Goal: Task Accomplishment & Management: Manage account settings

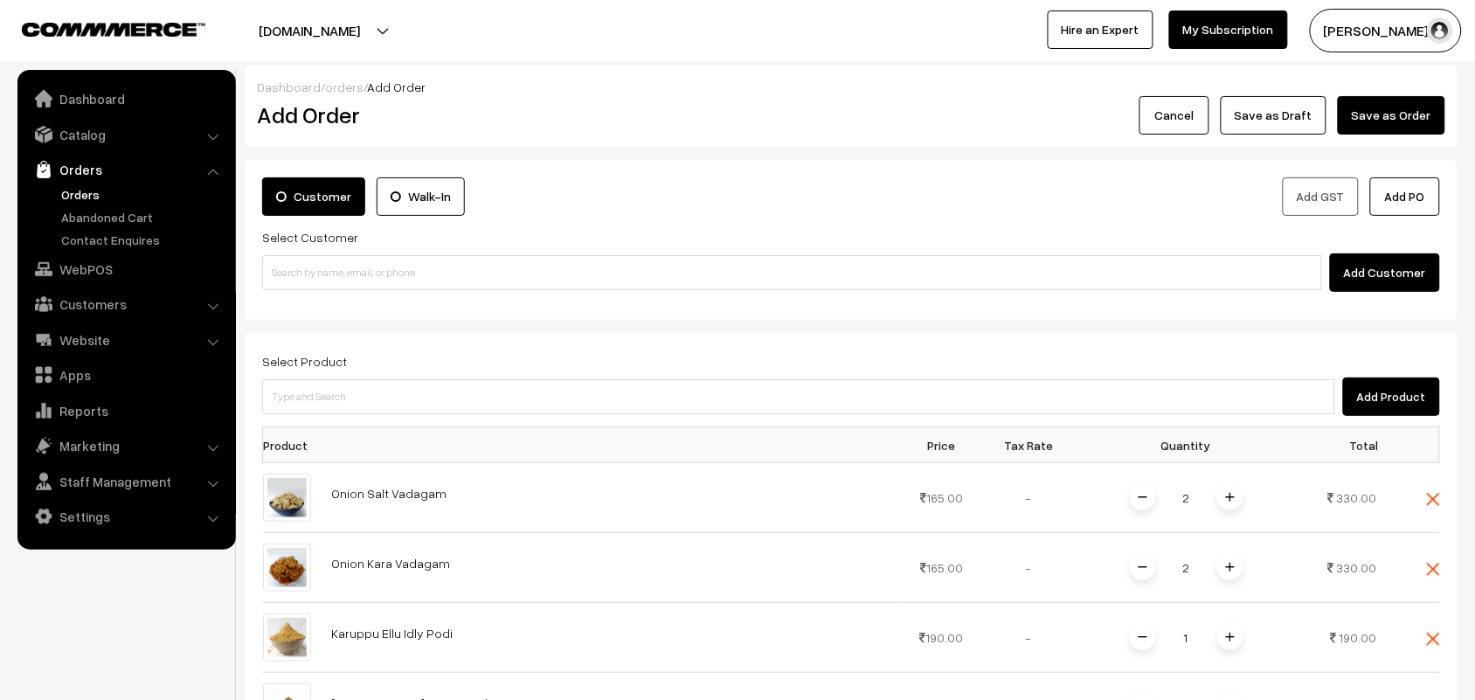
click at [93, 190] on link "Orders" at bounding box center [143, 194] width 173 height 18
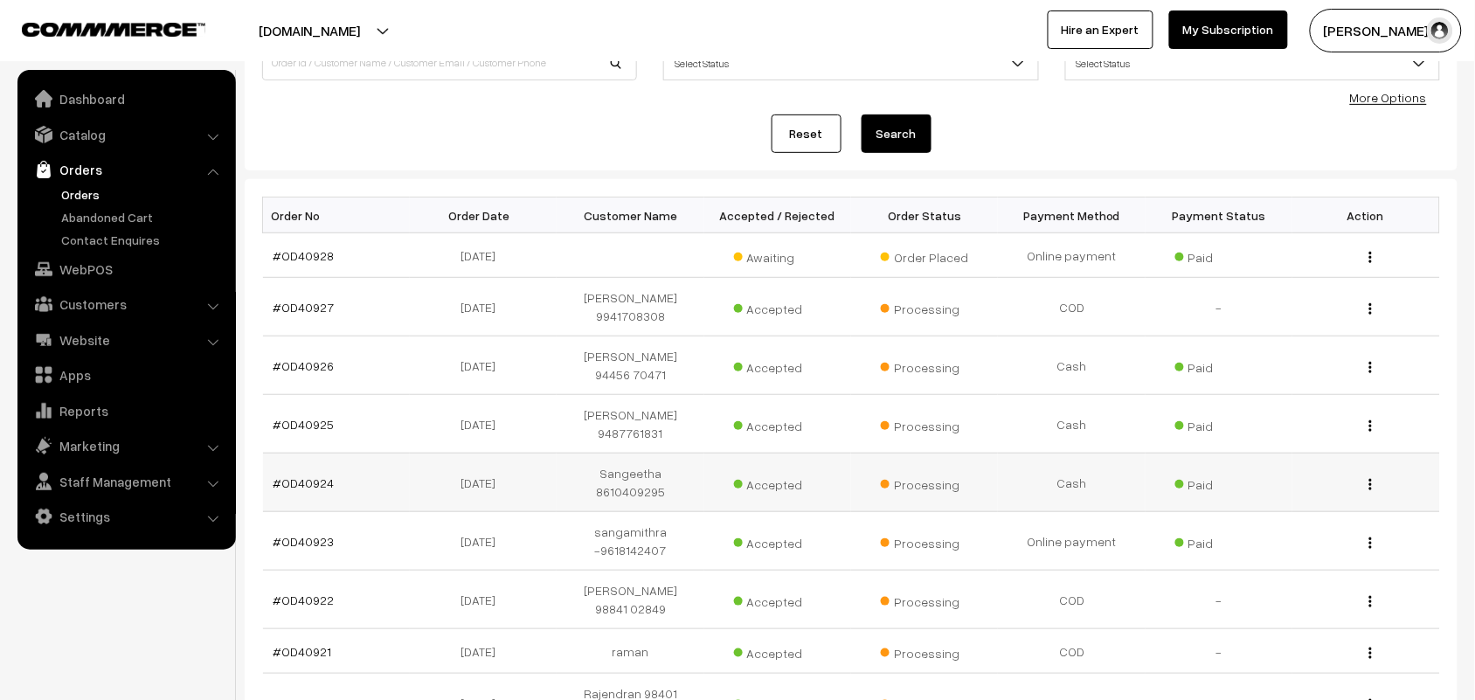
scroll to position [218, 0]
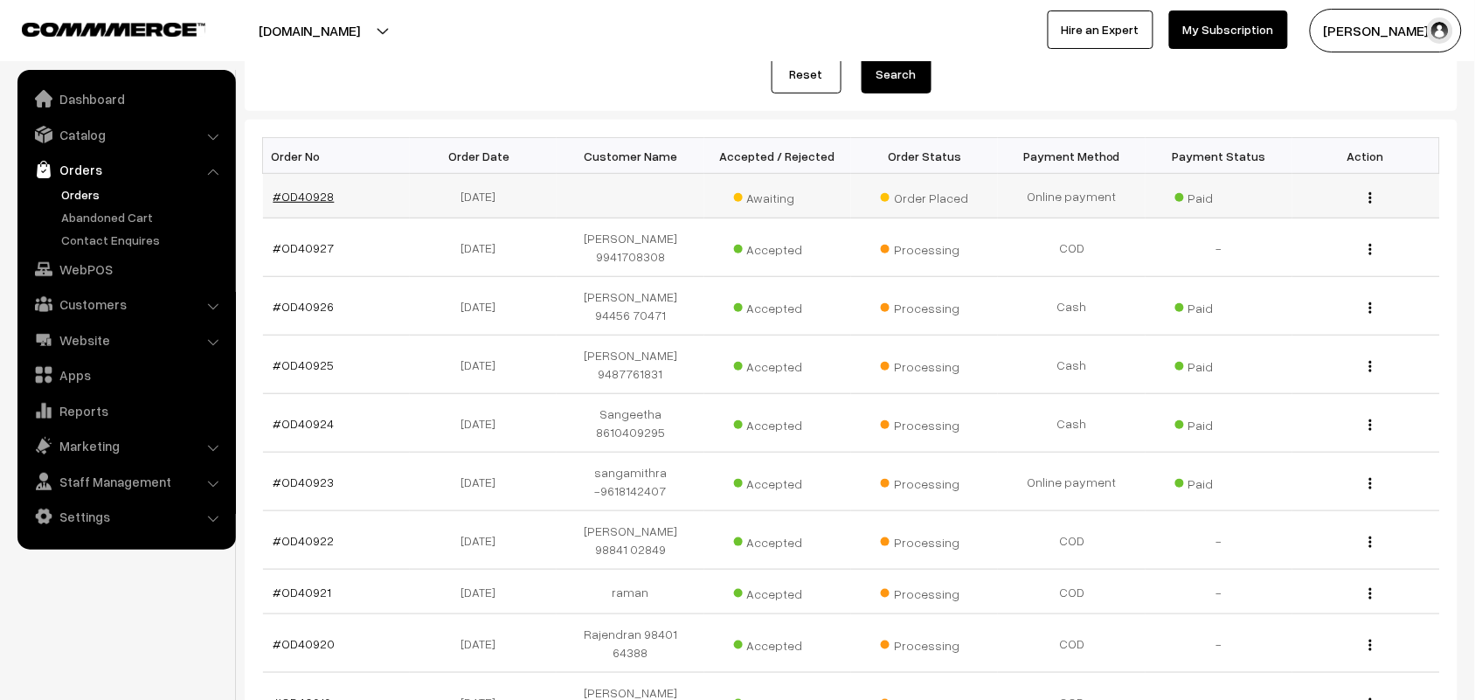
click at [288, 194] on link "#OD40928" at bounding box center [303, 196] width 61 height 15
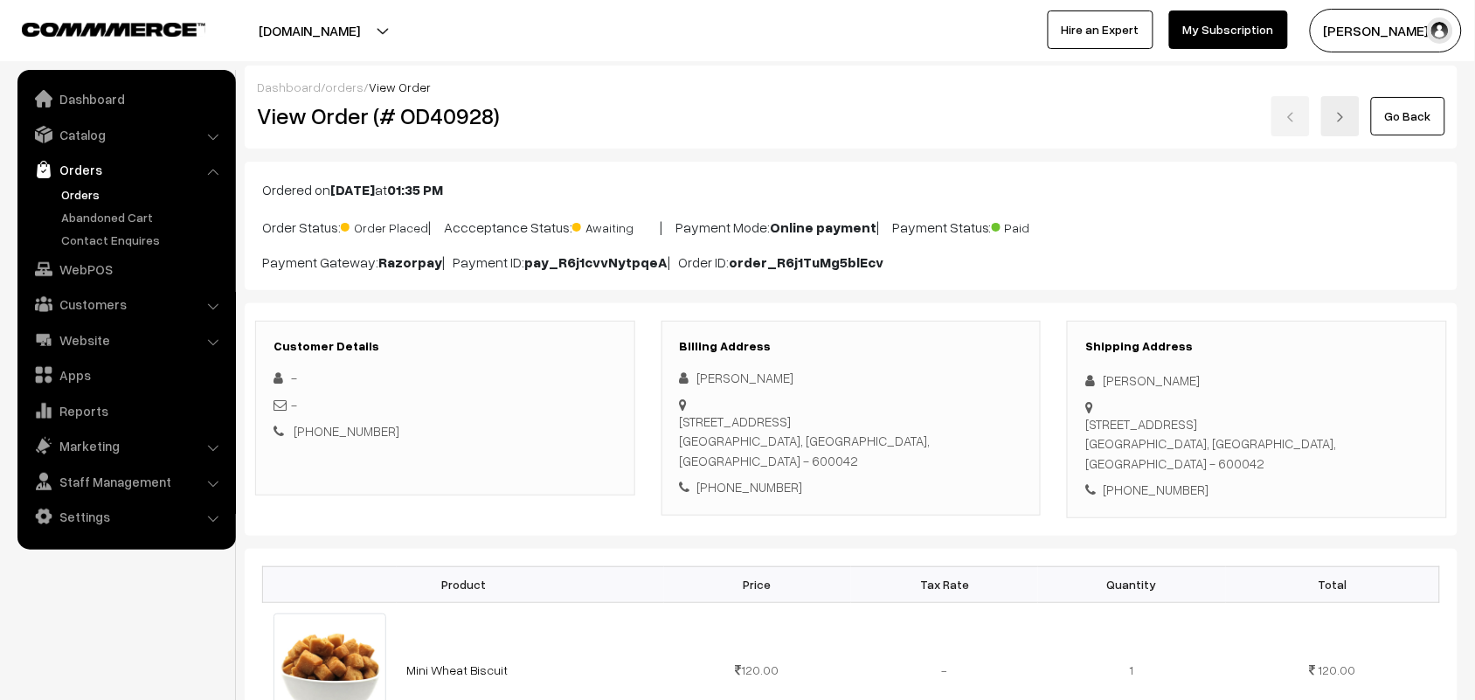
click at [1408, 109] on link "Go Back" at bounding box center [1408, 116] width 74 height 38
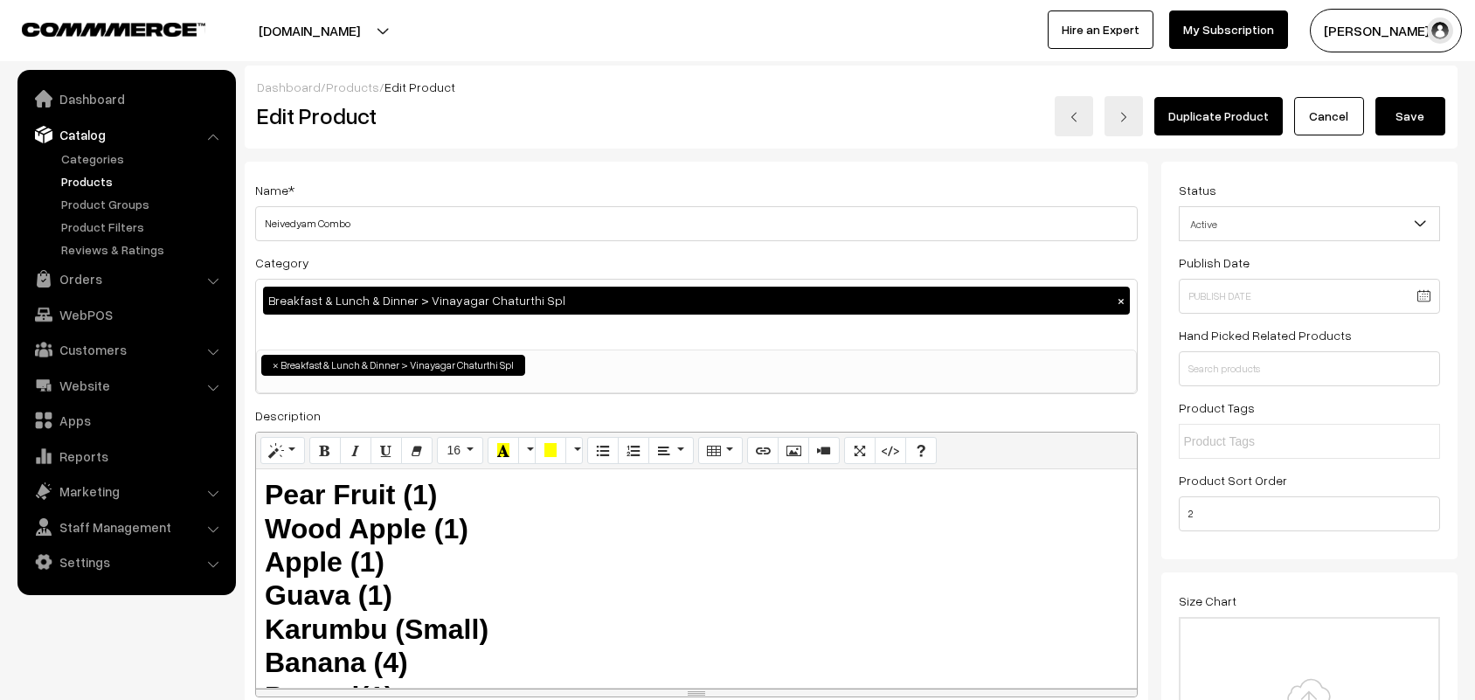
scroll to position [437, 0]
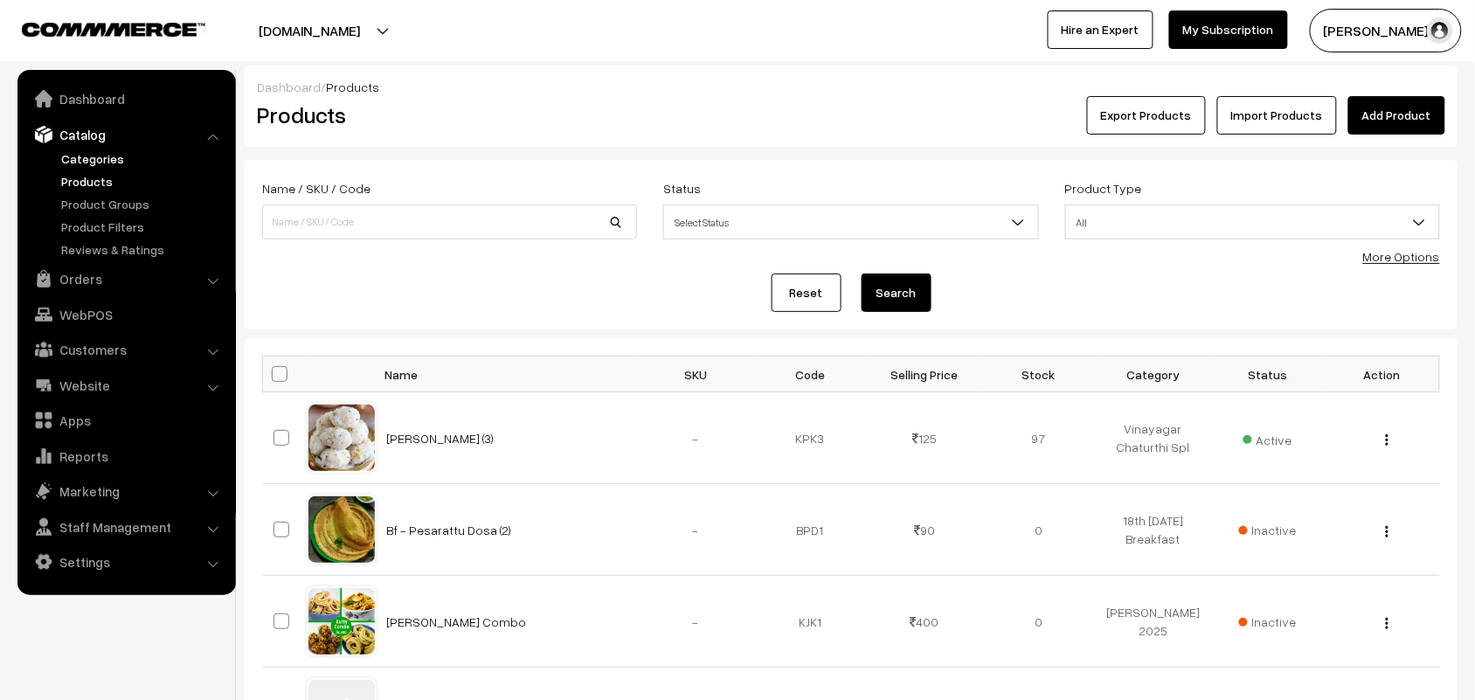
click at [110, 153] on link "Categories" at bounding box center [143, 158] width 173 height 18
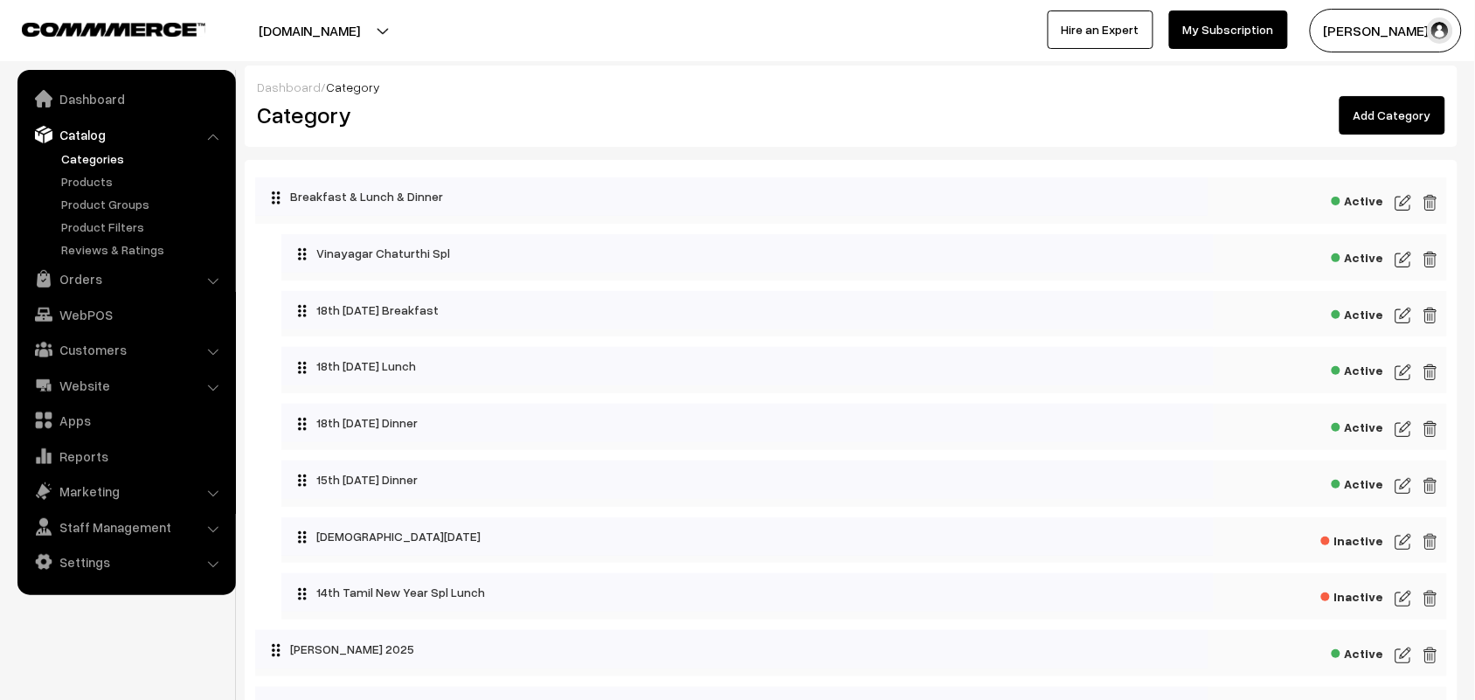
click at [1398, 315] on img at bounding box center [1403, 315] width 16 height 21
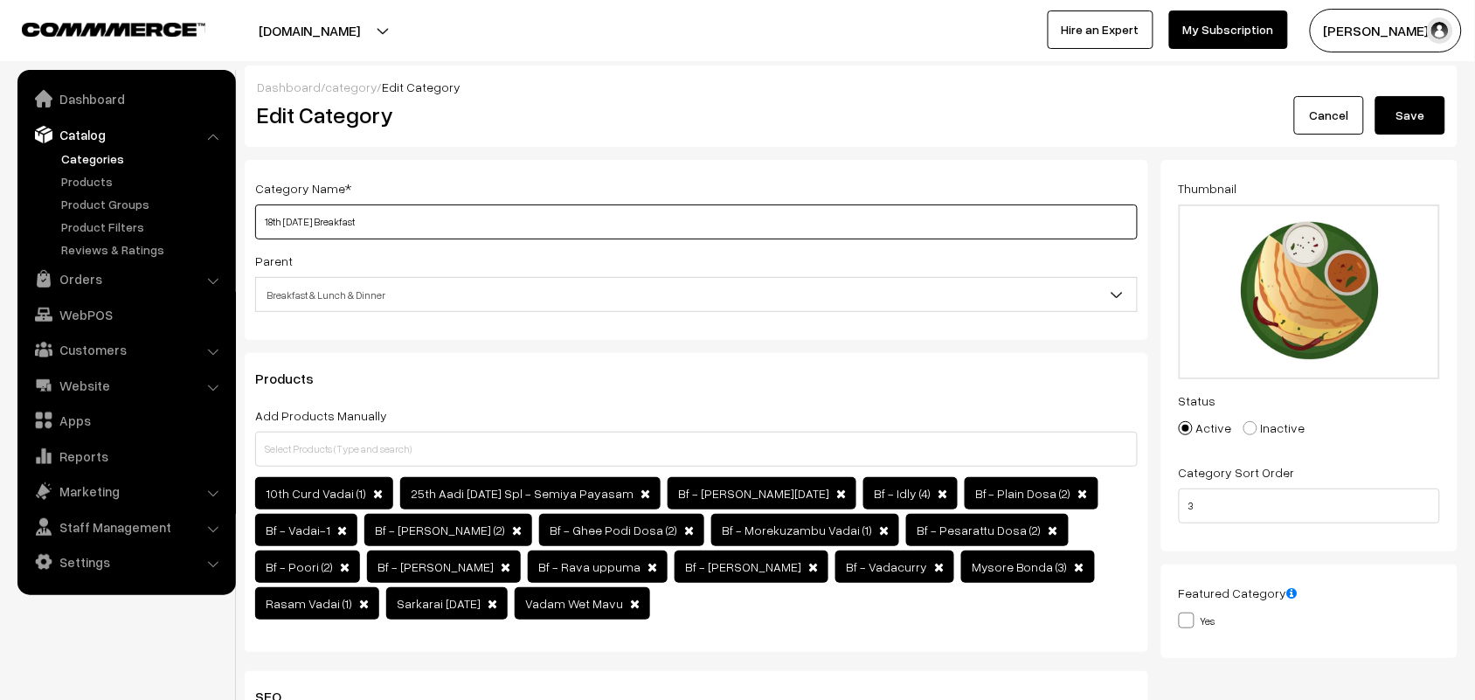
drag, startPoint x: 286, startPoint y: 225, endPoint x: 263, endPoint y: 225, distance: 22.7
click at [263, 225] on input "18th Monday Breakfast" at bounding box center [696, 221] width 882 height 35
click at [320, 227] on input "18th Monday Breakfast" at bounding box center [696, 221] width 882 height 35
drag, startPoint x: 232, startPoint y: 211, endPoint x: 173, endPoint y: 177, distance: 67.3
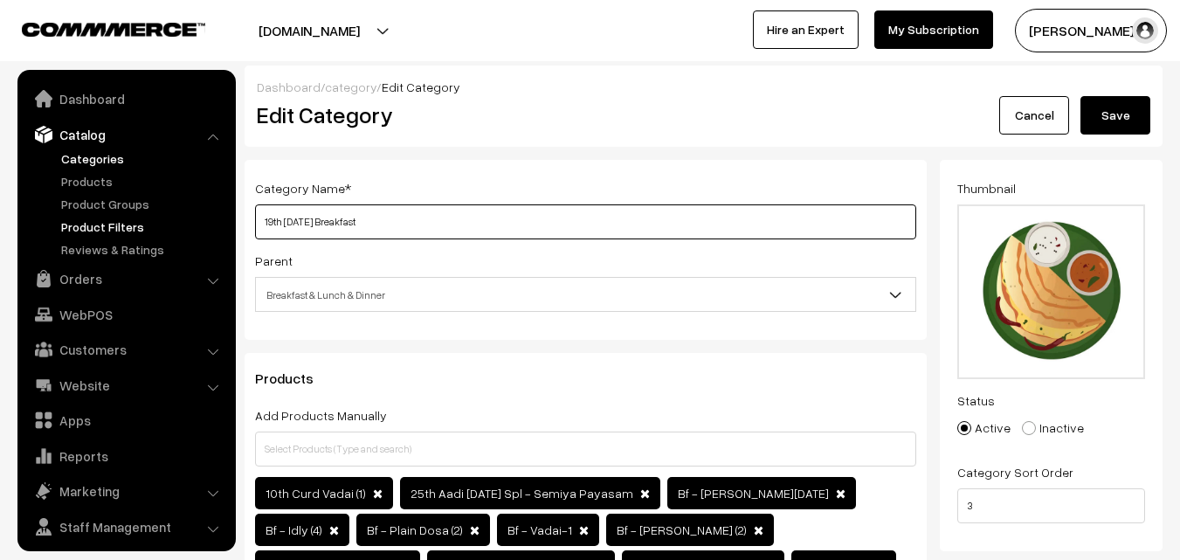
drag, startPoint x: 321, startPoint y: 219, endPoint x: 224, endPoint y: 216, distance: 97.0
paste input "text"
type input "19th Tuesday Breakfast"
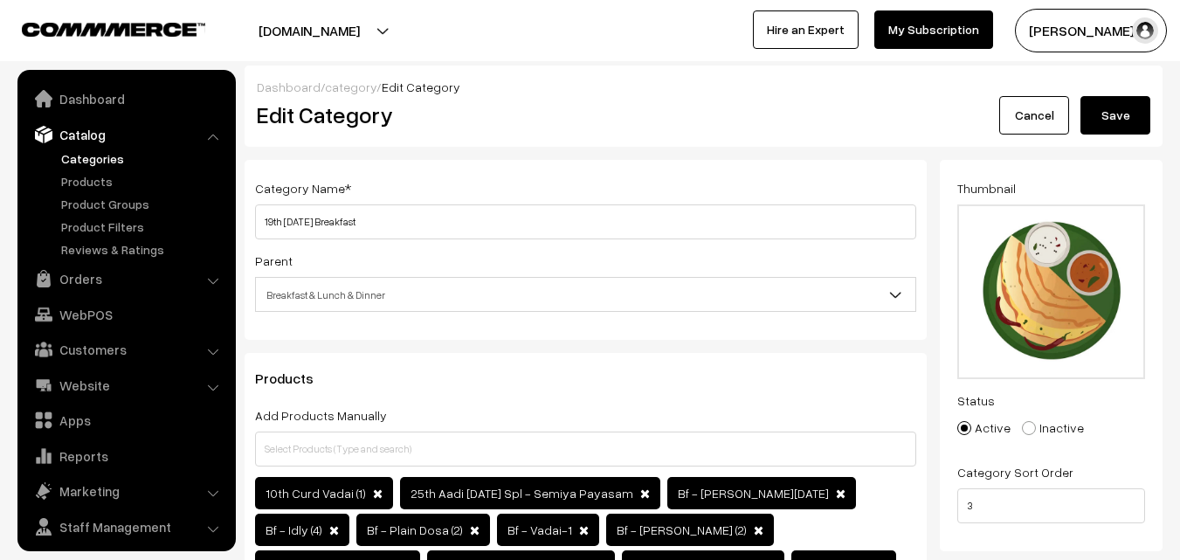
click at [1104, 119] on button "Save" at bounding box center [1116, 115] width 70 height 38
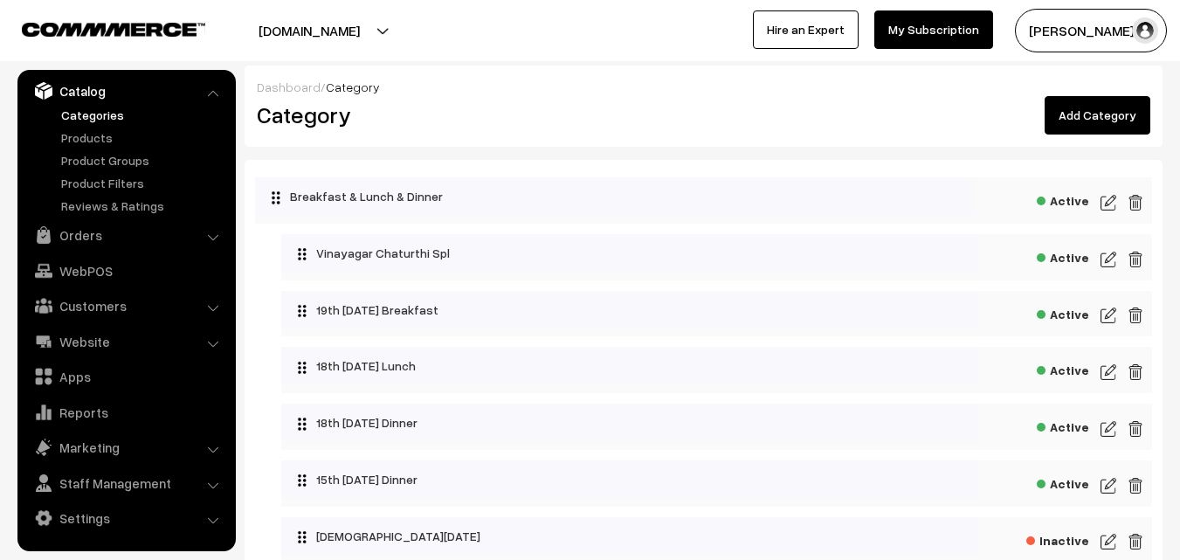
scroll to position [87, 0]
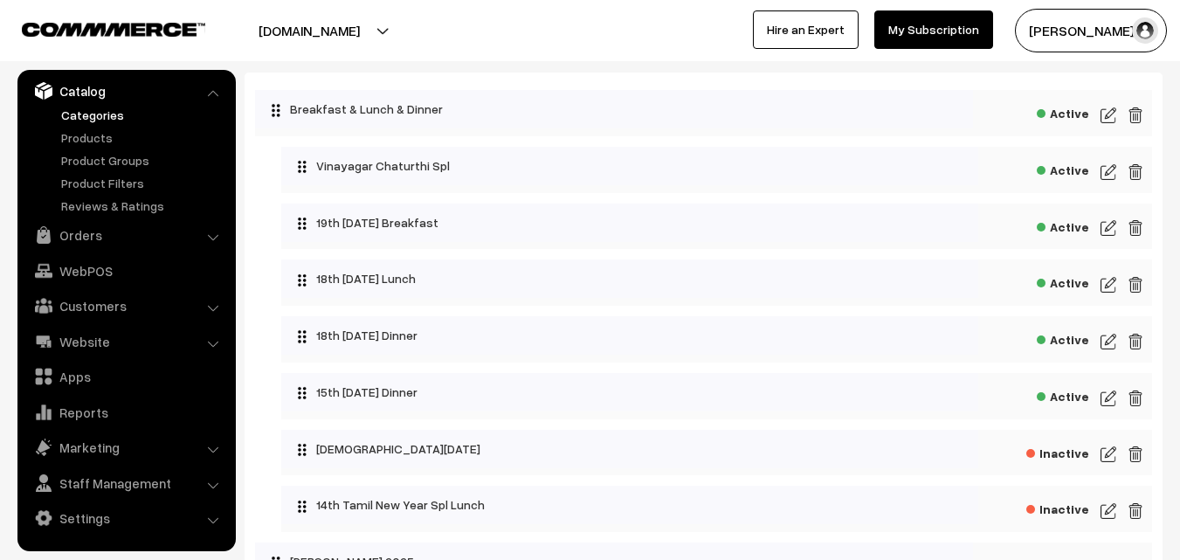
click at [1110, 281] on img at bounding box center [1109, 284] width 16 height 21
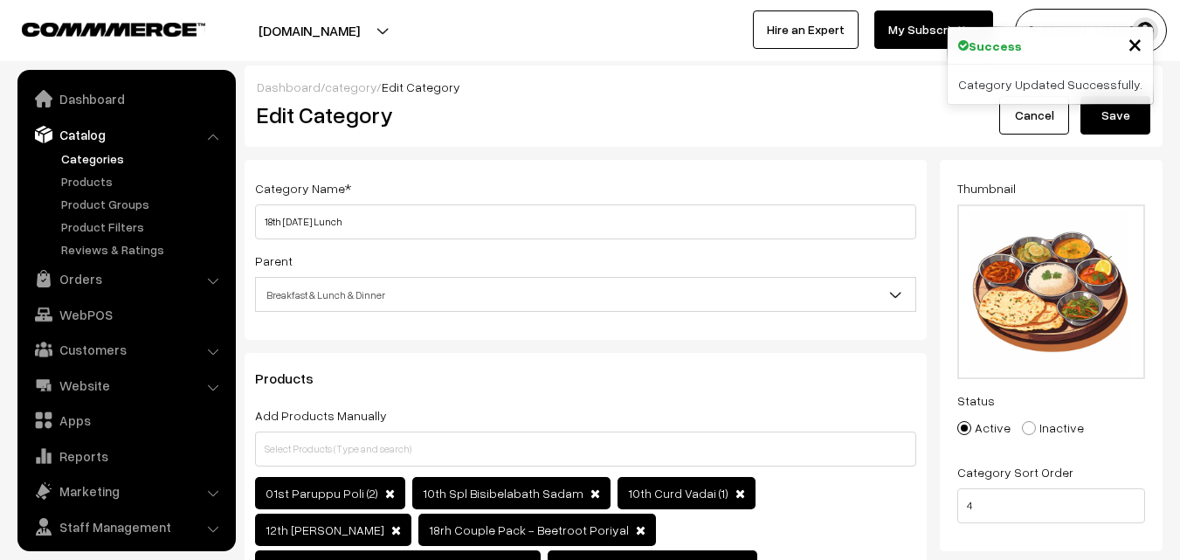
scroll to position [44, 0]
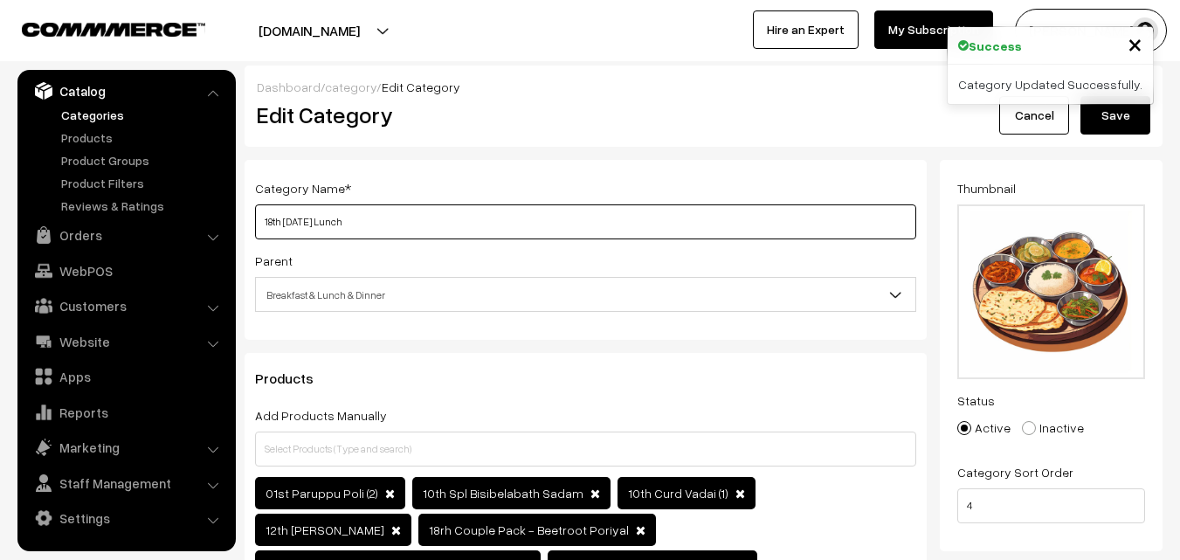
paste input "9th Tues"
type input "19th Tuesday Lunch"
click at [1120, 114] on button "Save" at bounding box center [1116, 115] width 70 height 38
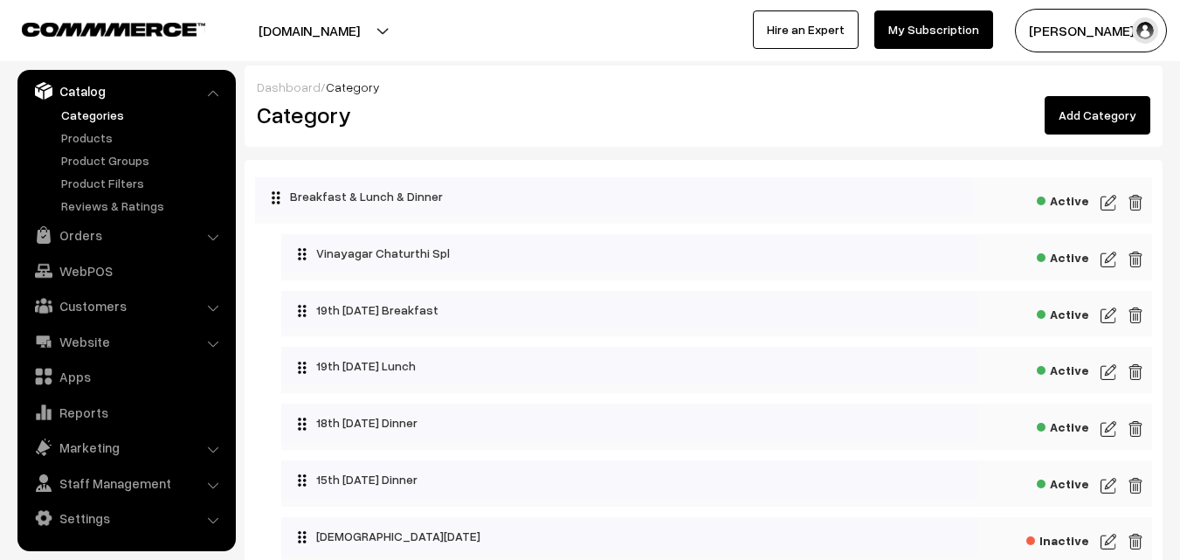
scroll to position [87, 0]
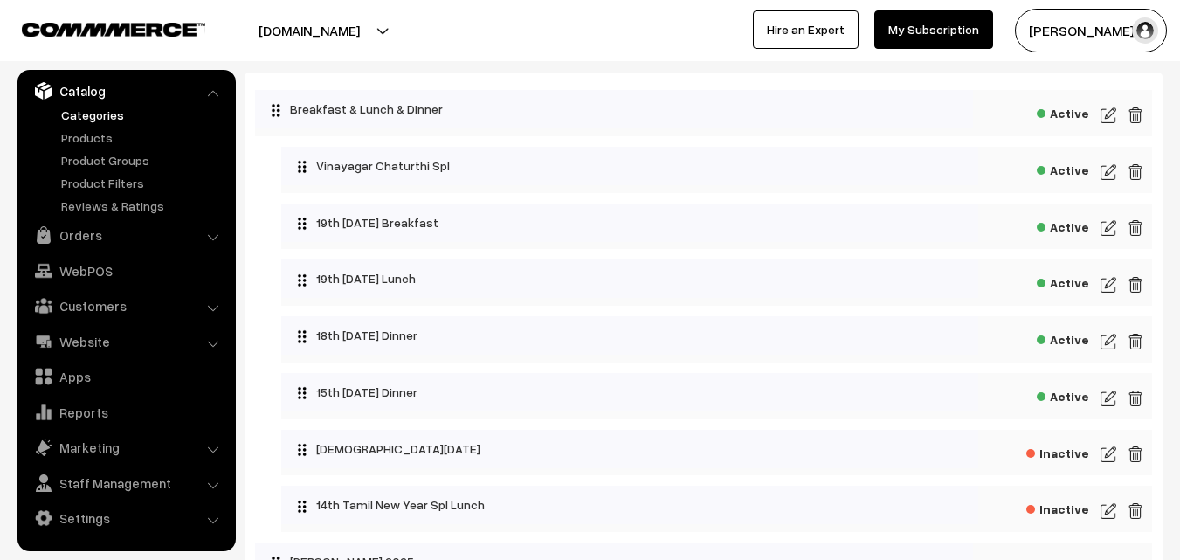
drag, startPoint x: 1104, startPoint y: 399, endPoint x: 1030, endPoint y: 386, distance: 75.4
click at [1104, 399] on img at bounding box center [1109, 398] width 16 height 21
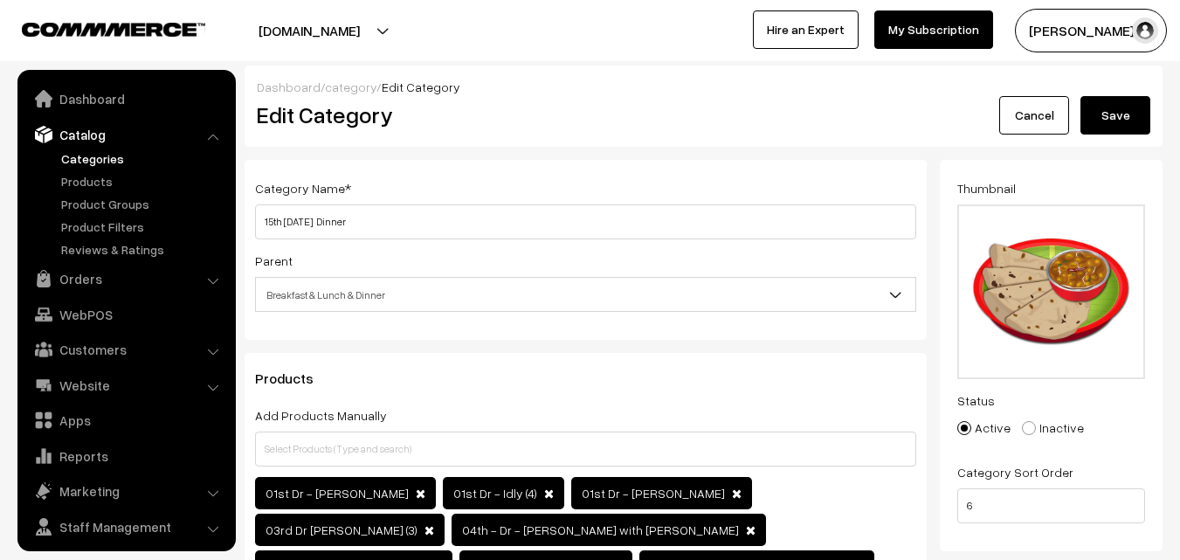
scroll to position [44, 0]
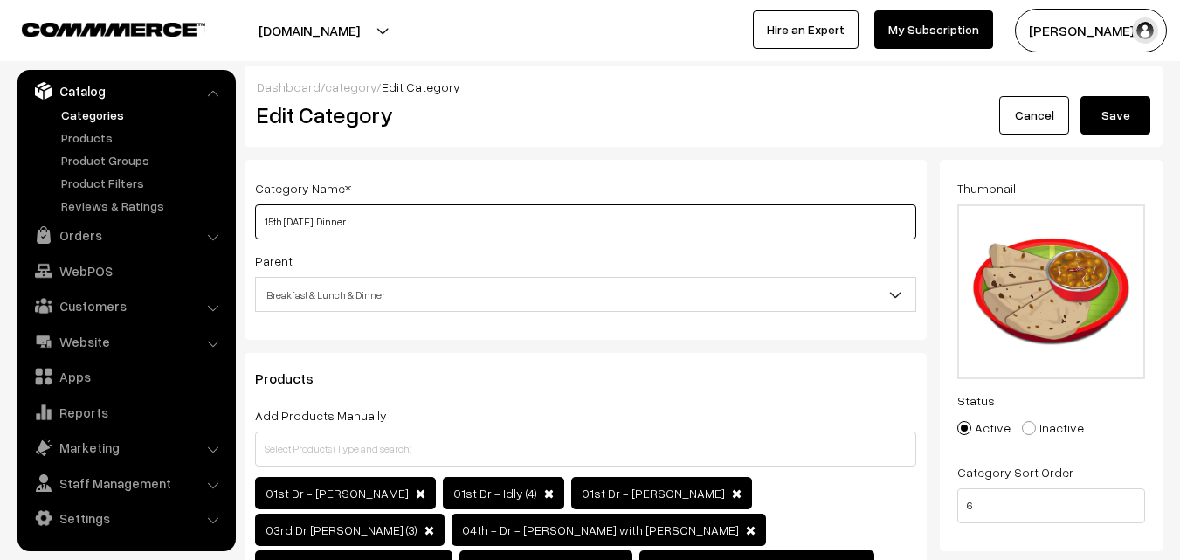
drag, startPoint x: 309, startPoint y: 220, endPoint x: 231, endPoint y: 222, distance: 78.7
paste input "9th Tues"
type input "19th Tuesday Dinner"
click at [1126, 112] on button "Save" at bounding box center [1116, 115] width 70 height 38
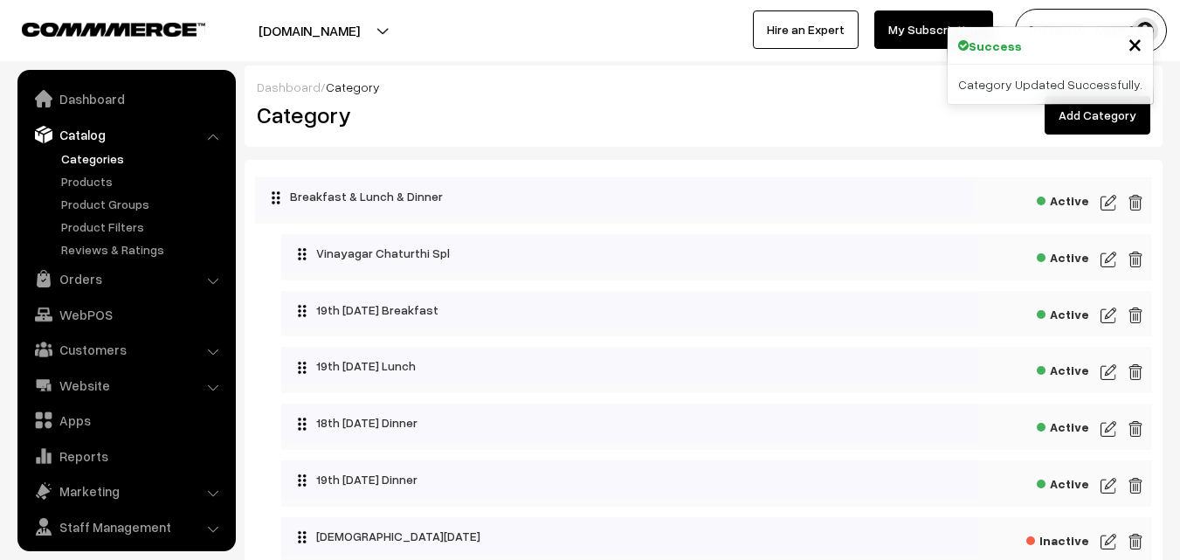
scroll to position [44, 0]
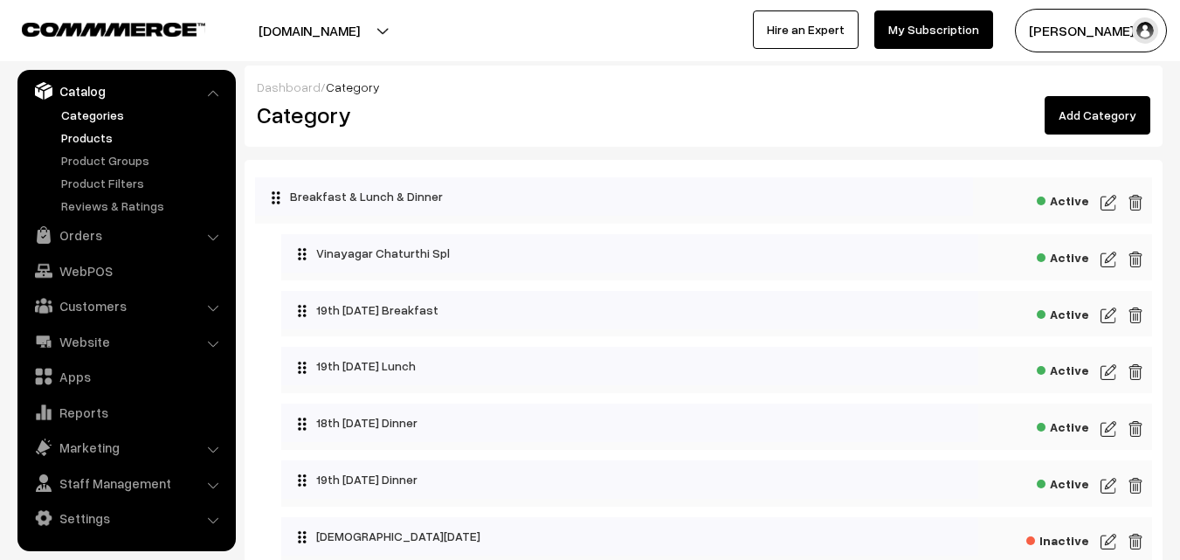
click at [93, 130] on link "Products" at bounding box center [143, 137] width 173 height 18
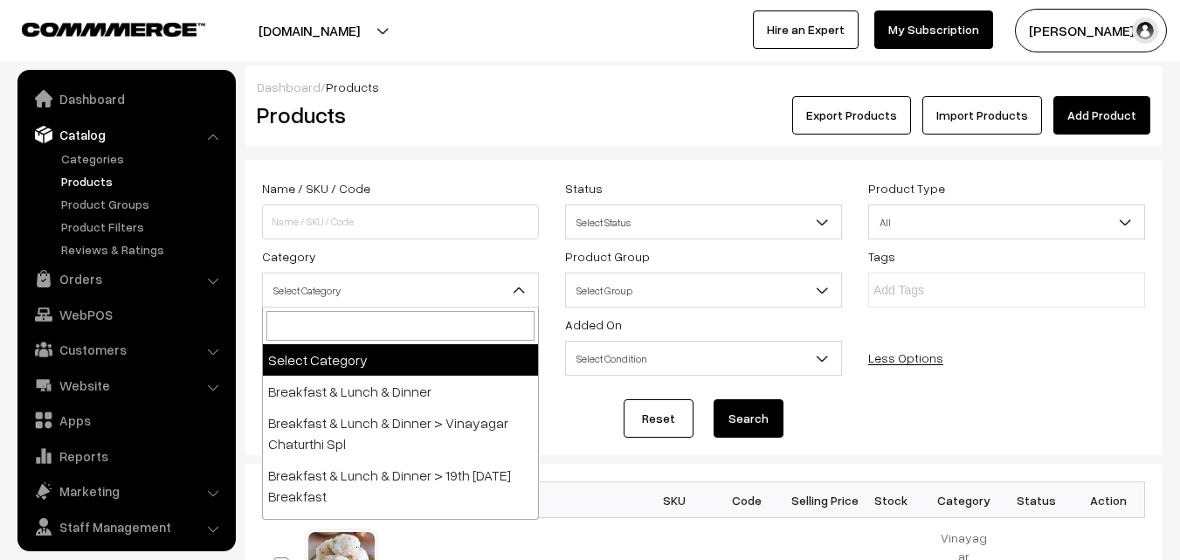
scroll to position [44, 0]
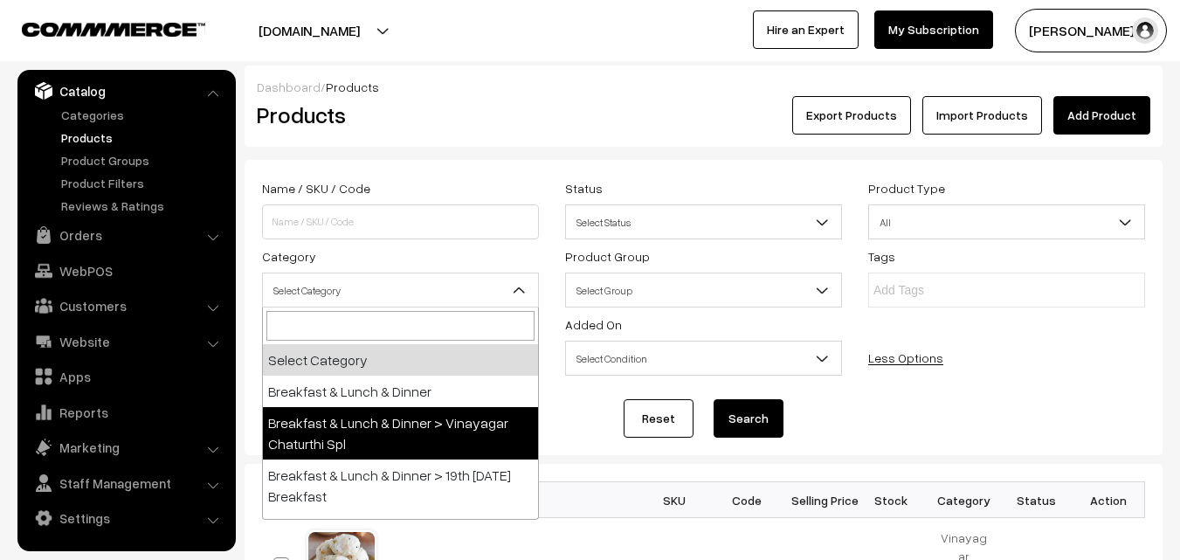
select select "91"
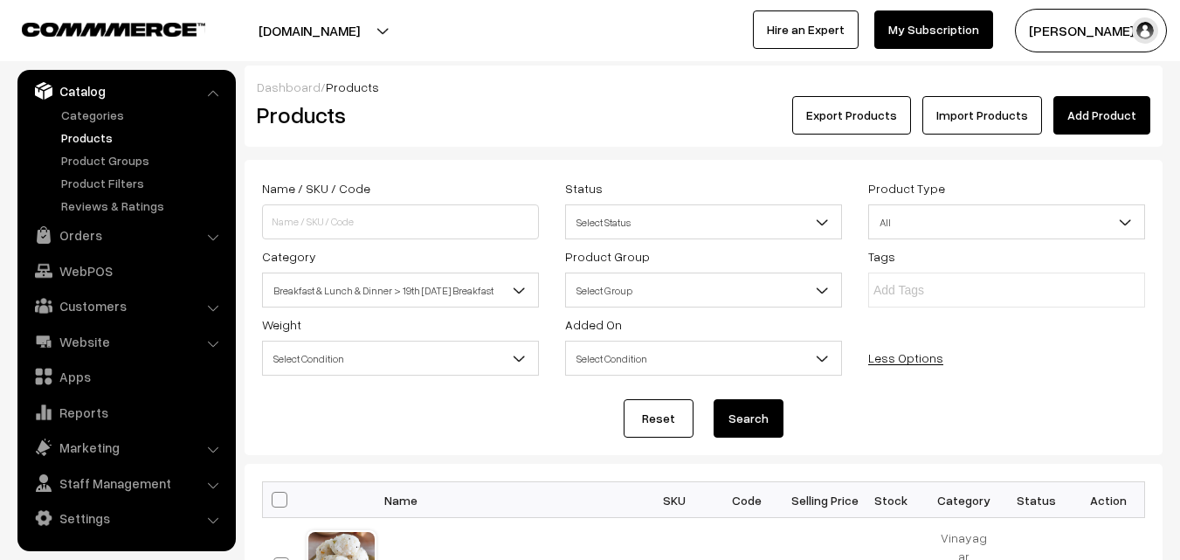
click at [752, 410] on button "Search" at bounding box center [749, 418] width 70 height 38
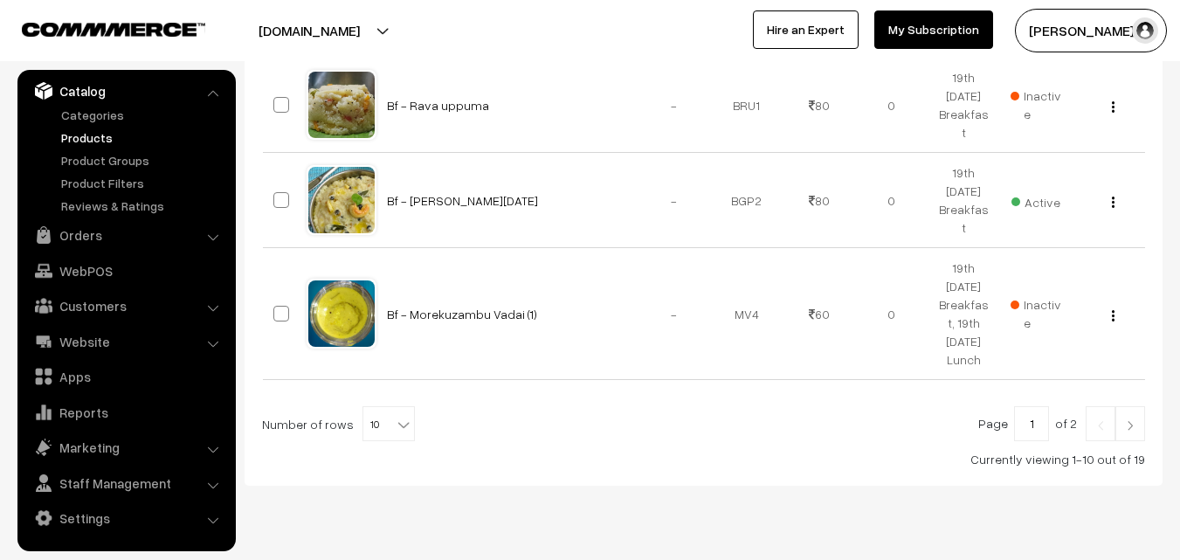
scroll to position [1175, 0]
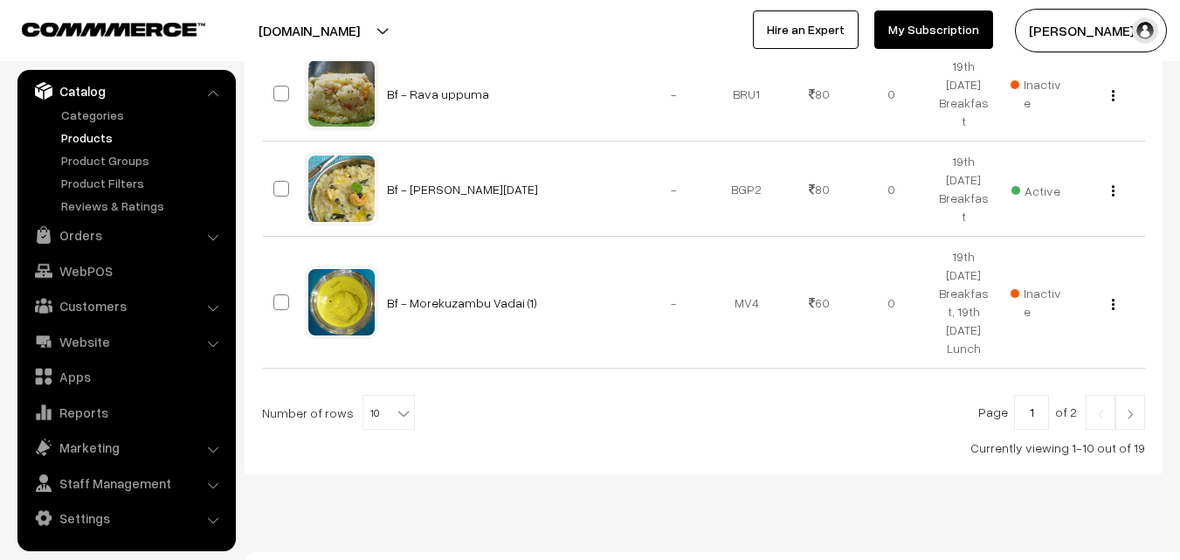
click at [383, 396] on span "10" at bounding box center [388, 413] width 51 height 35
select select "100"
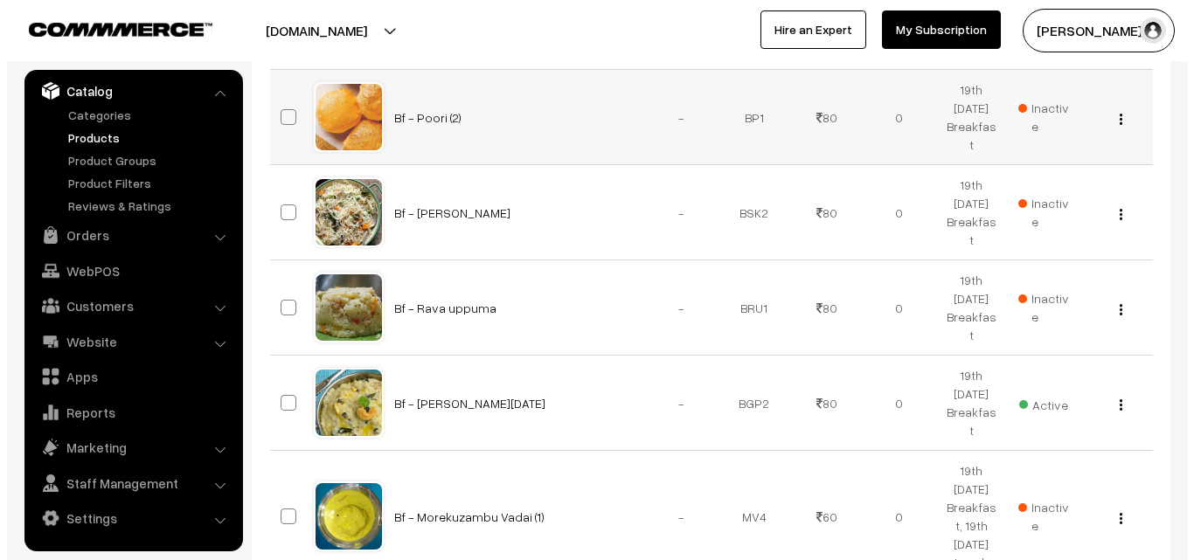
scroll to position [1049, 0]
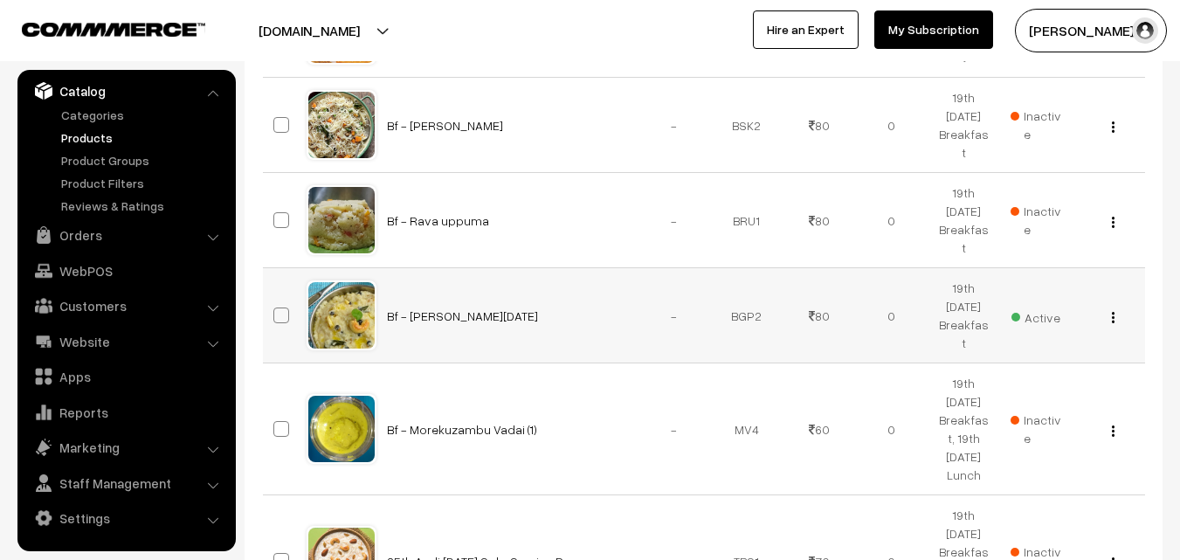
click at [1035, 304] on span "Active" at bounding box center [1036, 315] width 49 height 23
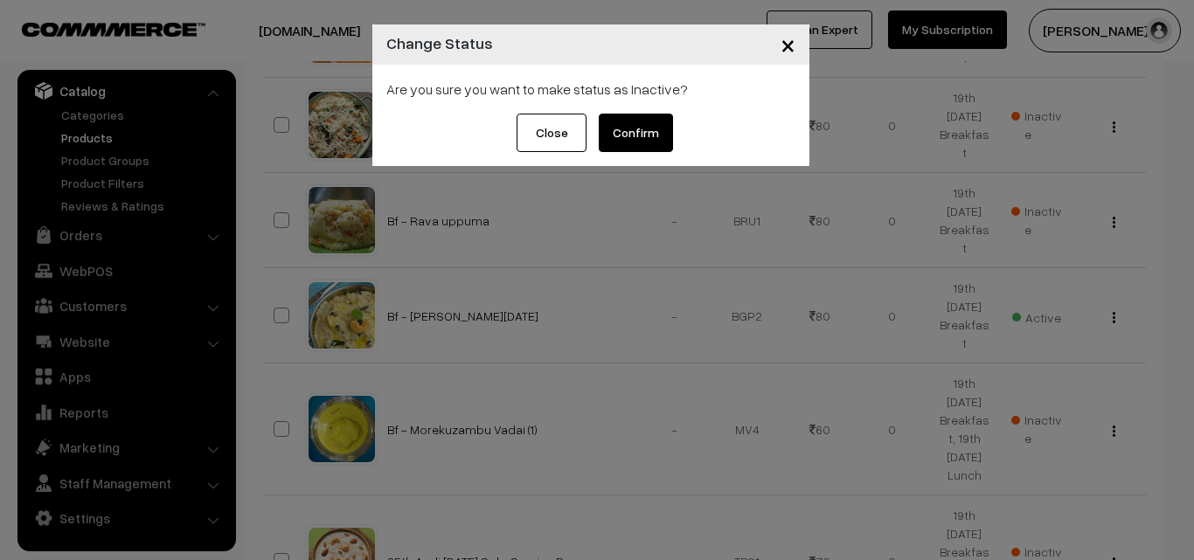
click at [667, 120] on button "Confirm" at bounding box center [636, 133] width 74 height 38
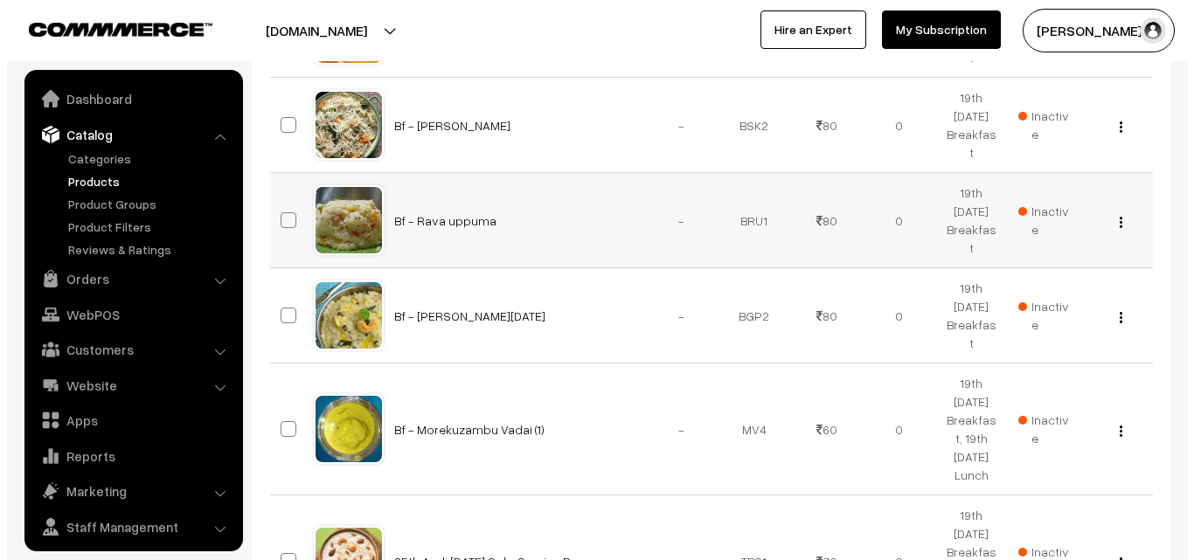
scroll to position [44, 0]
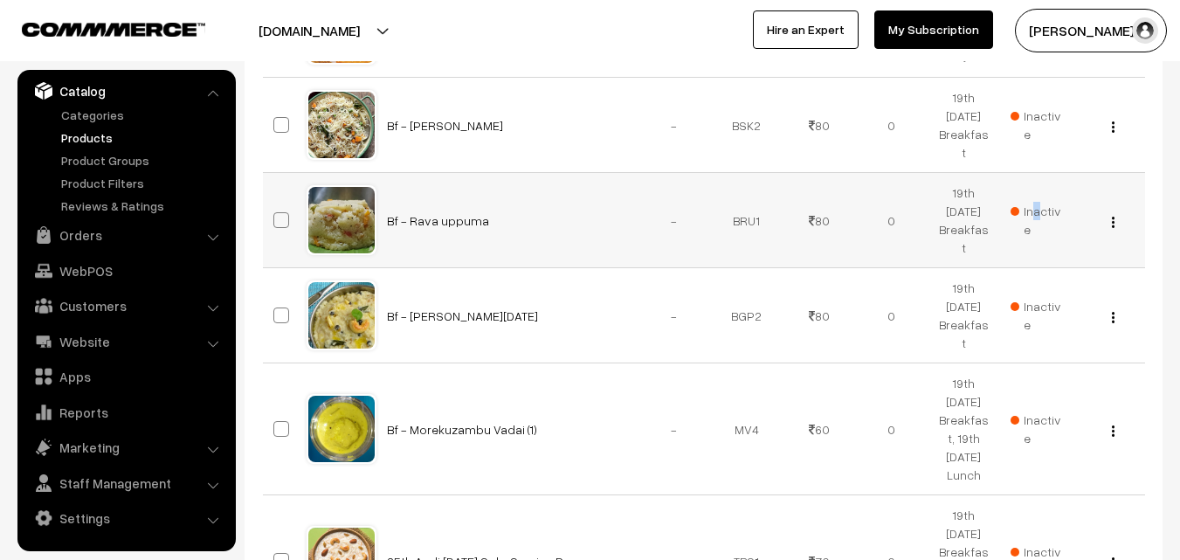
click at [1034, 202] on span "Inactive" at bounding box center [1037, 220] width 52 height 37
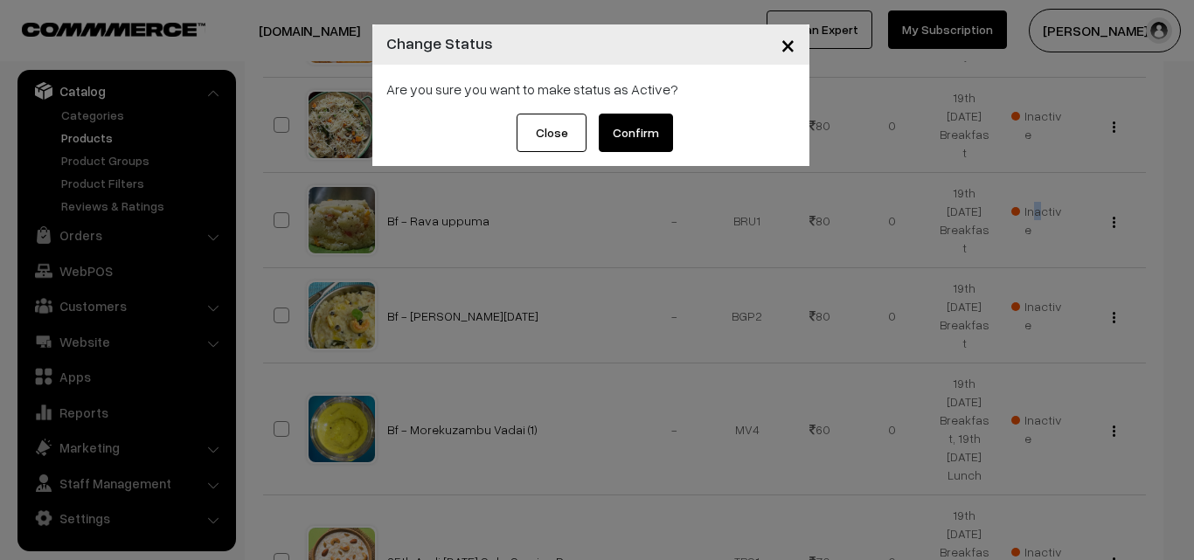
click at [653, 119] on button "Confirm" at bounding box center [636, 133] width 74 height 38
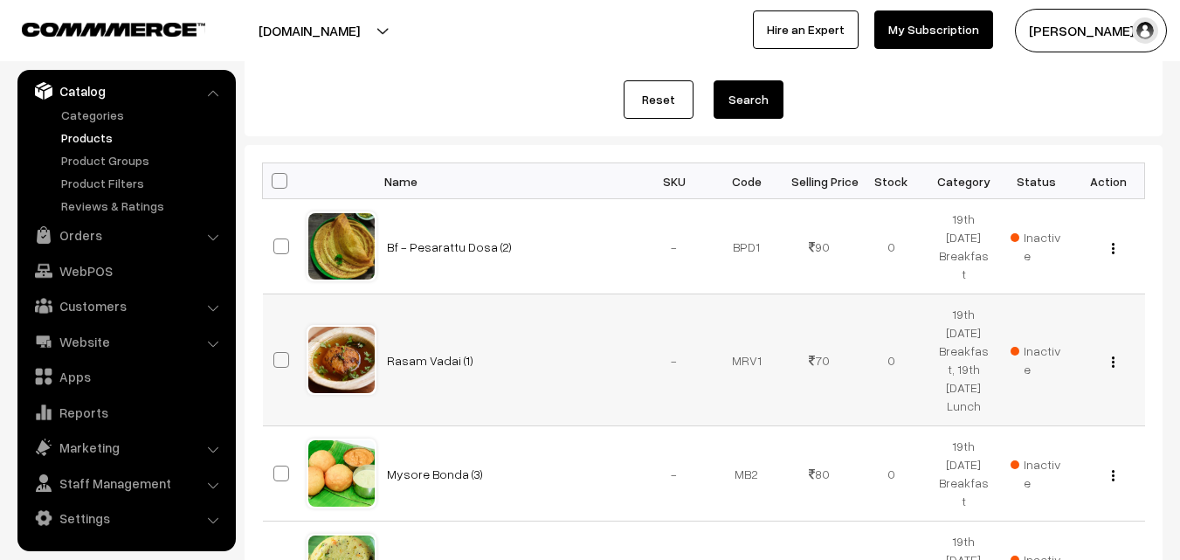
scroll to position [370, 0]
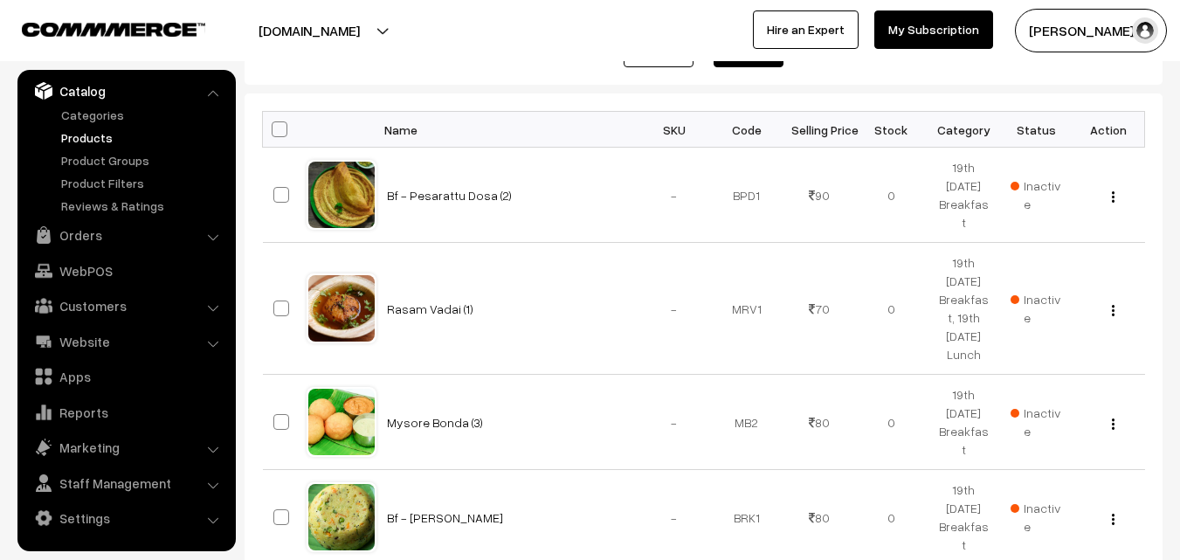
click at [279, 125] on span at bounding box center [280, 129] width 16 height 16
click at [274, 125] on input "checkbox" at bounding box center [268, 128] width 11 height 11
checkbox input "true"
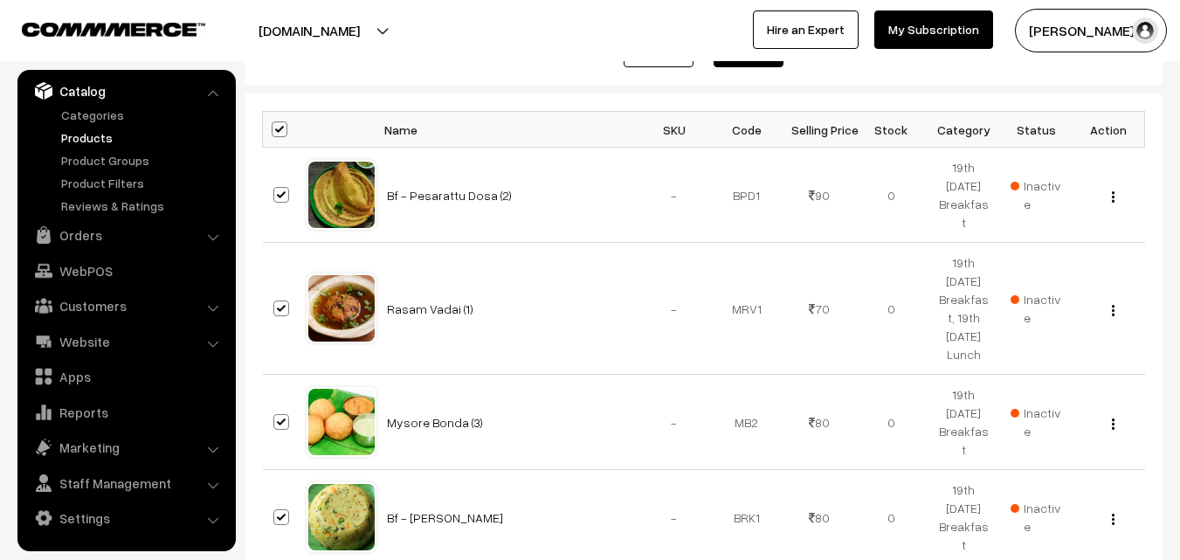
checkbox input "true"
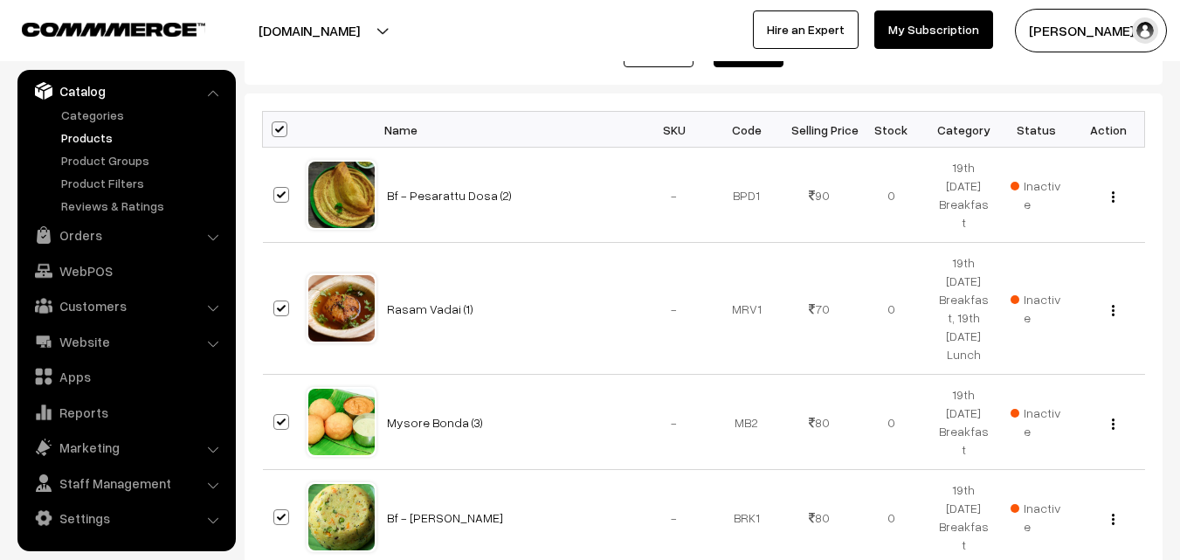
checkbox input "true"
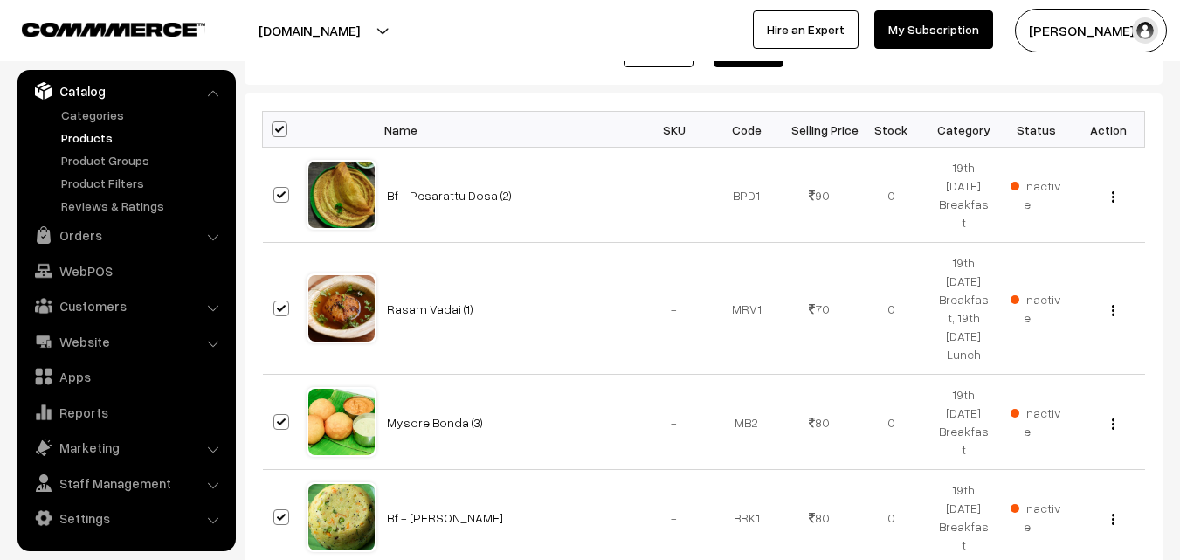
checkbox input "true"
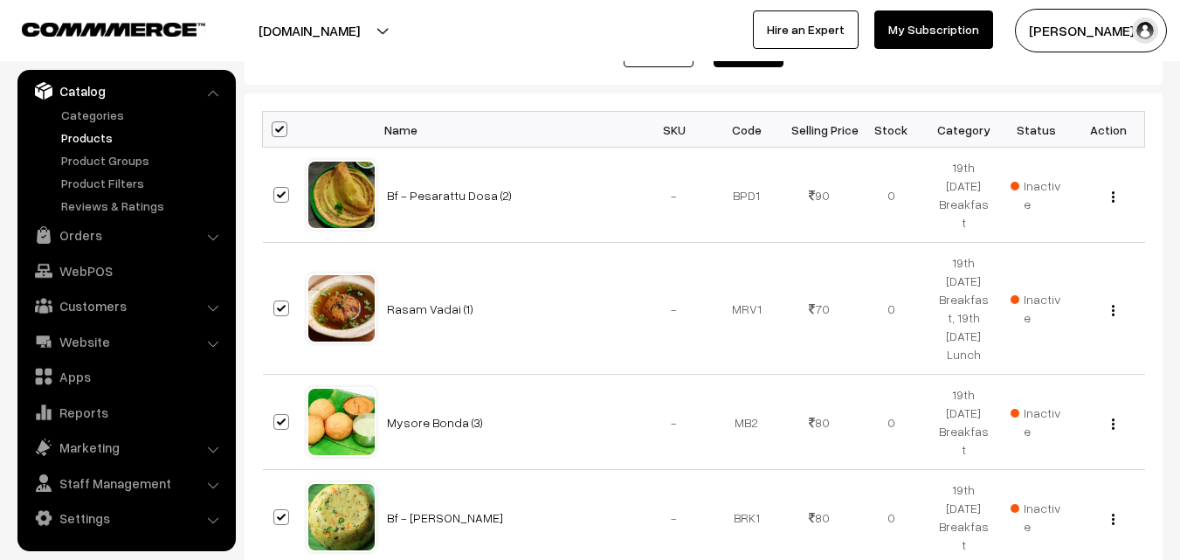
checkbox input "true"
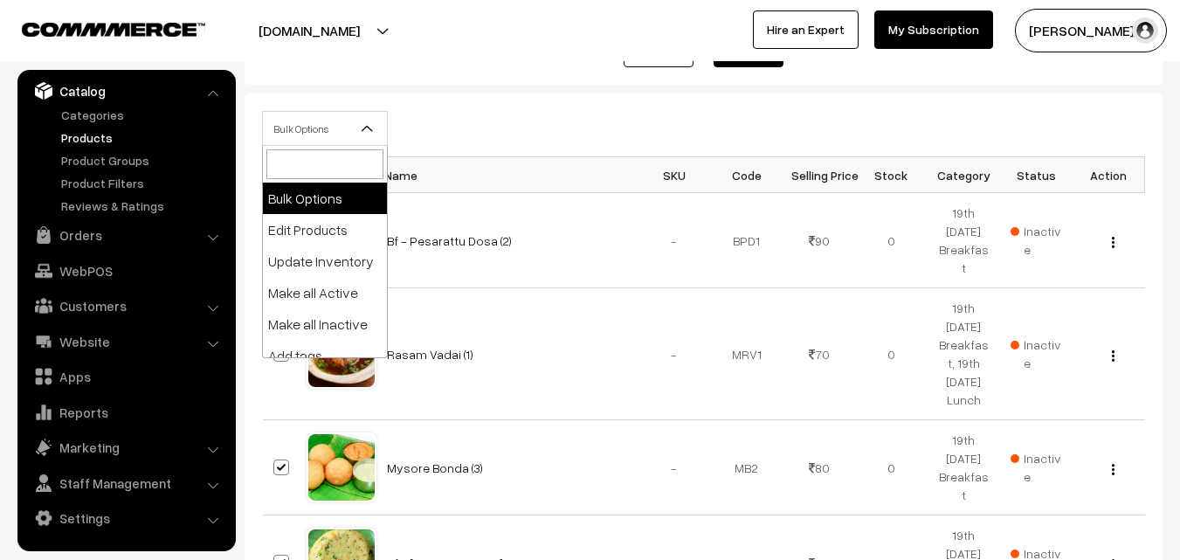
click at [306, 141] on span "Bulk Options" at bounding box center [325, 129] width 124 height 31
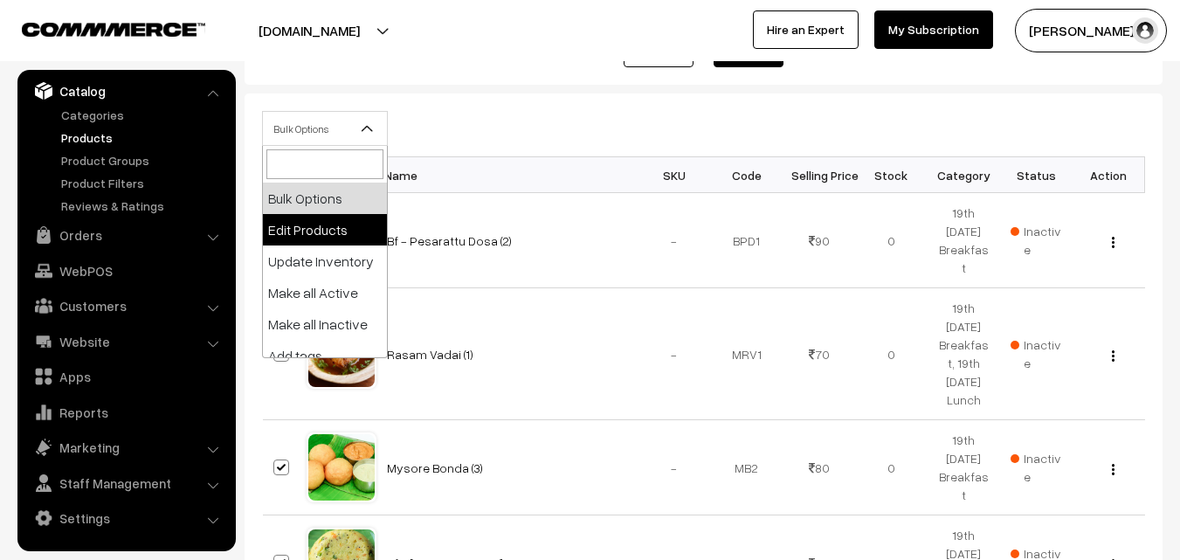
select select "editProduct"
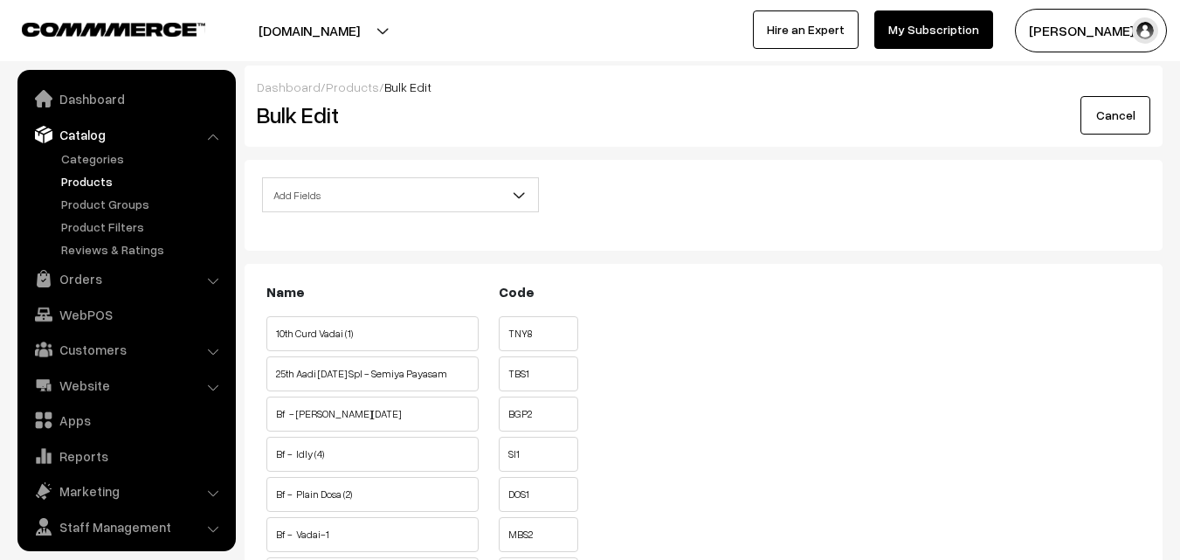
scroll to position [44, 0]
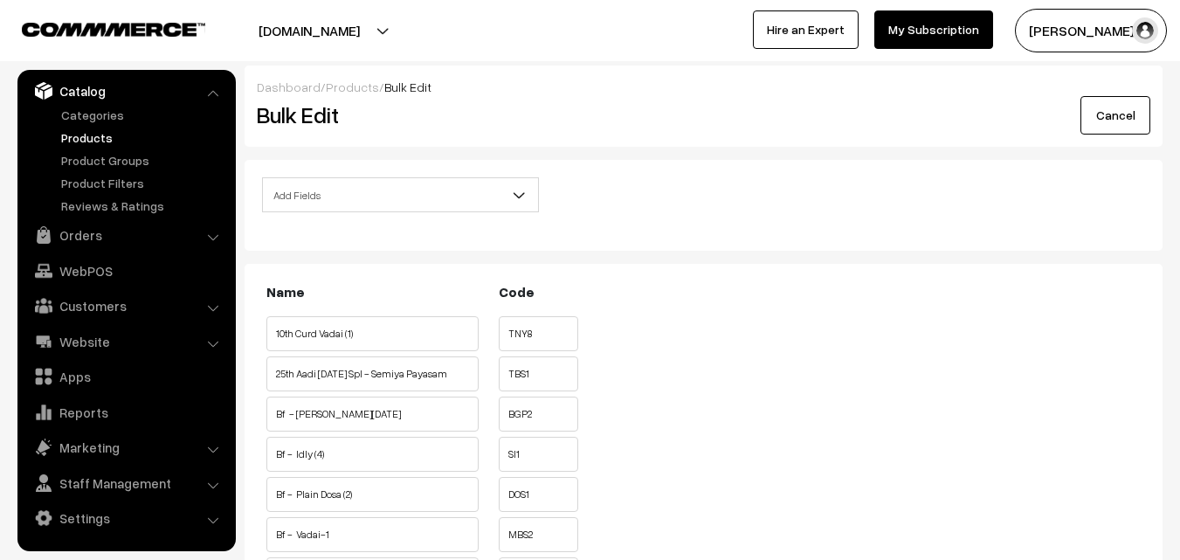
click at [344, 201] on span "Add Fields" at bounding box center [400, 195] width 275 height 31
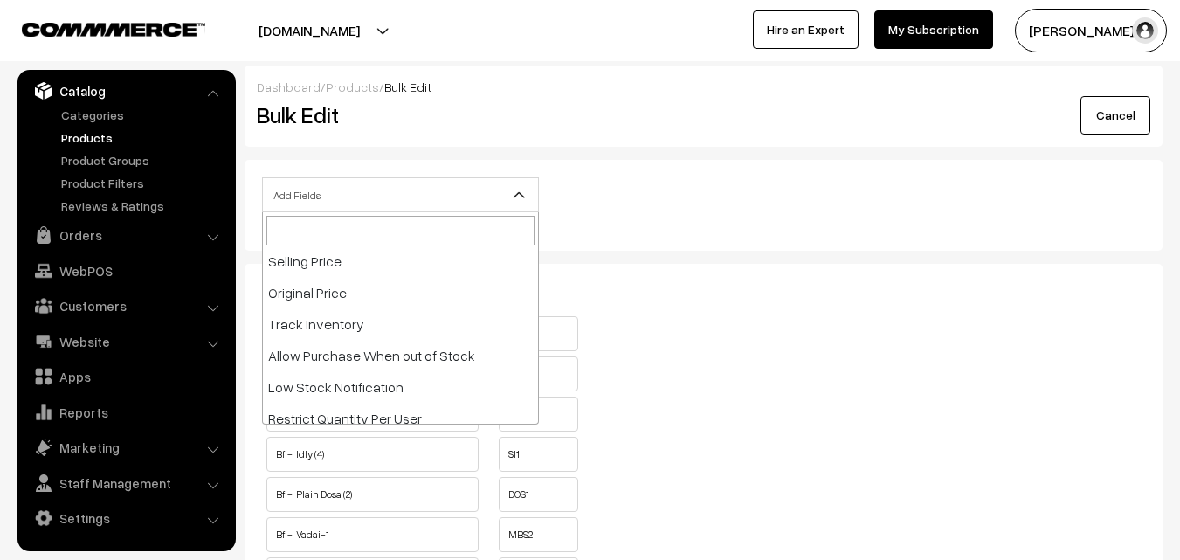
scroll to position [262, 0]
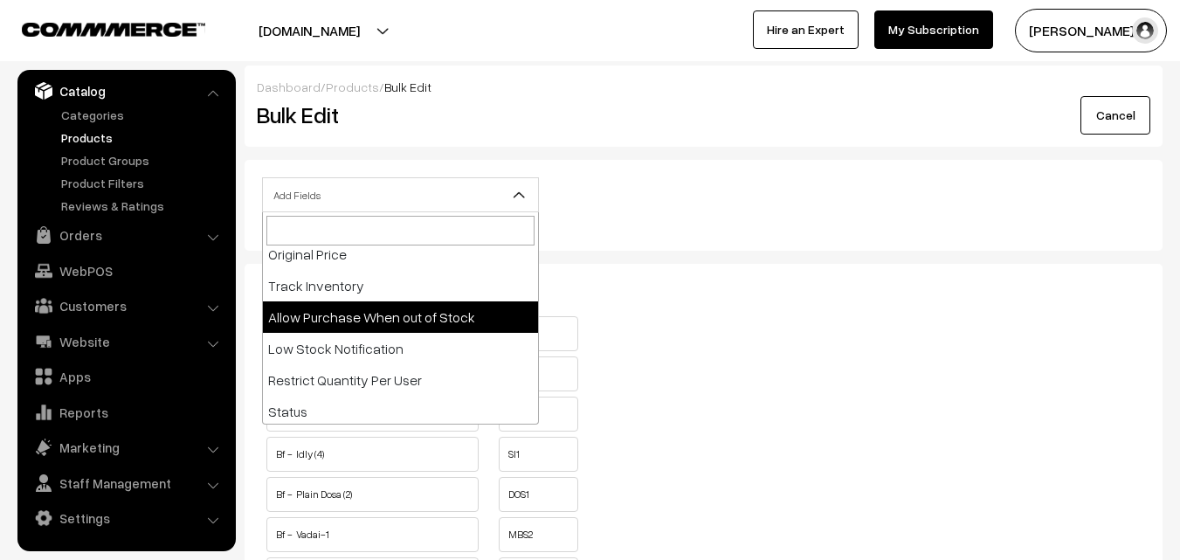
select select "allow-purchase"
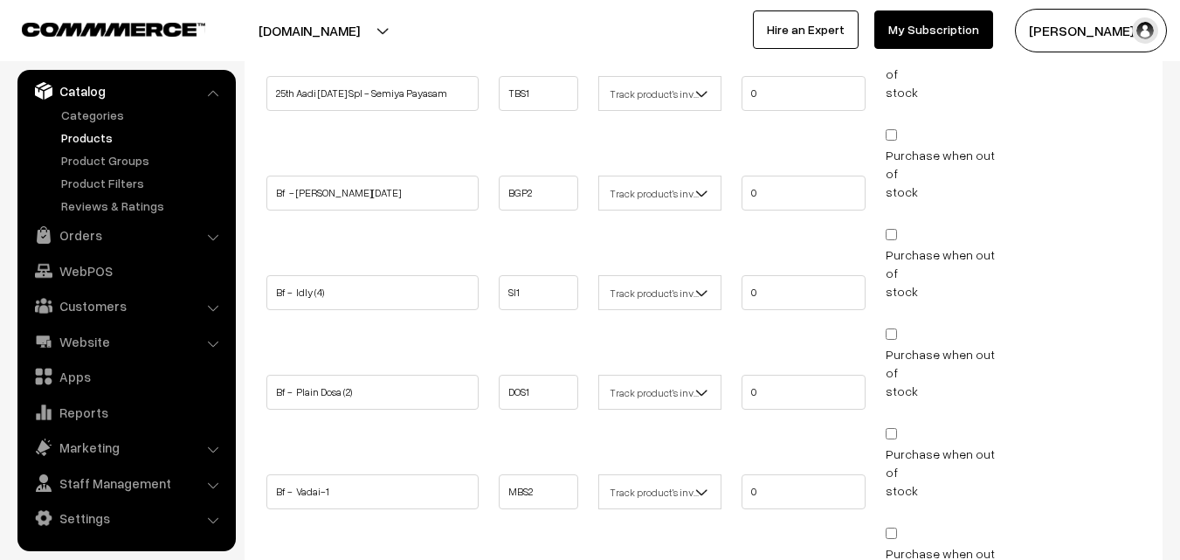
scroll to position [437, 0]
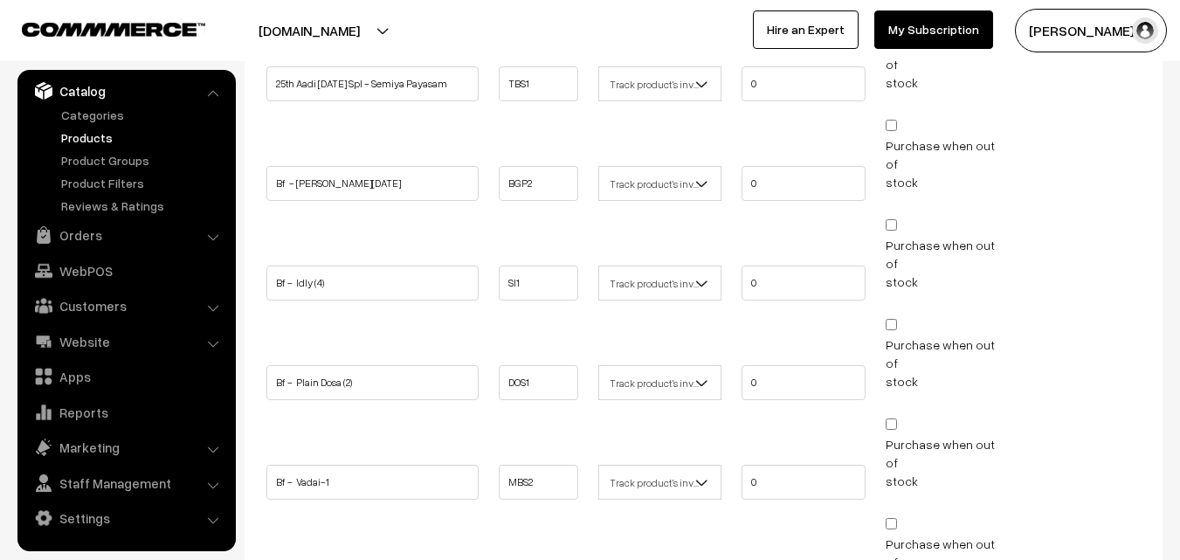
click at [890, 219] on input "Purchase when out of stock" at bounding box center [891, 224] width 11 height 11
checkbox input "true"
click at [892, 319] on input "Purchase when out of stock" at bounding box center [891, 324] width 11 height 11
checkbox input "true"
click at [893, 419] on input "Purchase when out of stock" at bounding box center [891, 424] width 11 height 11
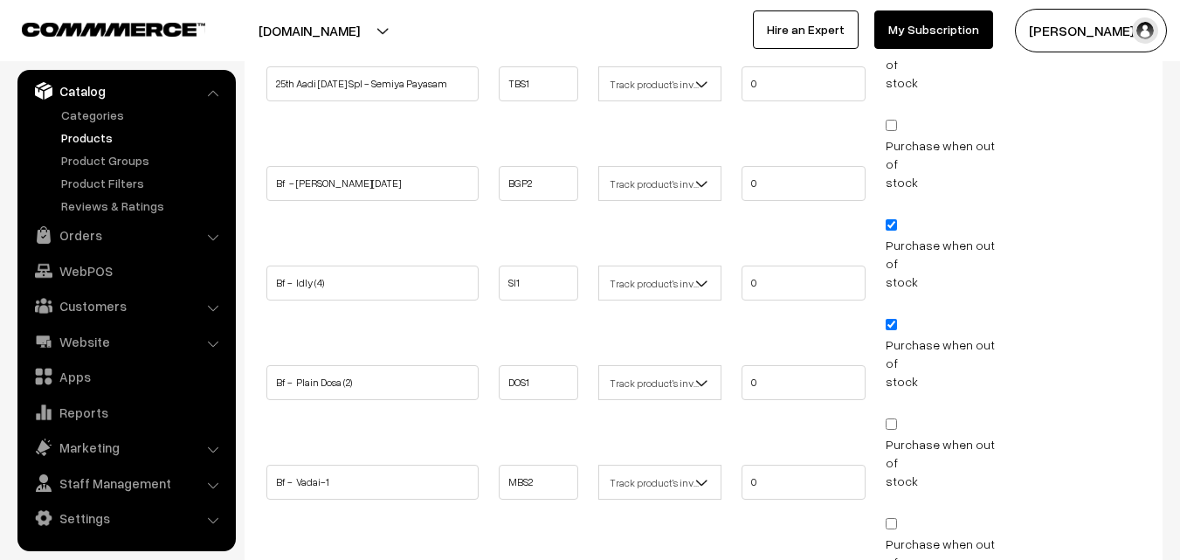
checkbox input "true"
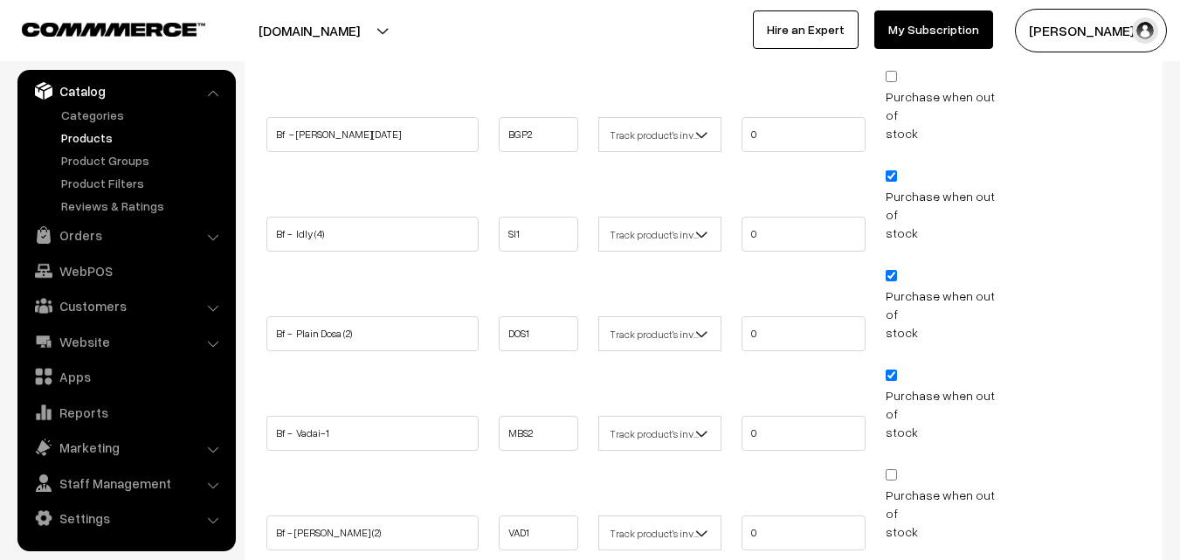
scroll to position [524, 0]
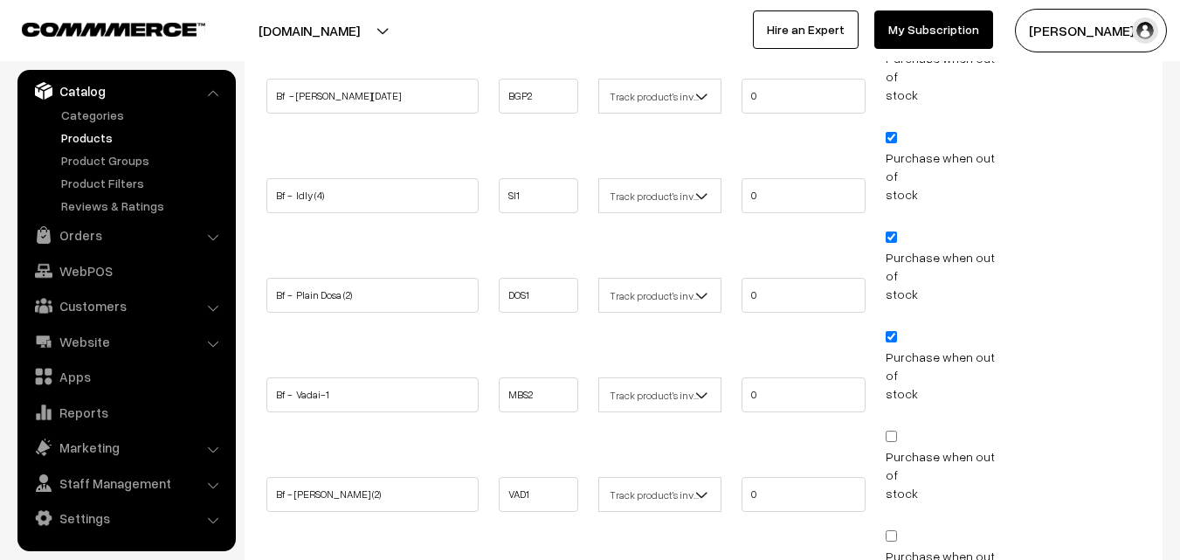
click at [892, 431] on input "Purchase when out of stock" at bounding box center [891, 436] width 11 height 11
checkbox input "true"
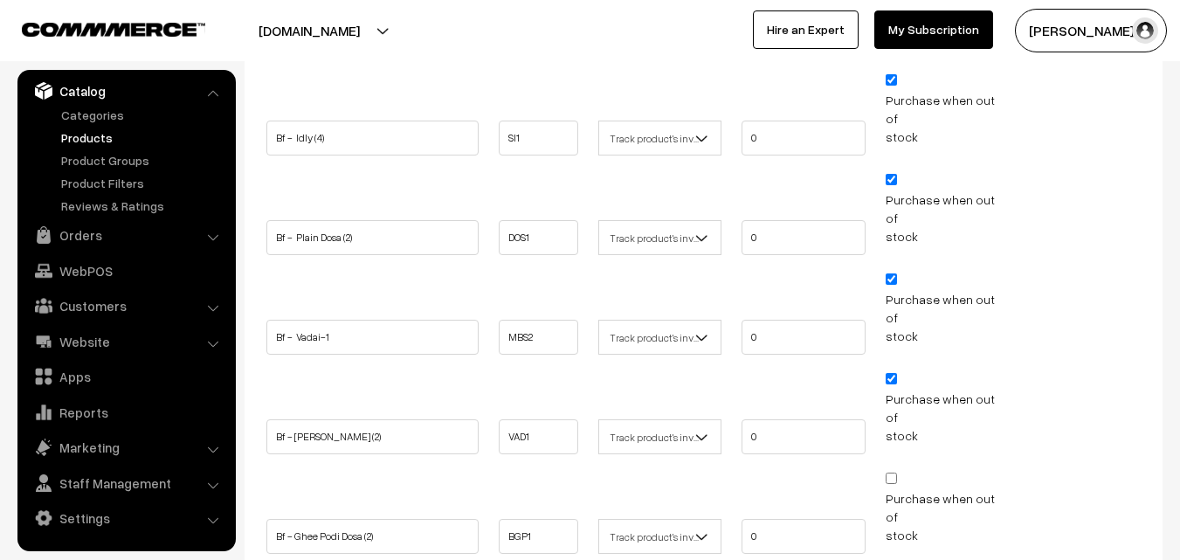
scroll to position [612, 0]
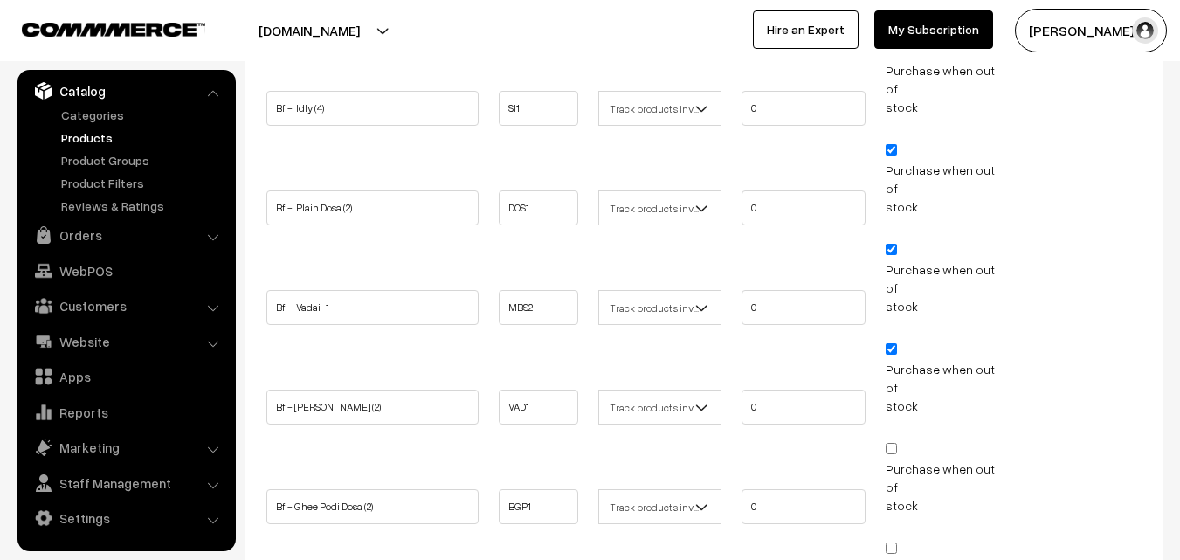
click at [897, 443] on input "Purchase when out of stock" at bounding box center [891, 448] width 11 height 11
checkbox input "true"
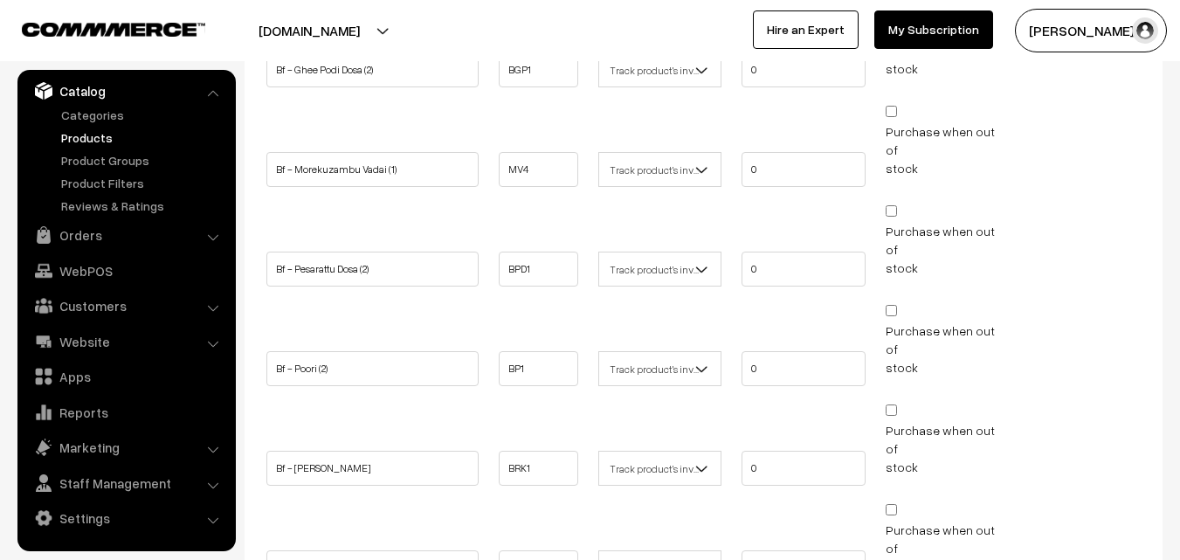
scroll to position [1136, 0]
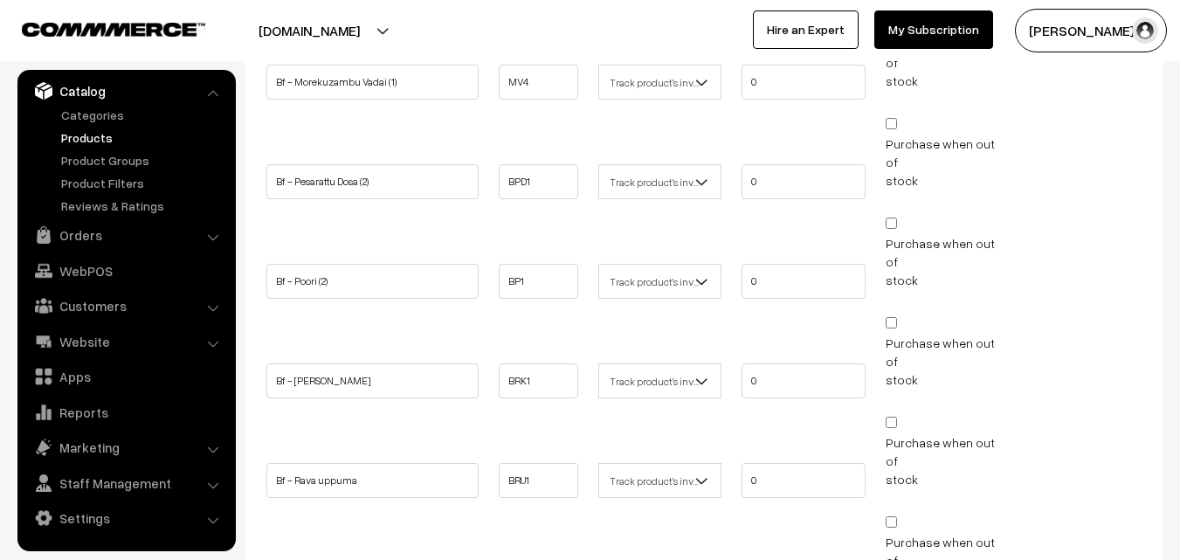
click at [889, 417] on input "Purchase when out of stock" at bounding box center [891, 422] width 11 height 11
checkbox input "true"
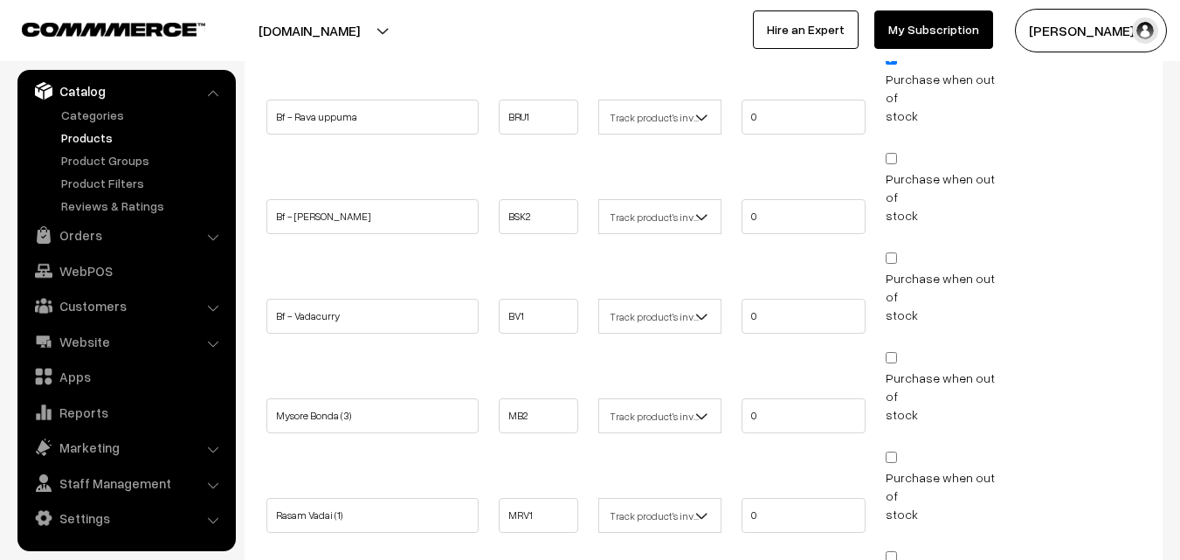
scroll to position [1527, 0]
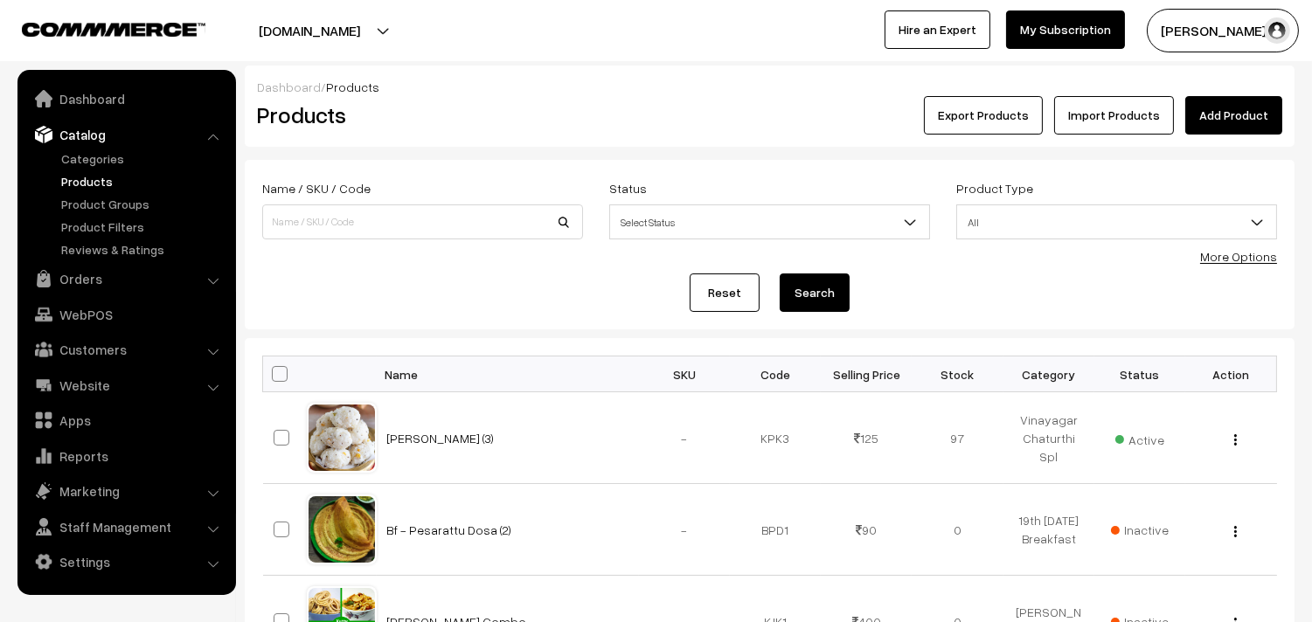
click at [1180, 258] on link "More Options" at bounding box center [1238, 256] width 77 height 15
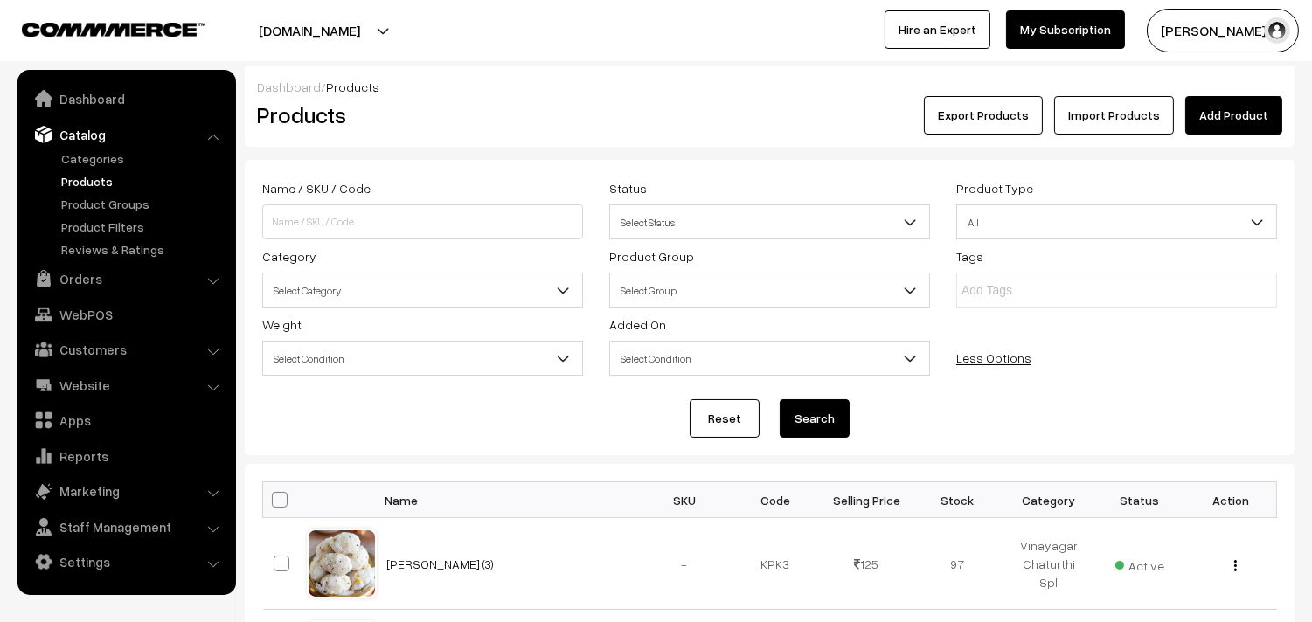
click at [397, 292] on span "Select Category" at bounding box center [422, 290] width 319 height 31
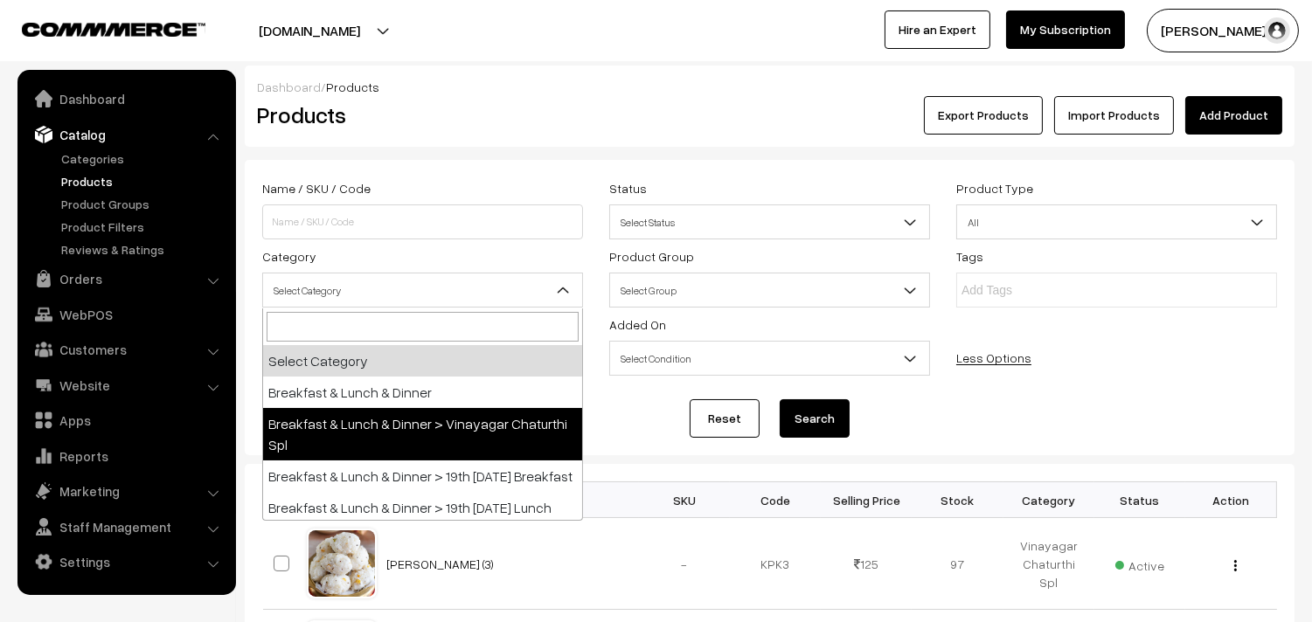
scroll to position [97, 0]
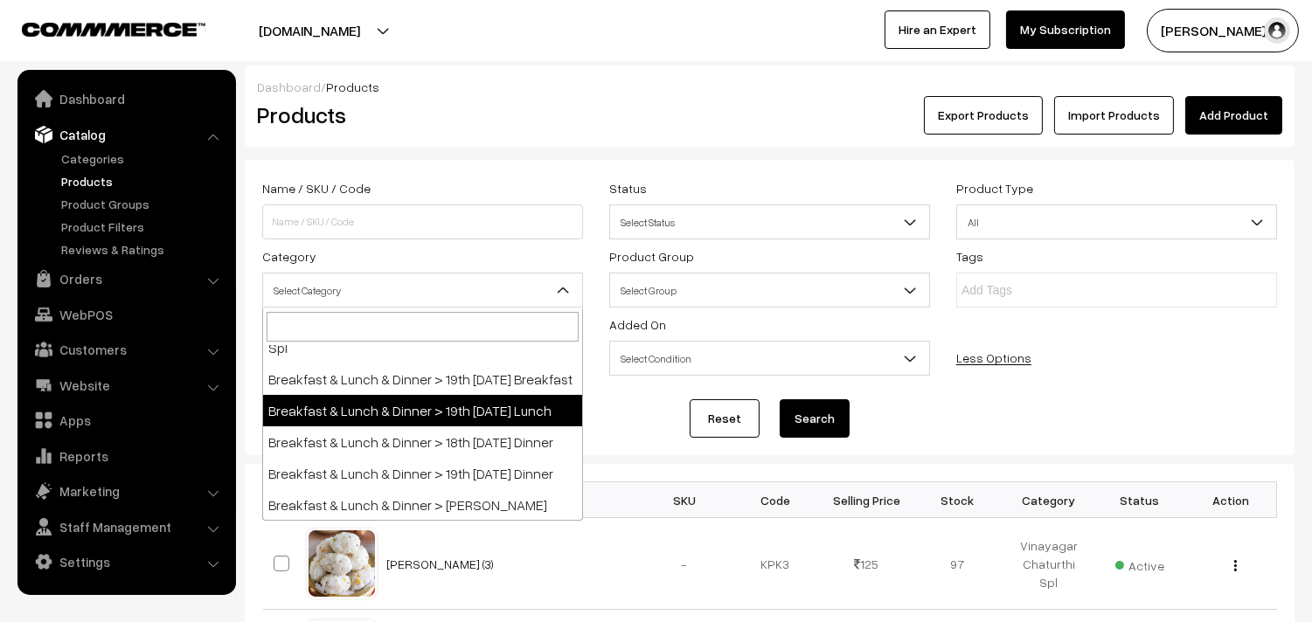
select select "95"
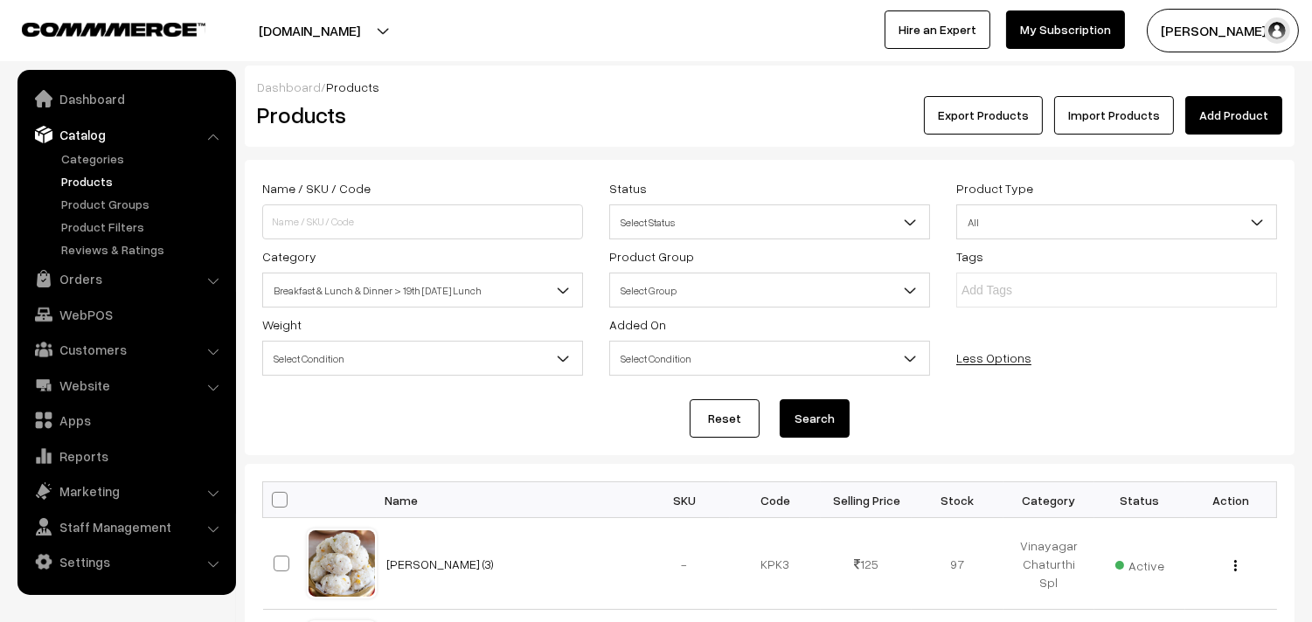
click at [801, 417] on button "Search" at bounding box center [814, 418] width 70 height 38
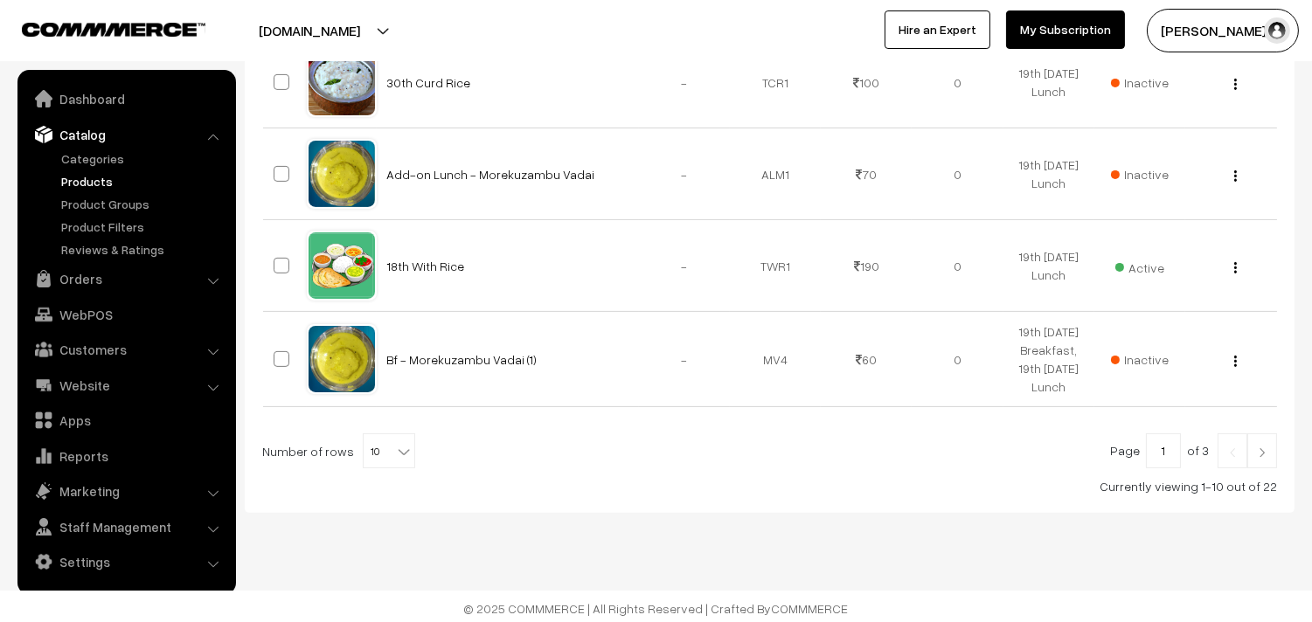
scroll to position [1042, 0]
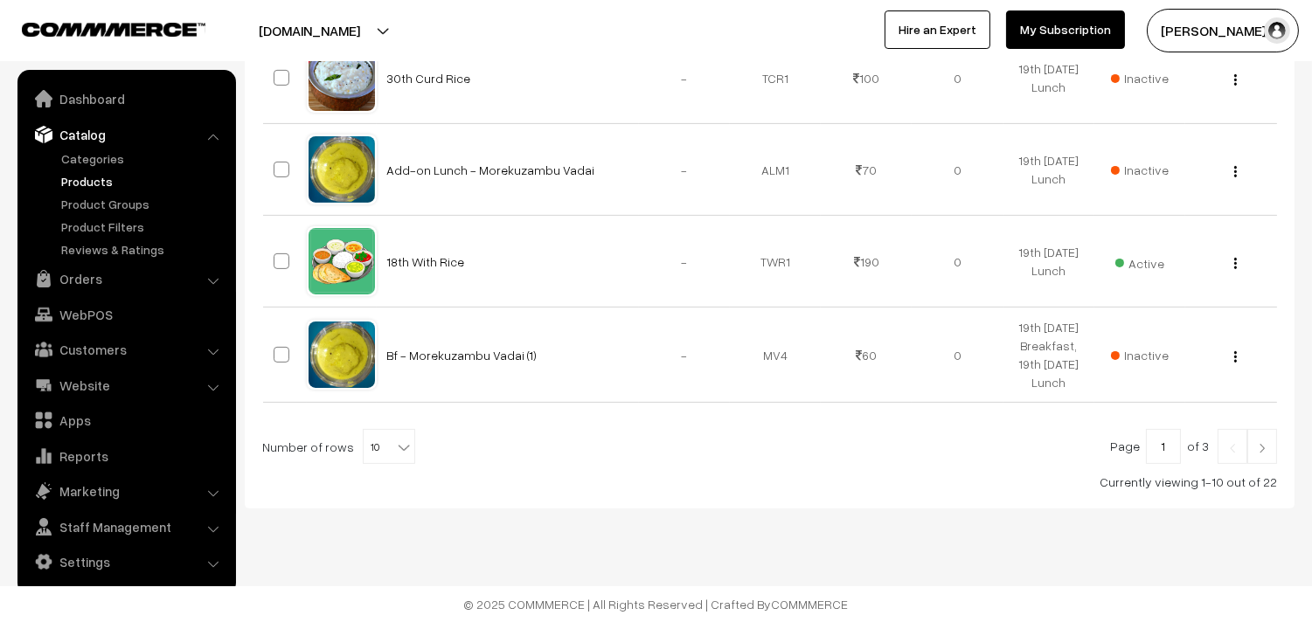
click at [397, 448] on b at bounding box center [403, 447] width 17 height 17
select select "60"
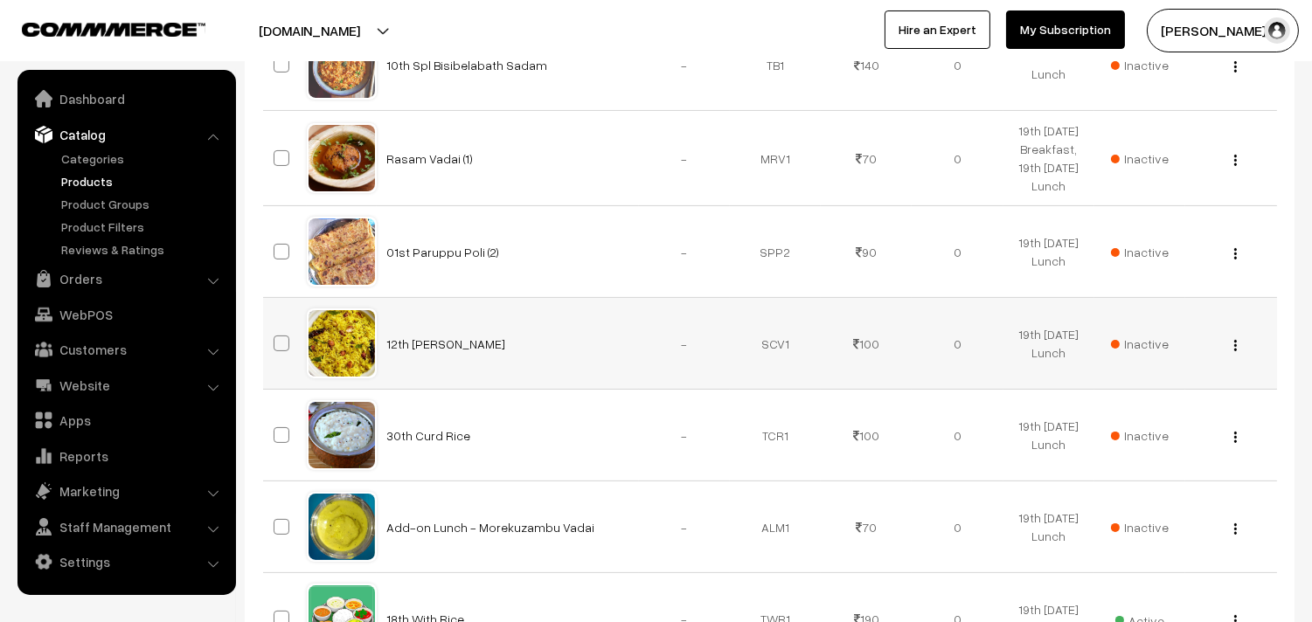
scroll to position [971, 0]
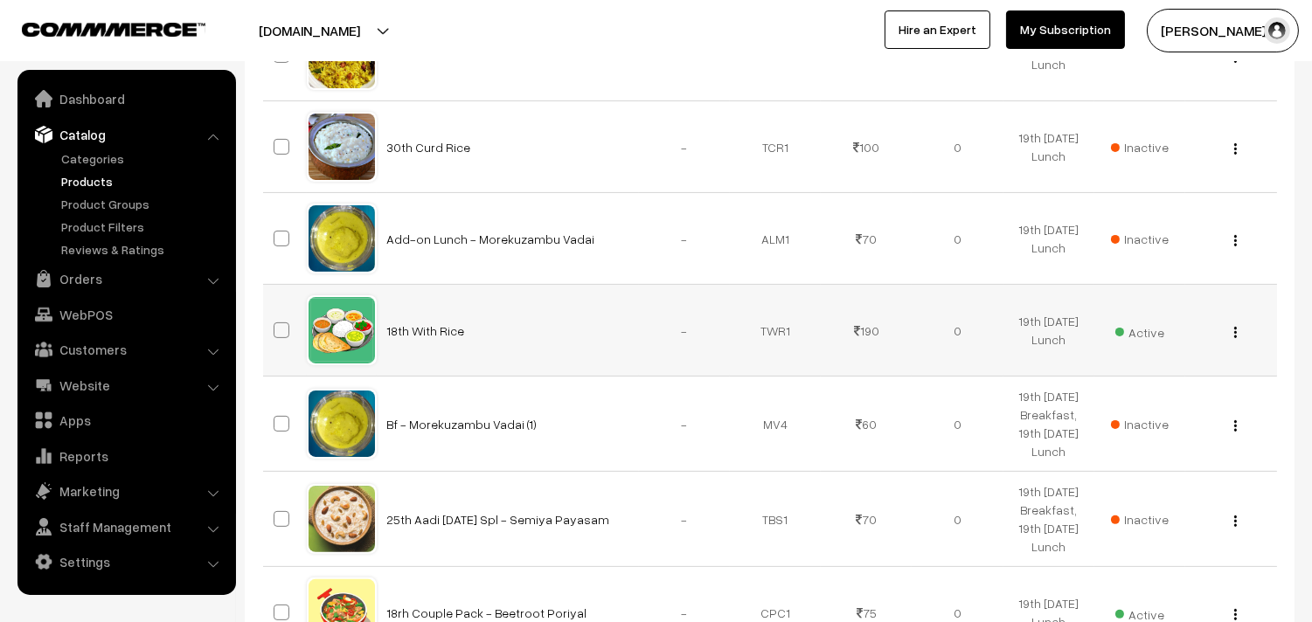
click at [1235, 332] on img "button" at bounding box center [1235, 332] width 3 height 11
click at [1115, 391] on link "Edit" at bounding box center [1157, 396] width 149 height 38
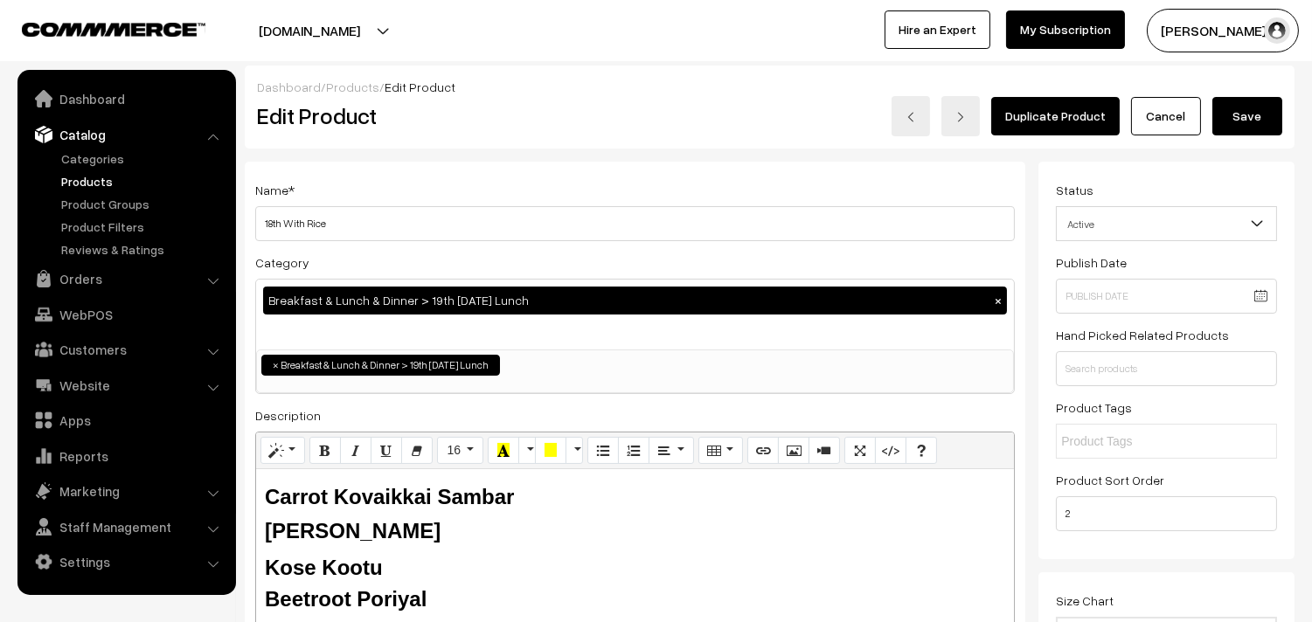
drag, startPoint x: 283, startPoint y: 224, endPoint x: 246, endPoint y: 224, distance: 37.6
click at [246, 224] on div "Name * 18th With Rice Category Breakfast & Lunch & Dinner > 19th [DATE] Lunch ×…" at bounding box center [635, 444] width 780 height 564
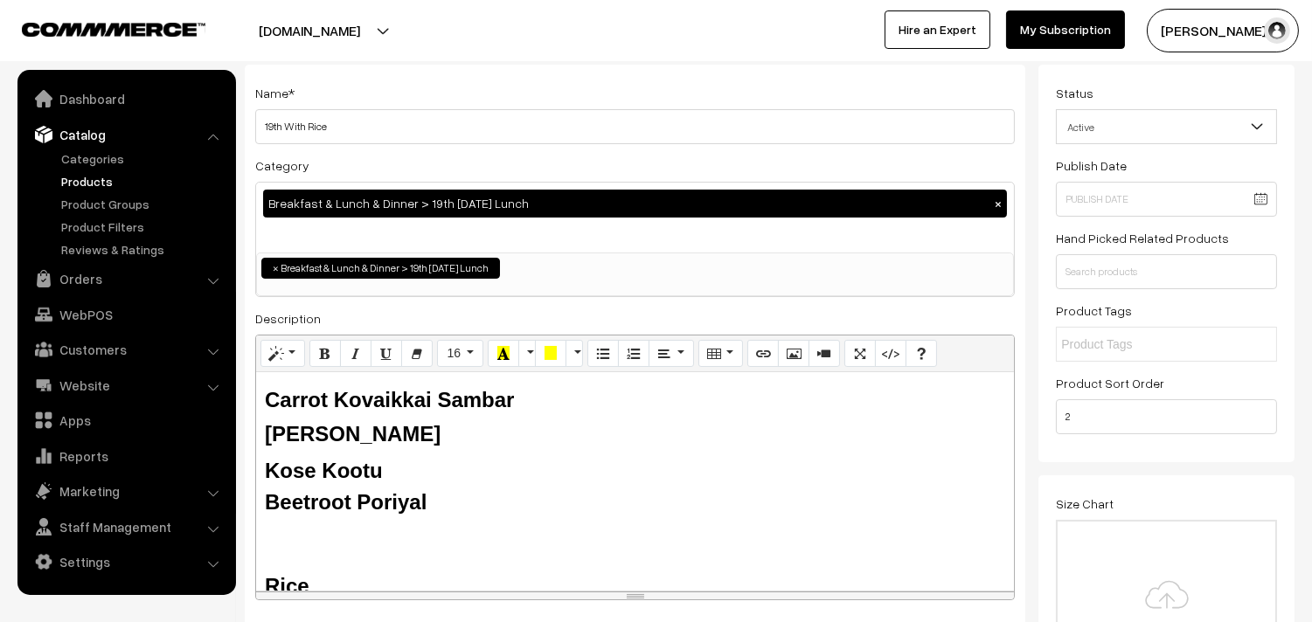
type input "19th With Rice"
drag, startPoint x: 334, startPoint y: 398, endPoint x: 267, endPoint y: 403, distance: 66.5
click at [267, 403] on b "Carrot Kovaikkai Sambar" at bounding box center [389, 400] width 249 height 24
drag, startPoint x: 363, startPoint y: 397, endPoint x: 267, endPoint y: 237, distance: 186.1
click at [363, 396] on b "Kathirikka Rasavangi" at bounding box center [353, 400] width 176 height 24
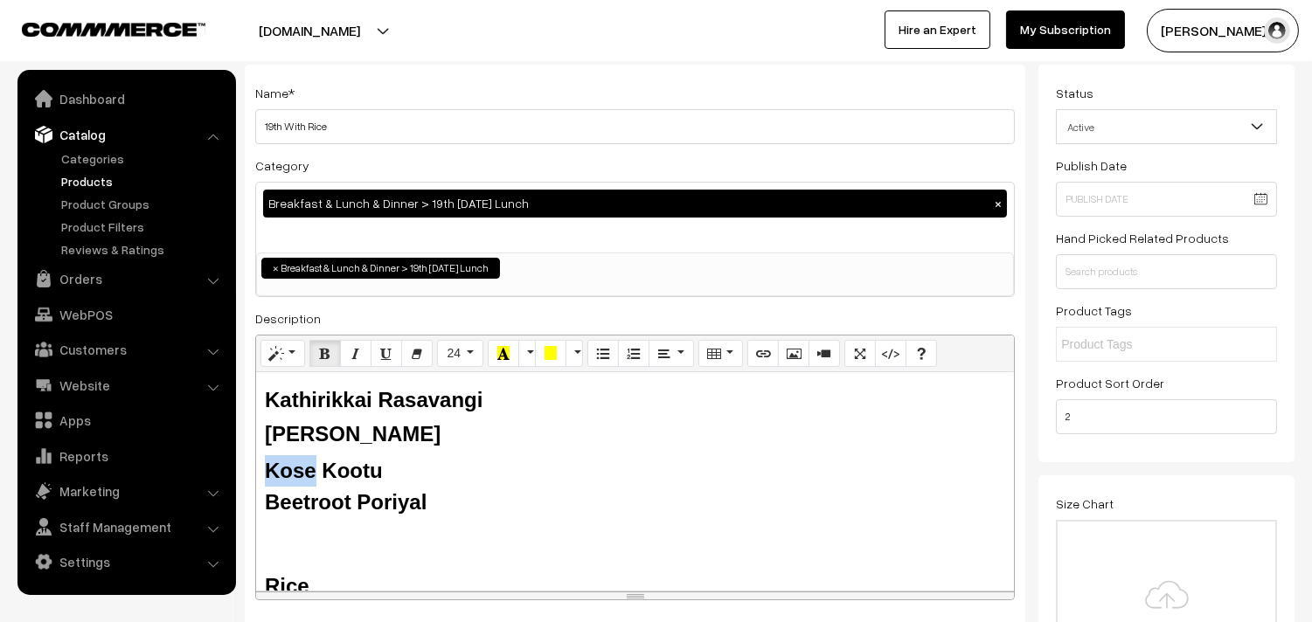
drag, startPoint x: 273, startPoint y: 468, endPoint x: 243, endPoint y: 468, distance: 30.6
drag, startPoint x: 308, startPoint y: 500, endPoint x: 248, endPoint y: 500, distance: 59.4
click at [248, 500] on div "Name * 19th With Rice Category Breakfast & Lunch & Dinner > 19th Tuesday Lunch …" at bounding box center [635, 347] width 780 height 564
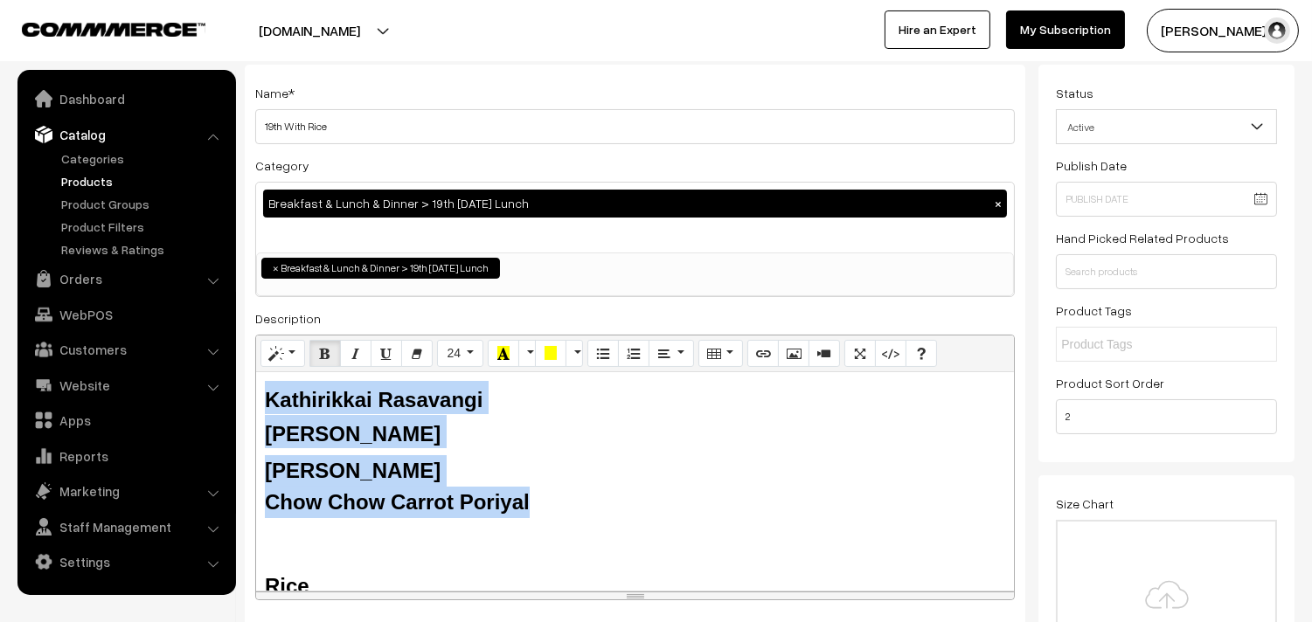
drag, startPoint x: 529, startPoint y: 495, endPoint x: 245, endPoint y: 391, distance: 303.5
click at [245, 391] on div "Name * 19th With Rice Category Breakfast & Lunch & Dinner > 19th Tuesday Lunch …" at bounding box center [635, 347] width 780 height 564
copy div "Kathirikkai Rasavangi Tomato Rasam Senai Pitlai Chow Chow Carrot Poriyal"
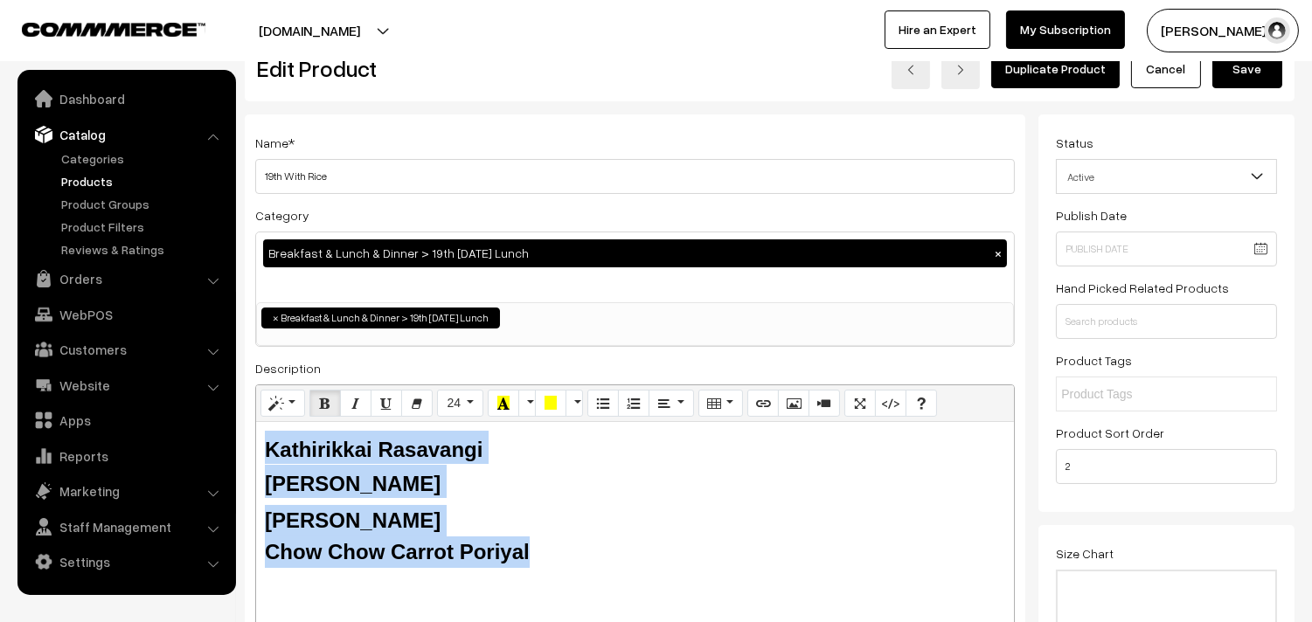
scroll to position [0, 0]
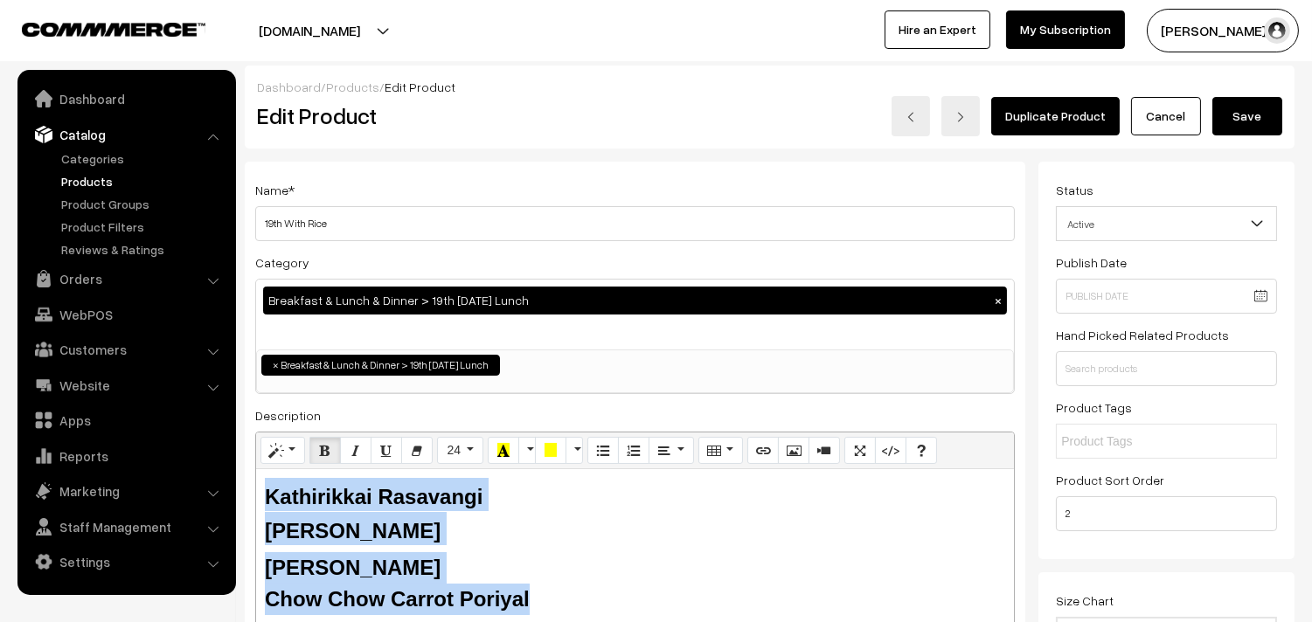
click at [1261, 126] on button "Save" at bounding box center [1247, 116] width 70 height 38
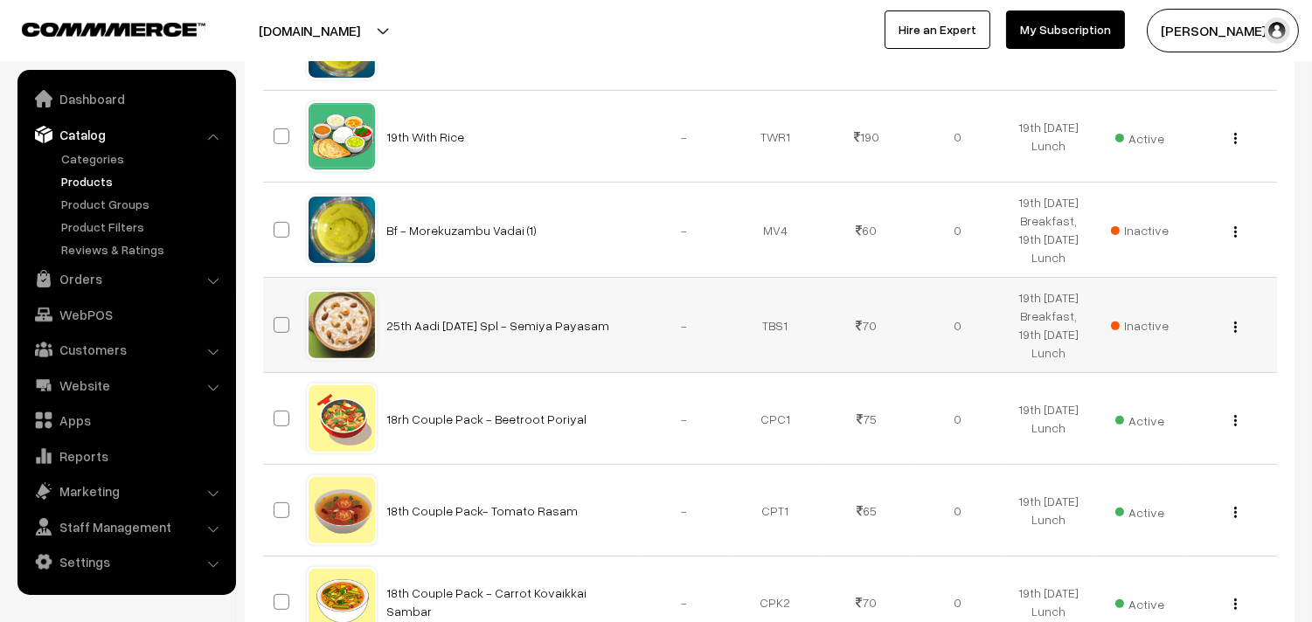
scroll to position [1359, 0]
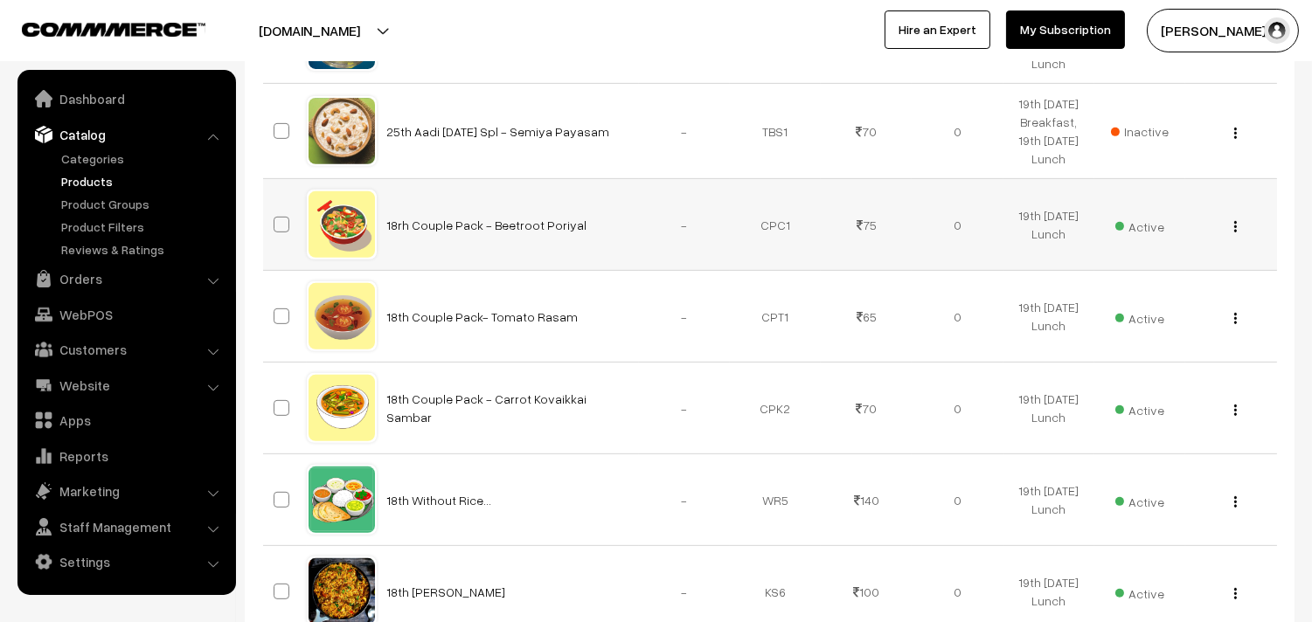
click at [1235, 228] on img "button" at bounding box center [1235, 226] width 3 height 11
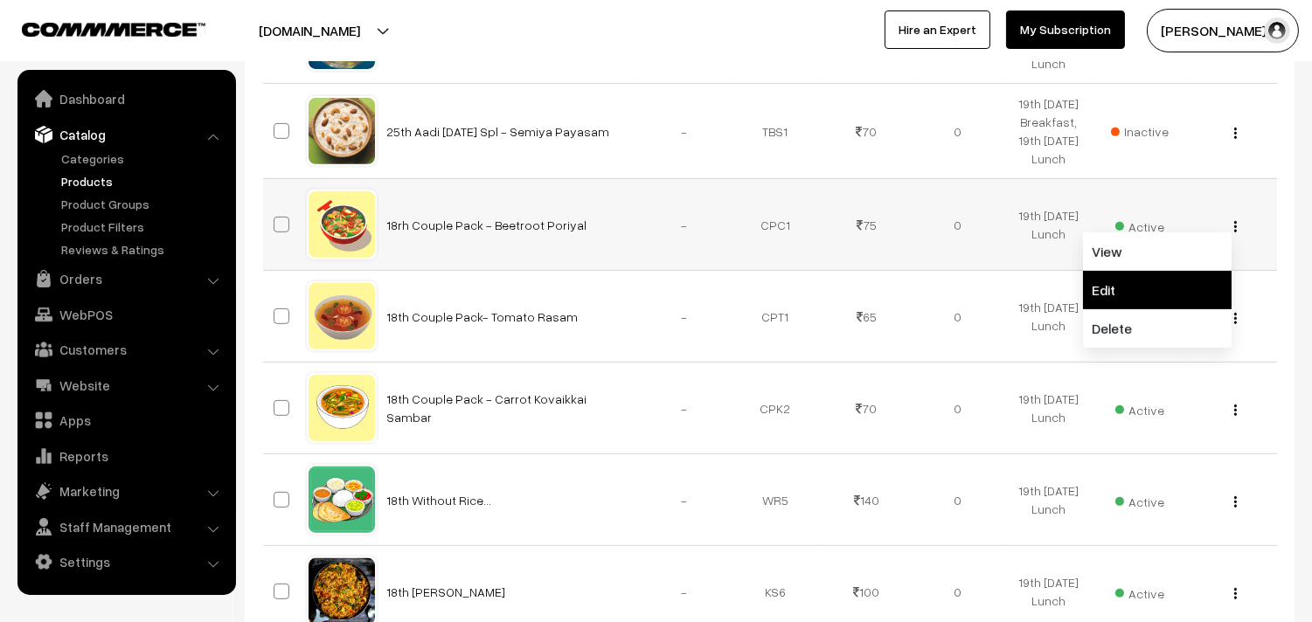
click at [1129, 285] on link "Edit" at bounding box center [1157, 290] width 149 height 38
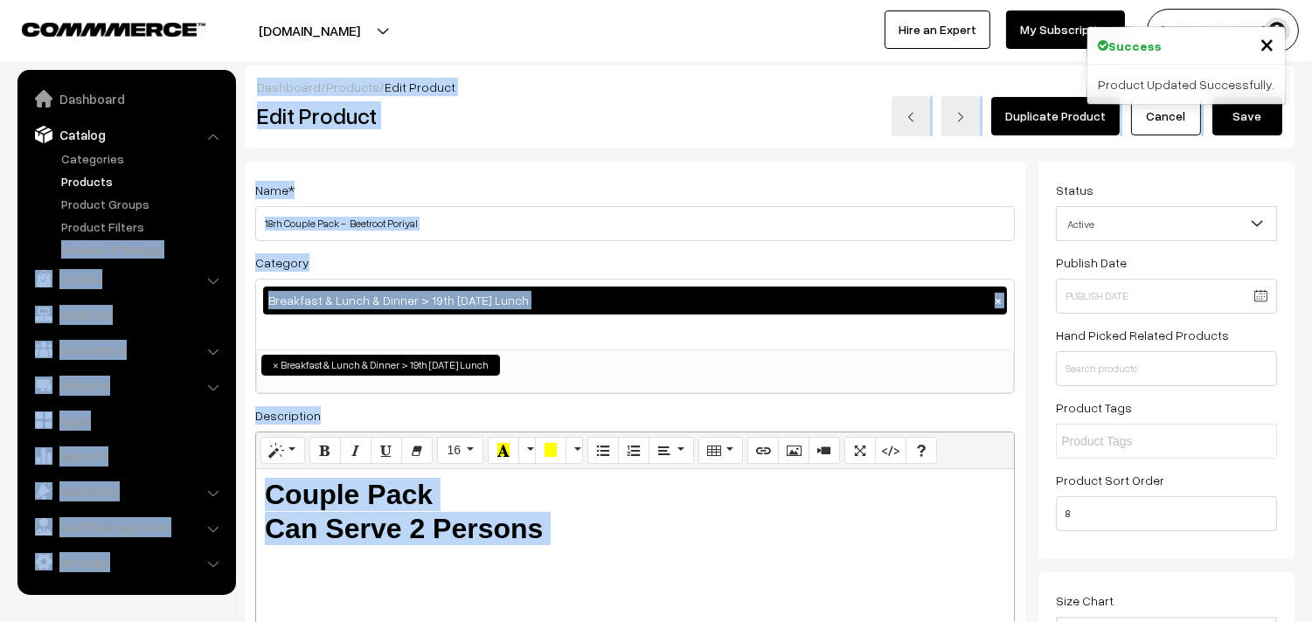
drag, startPoint x: 281, startPoint y: 221, endPoint x: 234, endPoint y: 222, distance: 47.2
click at [654, 259] on div "Category Breakfast & Lunch & Dinner > 19th [DATE] Lunch × Breakfast & Lunch & D…" at bounding box center [634, 323] width 759 height 142
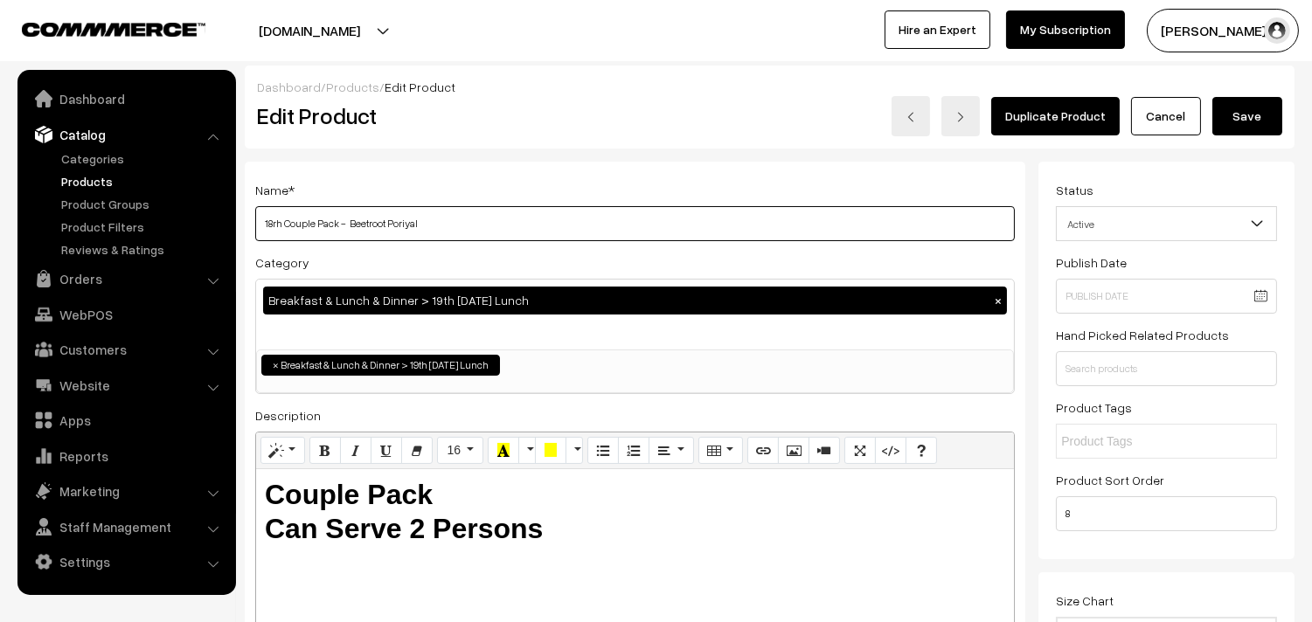
drag, startPoint x: 280, startPoint y: 218, endPoint x: 221, endPoint y: 216, distance: 58.6
drag, startPoint x: 350, startPoint y: 223, endPoint x: 767, endPoint y: 295, distance: 423.9
click at [767, 295] on div "Name * 19th Couple Pack - Beetroot Poriyal Category Breakfast & Lunch & Dinner …" at bounding box center [635, 444] width 780 height 564
type input "19th Couple Pack - Chow Chow Carrot Poriyal"
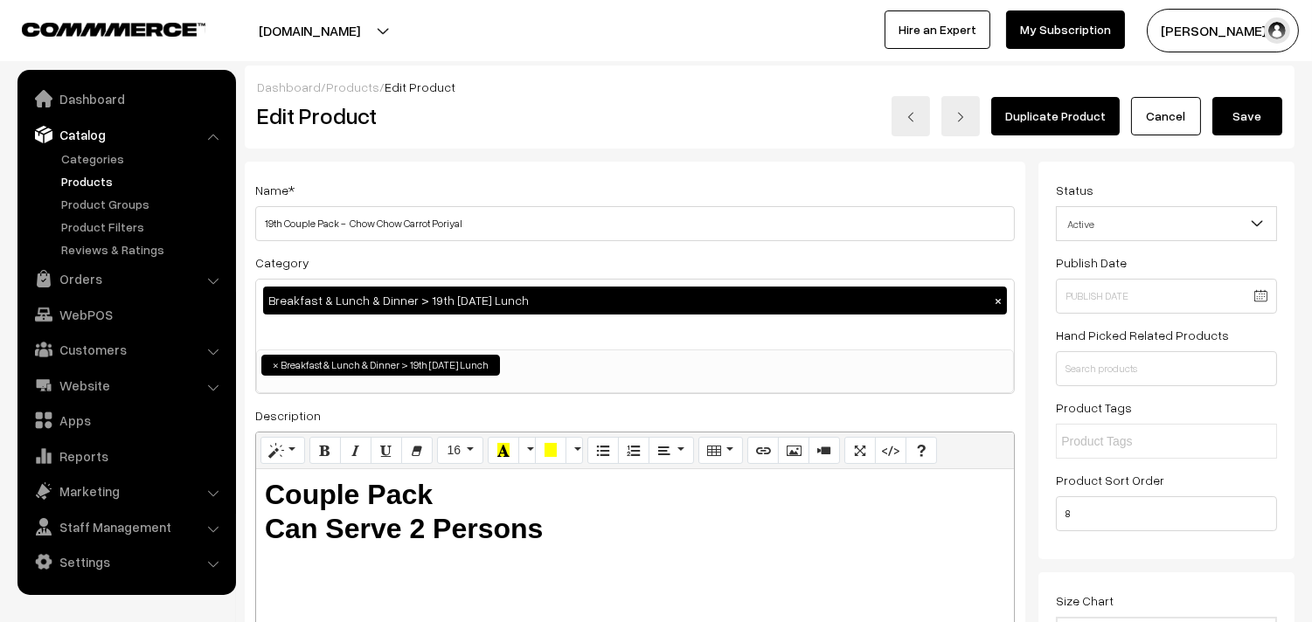
click at [1276, 126] on button "Save" at bounding box center [1247, 116] width 70 height 38
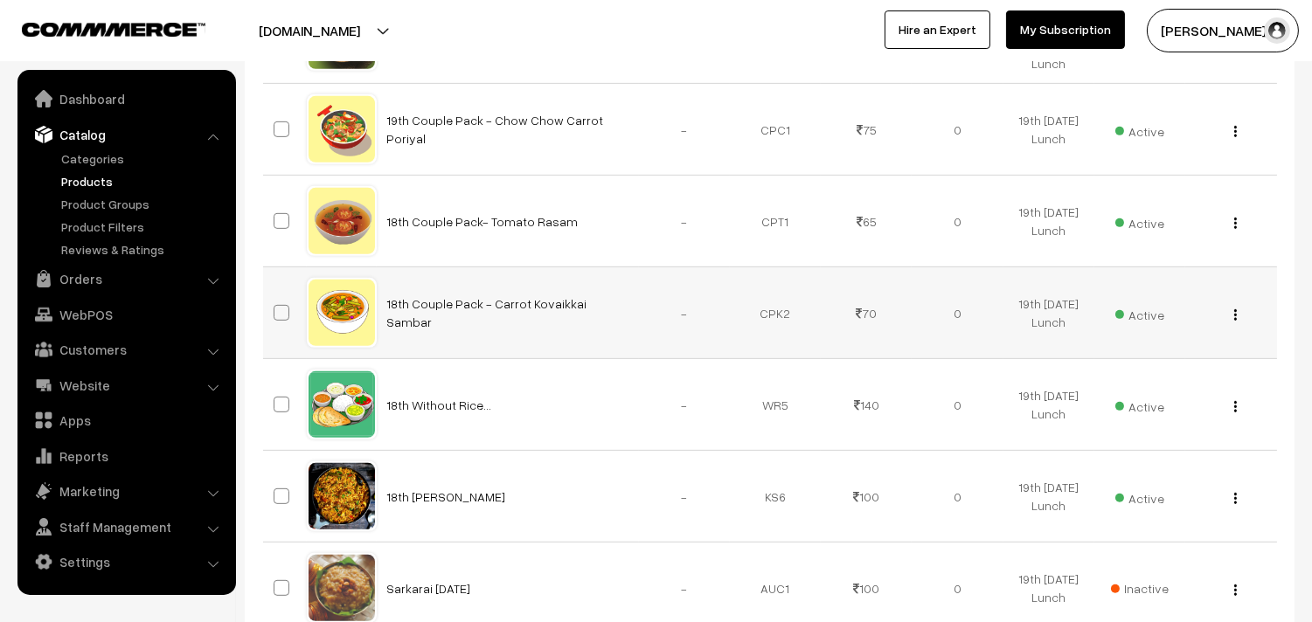
scroll to position [1456, 0]
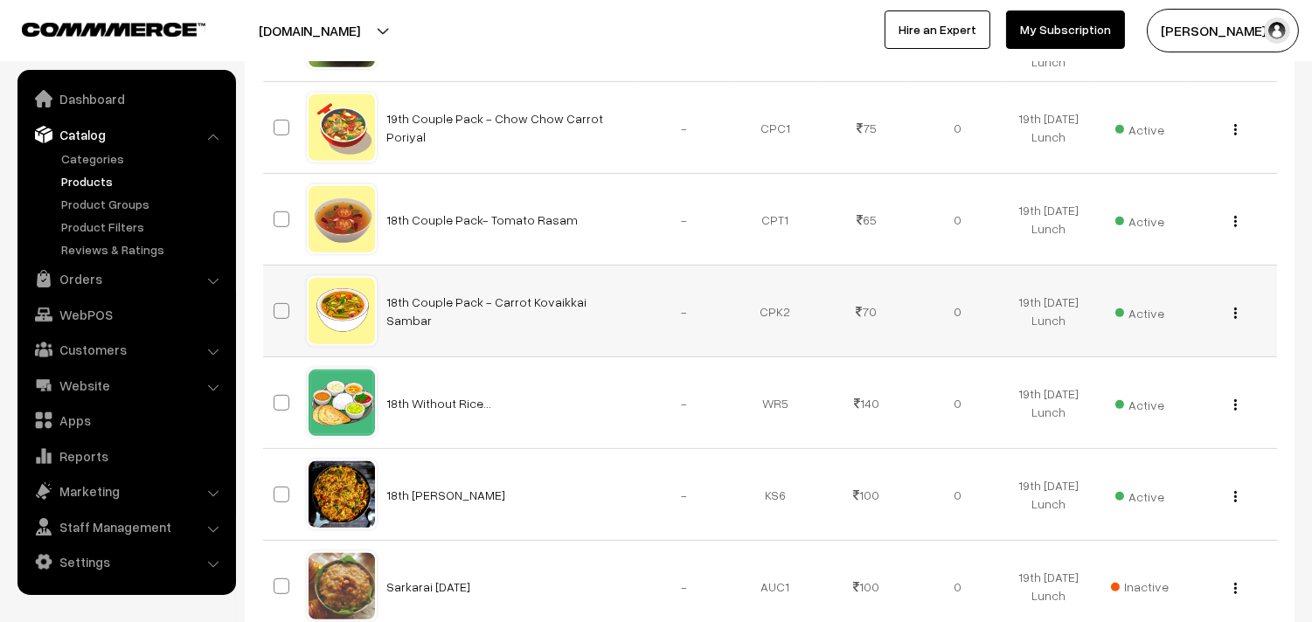
click at [1233, 310] on button "button" at bounding box center [1235, 313] width 4 height 14
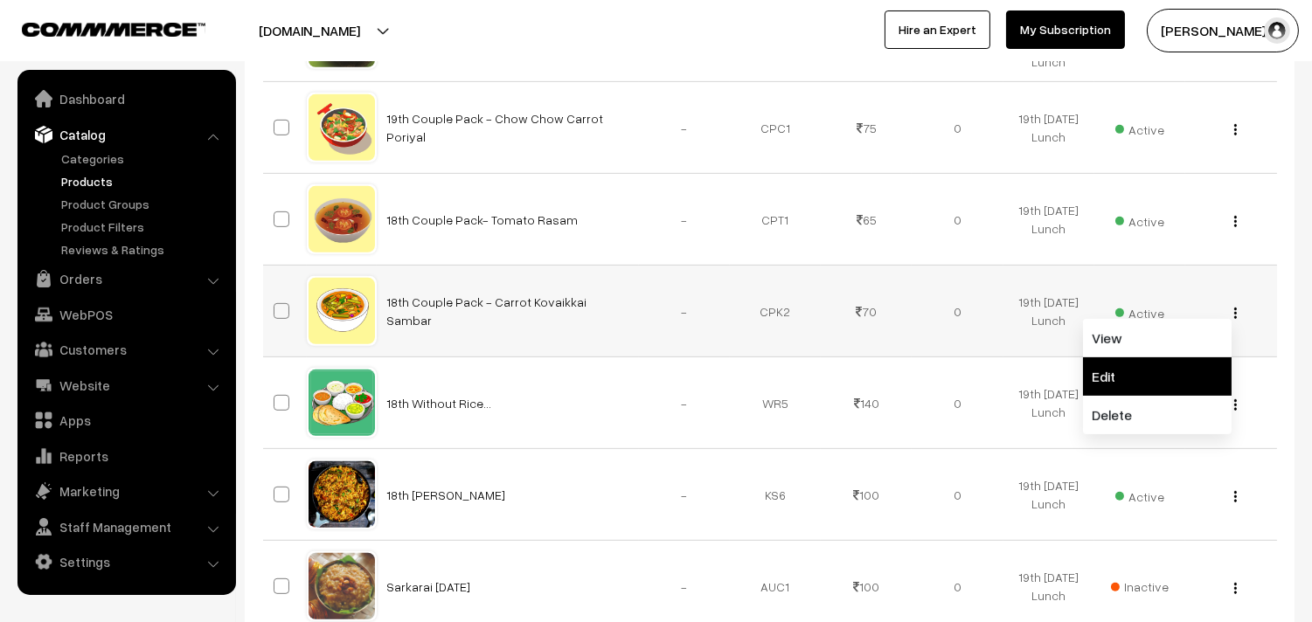
click at [1163, 371] on link "Edit" at bounding box center [1157, 376] width 149 height 38
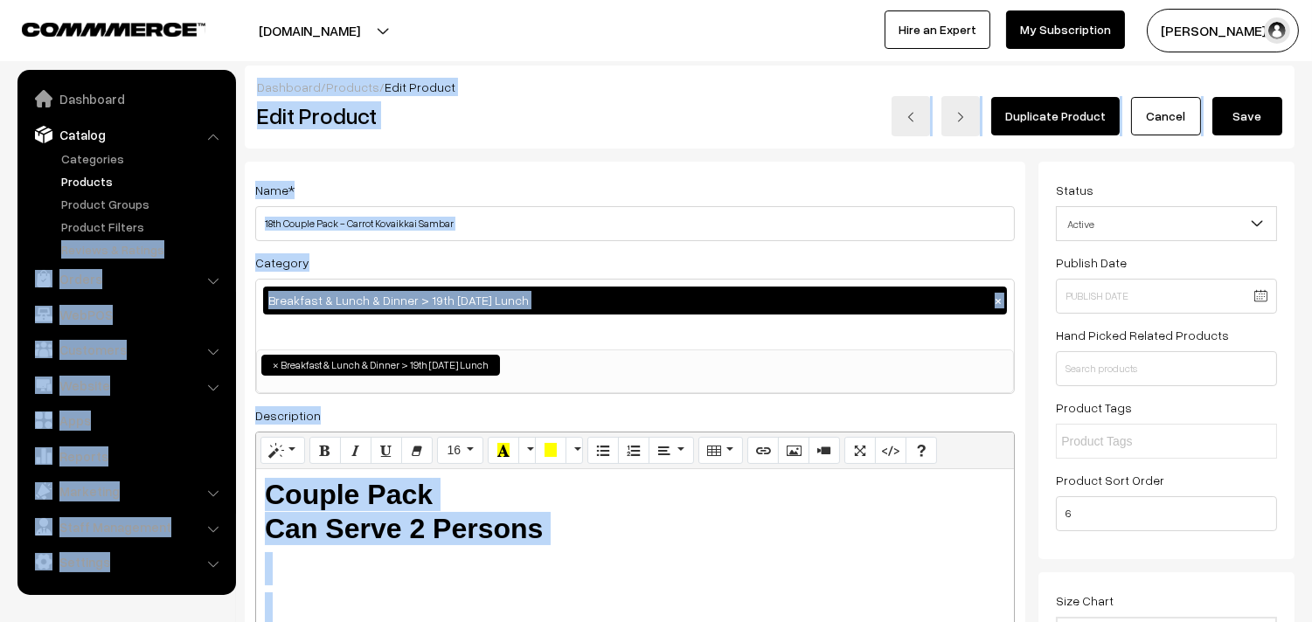
drag, startPoint x: 282, startPoint y: 220, endPoint x: 232, endPoint y: 220, distance: 50.7
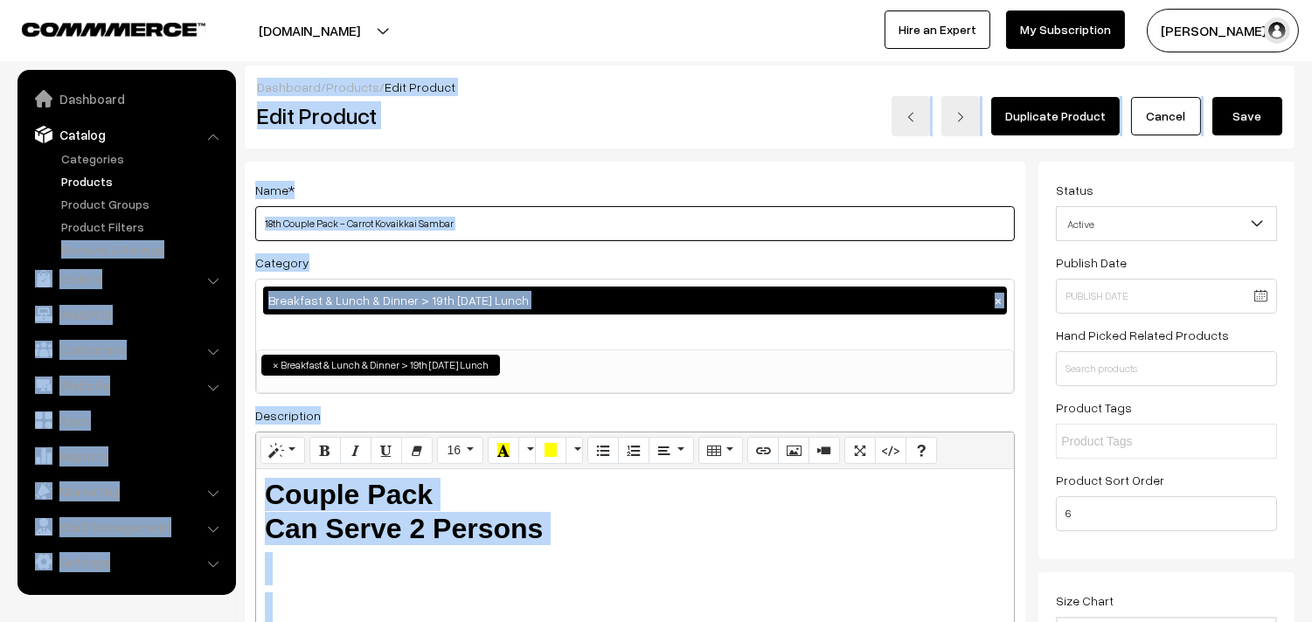
click at [281, 219] on input "18th Couple Pack - Carrot Kovaikkai Sambar" at bounding box center [634, 223] width 759 height 35
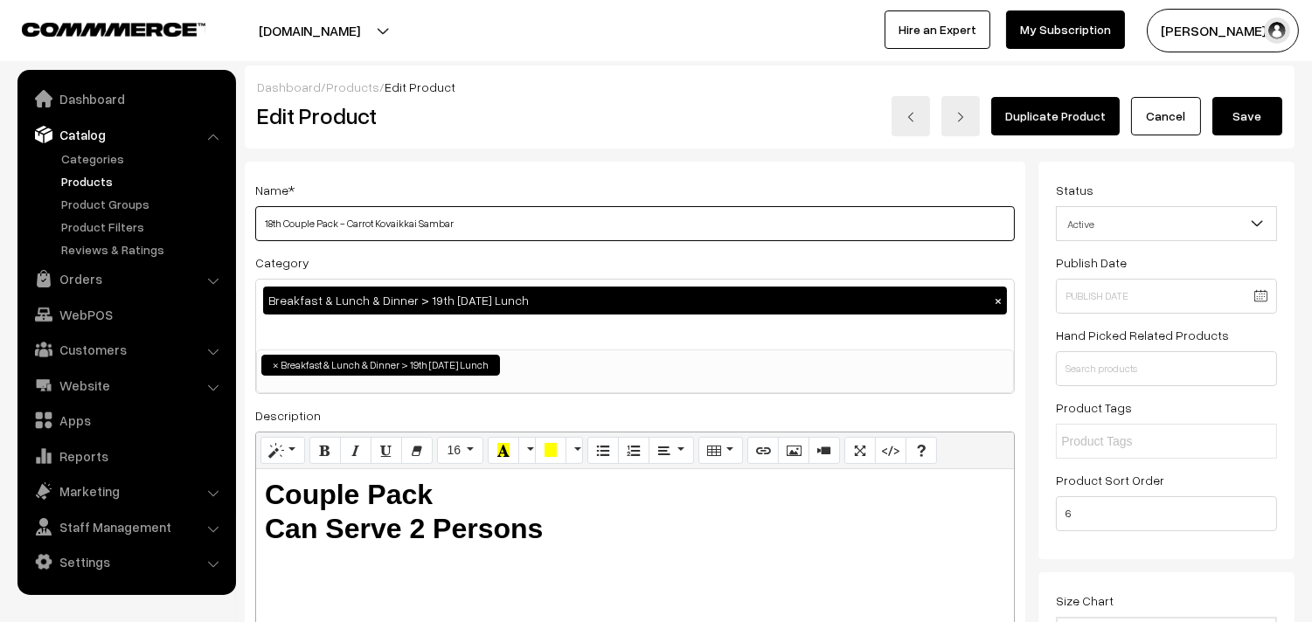
drag, startPoint x: 281, startPoint y: 219, endPoint x: 248, endPoint y: 221, distance: 33.2
click at [248, 221] on div "Name * 18th Couple Pack - Carrot Kovaikkai Sambar Category Breakfast & Lunch & …" at bounding box center [635, 444] width 780 height 564
drag, startPoint x: 345, startPoint y: 221, endPoint x: 799, endPoint y: 257, distance: 455.8
click at [799, 257] on div "Name * 19thCouple Pack - Carrot Kovaikkai Sambar Category Breakfast & Lunch & D…" at bounding box center [635, 444] width 780 height 564
type input "19thCouple Pack - Kathirikkai Rasavangi"
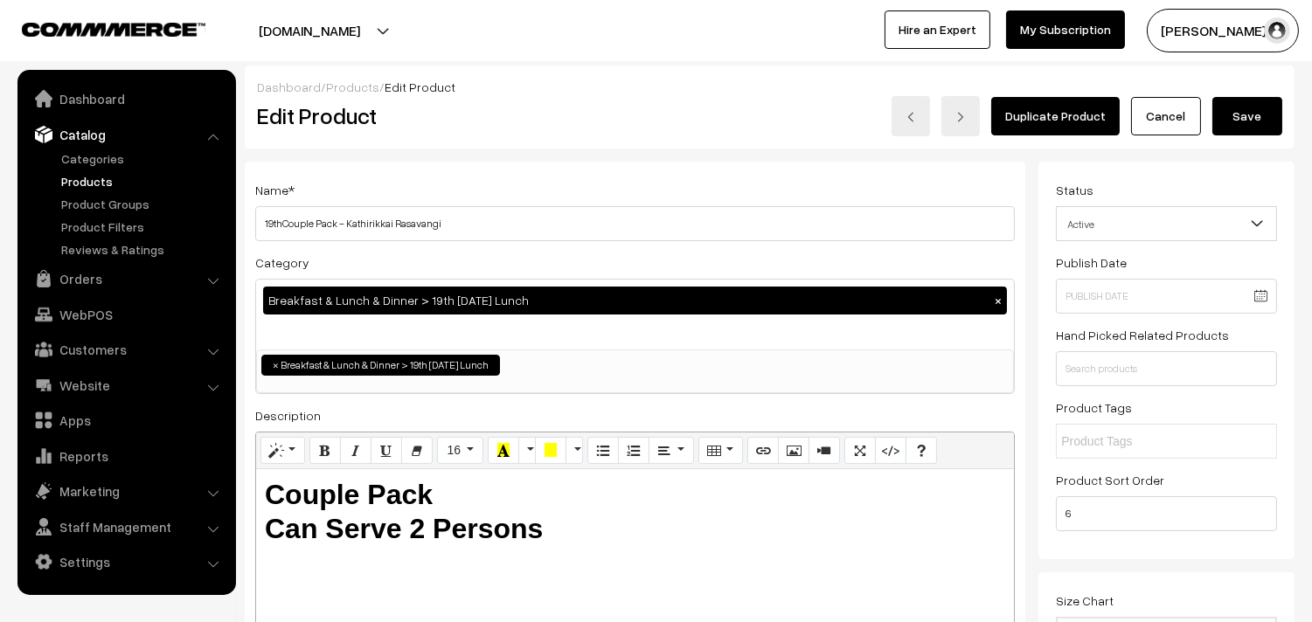
click at [1251, 128] on button "Save" at bounding box center [1247, 116] width 70 height 38
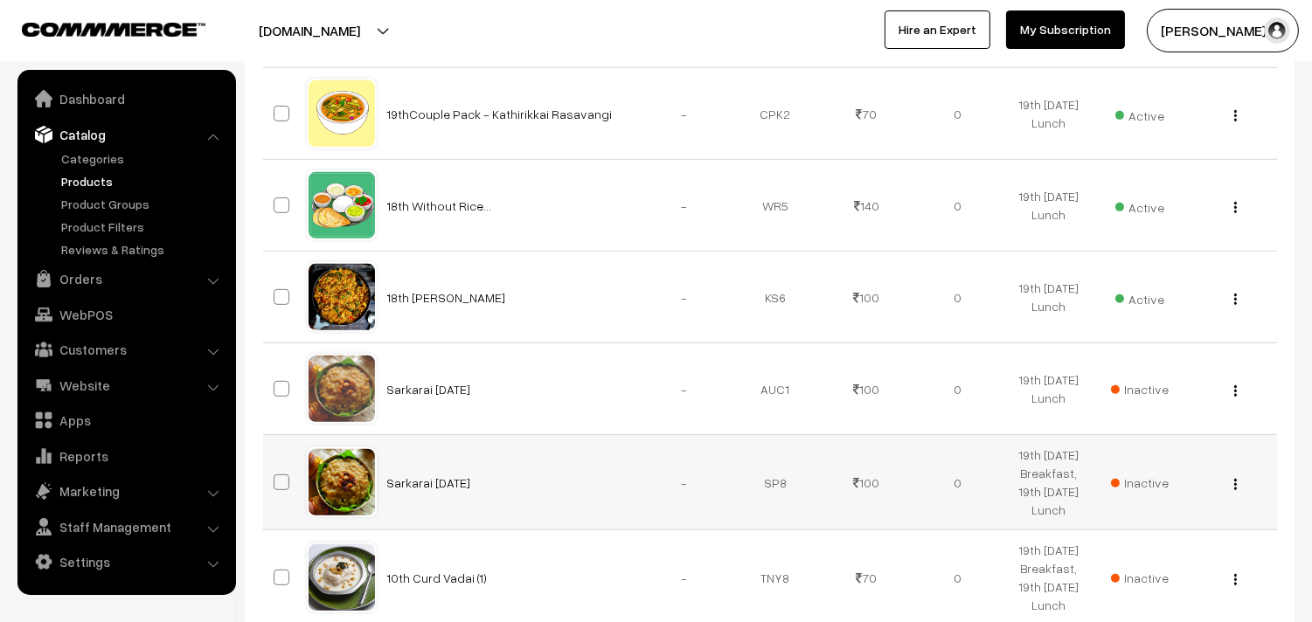
scroll to position [1531, 0]
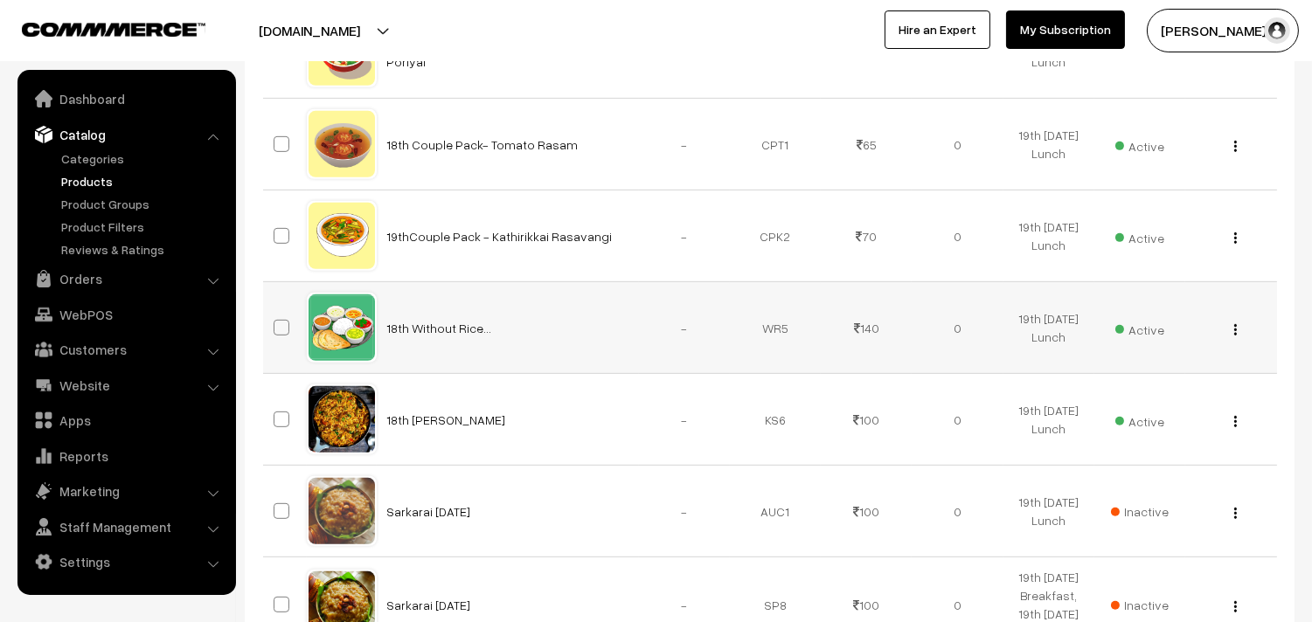
click at [1234, 329] on img "button" at bounding box center [1235, 329] width 3 height 11
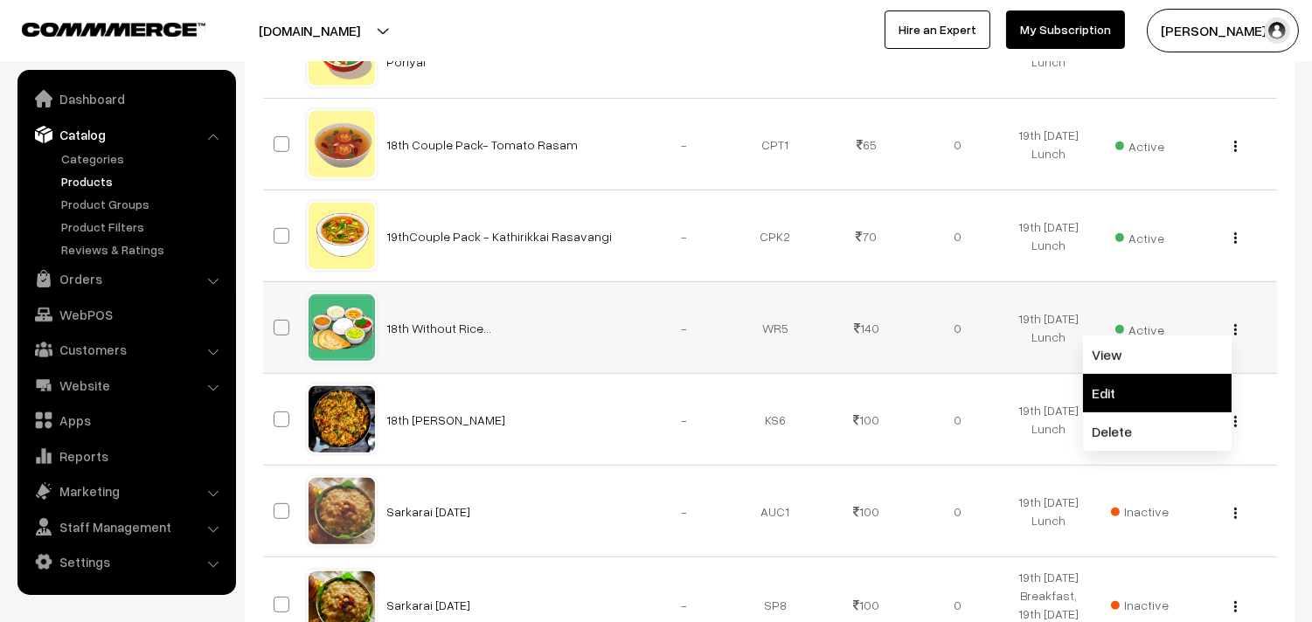
click at [1111, 411] on link "Edit" at bounding box center [1157, 393] width 149 height 38
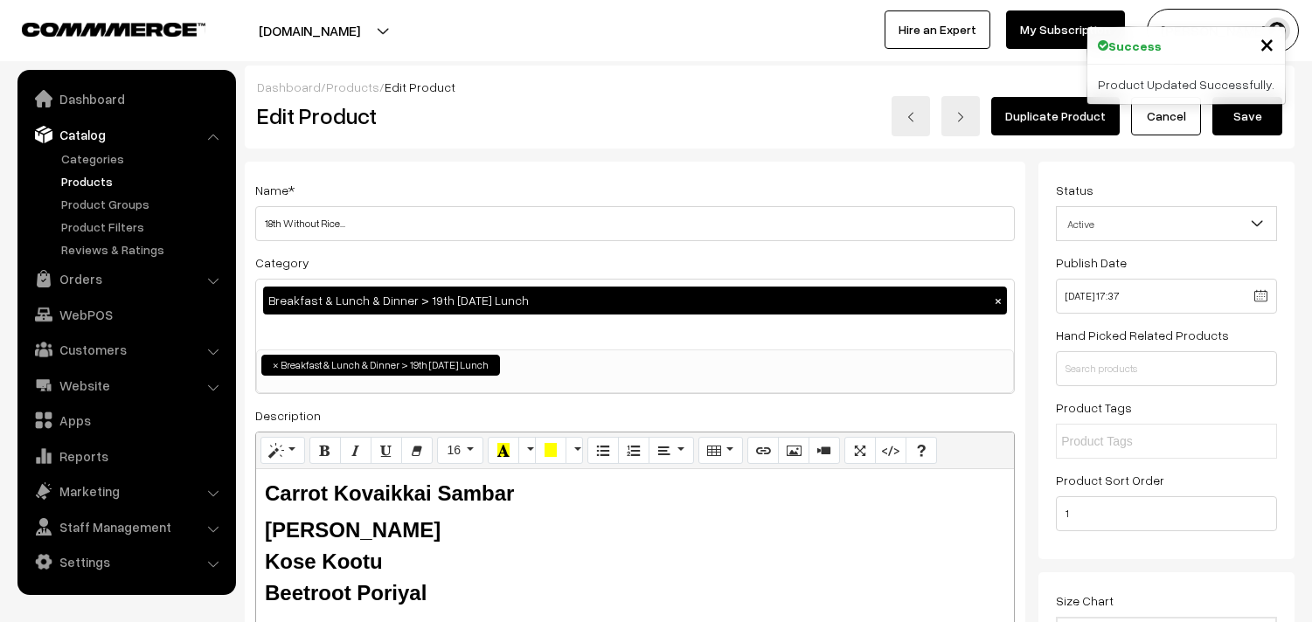
scroll to position [291, 0]
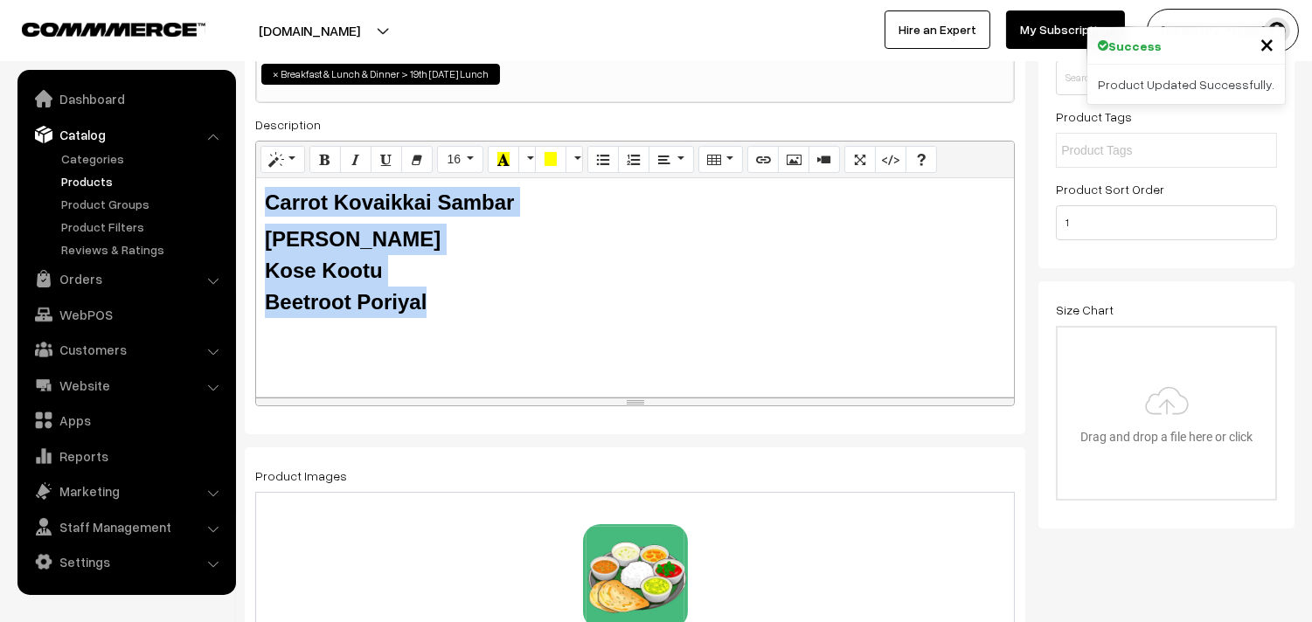
drag, startPoint x: 263, startPoint y: 198, endPoint x: 482, endPoint y: 315, distance: 248.2
click at [482, 315] on div "Carrot Kovaikkai Sambar Tomato Rasam Kose Kootu Beetroot Poriyal" at bounding box center [635, 287] width 758 height 218
paste div
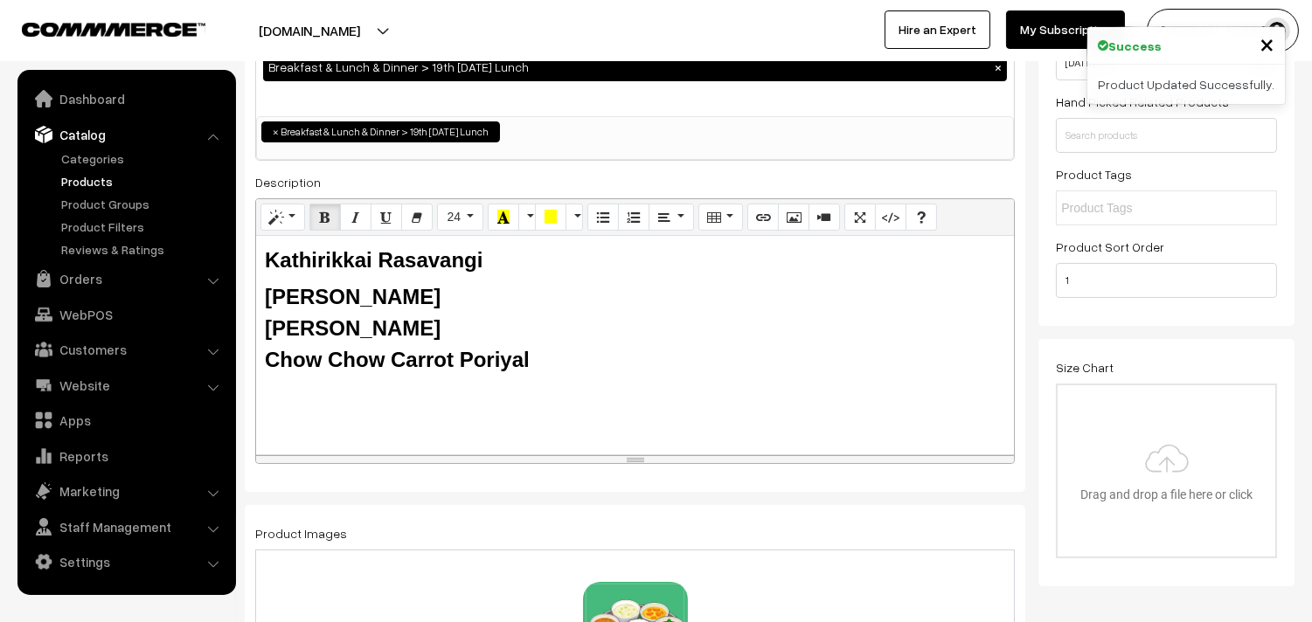
scroll to position [0, 0]
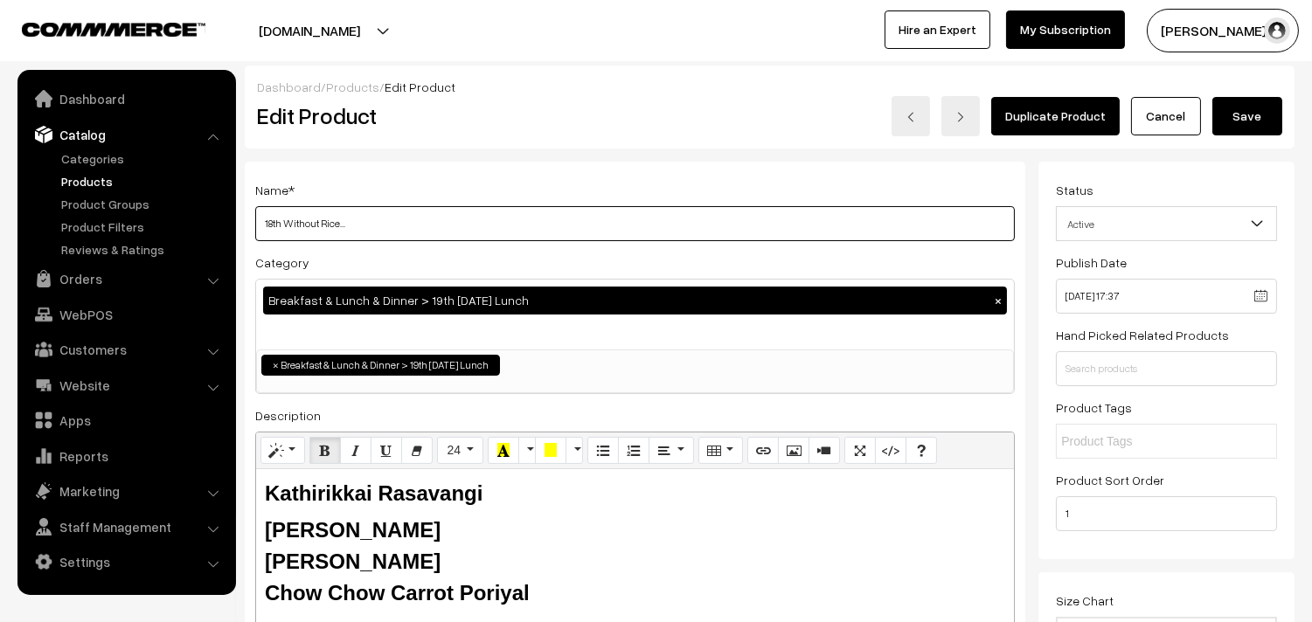
drag, startPoint x: 282, startPoint y: 219, endPoint x: 245, endPoint y: 219, distance: 37.6
click at [245, 219] on div "Name * 18th Without Rice... Category Breakfast & Lunch & Dinner > 19th Tuesday …" at bounding box center [635, 444] width 780 height 564
type input "19th Without Rice..."
click at [1263, 125] on button "Save" at bounding box center [1247, 116] width 70 height 38
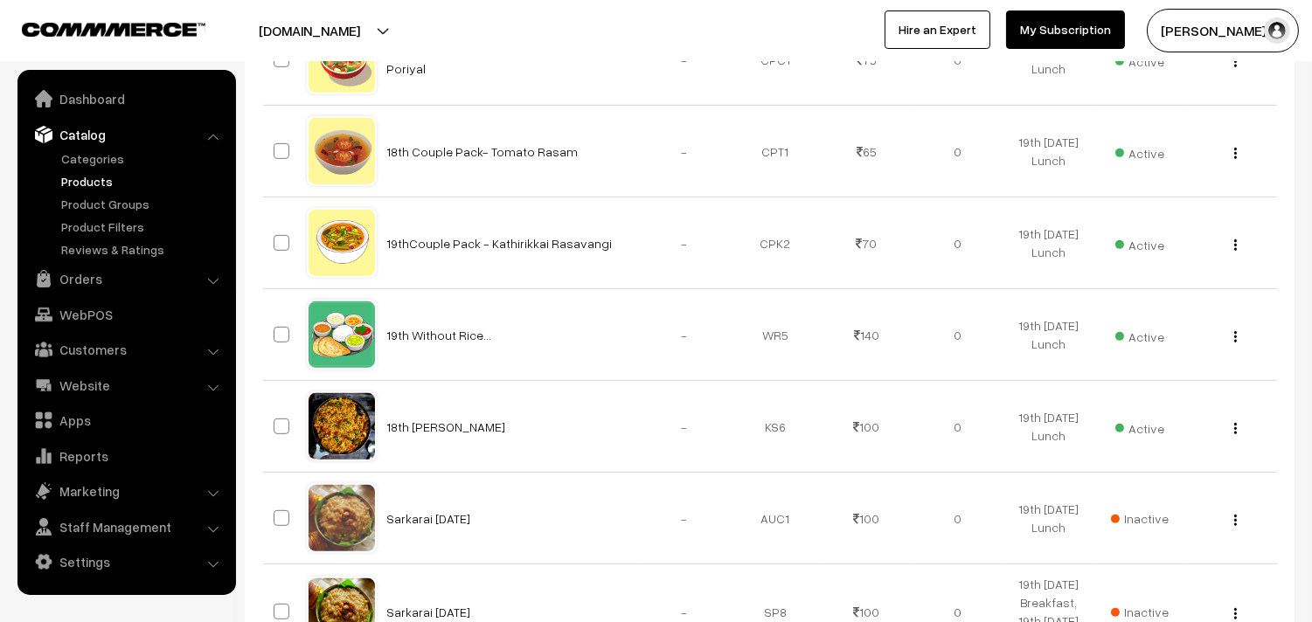
scroll to position [1650, 0]
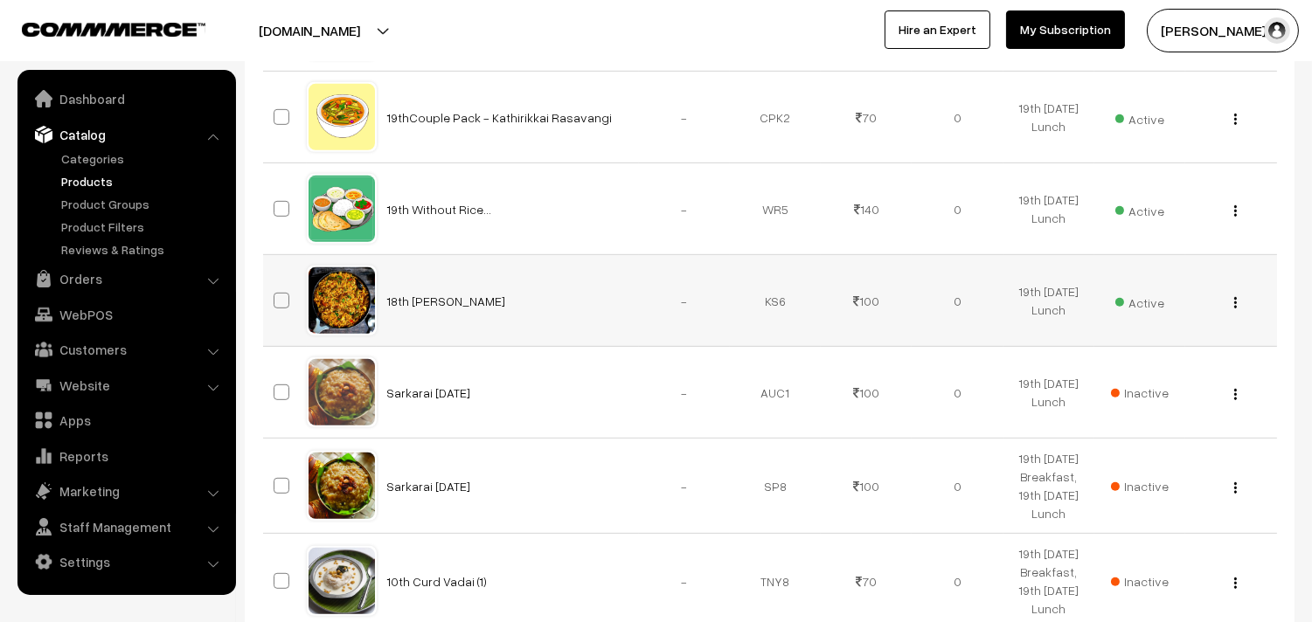
click at [1236, 307] on button "button" at bounding box center [1235, 302] width 4 height 14
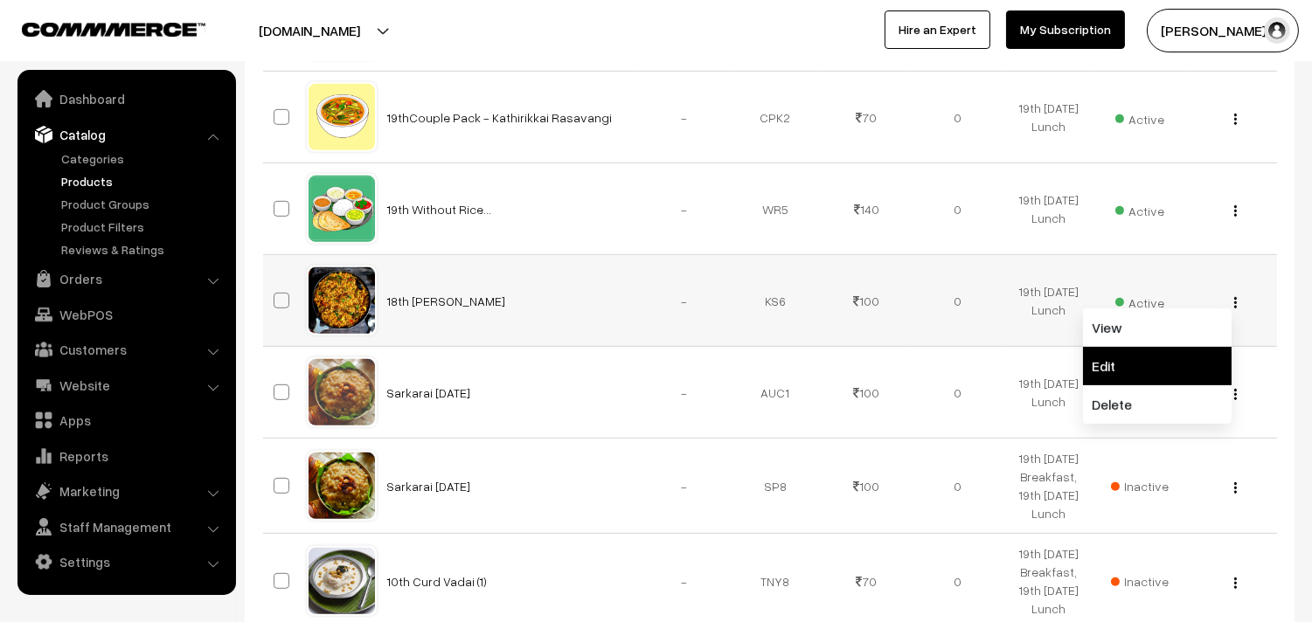
click at [1151, 361] on link "Edit" at bounding box center [1157, 366] width 149 height 38
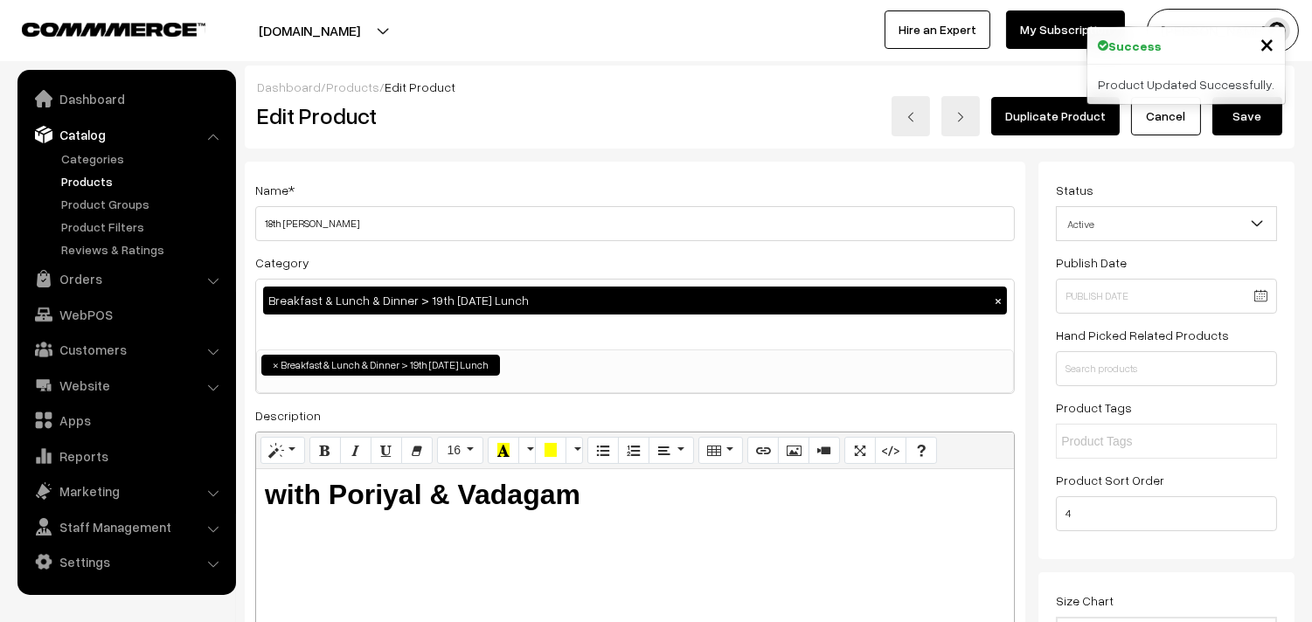
drag, startPoint x: 275, startPoint y: 224, endPoint x: 238, endPoint y: 224, distance: 37.6
drag, startPoint x: 283, startPoint y: 219, endPoint x: 575, endPoint y: 245, distance: 292.9
click at [575, 245] on div "Name * 19th Vangibath Sadam Category Breakfast & Lunch & Dinner > 19th Tuesday …" at bounding box center [635, 444] width 780 height 564
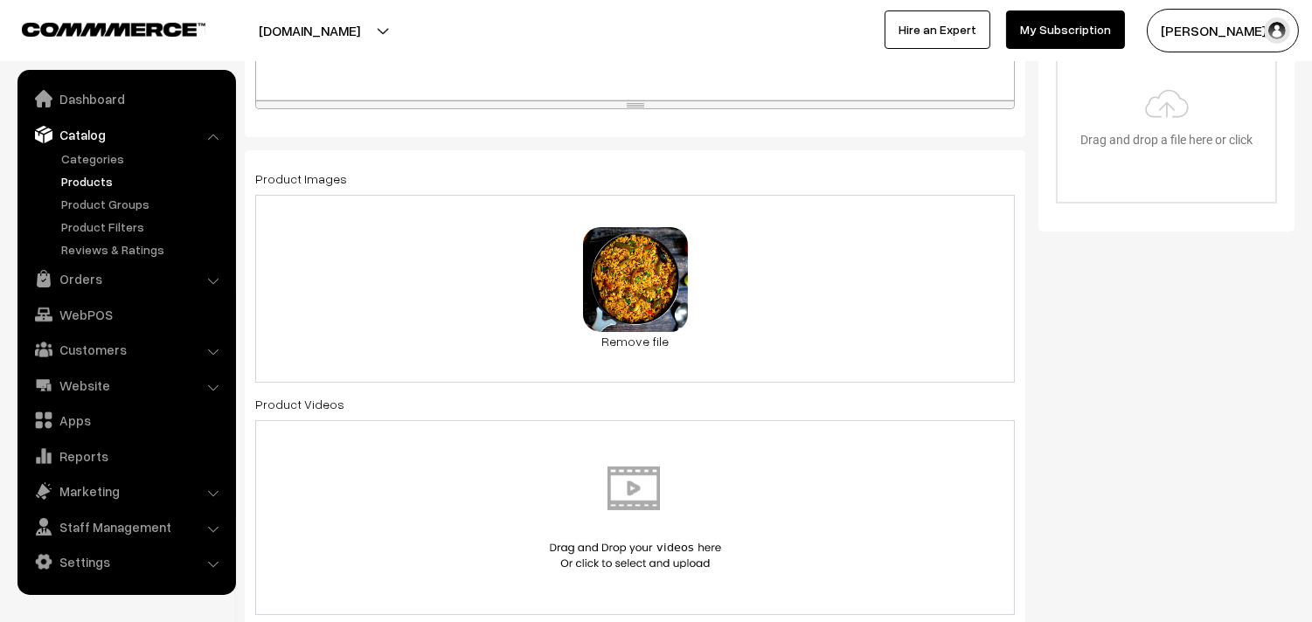
scroll to position [582, 0]
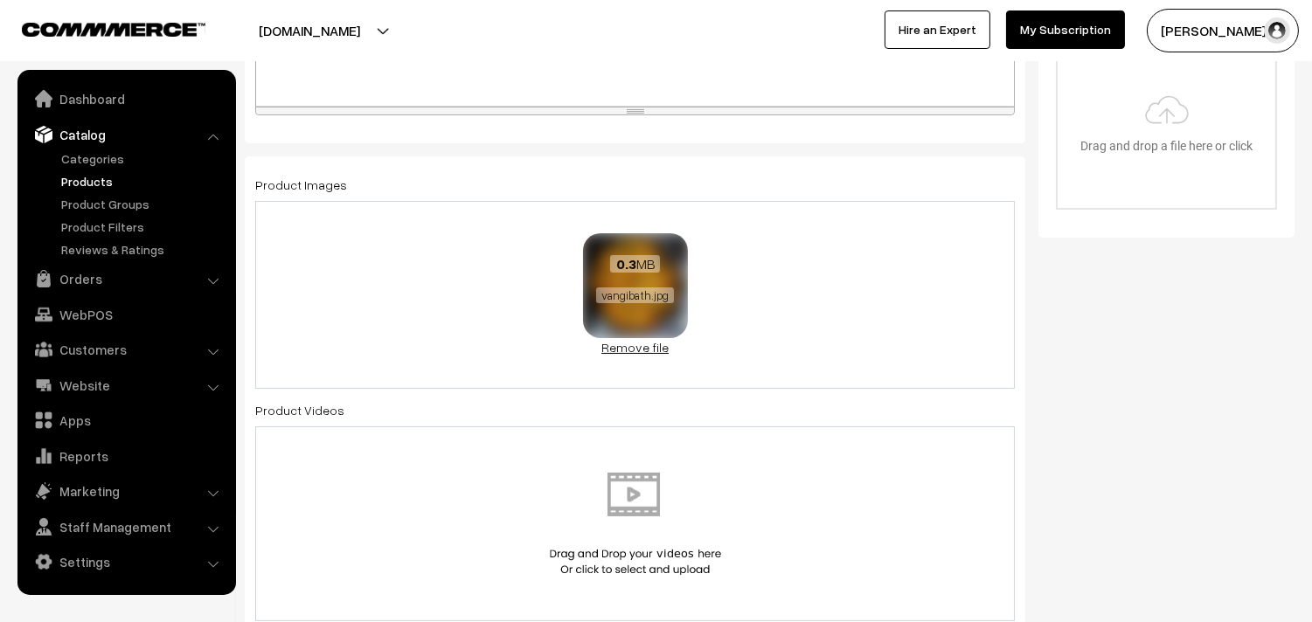
type input "19th Vathakuzambu Sadam"
click at [640, 355] on link "Remove file" at bounding box center [635, 347] width 105 height 18
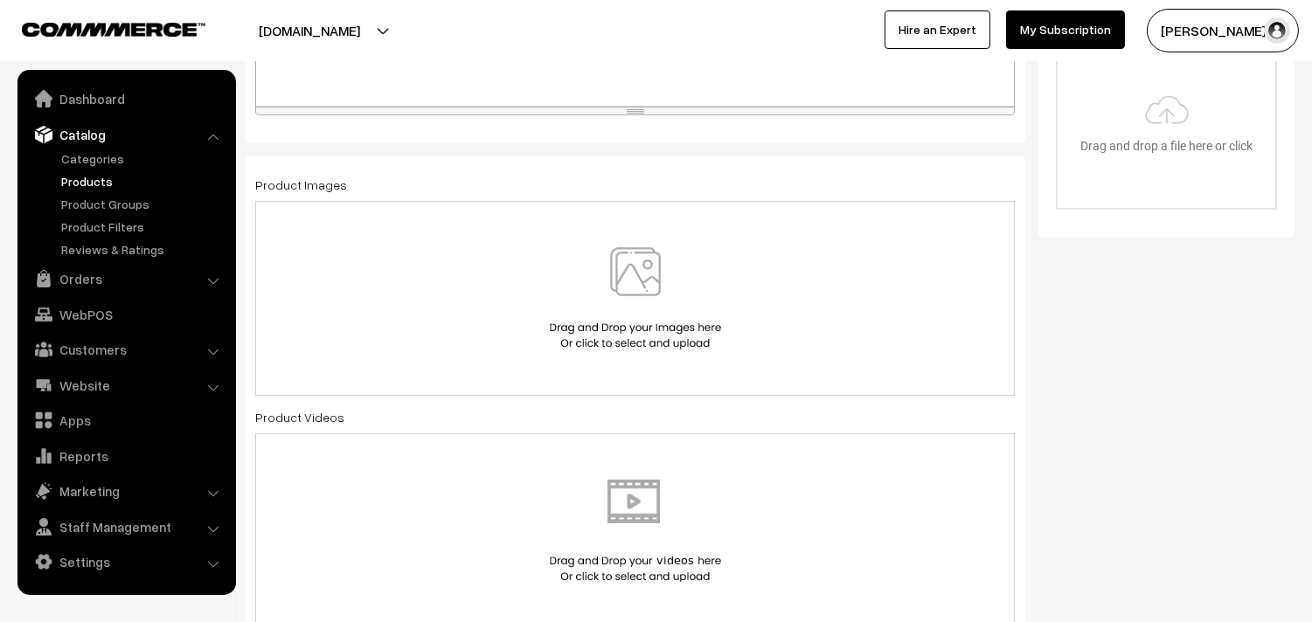
click at [647, 302] on img at bounding box center [635, 298] width 180 height 102
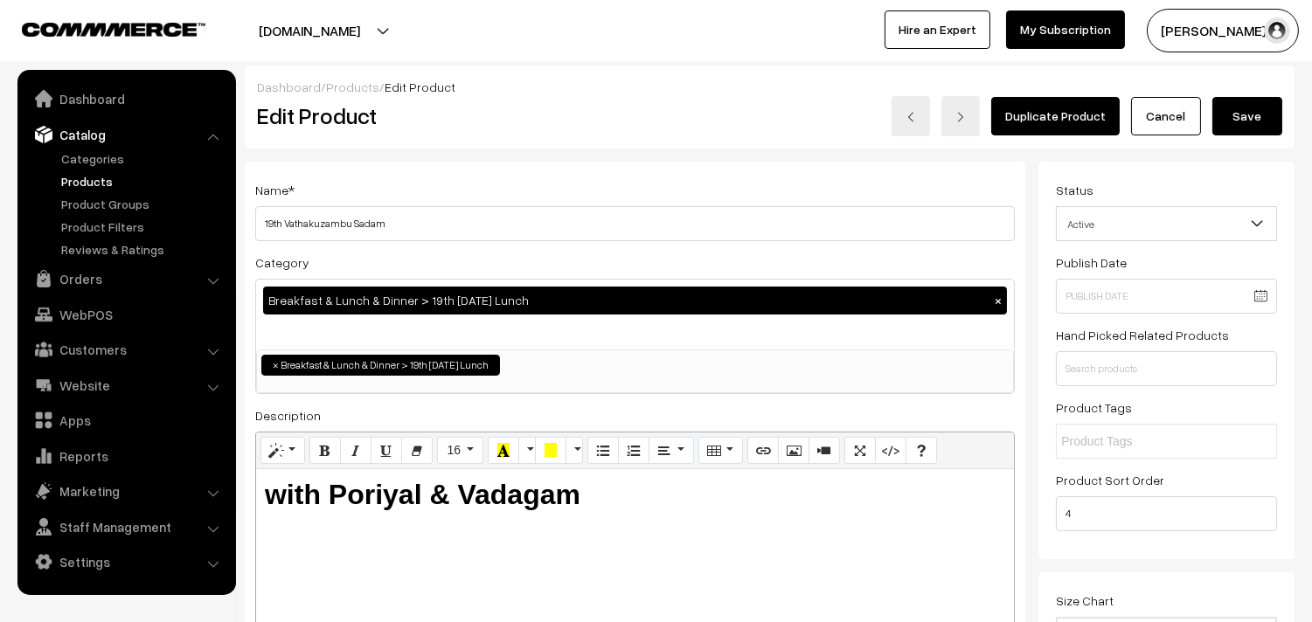
scroll to position [0, 0]
click at [1267, 134] on button "Save" at bounding box center [1247, 116] width 70 height 38
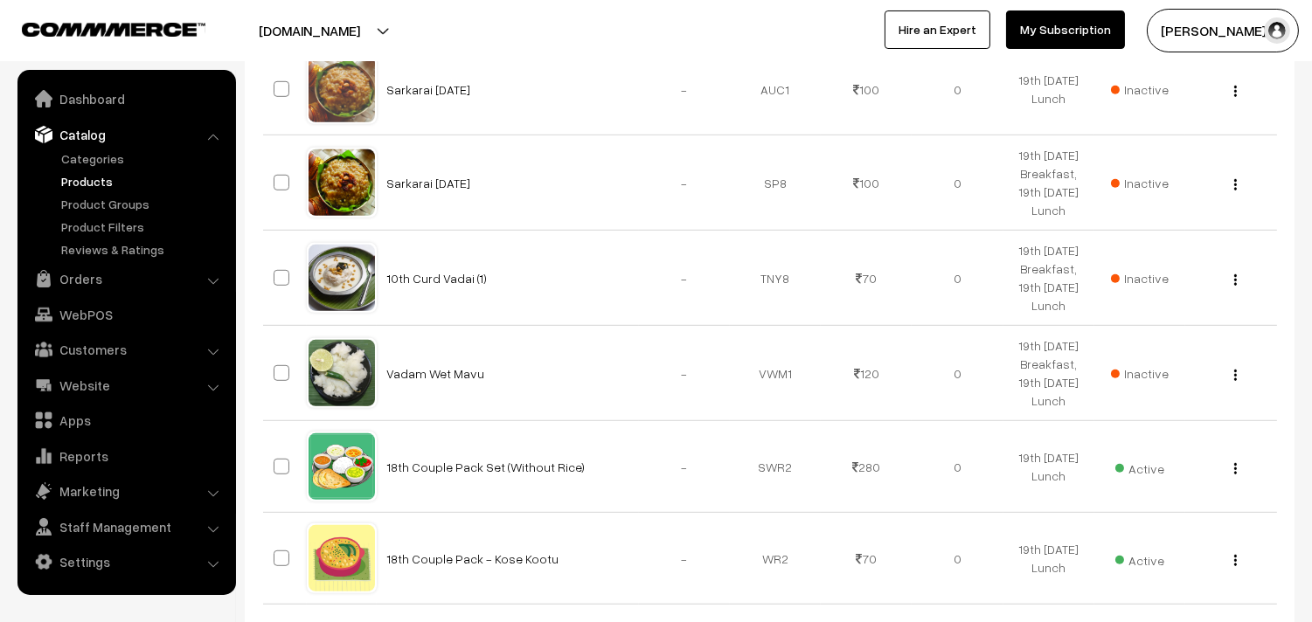
scroll to position [2038, 0]
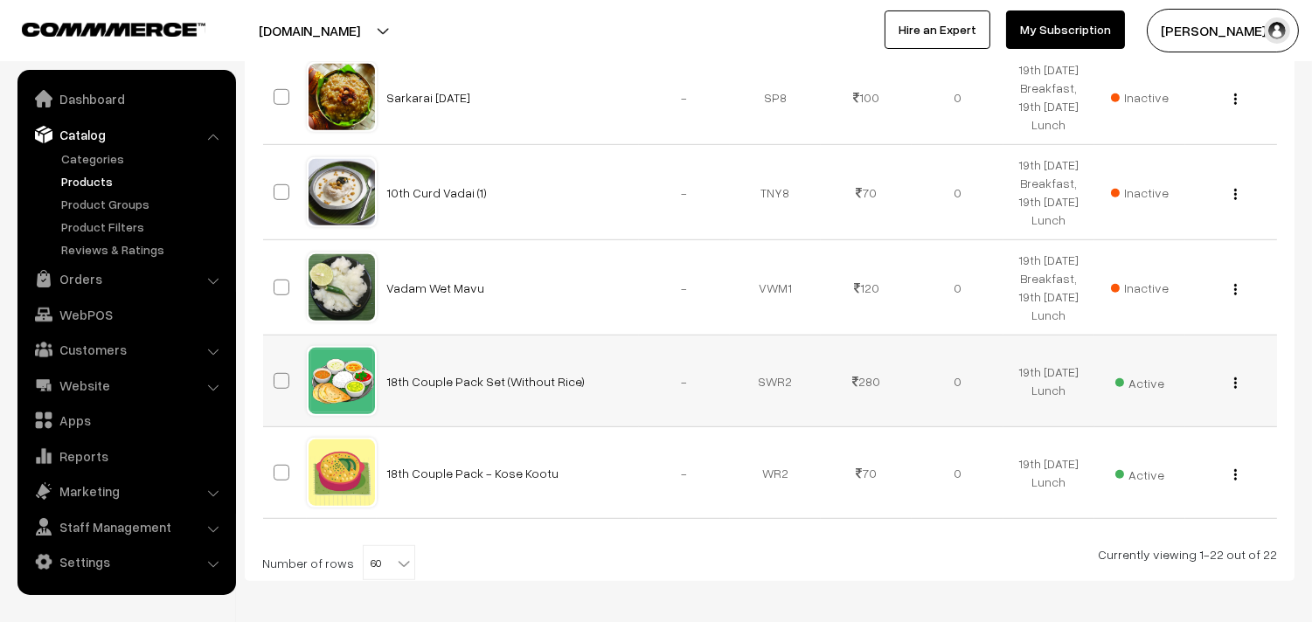
click at [1233, 384] on button "button" at bounding box center [1235, 383] width 4 height 14
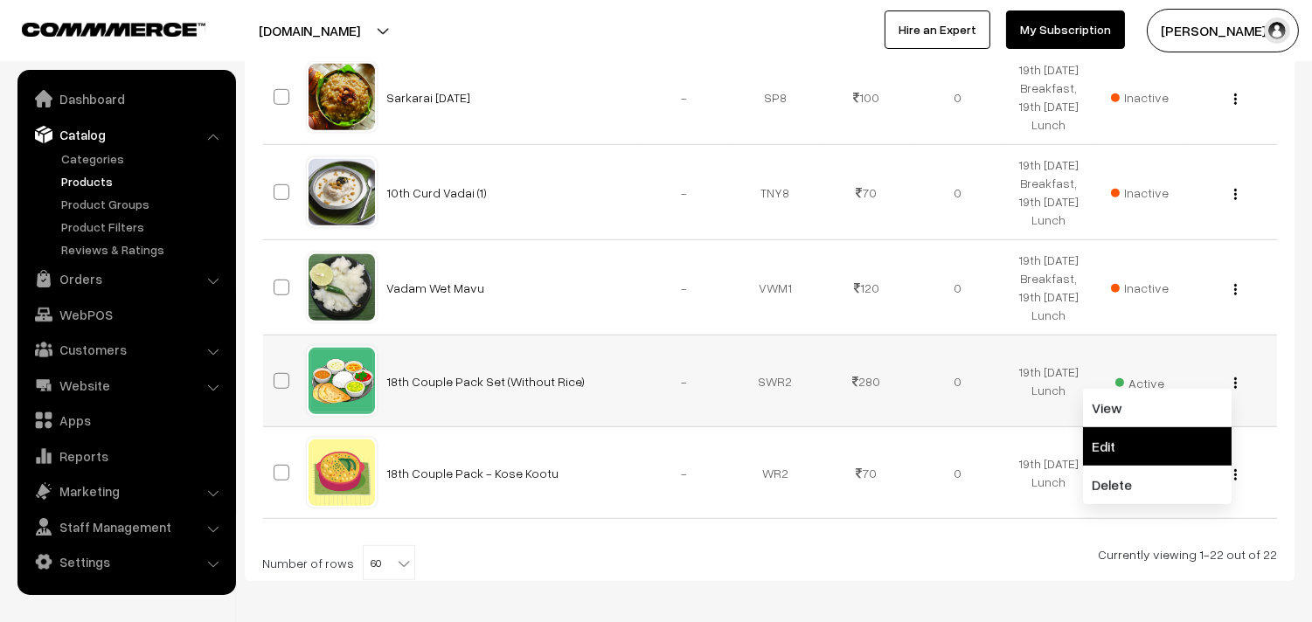
click at [1097, 449] on link "Edit" at bounding box center [1157, 446] width 149 height 38
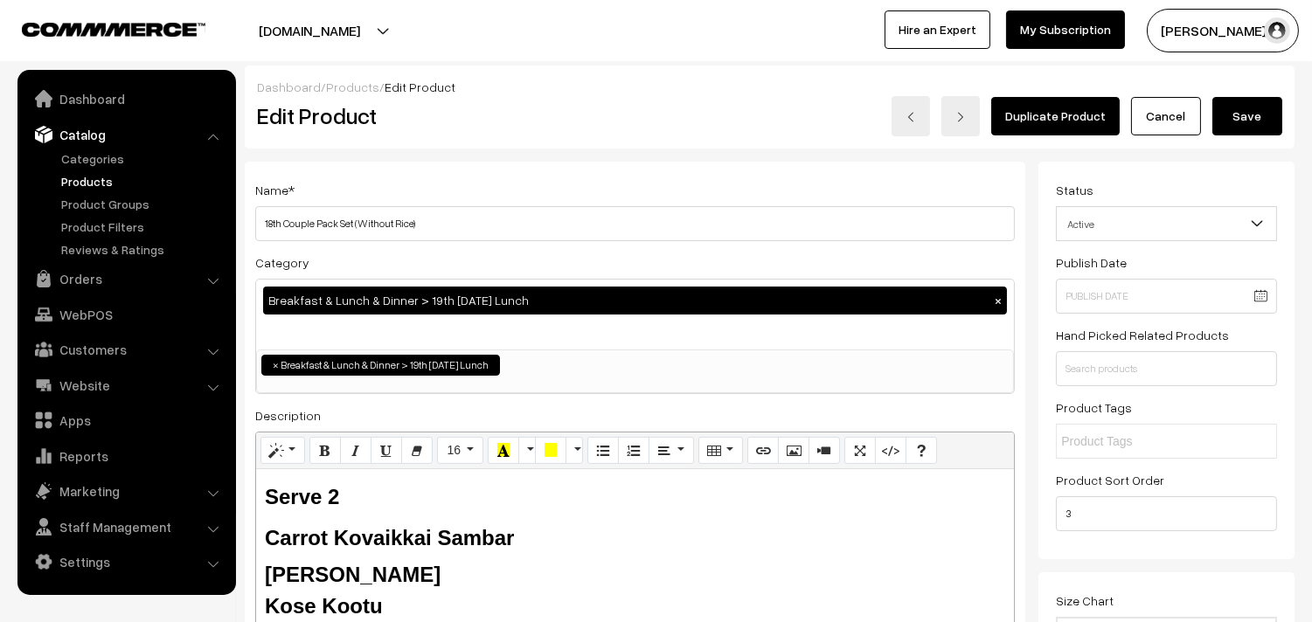
drag, startPoint x: 265, startPoint y: 227, endPoint x: 250, endPoint y: 229, distance: 15.0
click at [250, 229] on h3 "Adjust Quantity" at bounding box center [324, 242] width 156 height 59
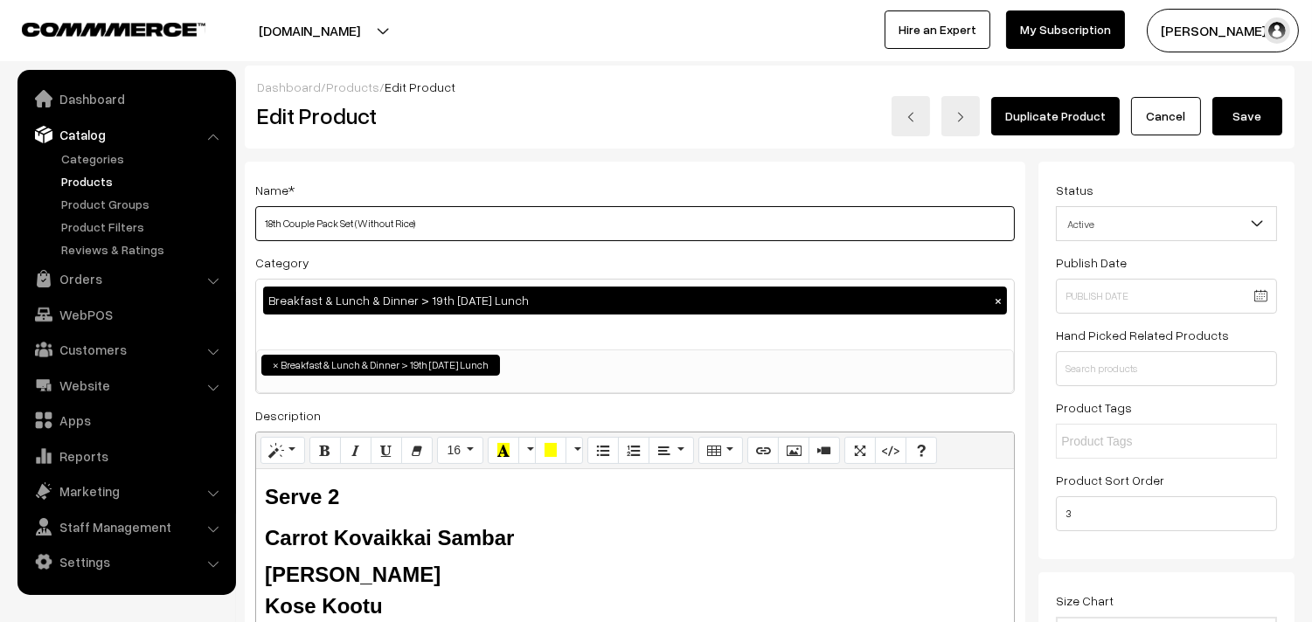
drag, startPoint x: 645, startPoint y: 239, endPoint x: 612, endPoint y: 234, distance: 33.5
click at [647, 238] on input "18th Couple Pack Set (Without Rice)" at bounding box center [634, 223] width 759 height 35
drag, startPoint x: 280, startPoint y: 219, endPoint x: 215, endPoint y: 221, distance: 64.7
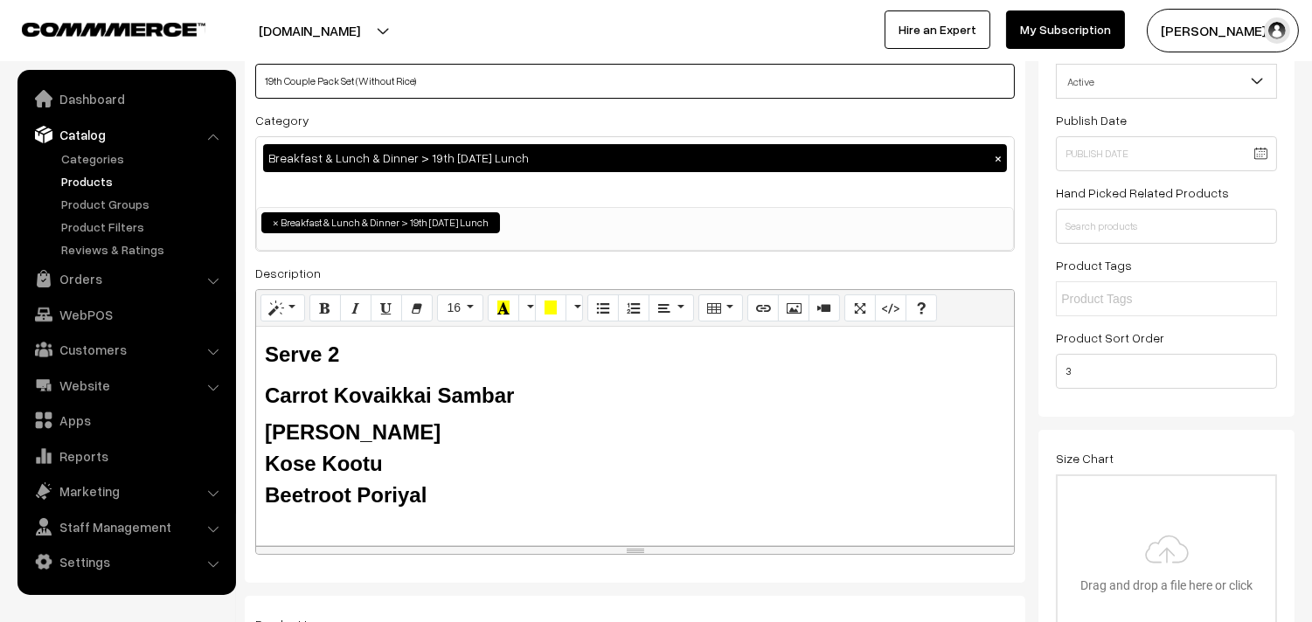
scroll to position [291, 0]
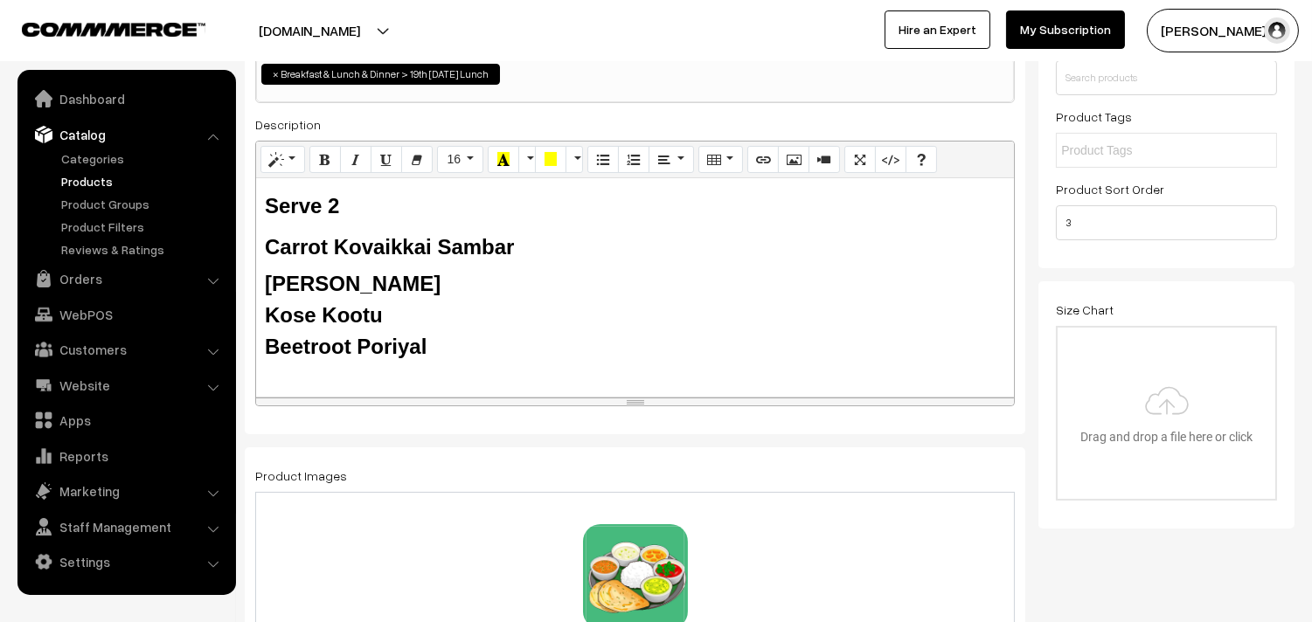
type input "19th Couple Pack Set (Without Rice)"
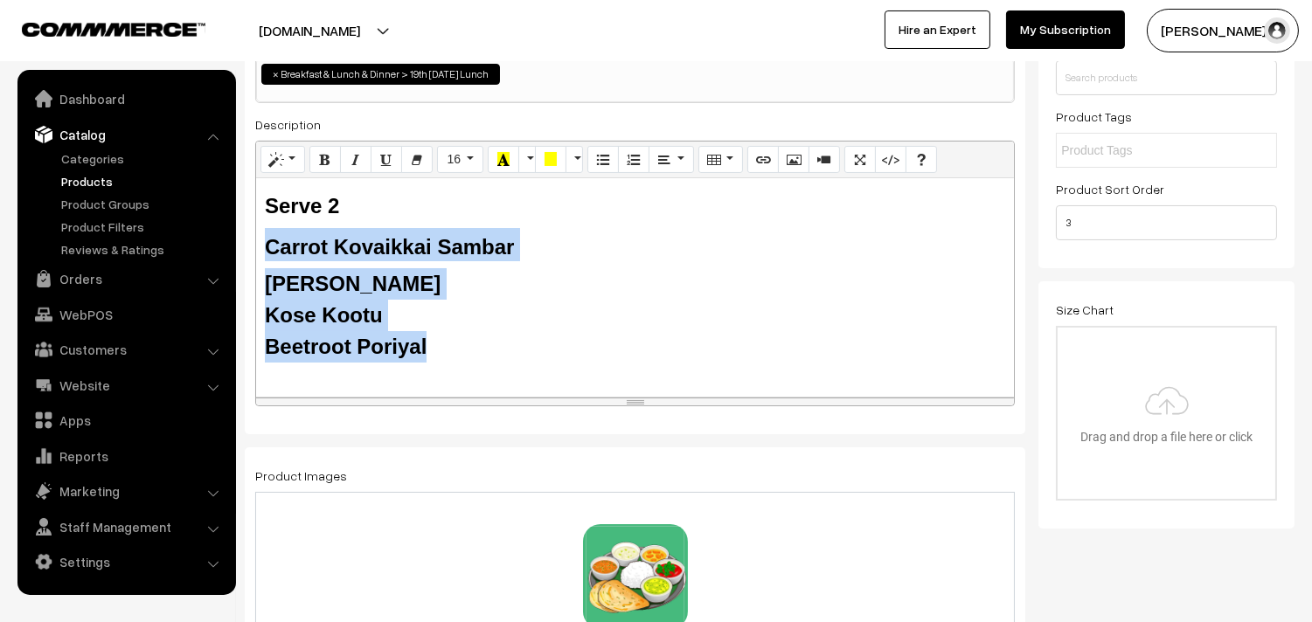
drag, startPoint x: 440, startPoint y: 354, endPoint x: 239, endPoint y: 241, distance: 230.4
paste div
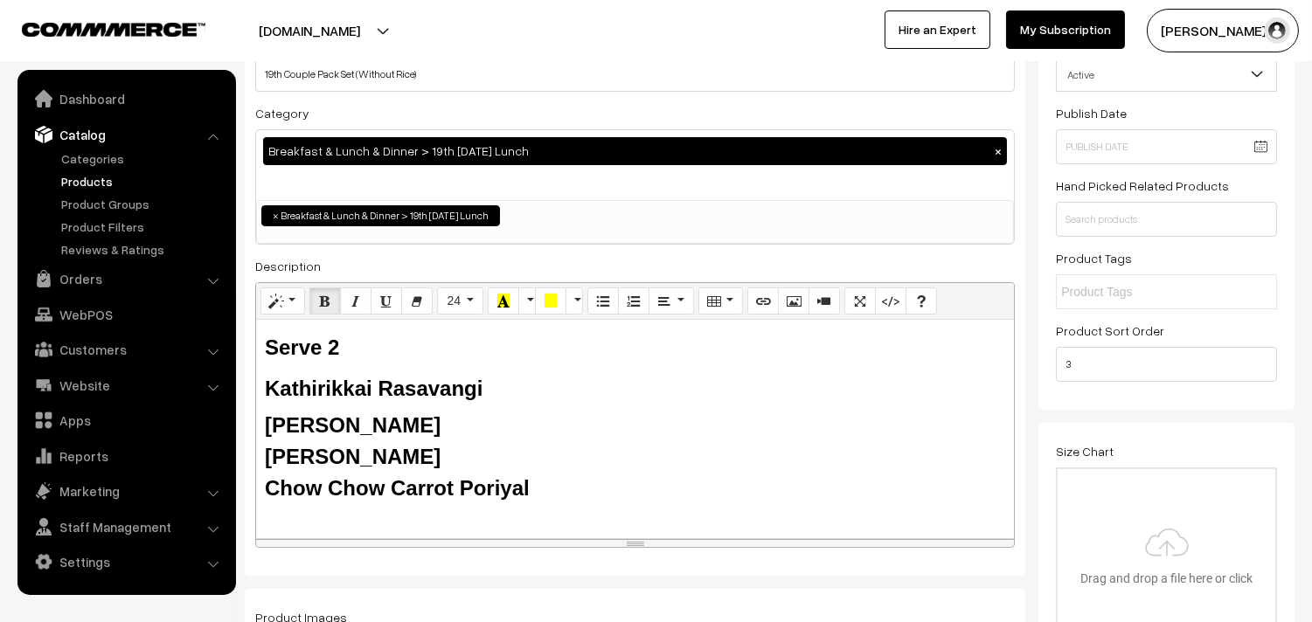
scroll to position [0, 0]
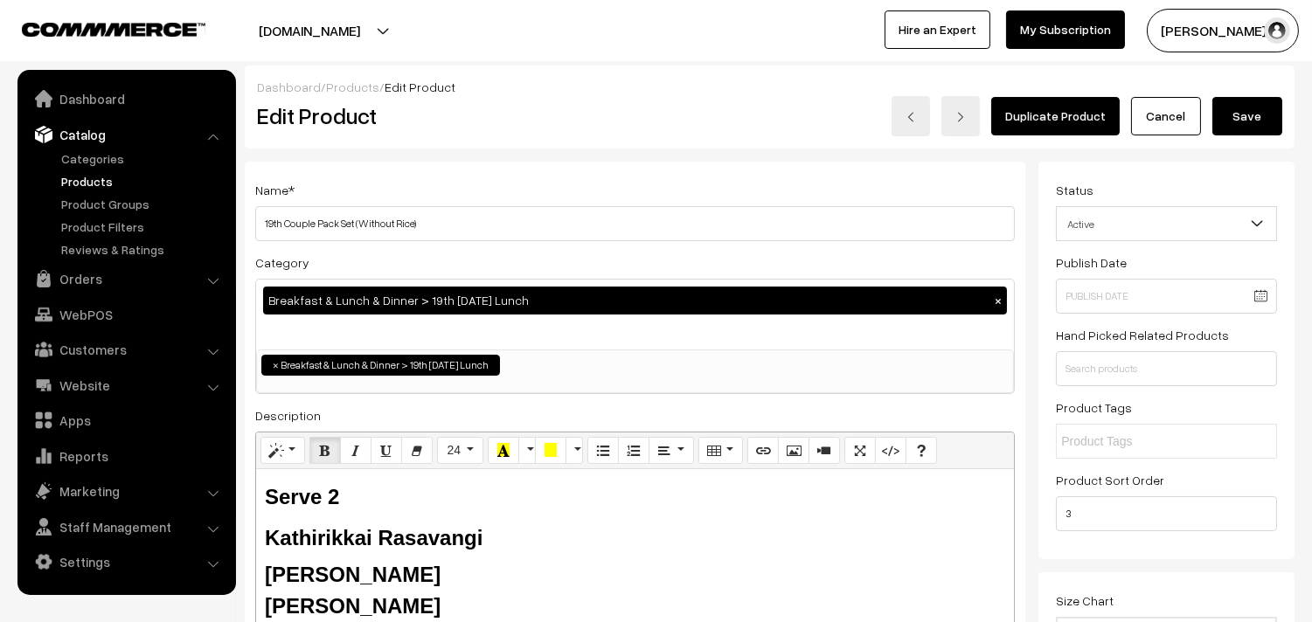
click at [1249, 123] on button "Save" at bounding box center [1247, 116] width 70 height 38
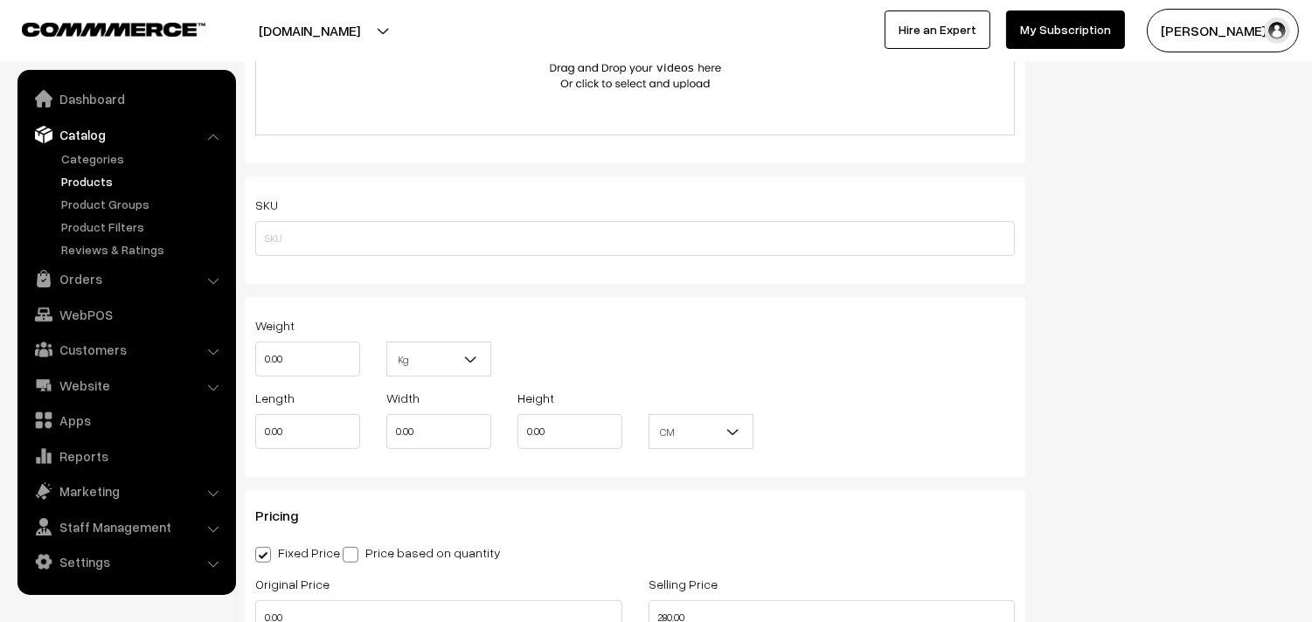
scroll to position [1321, 0]
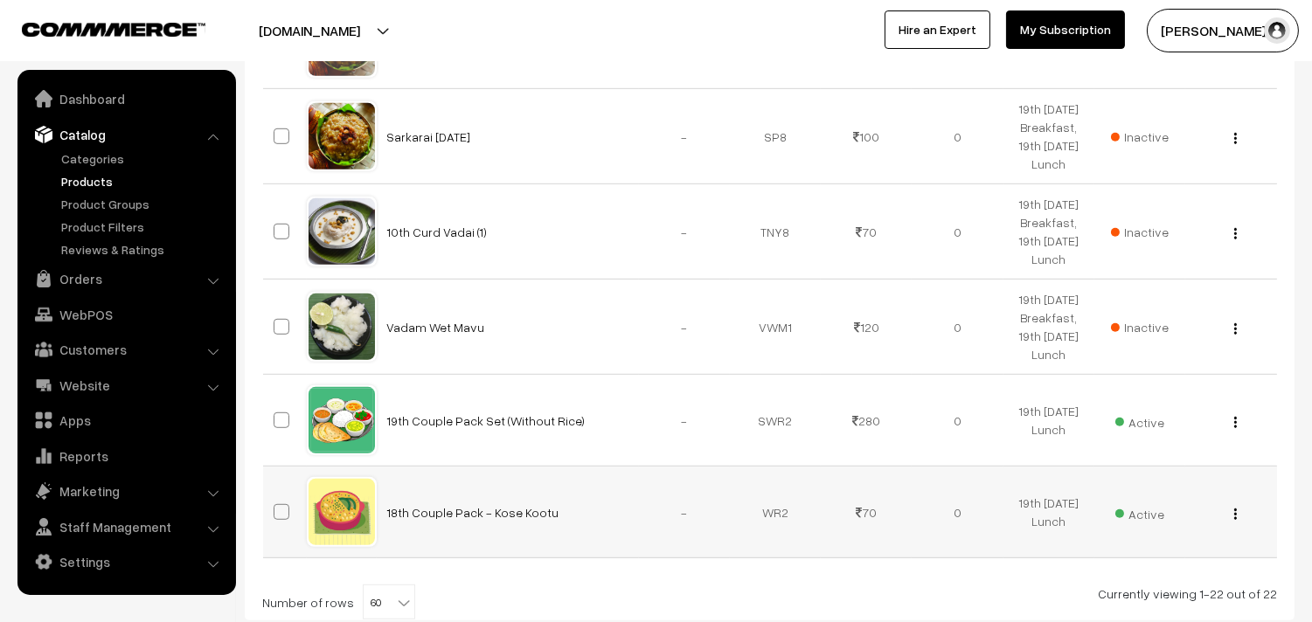
scroll to position [2113, 0]
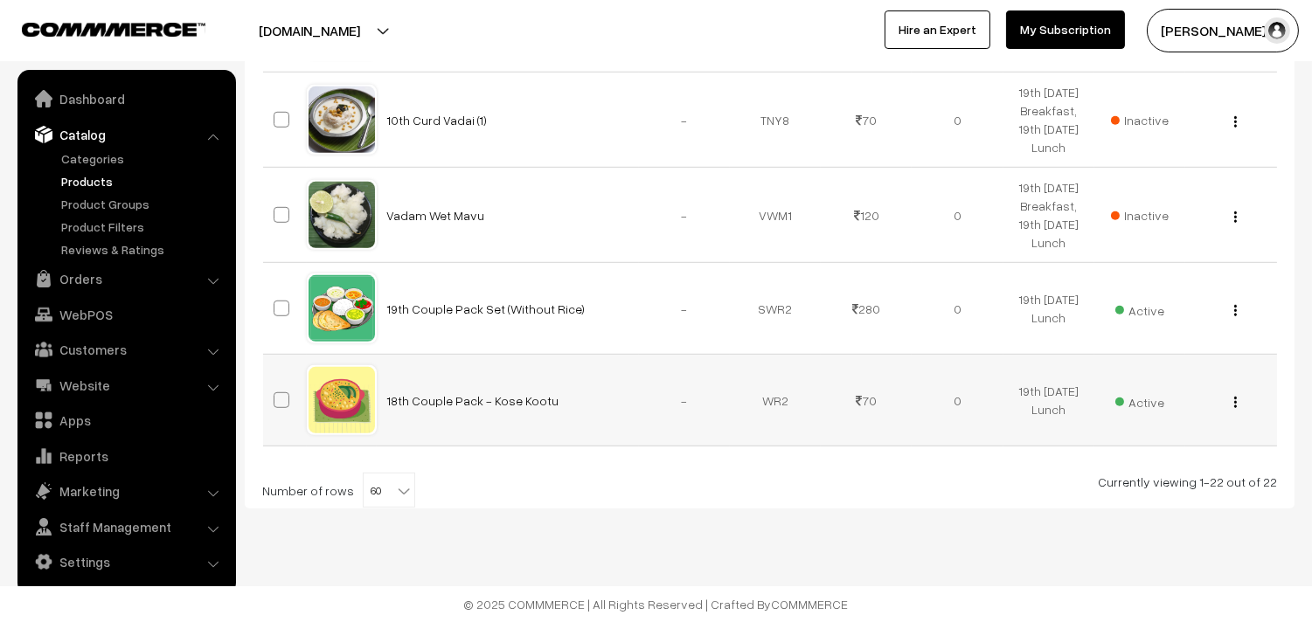
click at [1236, 398] on button "button" at bounding box center [1235, 402] width 4 height 14
click at [1132, 455] on link "Edit" at bounding box center [1157, 465] width 149 height 38
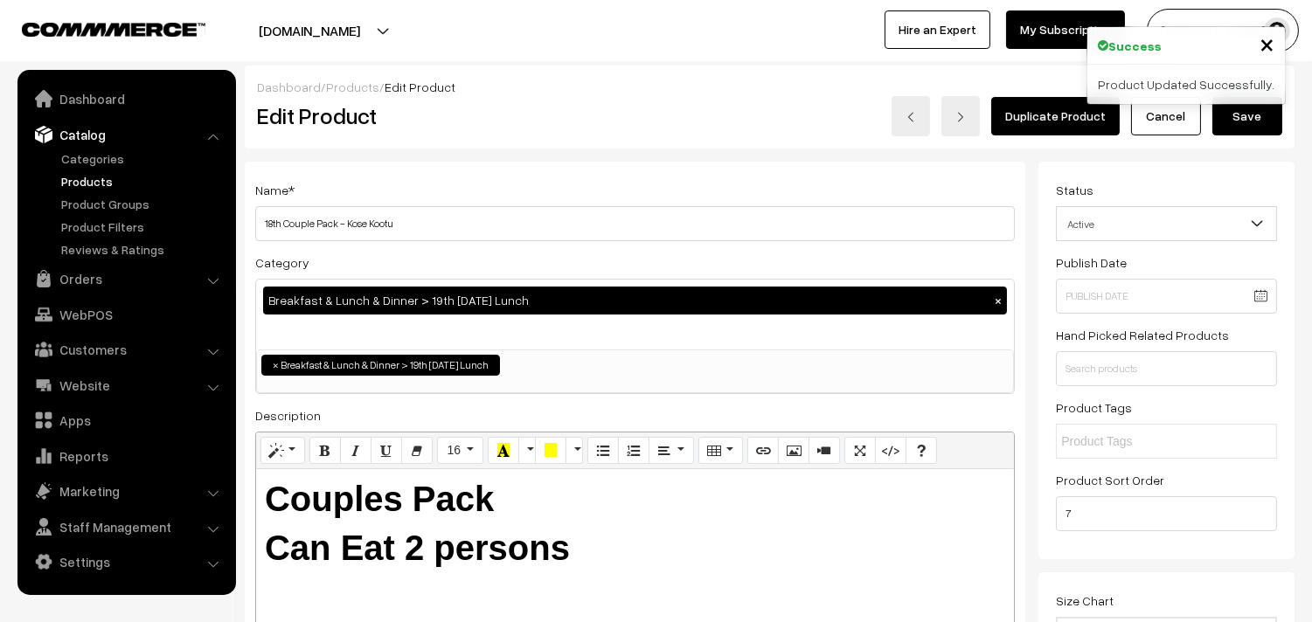
drag, startPoint x: 282, startPoint y: 225, endPoint x: 246, endPoint y: 227, distance: 36.8
click at [246, 227] on h3 "Adjust Quantity" at bounding box center [324, 242] width 156 height 59
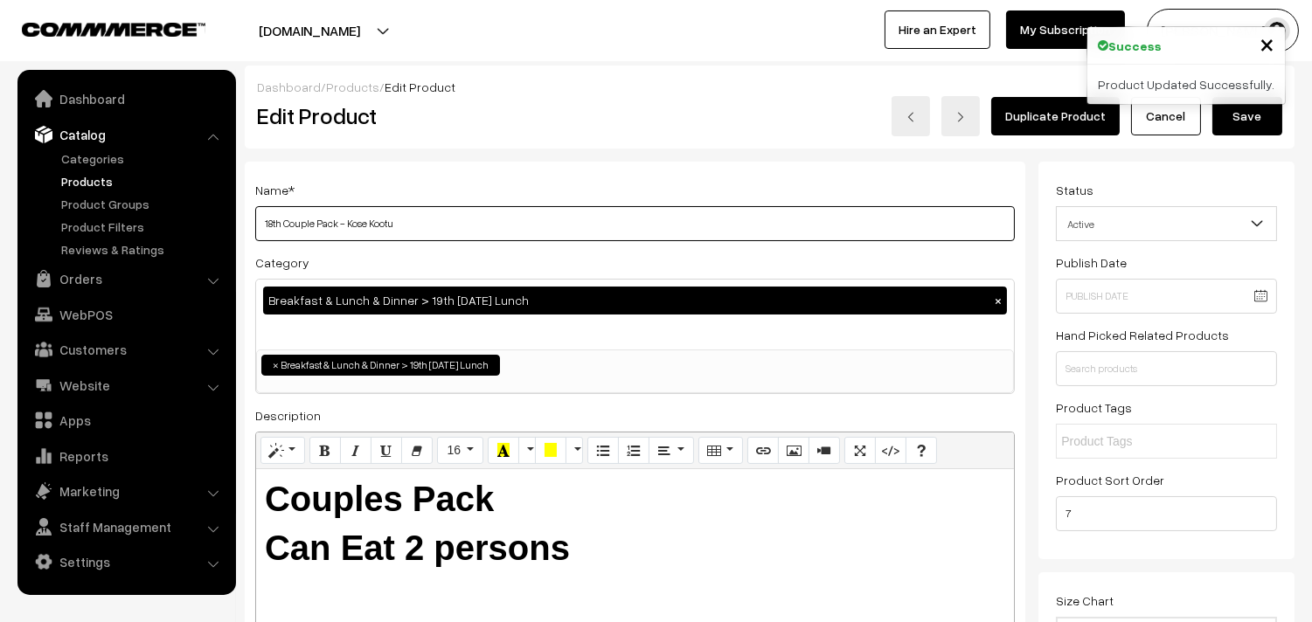
click at [504, 220] on input "18th Couple Pack - Kose Kootu" at bounding box center [634, 223] width 759 height 35
drag, startPoint x: 280, startPoint y: 221, endPoint x: 215, endPoint y: 218, distance: 64.7
drag, startPoint x: 347, startPoint y: 221, endPoint x: 601, endPoint y: 221, distance: 254.3
click at [601, 221] on input "19thCouple Pack - Kose Kootu" at bounding box center [634, 223] width 759 height 35
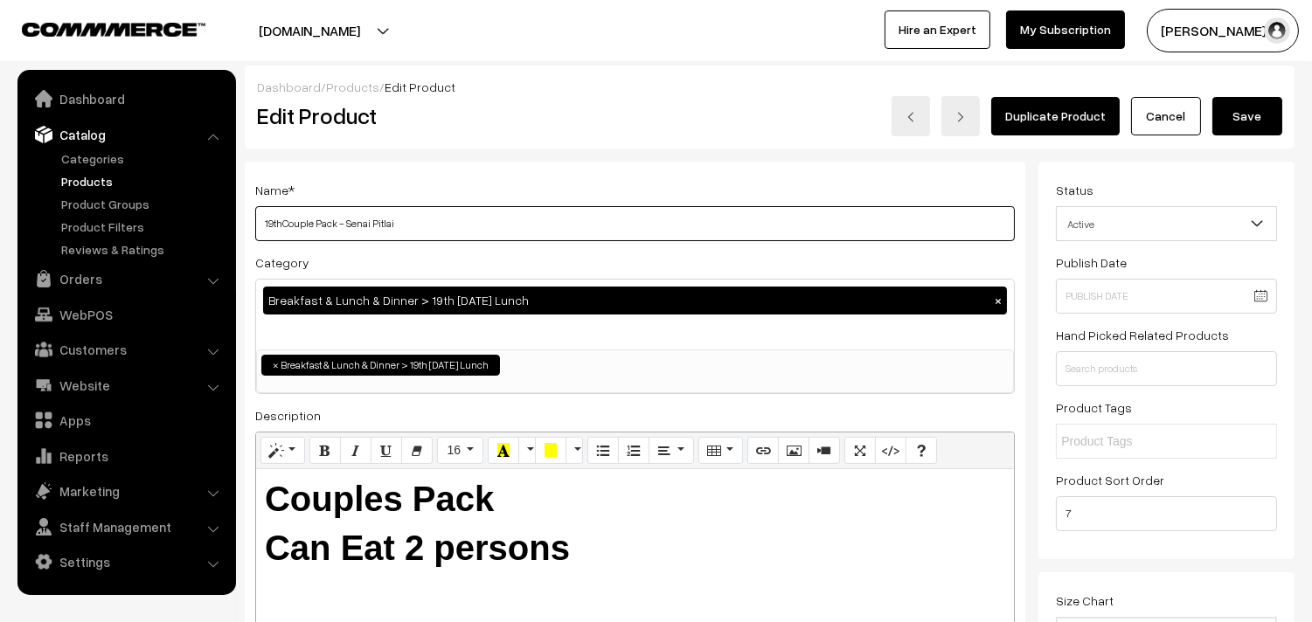
type input "19thCouple Pack - Senai Pitlai"
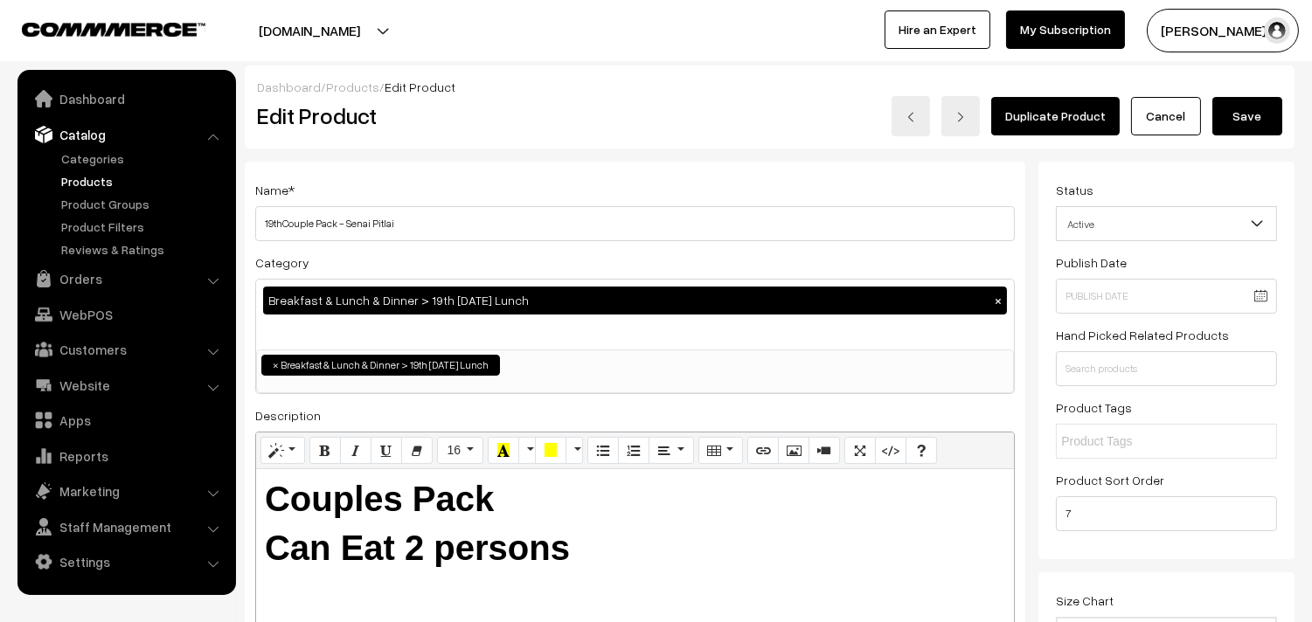
click at [1259, 114] on button "Save" at bounding box center [1247, 116] width 70 height 38
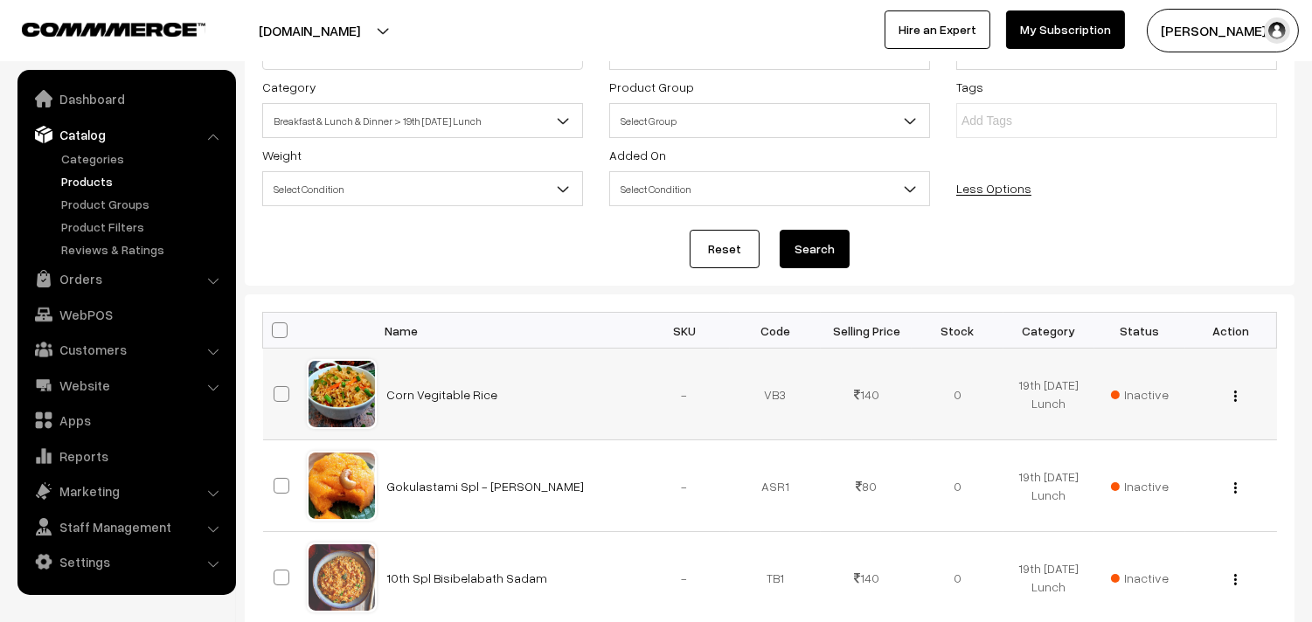
scroll to position [291, 0]
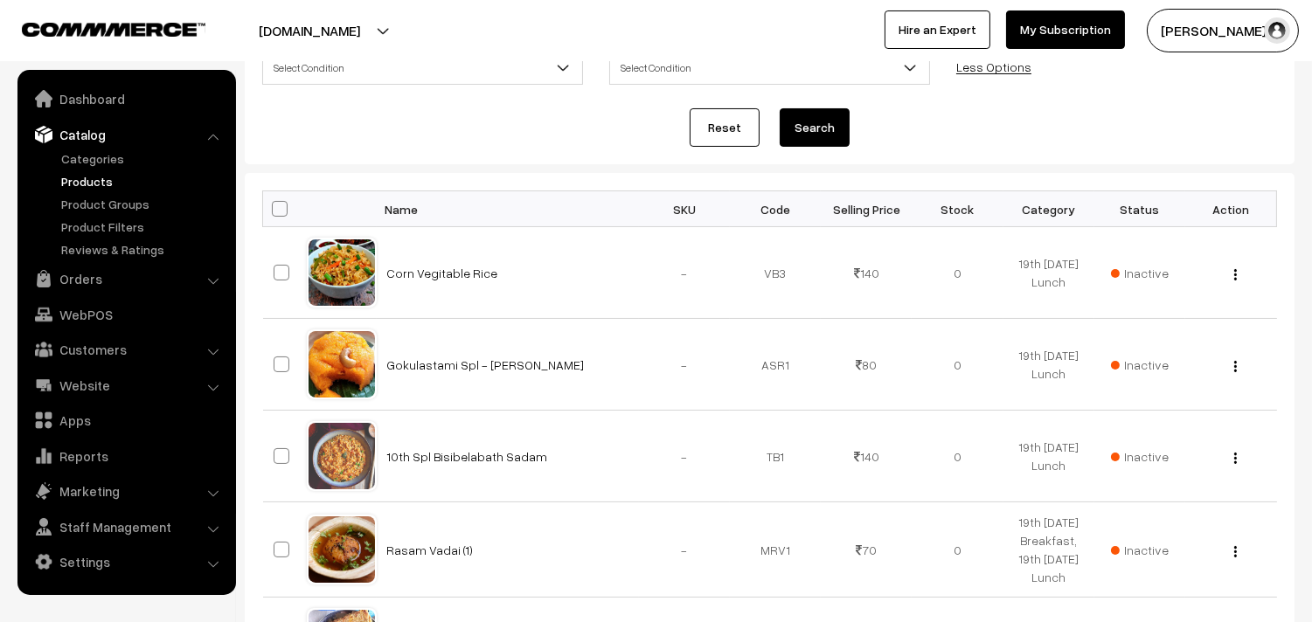
click at [277, 214] on span at bounding box center [280, 209] width 16 height 16
click at [274, 214] on input "checkbox" at bounding box center [268, 208] width 11 height 11
checkbox input "true"
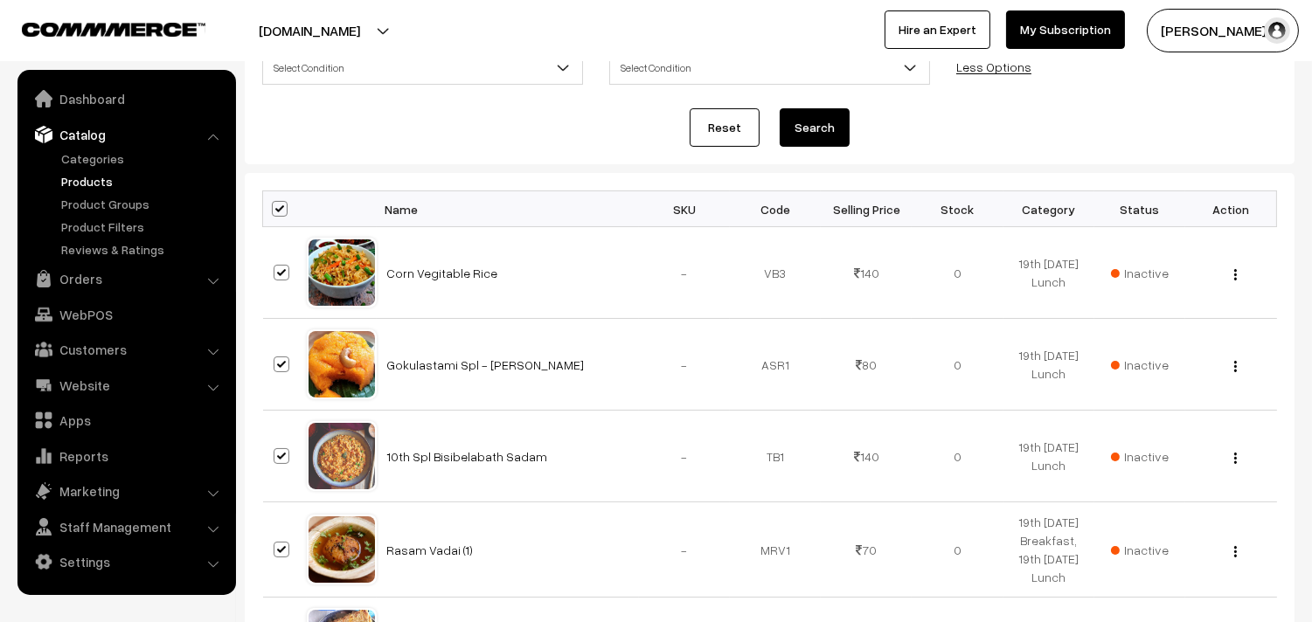
checkbox input "true"
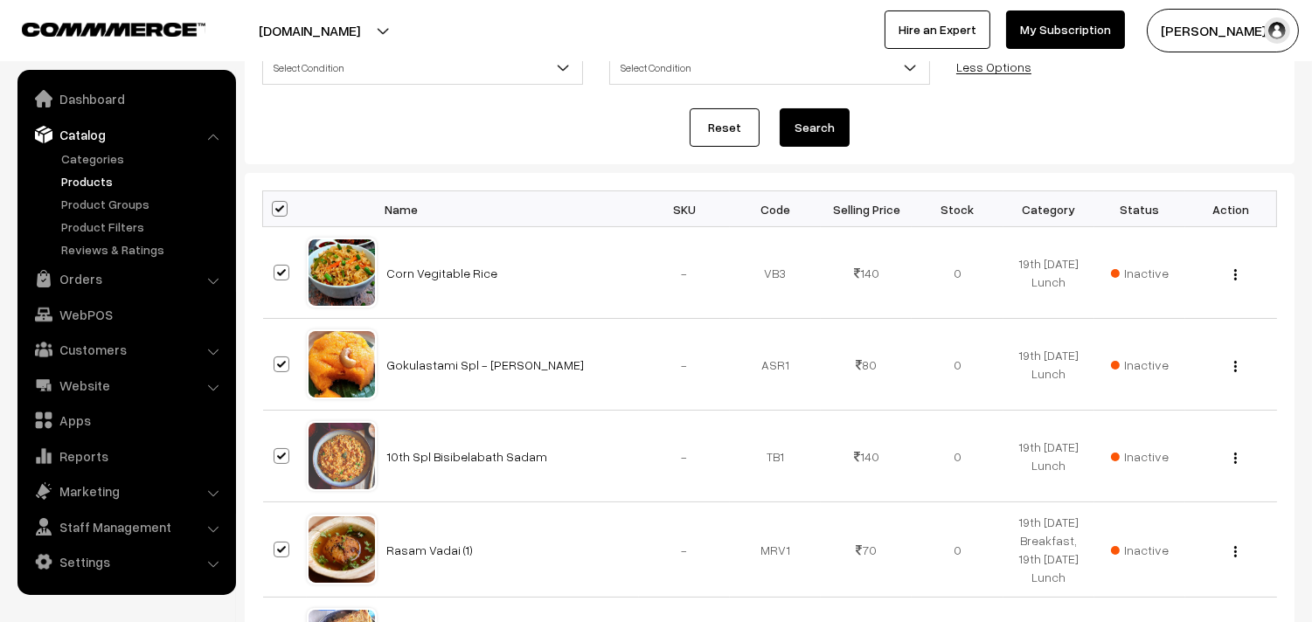
checkbox input "true"
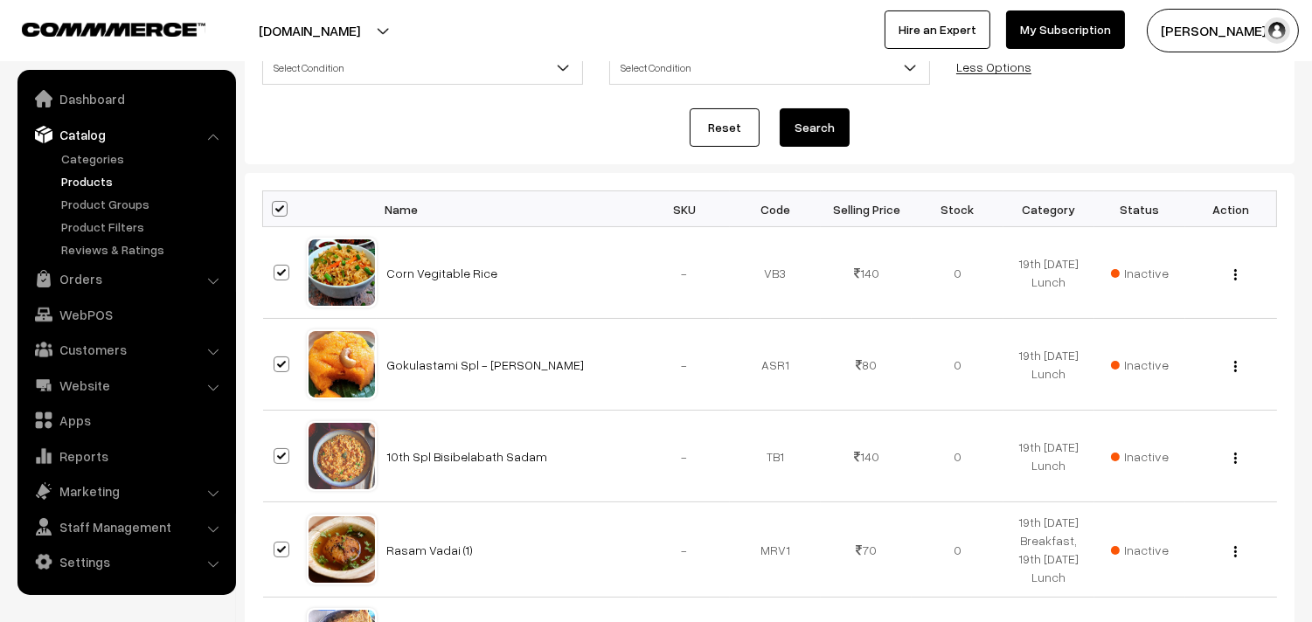
checkbox input "true"
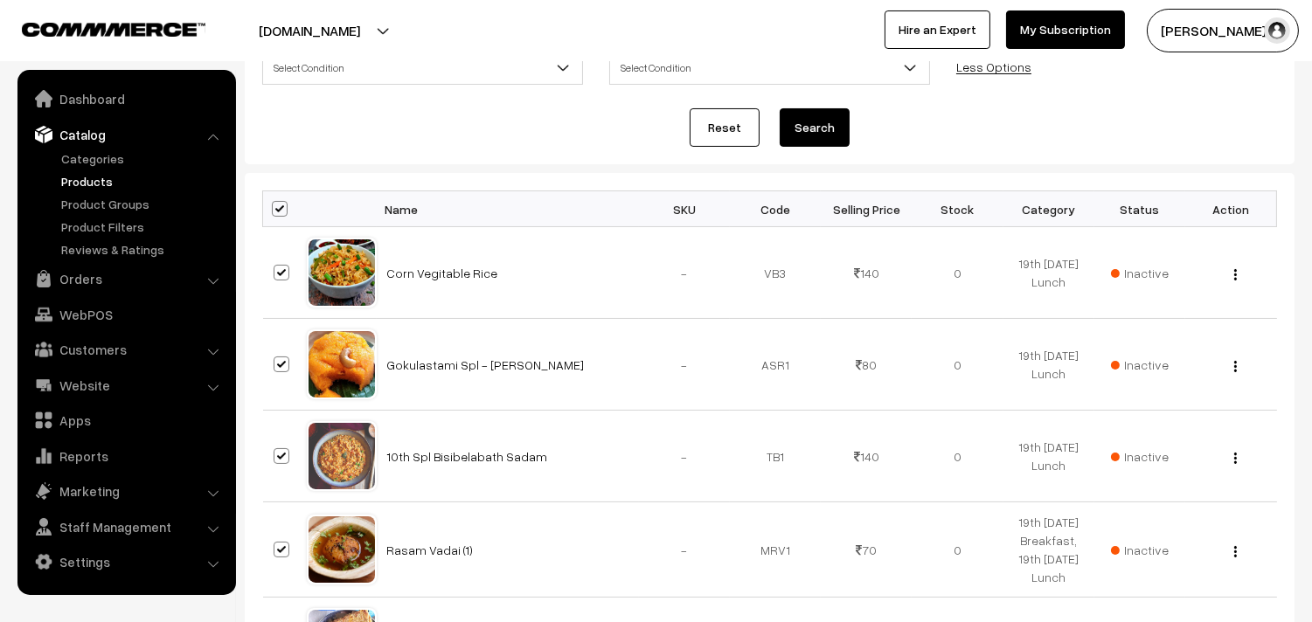
checkbox input "true"
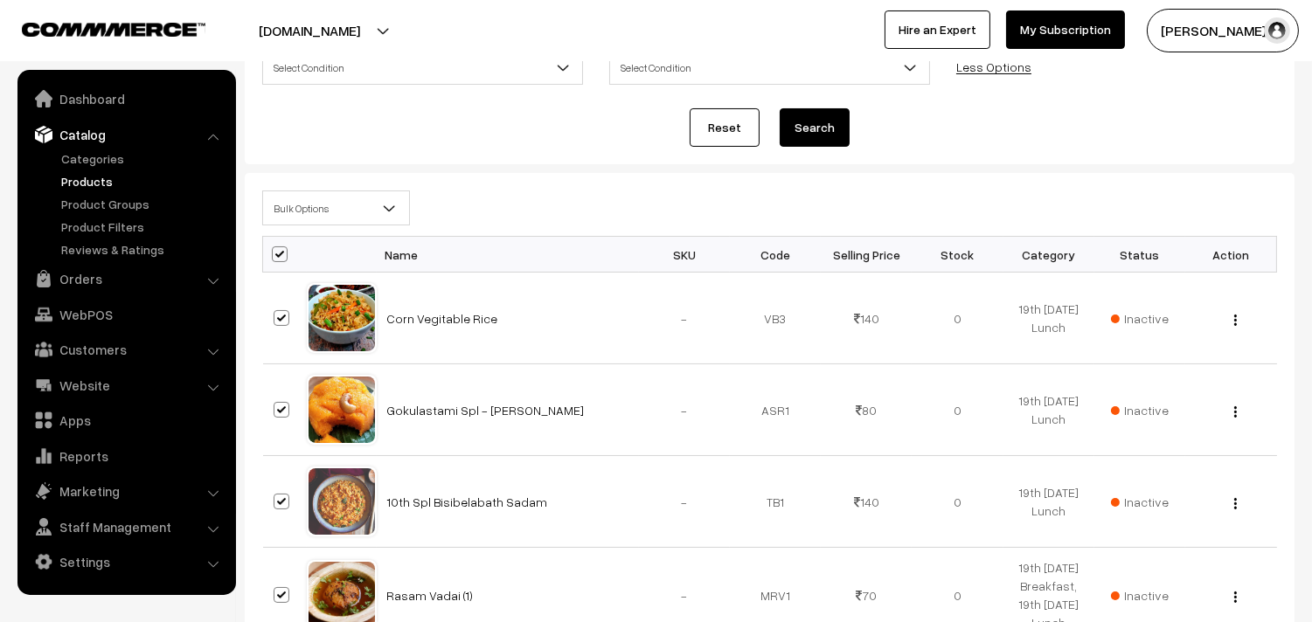
click at [306, 215] on span "Bulk Options" at bounding box center [336, 208] width 146 height 31
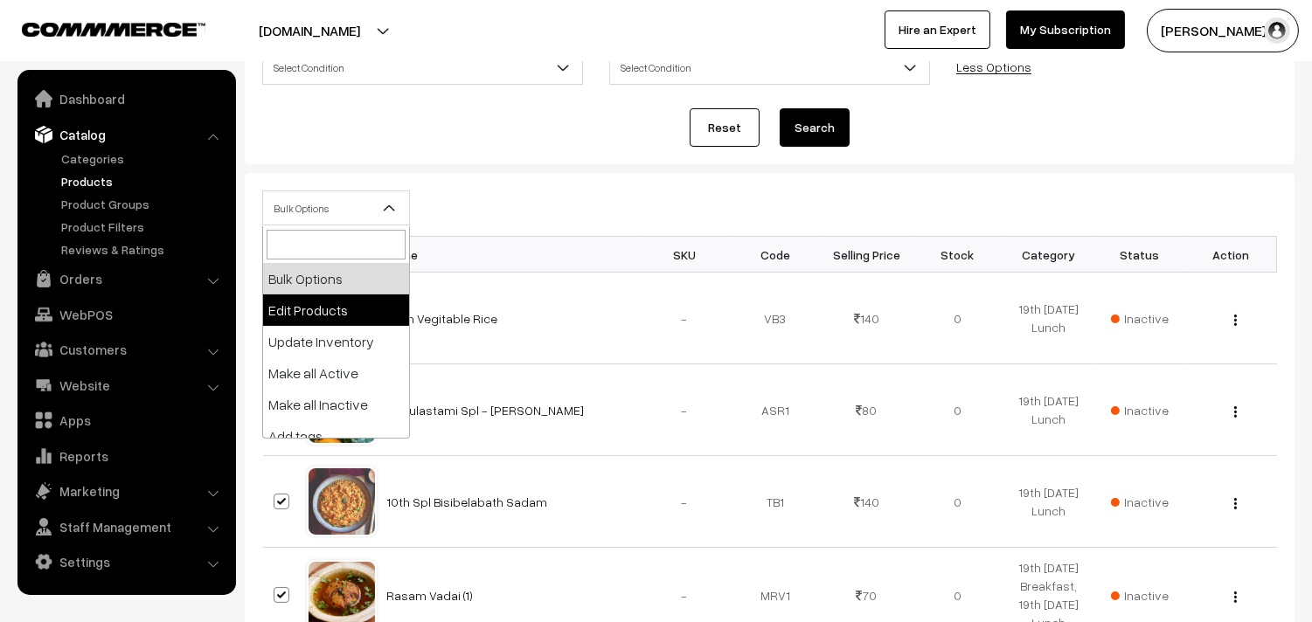
select select "editProduct"
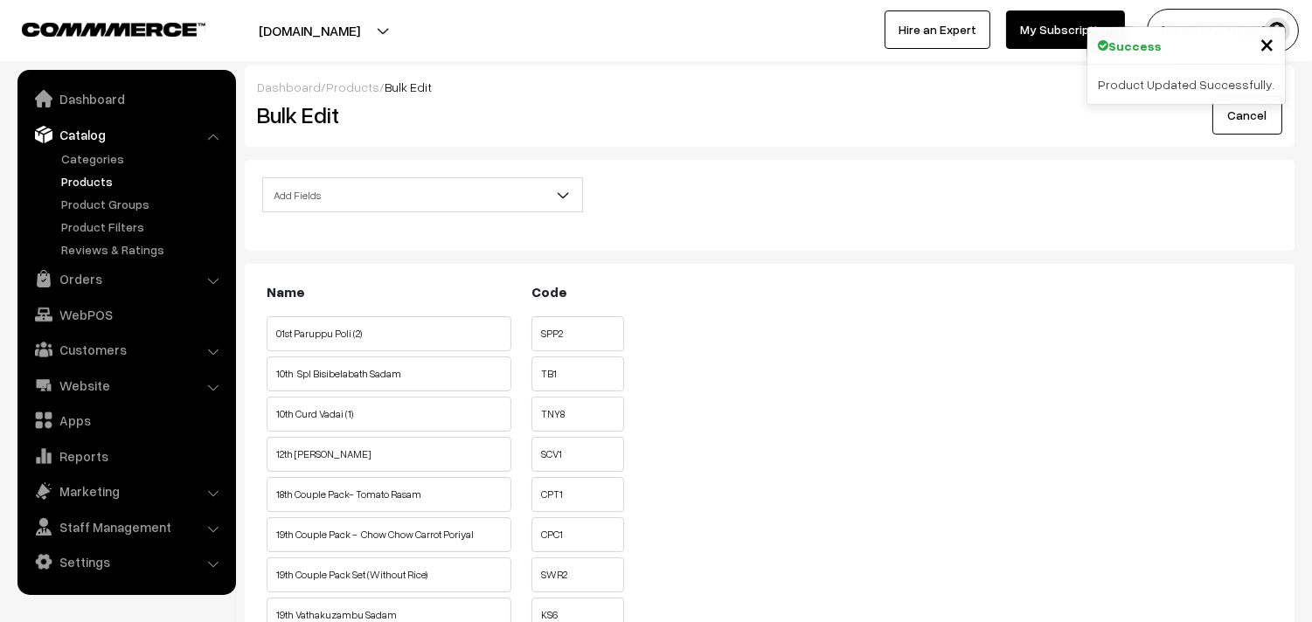
click at [351, 185] on span "Add Fields" at bounding box center [422, 195] width 319 height 31
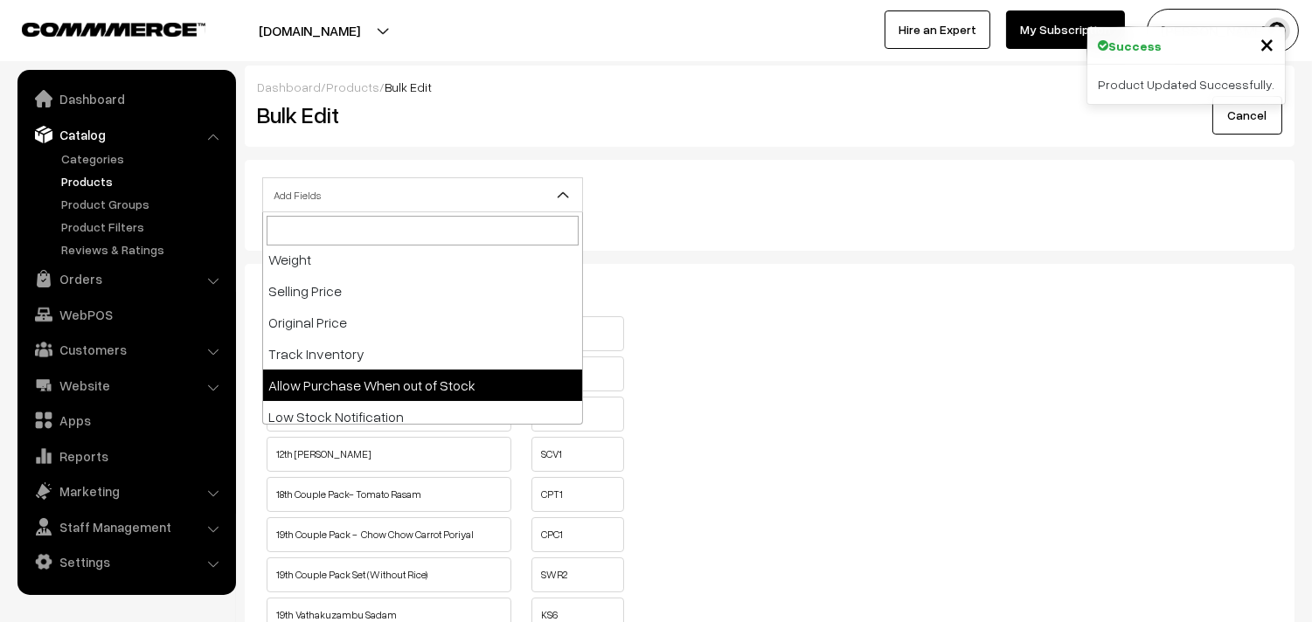
select select "allow-purchase"
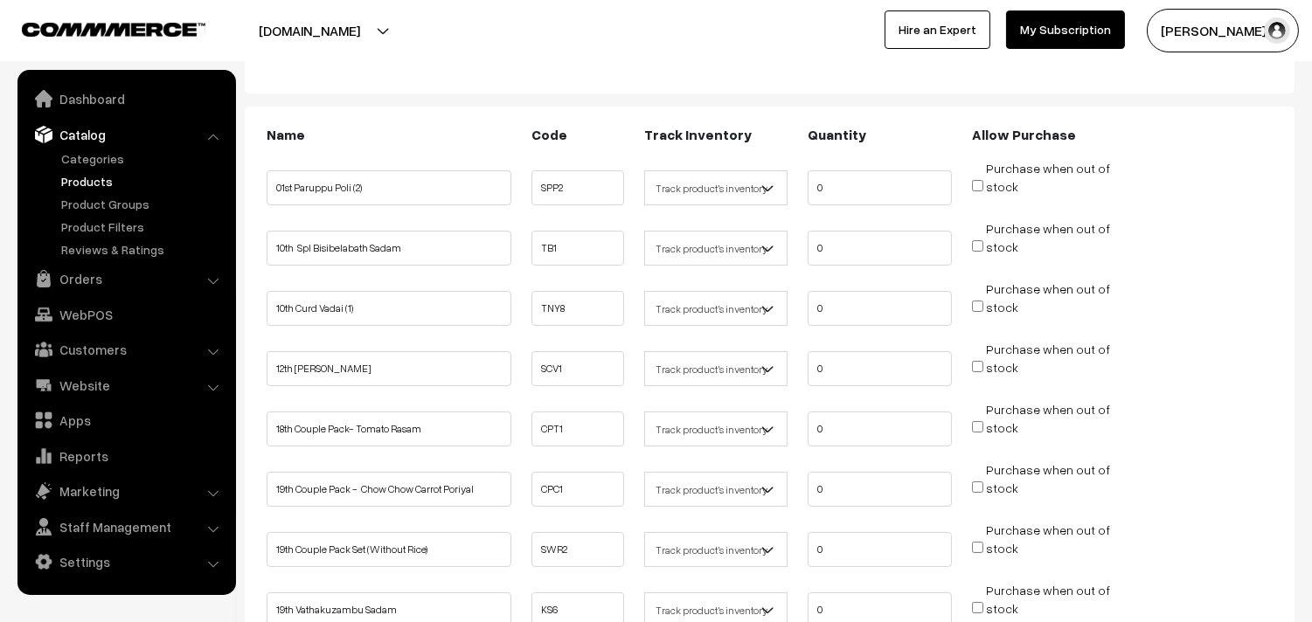
scroll to position [388, 0]
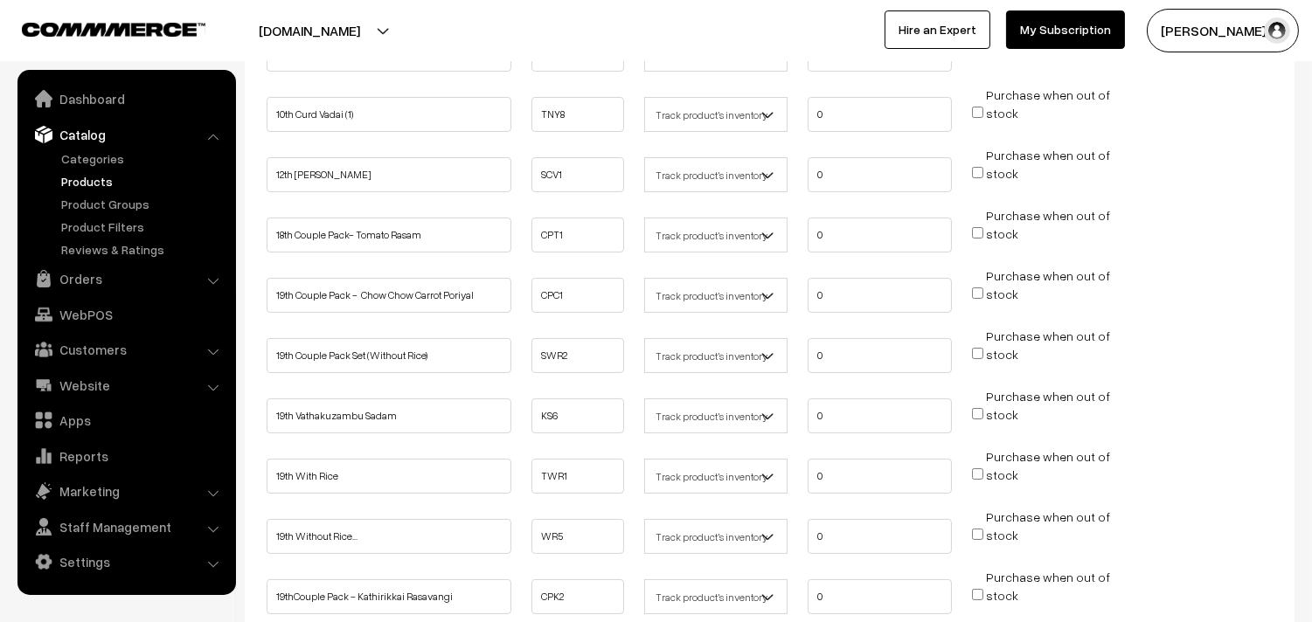
click at [975, 231] on input "Purchase when out of stock" at bounding box center [977, 232] width 11 height 11
checkbox input "true"
click at [977, 289] on input "Purchase when out of stock" at bounding box center [977, 292] width 11 height 11
checkbox input "true"
click at [973, 353] on input "Purchase when out of stock" at bounding box center [977, 353] width 11 height 11
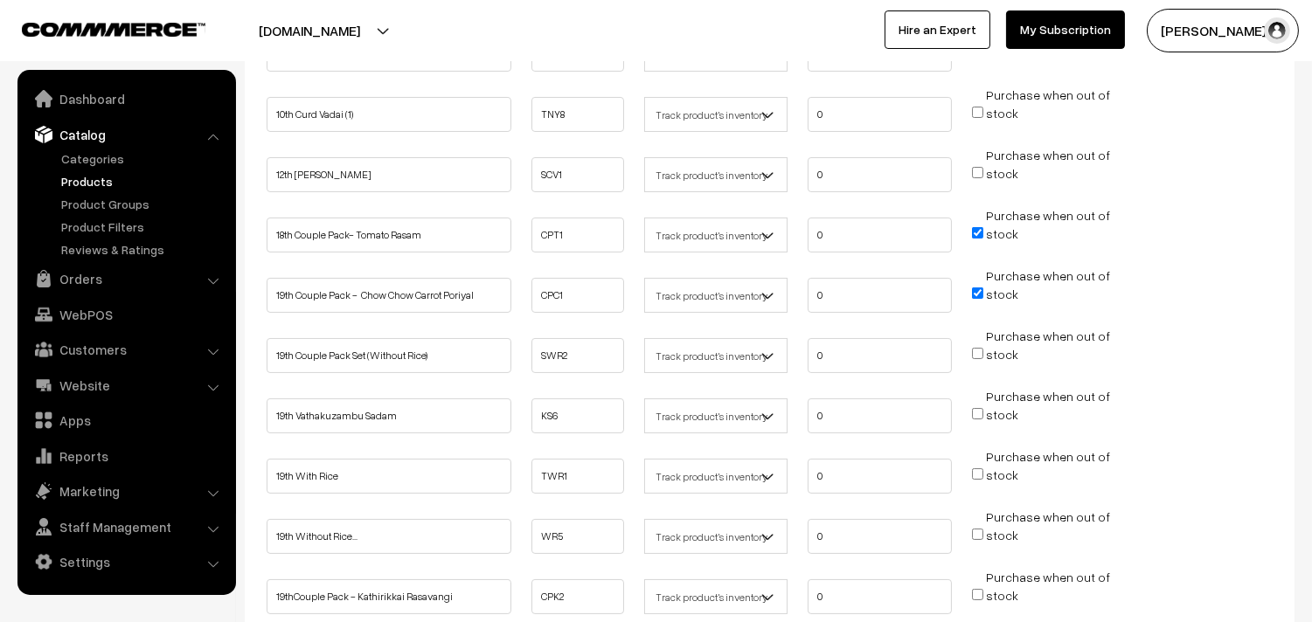
checkbox input "true"
click at [980, 408] on input "Purchase when out of stock" at bounding box center [977, 413] width 11 height 11
checkbox input "true"
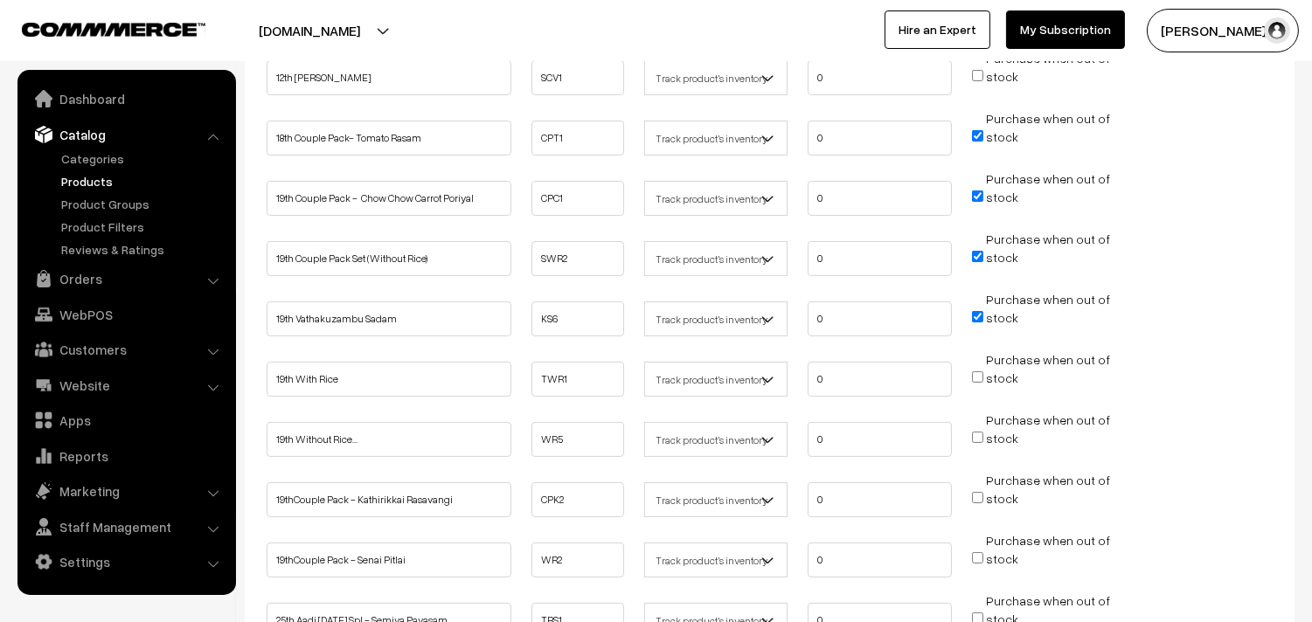
click at [982, 371] on input "Purchase when out of stock" at bounding box center [977, 376] width 11 height 11
checkbox input "true"
click at [979, 432] on input "Purchase when out of stock" at bounding box center [977, 437] width 11 height 11
checkbox input "true"
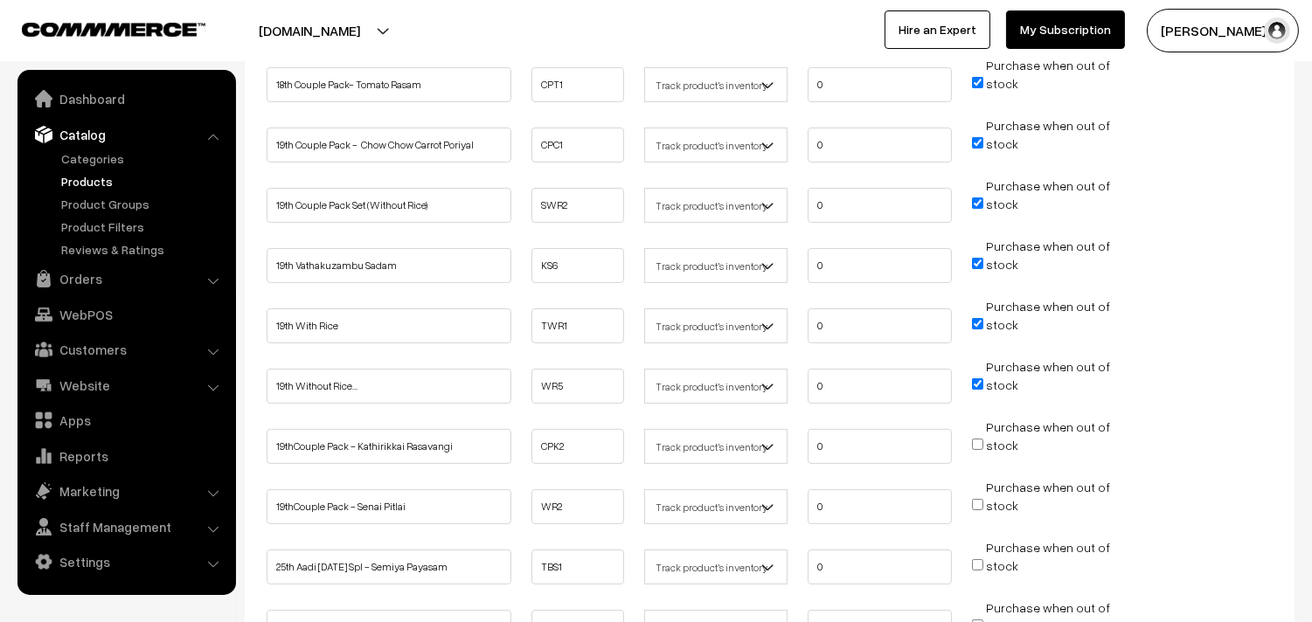
scroll to position [582, 0]
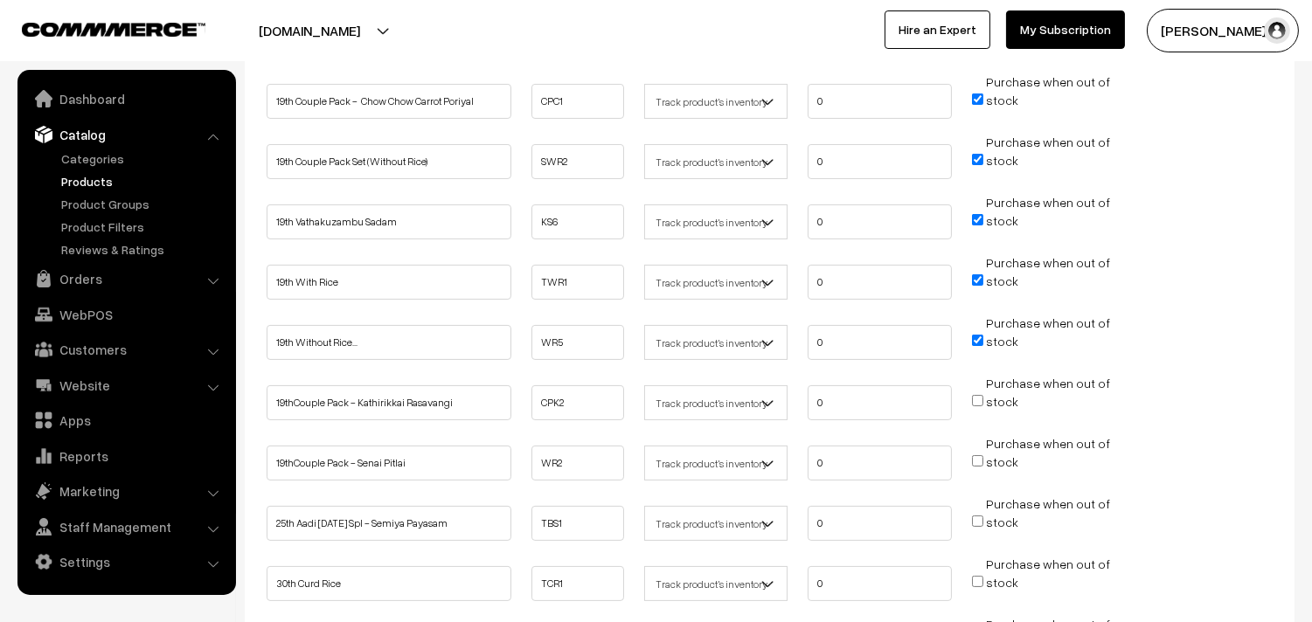
click at [981, 395] on input "Purchase when out of stock" at bounding box center [977, 400] width 11 height 11
checkbox input "true"
click at [977, 456] on input "Purchase when out of stock" at bounding box center [977, 460] width 11 height 11
checkbox input "true"
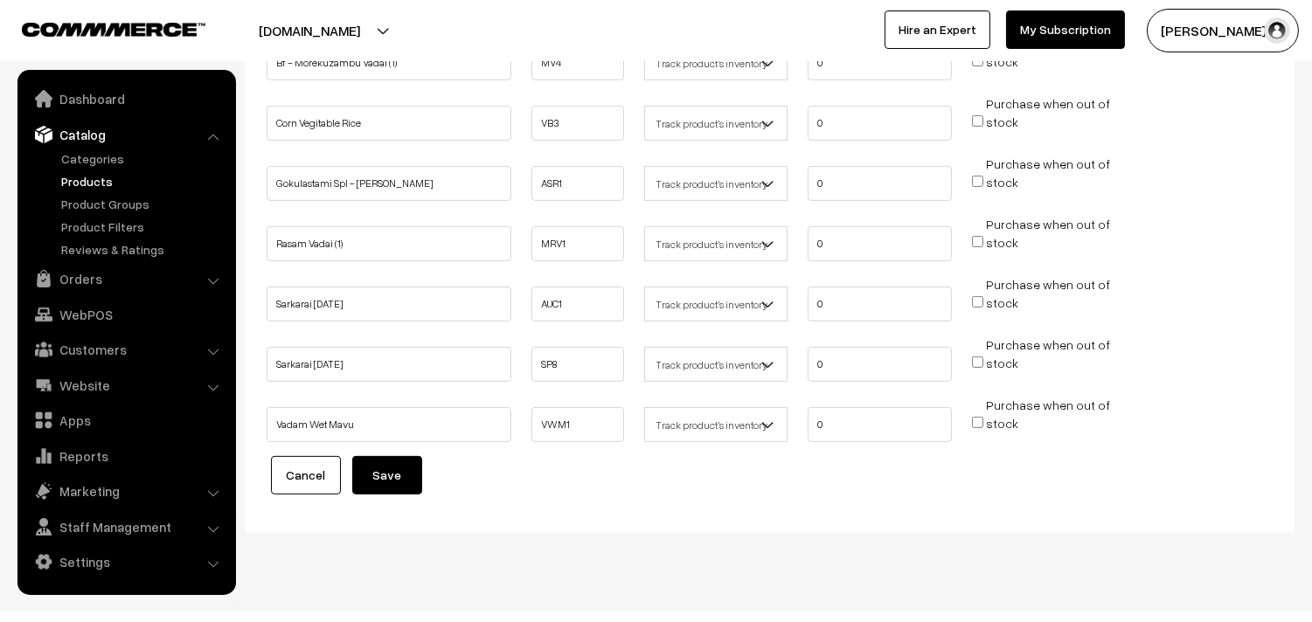
scroll to position [1238, 0]
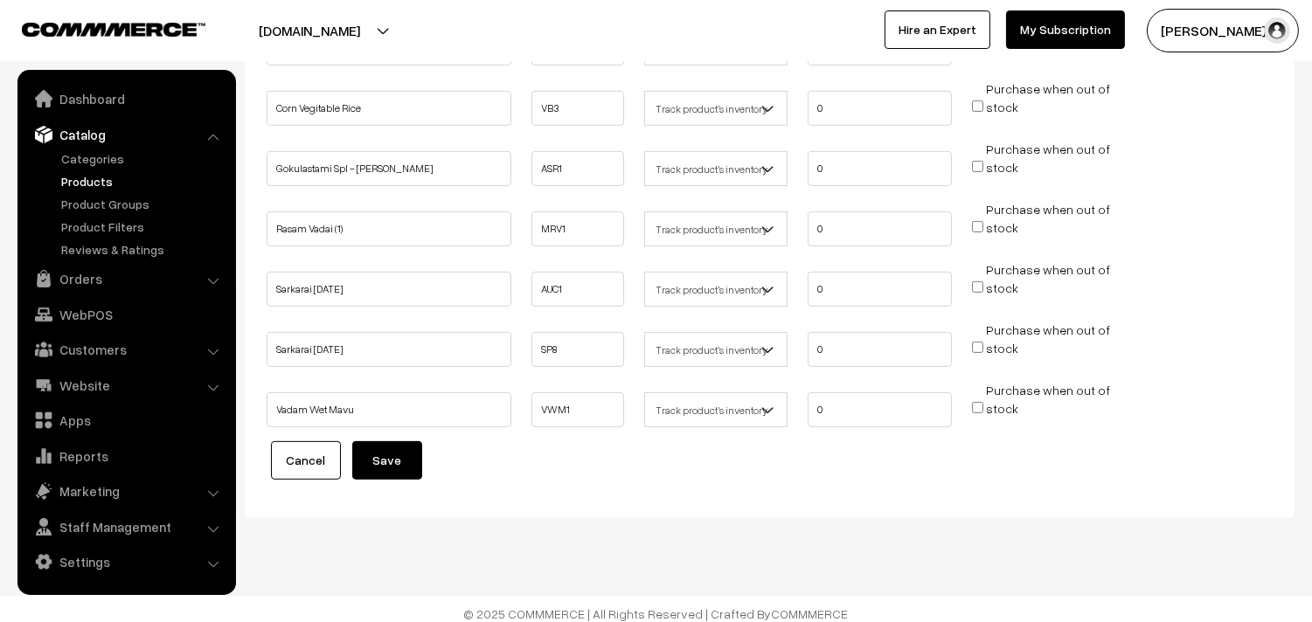
click at [386, 450] on button "Save" at bounding box center [387, 460] width 70 height 38
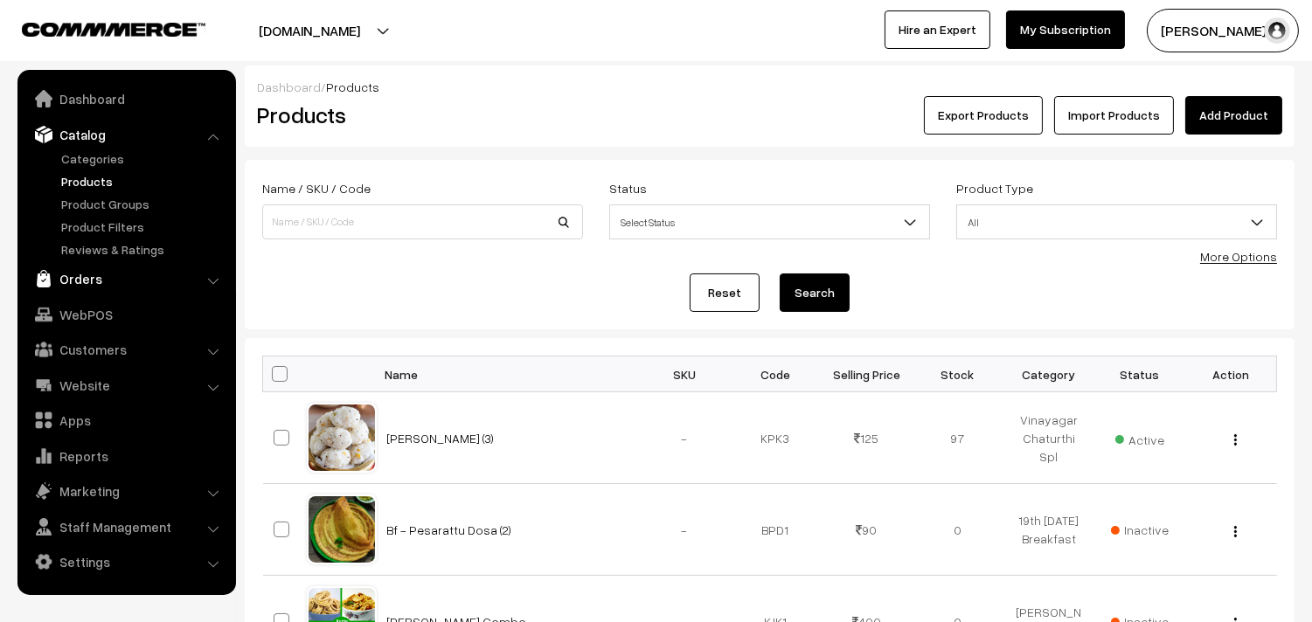
click at [89, 274] on link "Orders" at bounding box center [126, 278] width 208 height 31
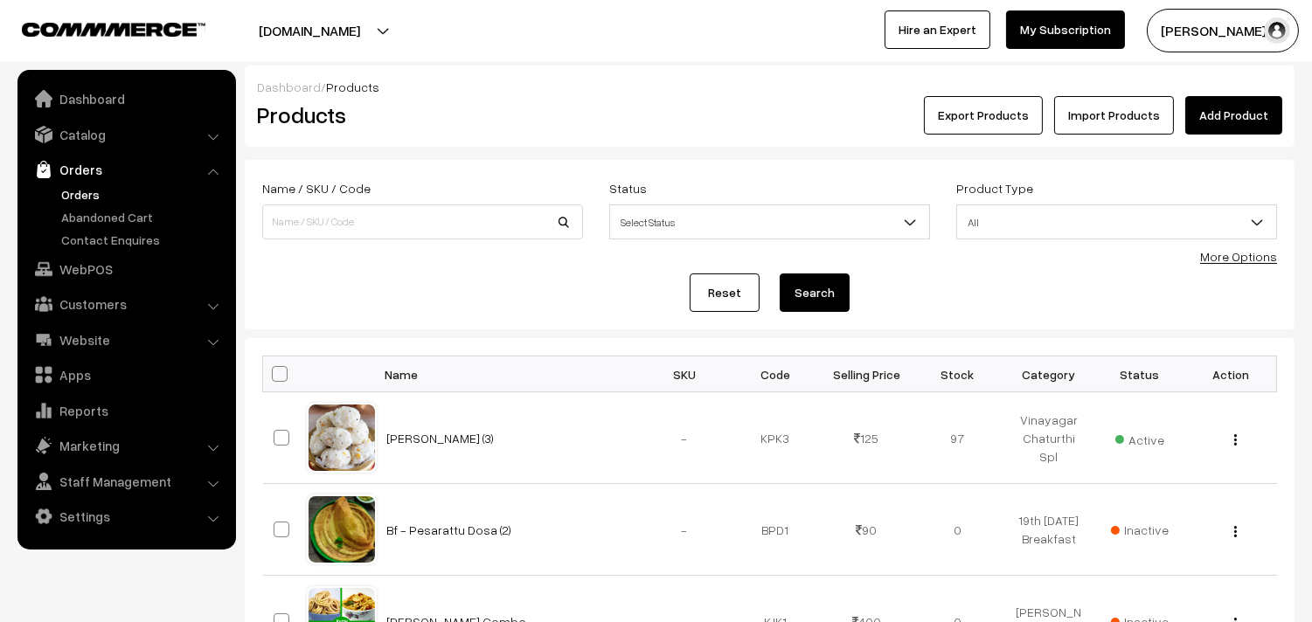
click at [89, 190] on link "Orders" at bounding box center [143, 194] width 173 height 18
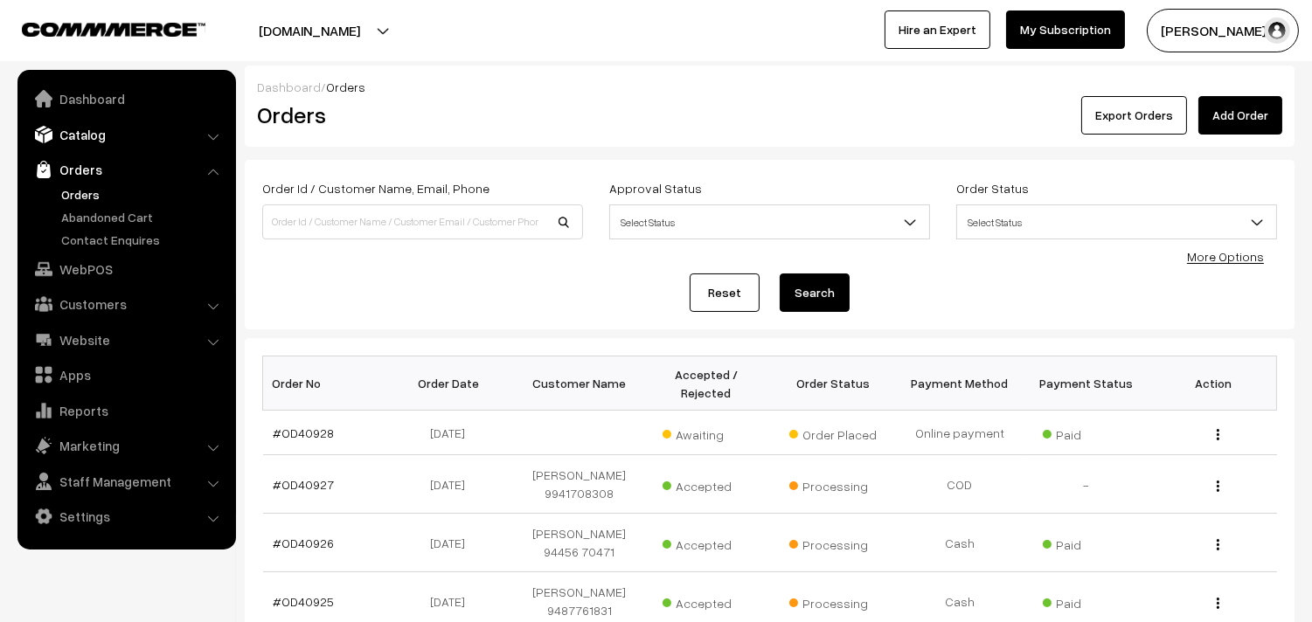
click at [81, 132] on link "Catalog" at bounding box center [126, 134] width 208 height 31
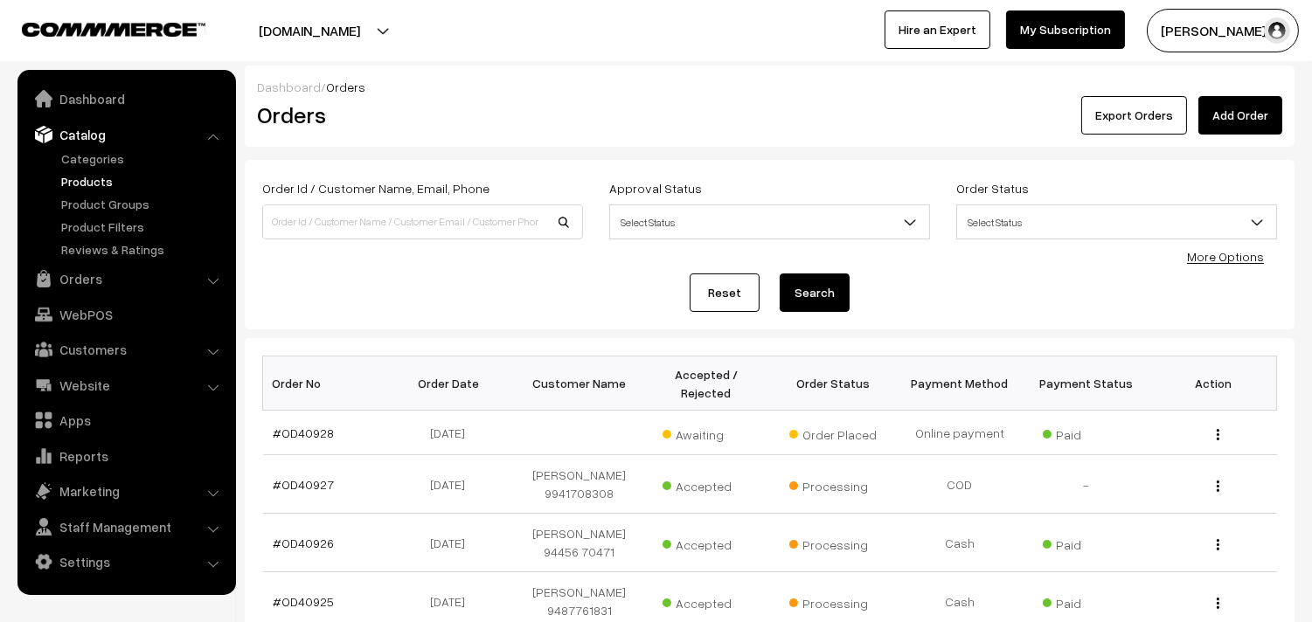
click at [90, 178] on link "Products" at bounding box center [143, 181] width 173 height 18
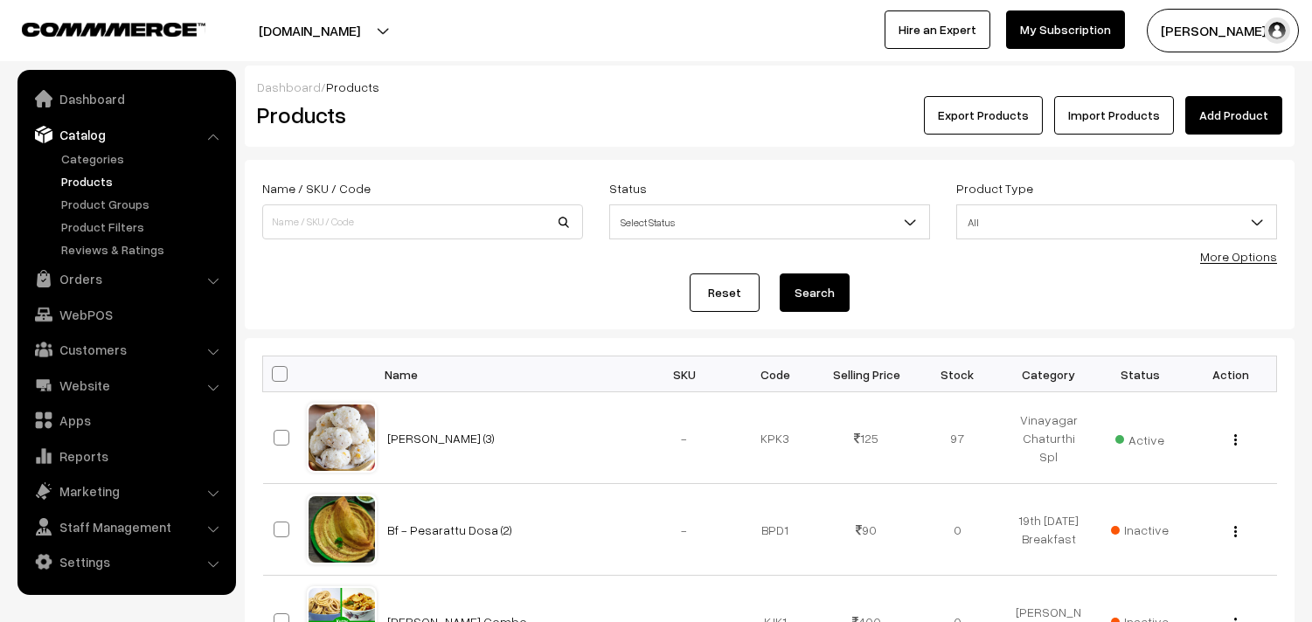
click at [1244, 258] on link "More Options" at bounding box center [1238, 256] width 77 height 15
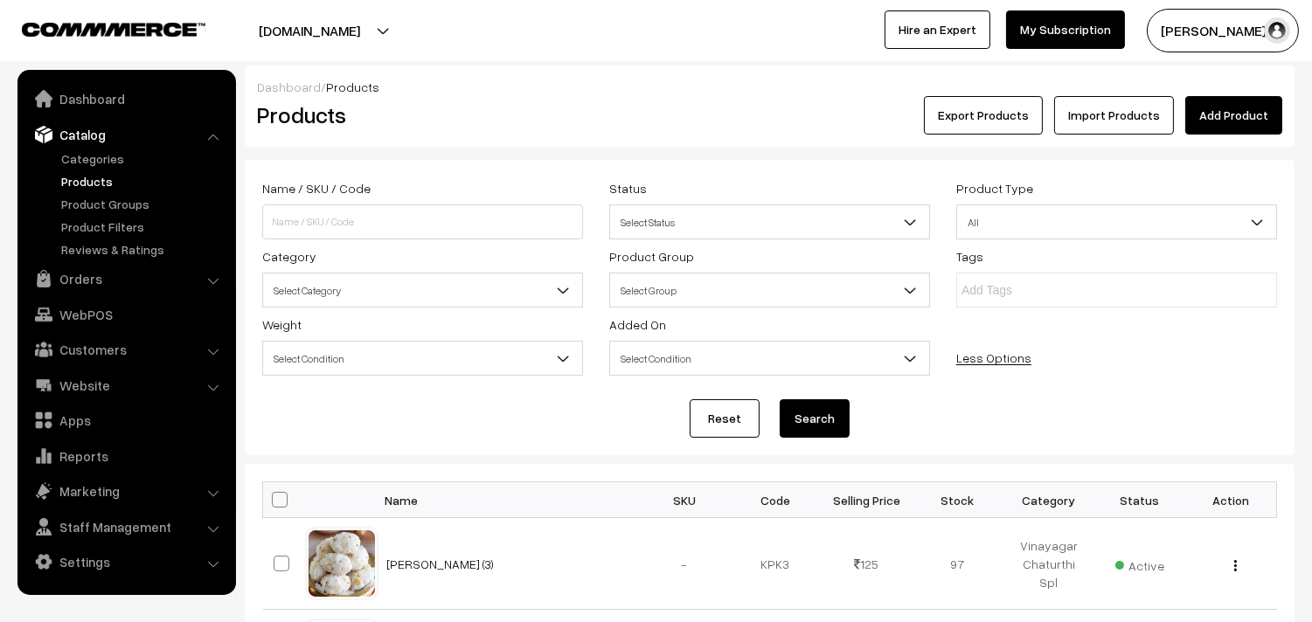
click at [364, 280] on span "Select Category" at bounding box center [422, 290] width 319 height 31
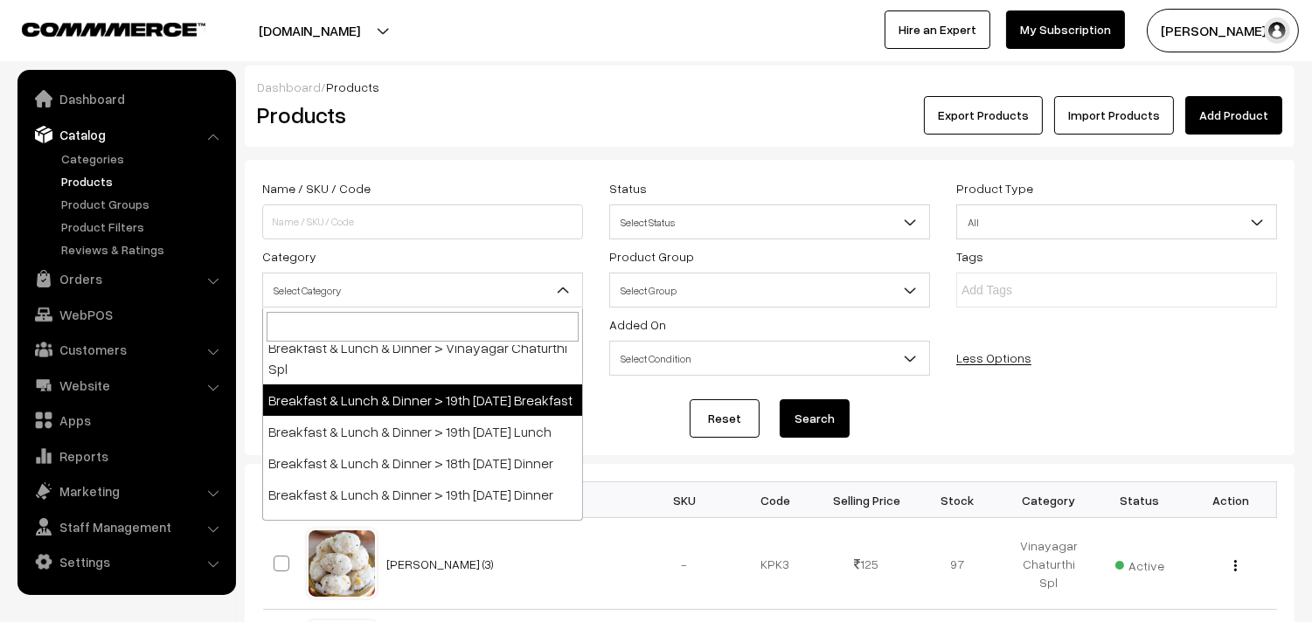
scroll to position [97, 0]
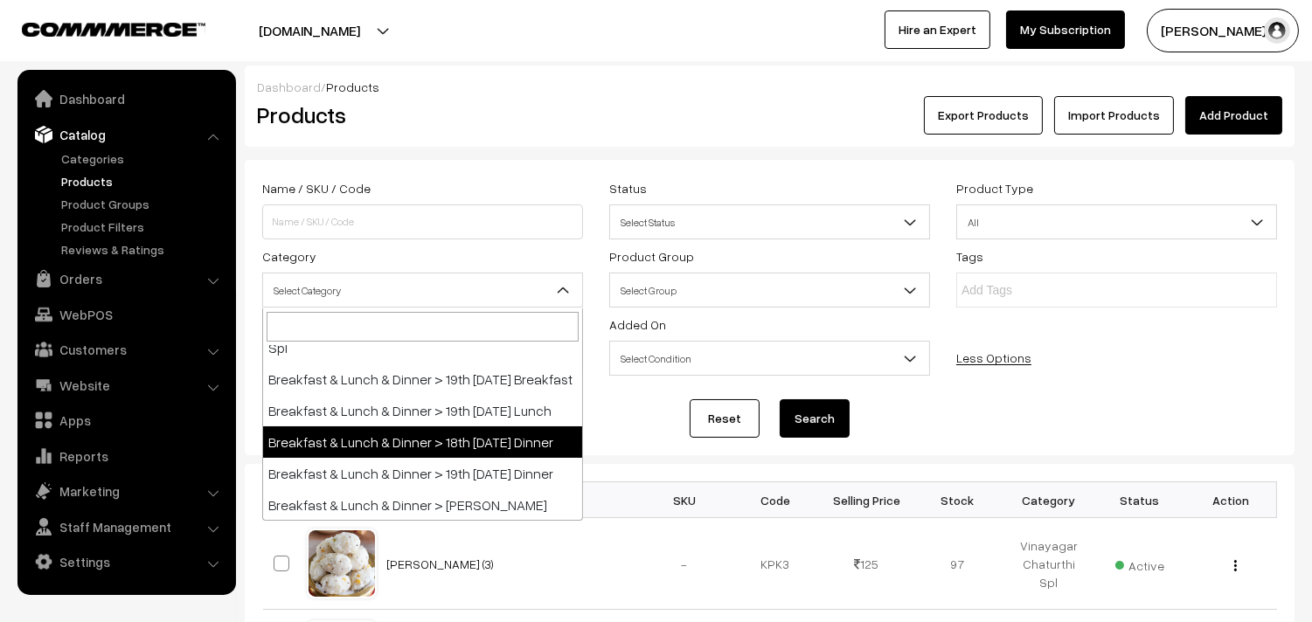
select select "96"
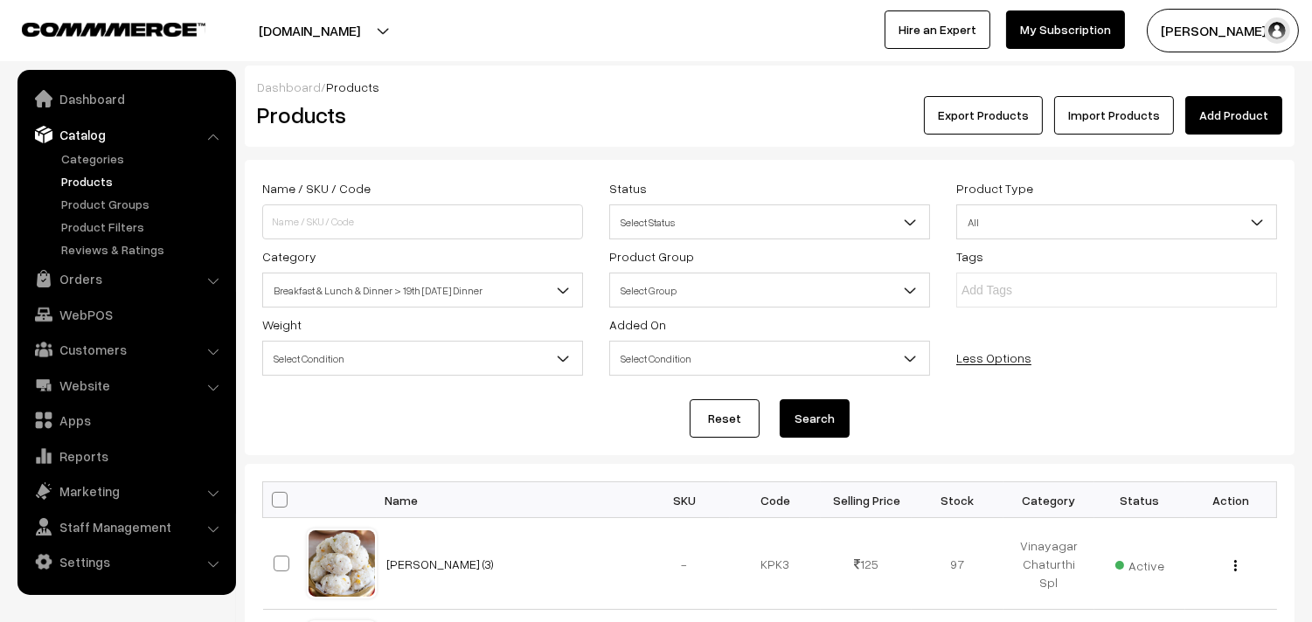
click at [815, 419] on button "Search" at bounding box center [814, 418] width 70 height 38
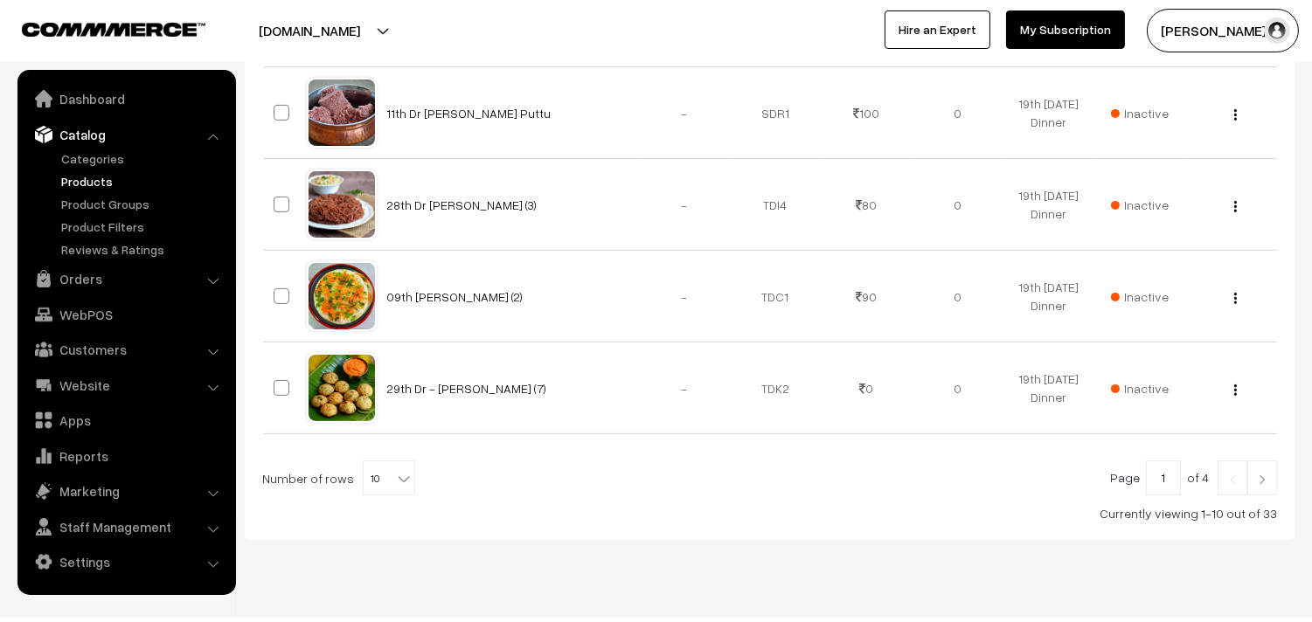
scroll to position [1035, 0]
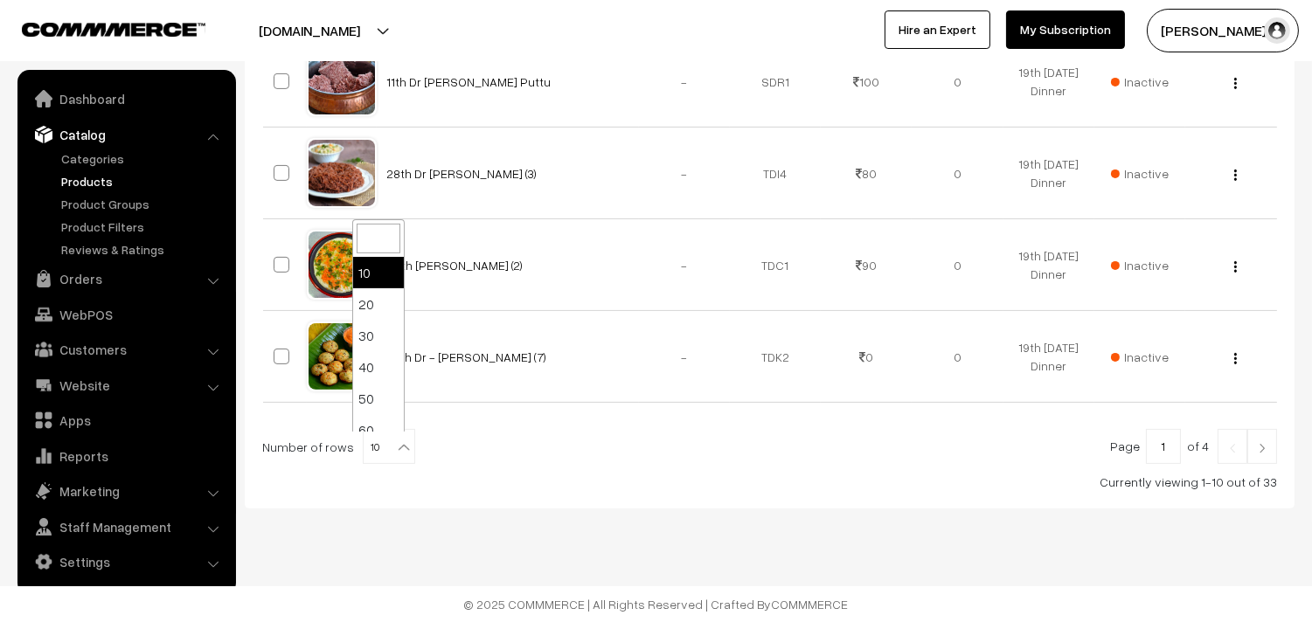
click at [395, 449] on b at bounding box center [403, 447] width 17 height 17
select select "90"
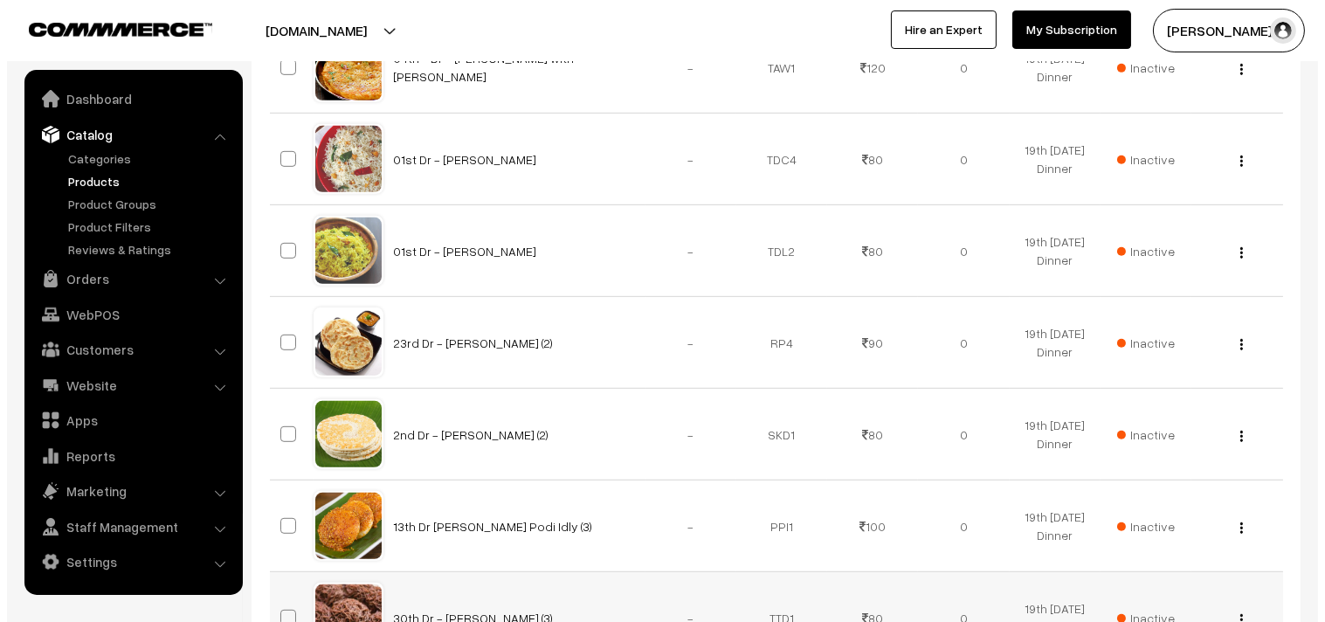
scroll to position [1748, 0]
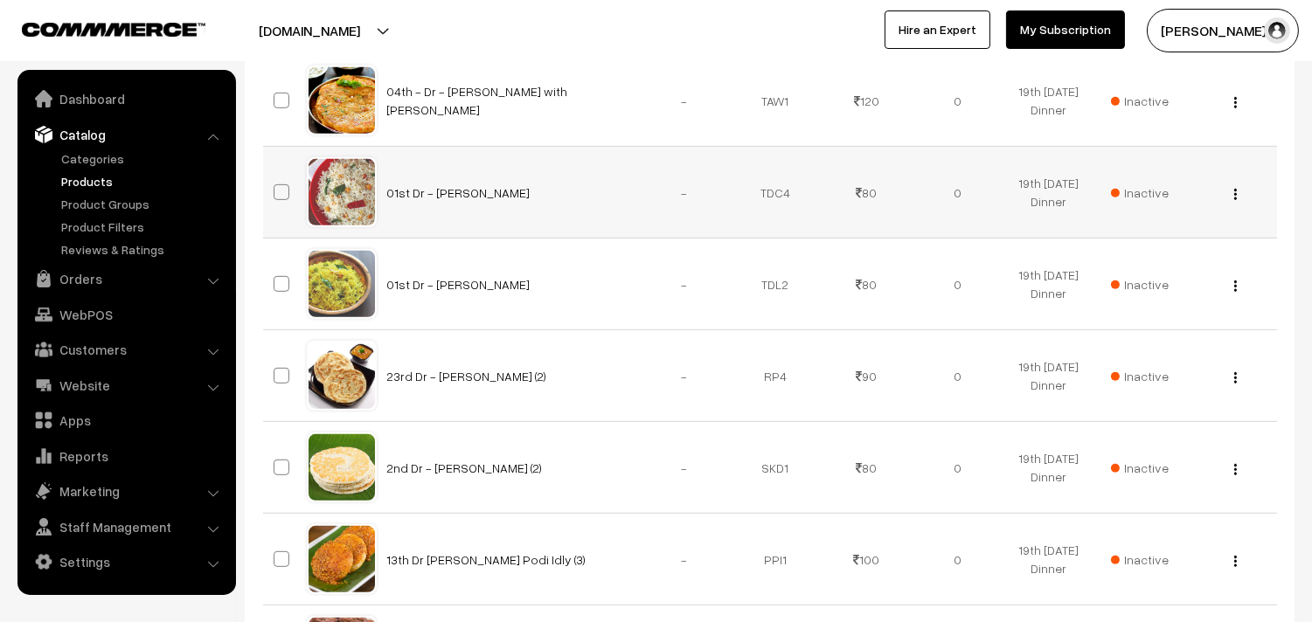
click at [1125, 197] on span "Inactive" at bounding box center [1140, 192] width 58 height 18
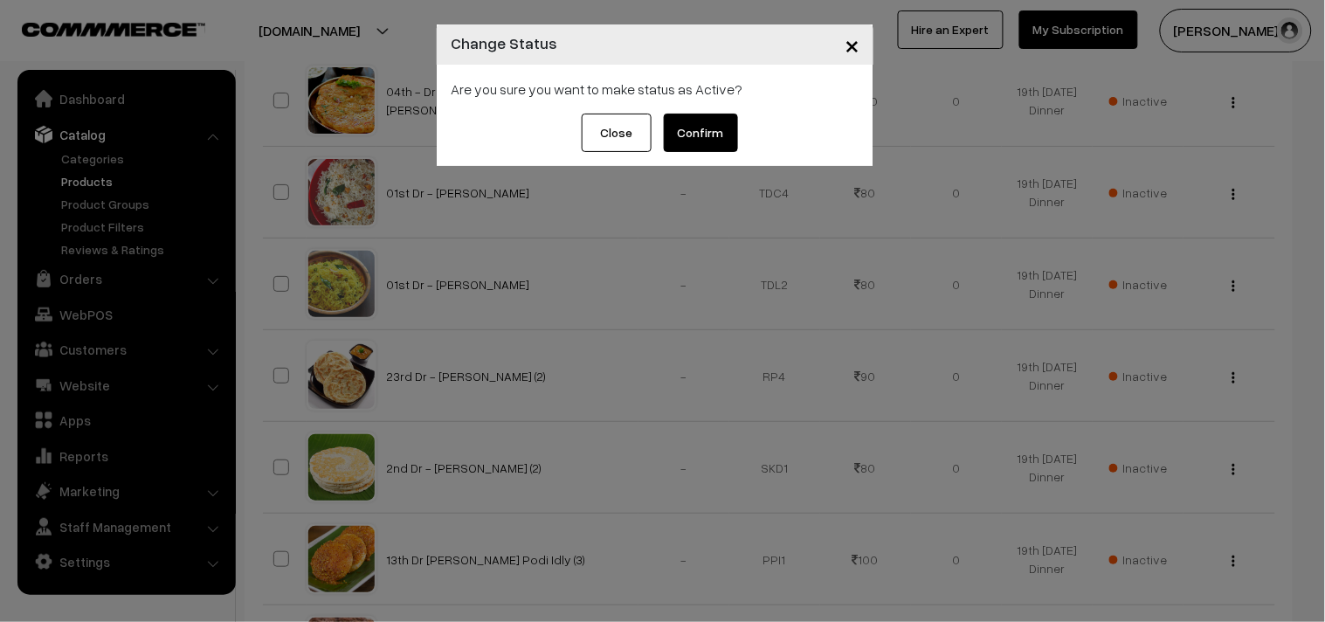
drag, startPoint x: 706, startPoint y: 120, endPoint x: 747, endPoint y: 131, distance: 42.6
click at [705, 120] on button "Confirm" at bounding box center [701, 133] width 74 height 38
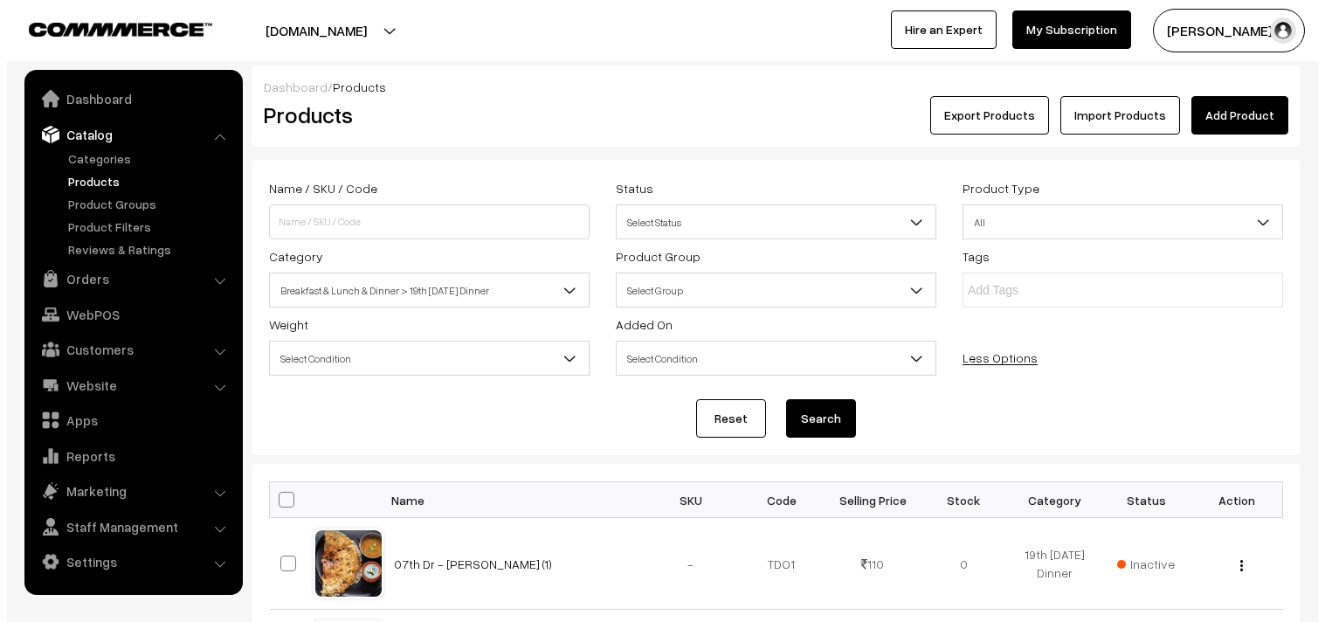
scroll to position [1748, 0]
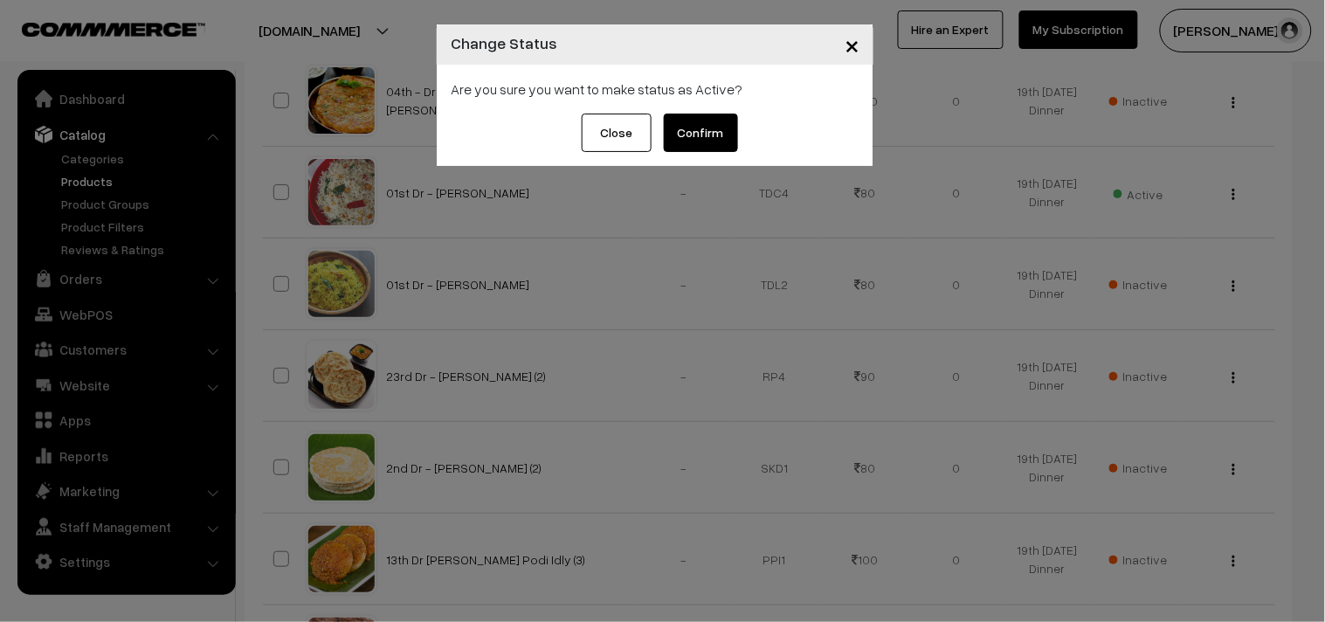
click at [695, 142] on button "Confirm" at bounding box center [701, 133] width 74 height 38
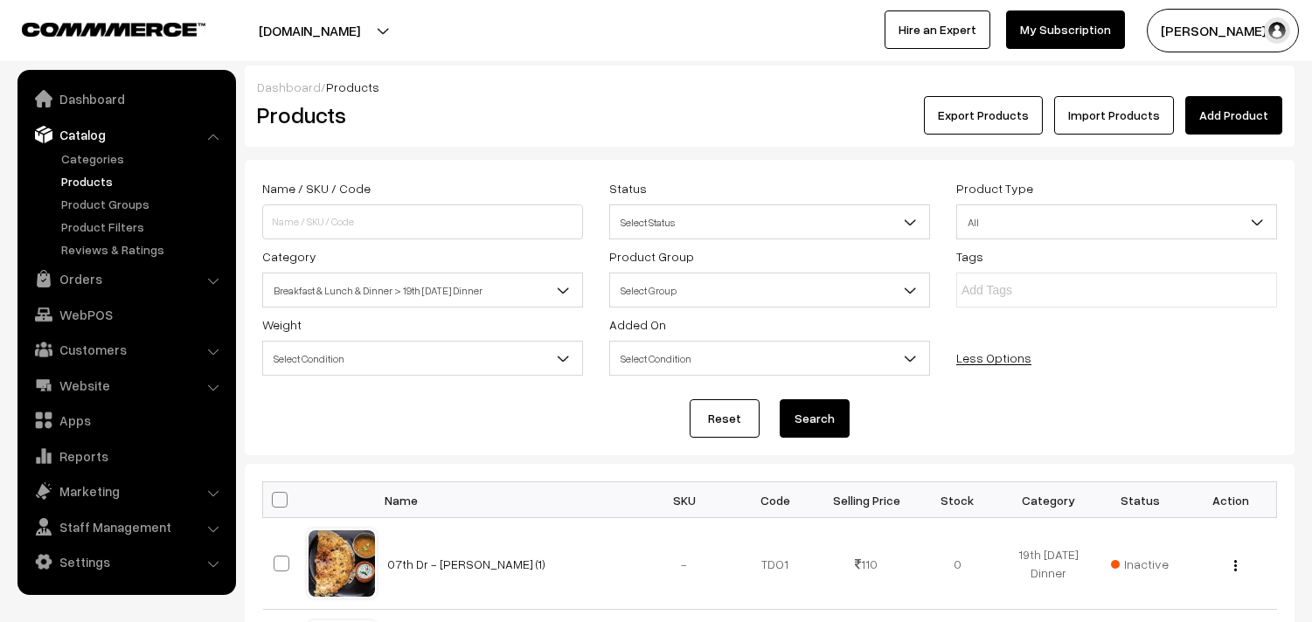
scroll to position [1748, 0]
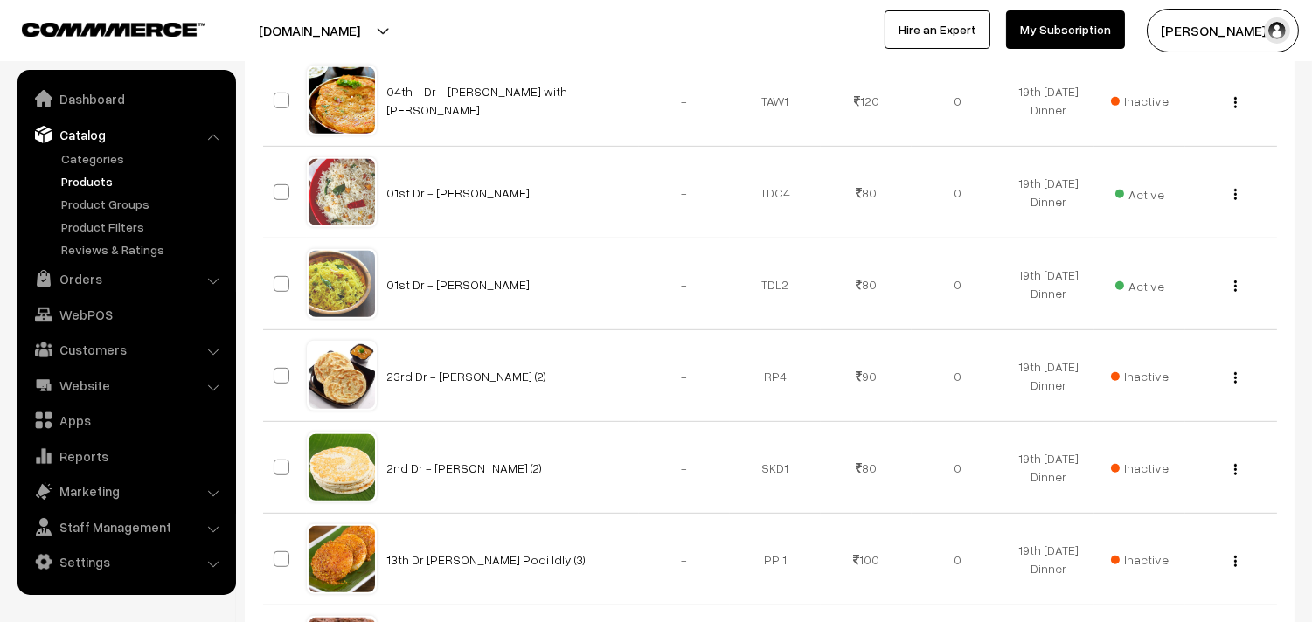
click at [1238, 197] on div "View Edit Delete" at bounding box center [1230, 192] width 70 height 18
click at [1230, 197] on div "View Edit Delete" at bounding box center [1230, 192] width 70 height 18
click at [1233, 194] on button "button" at bounding box center [1235, 194] width 4 height 14
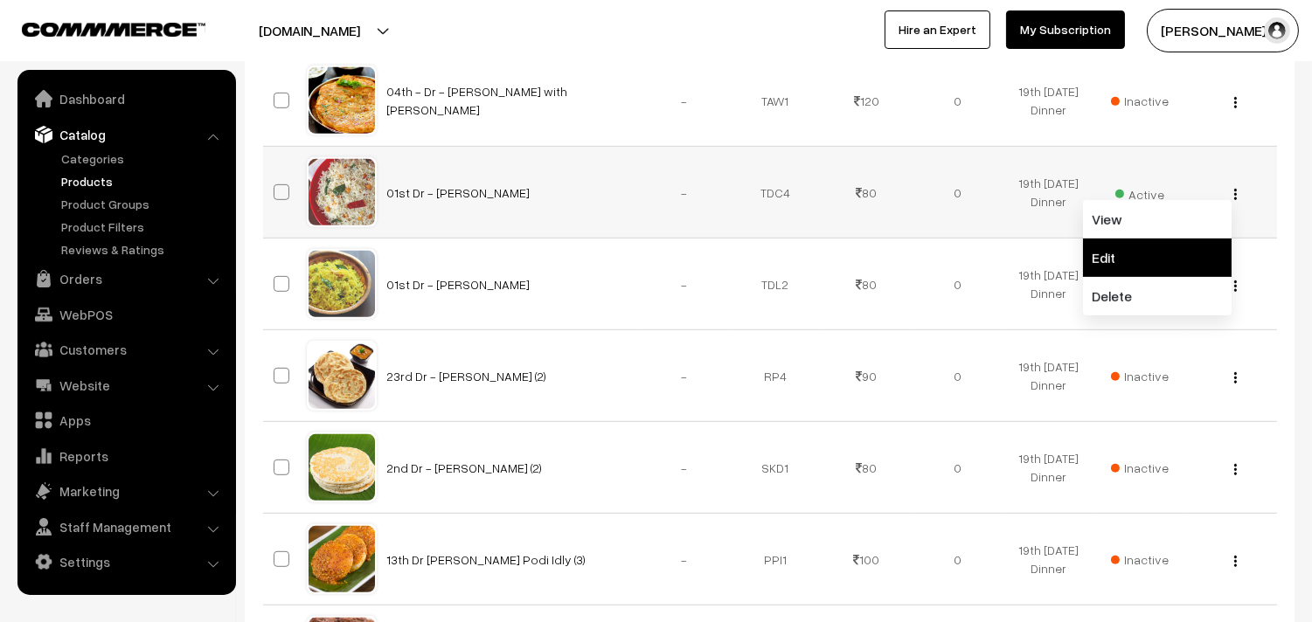
click at [1154, 253] on link "Edit" at bounding box center [1157, 258] width 149 height 38
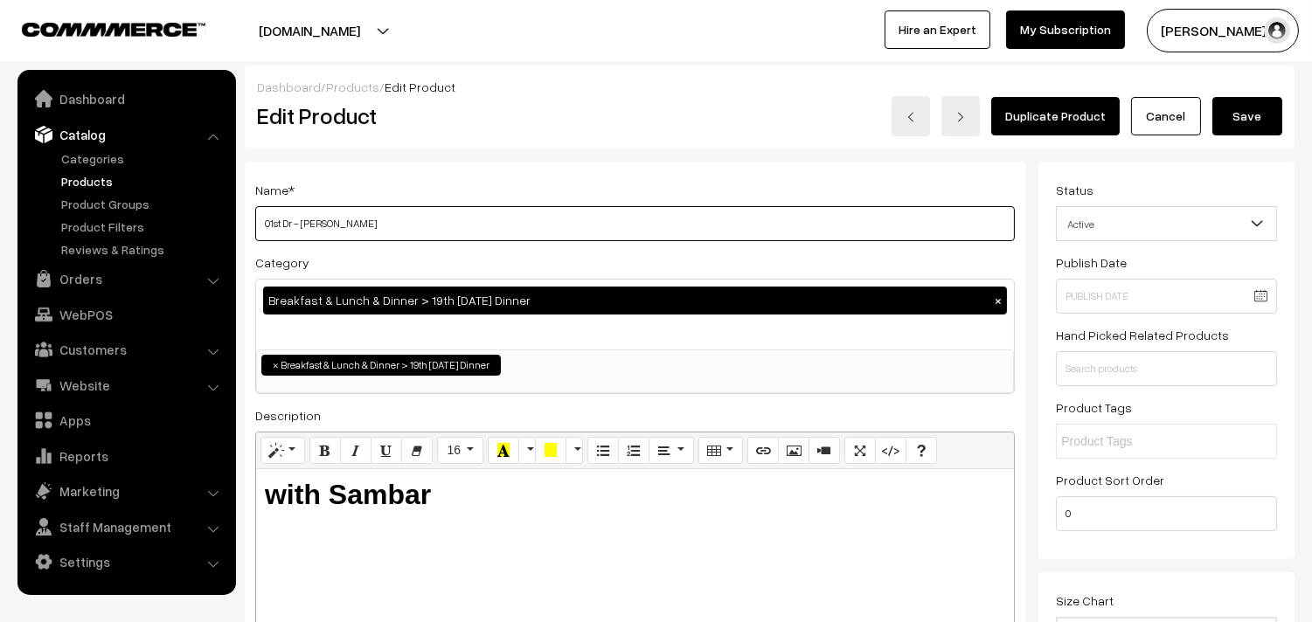
click at [446, 232] on input "01st Dr - [PERSON_NAME]" at bounding box center [634, 223] width 759 height 35
drag, startPoint x: 280, startPoint y: 218, endPoint x: 248, endPoint y: 218, distance: 32.3
click at [248, 218] on div "Name * 01st Dr - Coconut Sevai Category Breakfast & Lunch & Dinner > 19th Tuesd…" at bounding box center [635, 444] width 780 height 564
click at [260, 224] on input "19th Dr - Coconut Sevai" at bounding box center [634, 223] width 759 height 35
type input "19th Dr - Coconut Sevai"
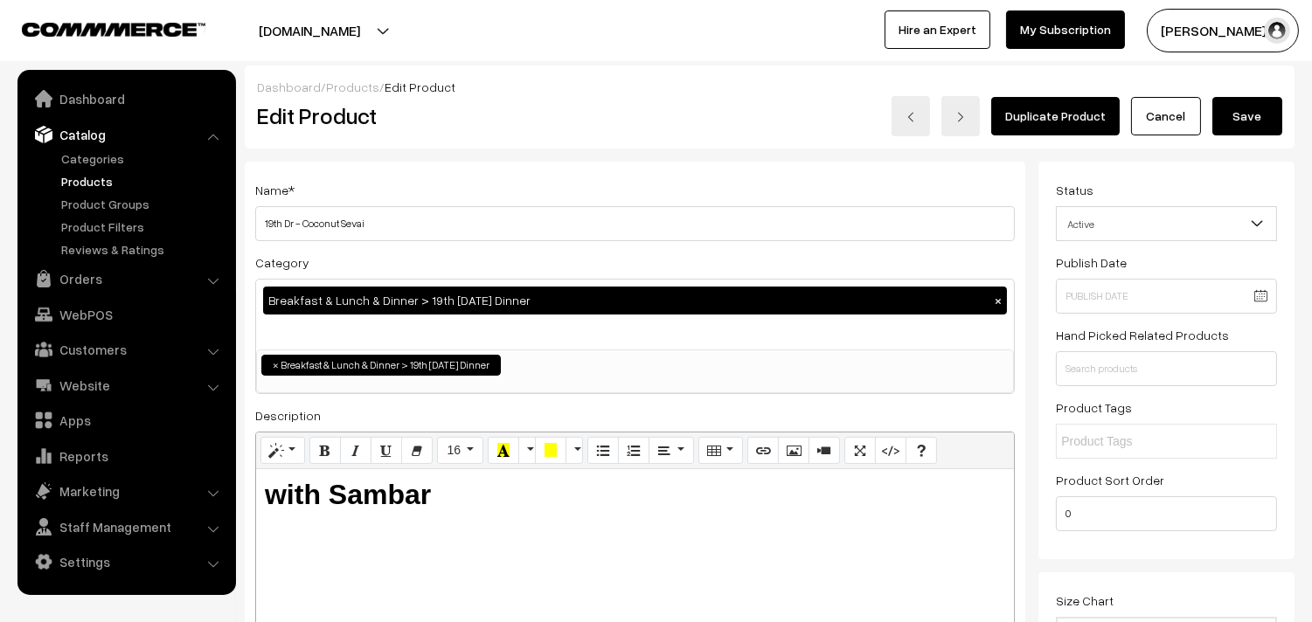
click at [1263, 124] on button "Save" at bounding box center [1247, 116] width 70 height 38
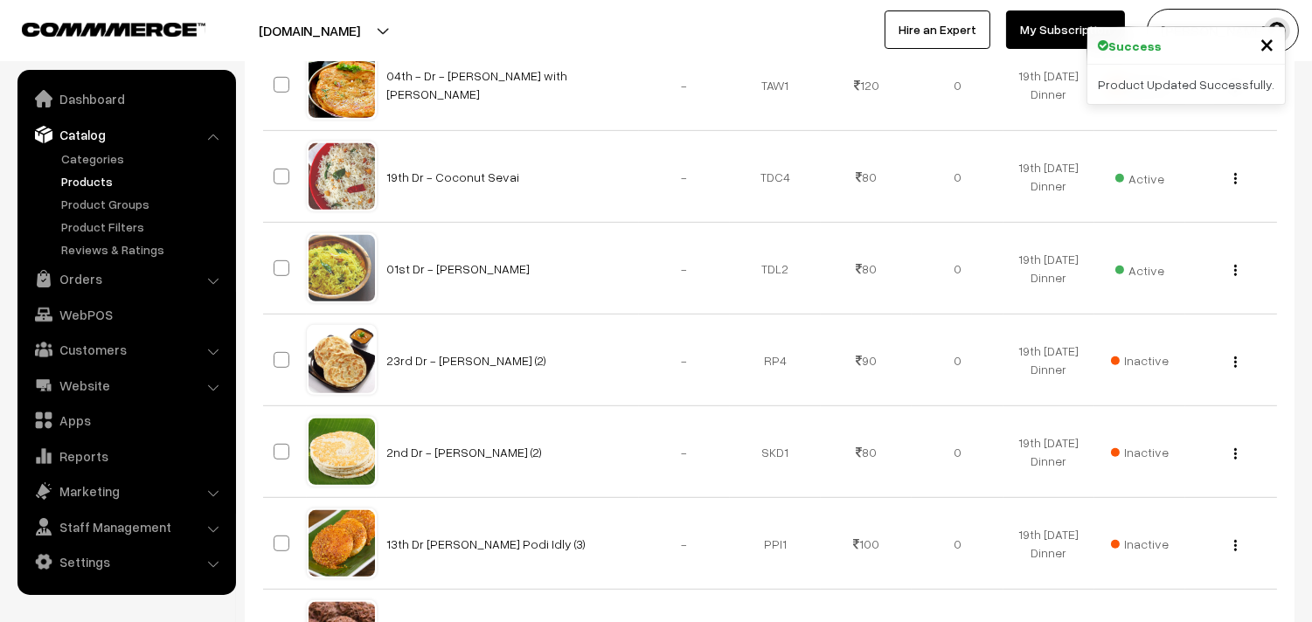
scroll to position [1650, 0]
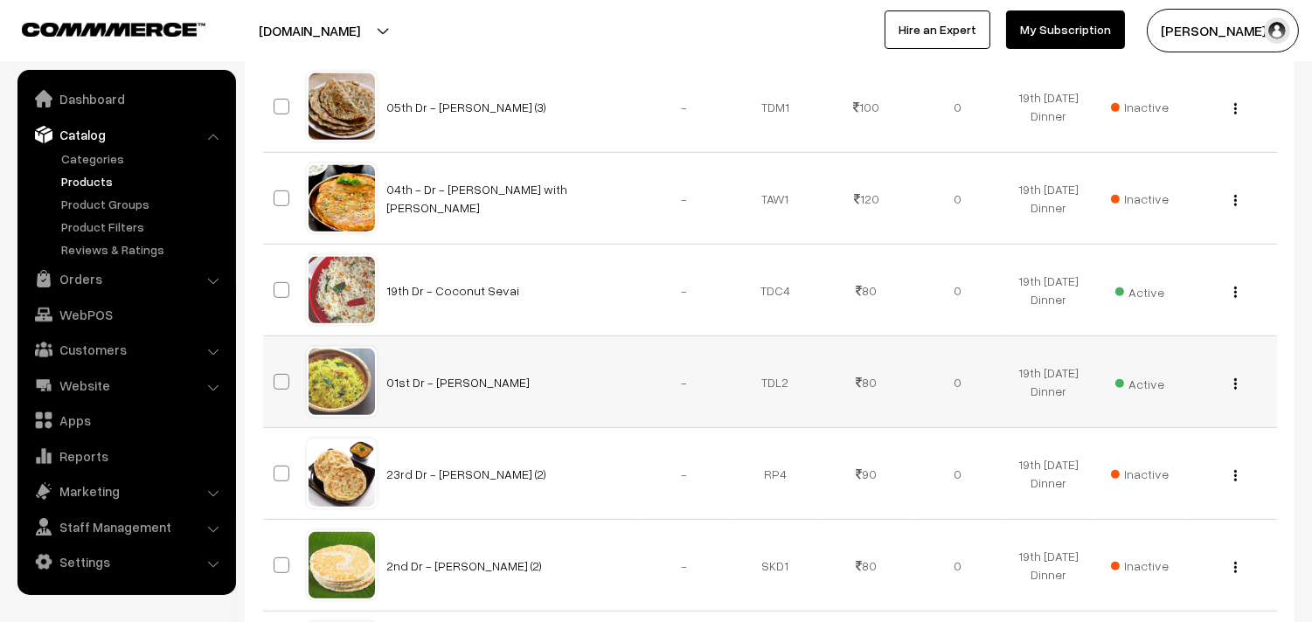
click at [1234, 388] on img "button" at bounding box center [1235, 383] width 3 height 11
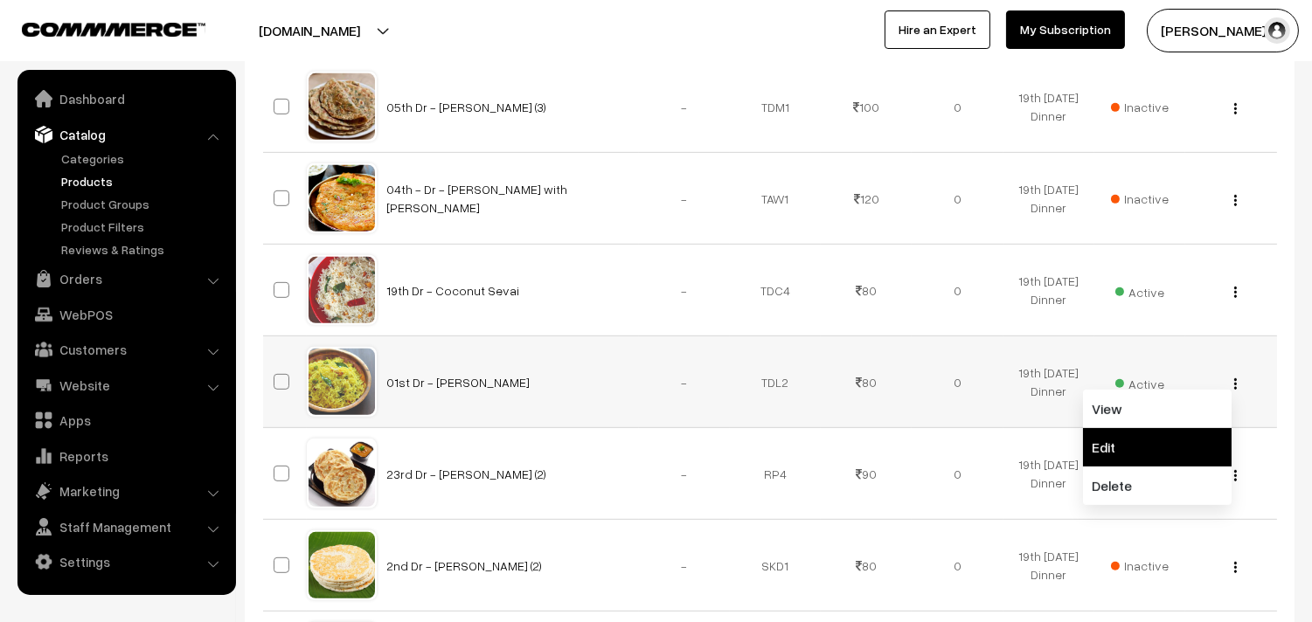
click at [1146, 446] on link "Edit" at bounding box center [1157, 447] width 149 height 38
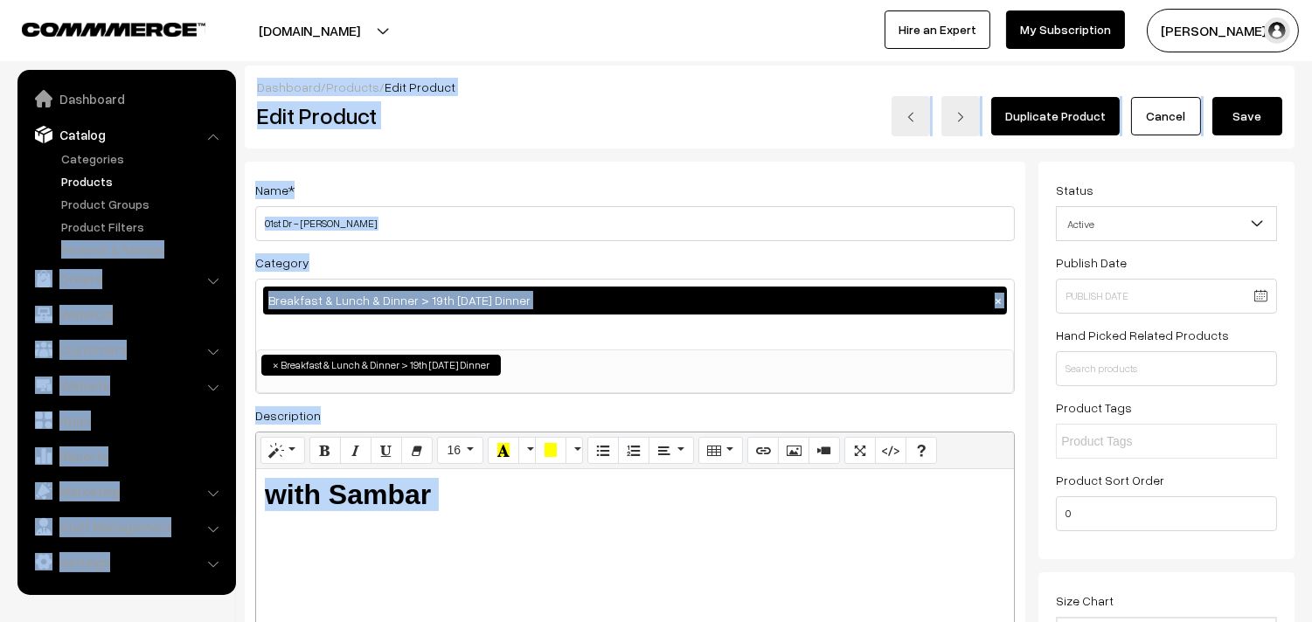
drag, startPoint x: 281, startPoint y: 219, endPoint x: 232, endPoint y: 219, distance: 49.8
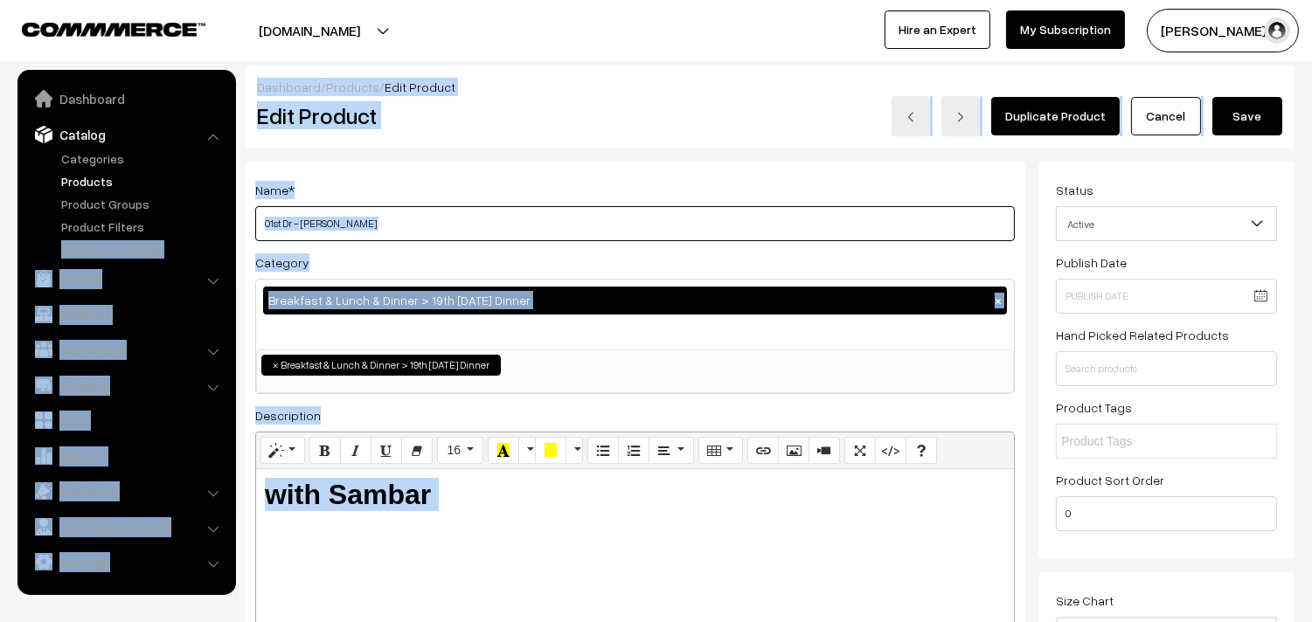
click at [287, 219] on input "01st Dr - [PERSON_NAME]" at bounding box center [634, 223] width 759 height 35
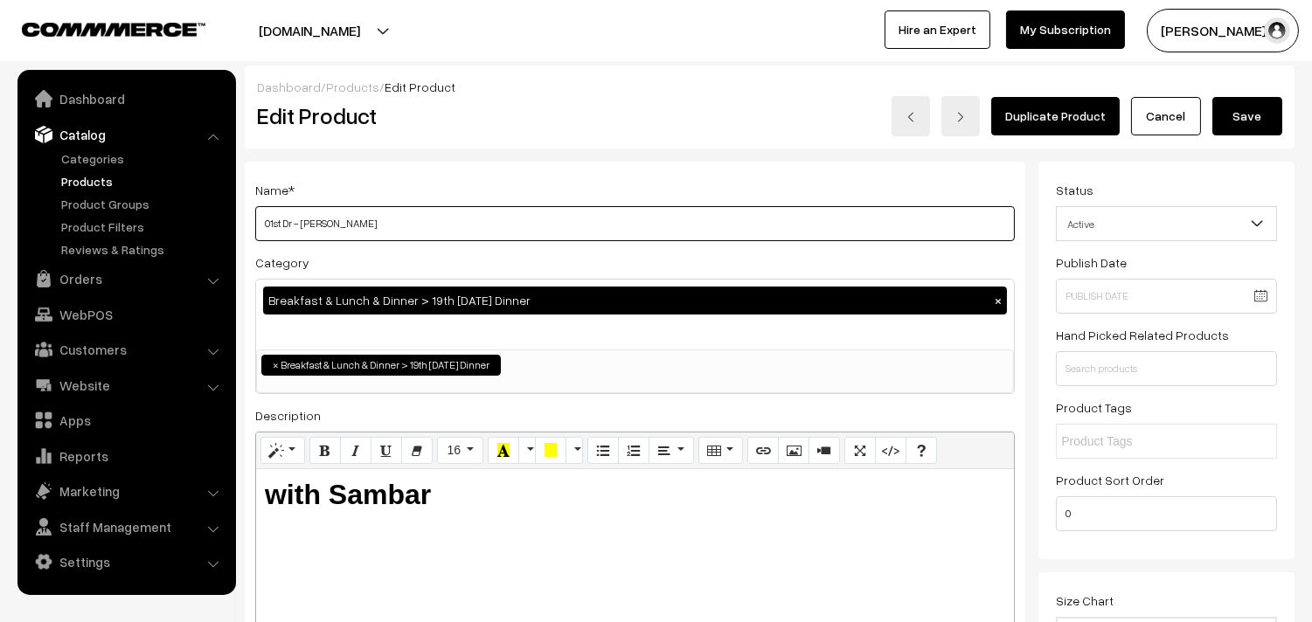
click at [259, 222] on input "01st Dr - [PERSON_NAME]" at bounding box center [634, 223] width 759 height 35
paste input "19th"
type input "19th Dr - Lemon Sevai"
click at [1269, 100] on button "Save" at bounding box center [1247, 116] width 70 height 38
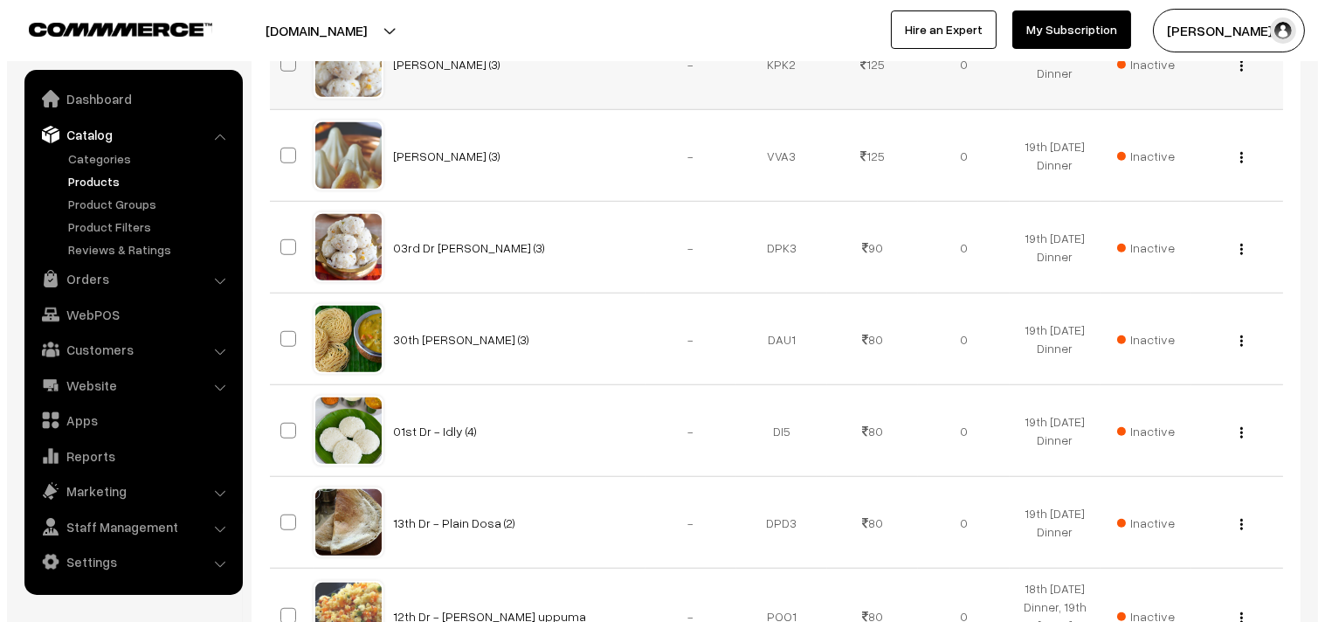
scroll to position [2718, 0]
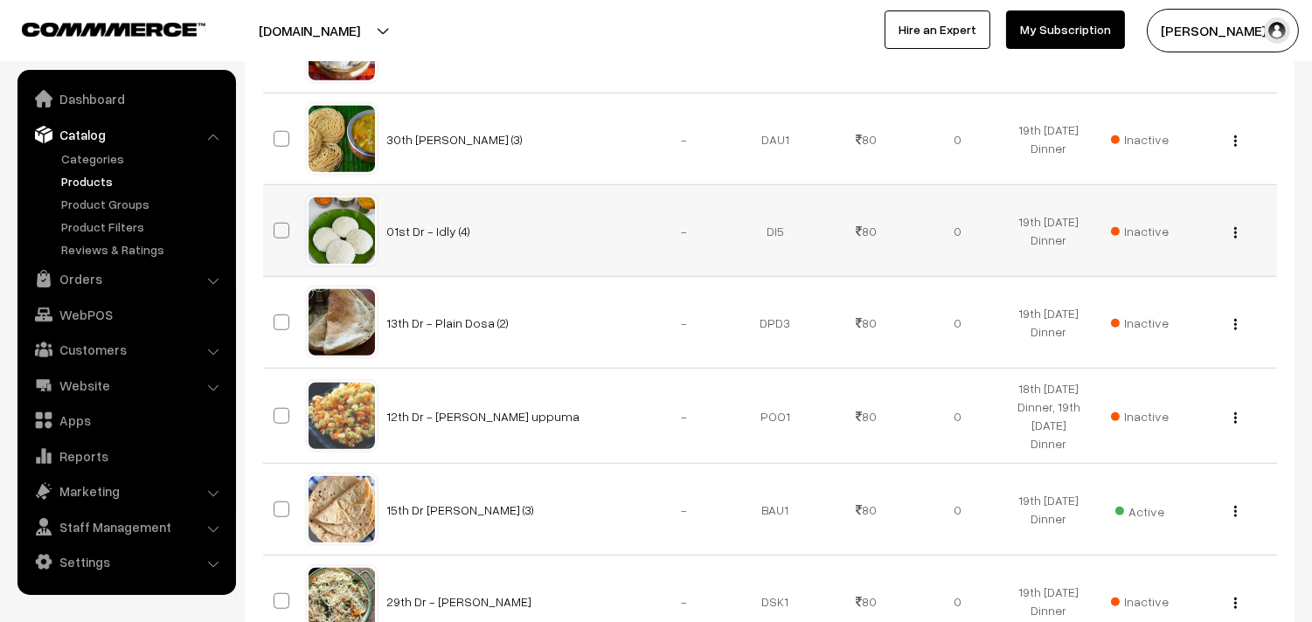
click at [1159, 240] on span "Inactive" at bounding box center [1140, 231] width 58 height 18
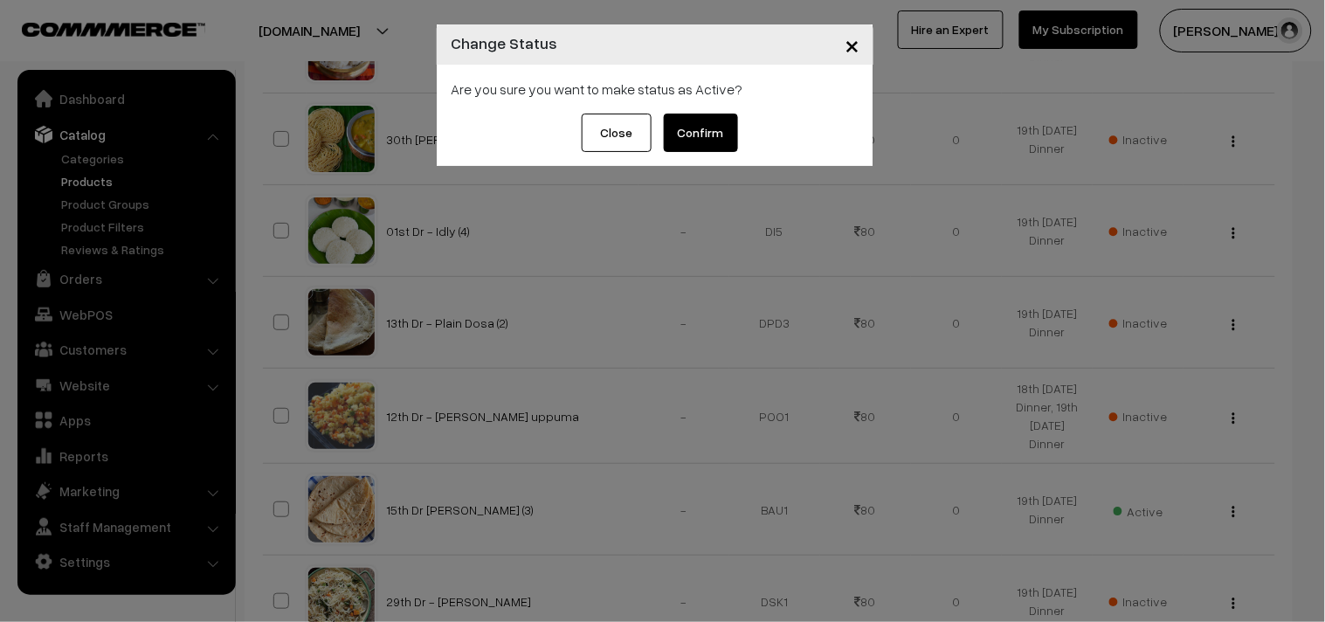
click at [694, 138] on button "Confirm" at bounding box center [701, 133] width 74 height 38
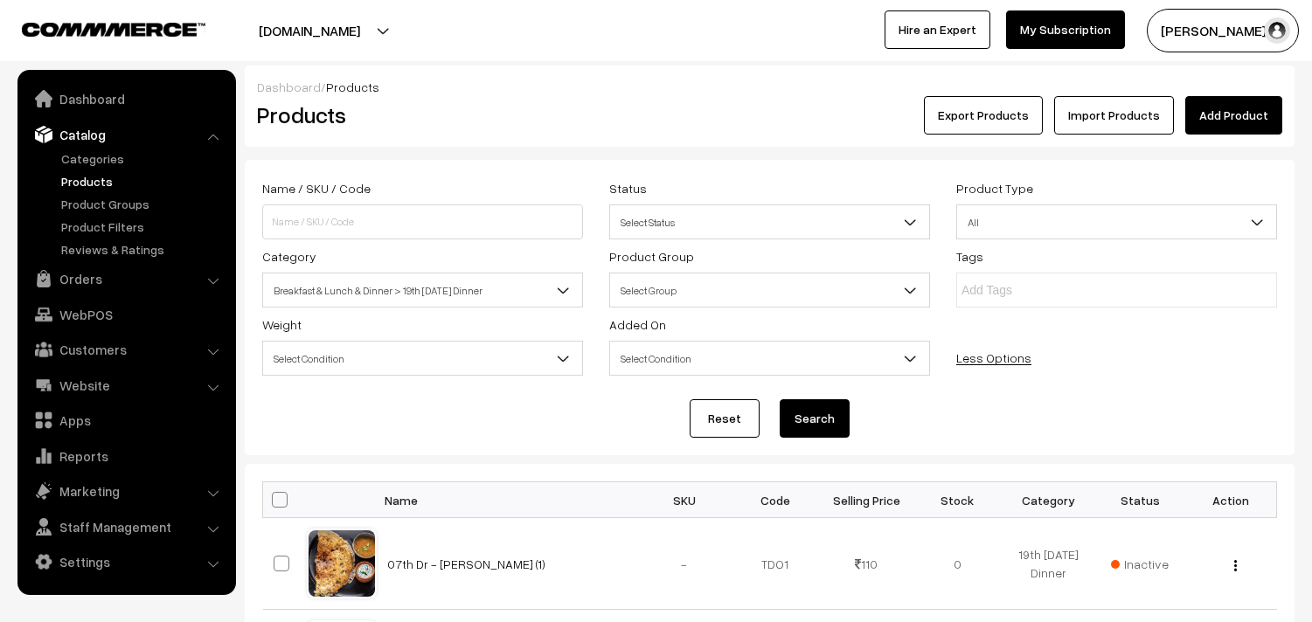
scroll to position [2718, 0]
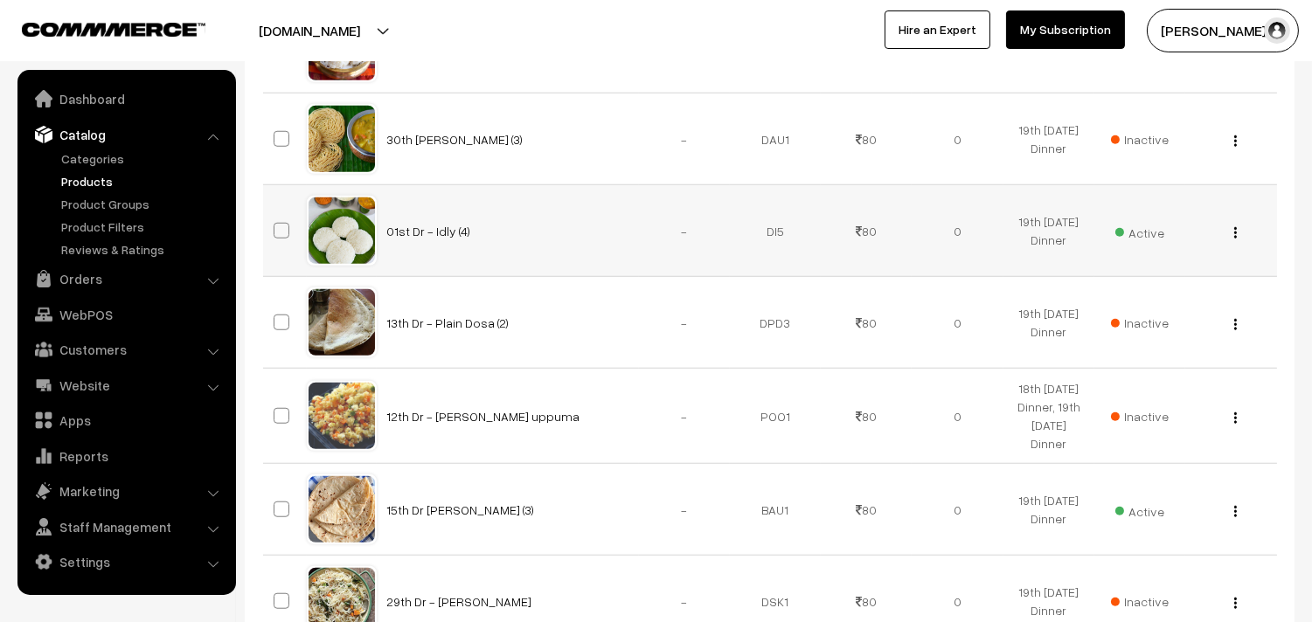
click at [1234, 238] on img "button" at bounding box center [1235, 232] width 3 height 11
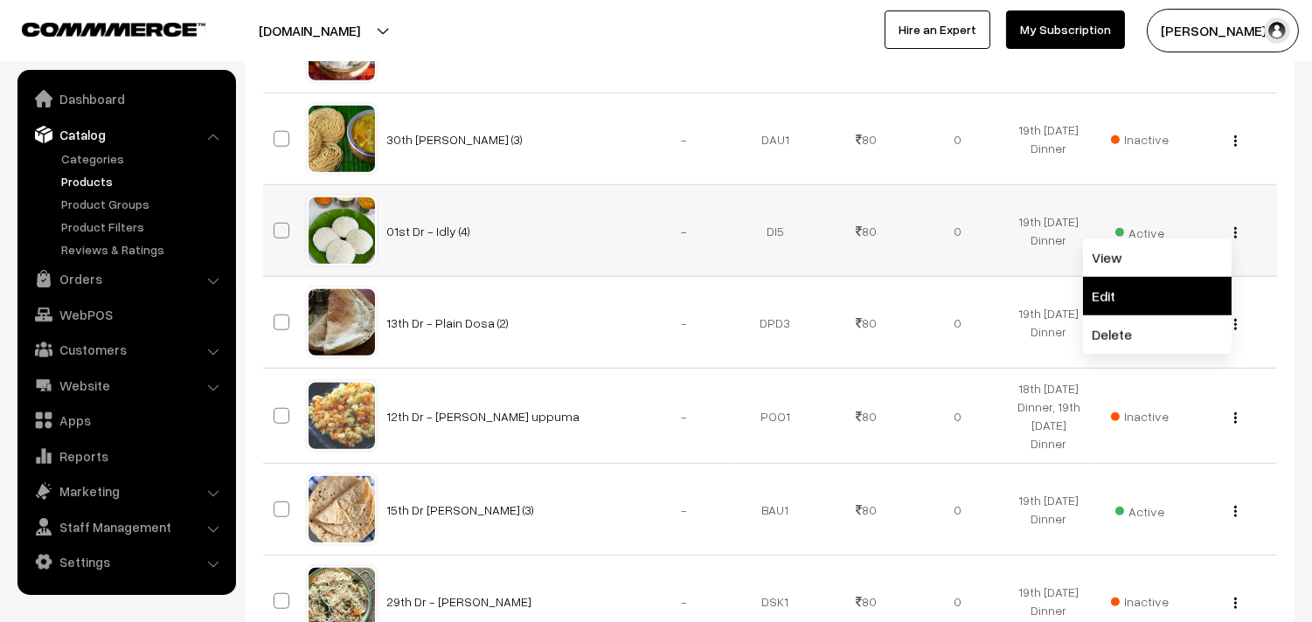
click at [1140, 292] on link "Edit" at bounding box center [1157, 296] width 149 height 38
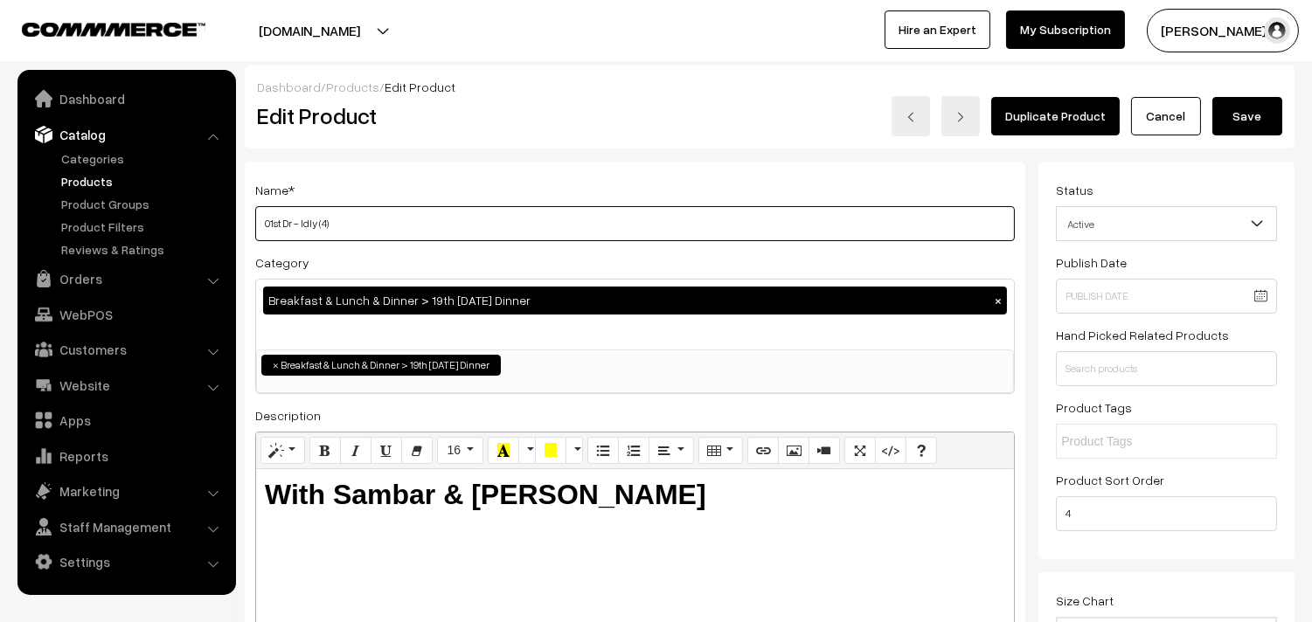
drag, startPoint x: 265, startPoint y: 225, endPoint x: 236, endPoint y: 225, distance: 28.8
paste input "19th"
type input "19th Dr - [PERSON_NAME] (4)"
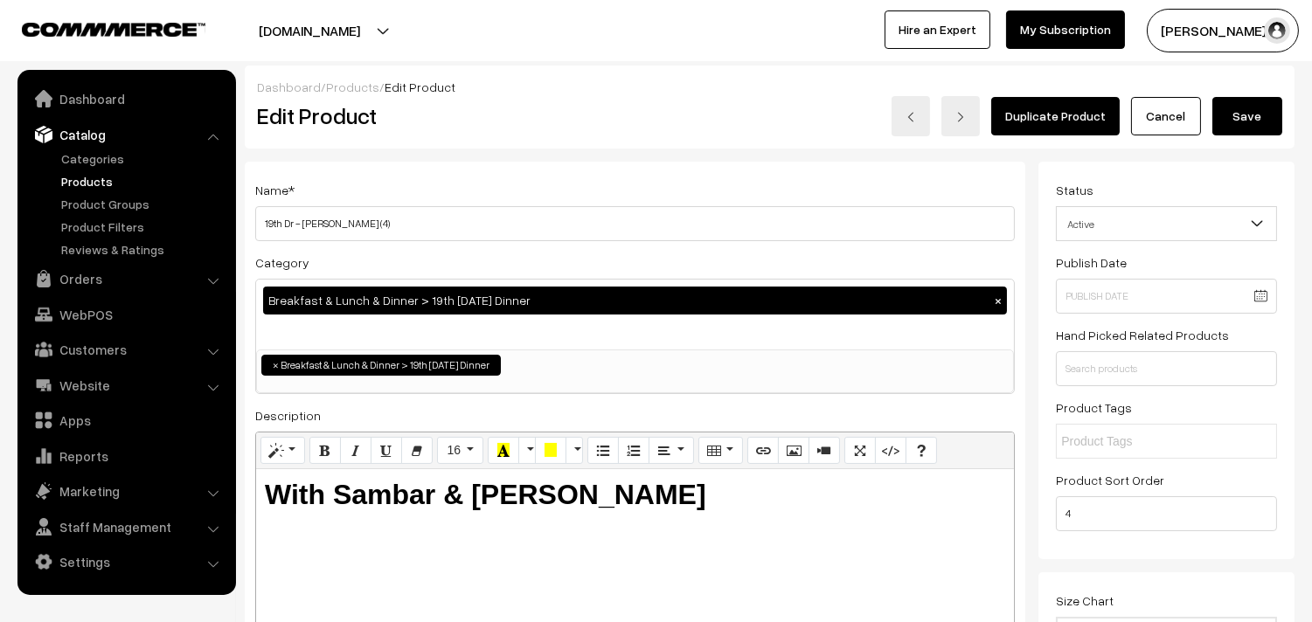
click at [1235, 117] on button "Save" at bounding box center [1247, 116] width 70 height 38
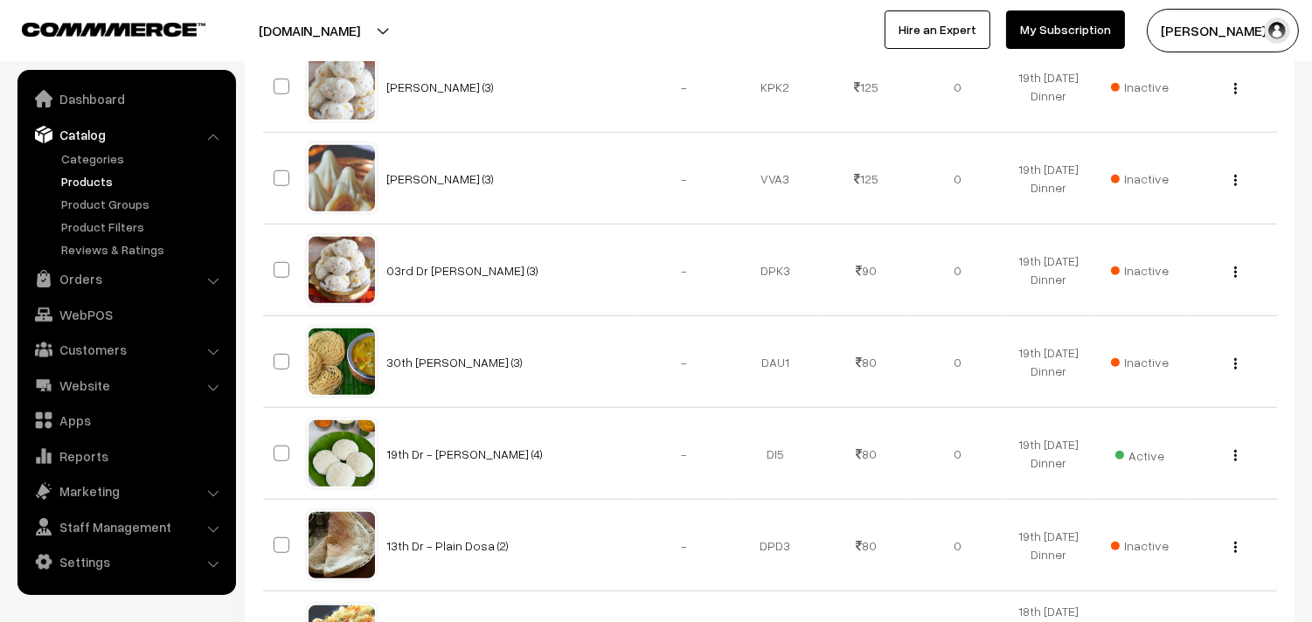
scroll to position [2523, 0]
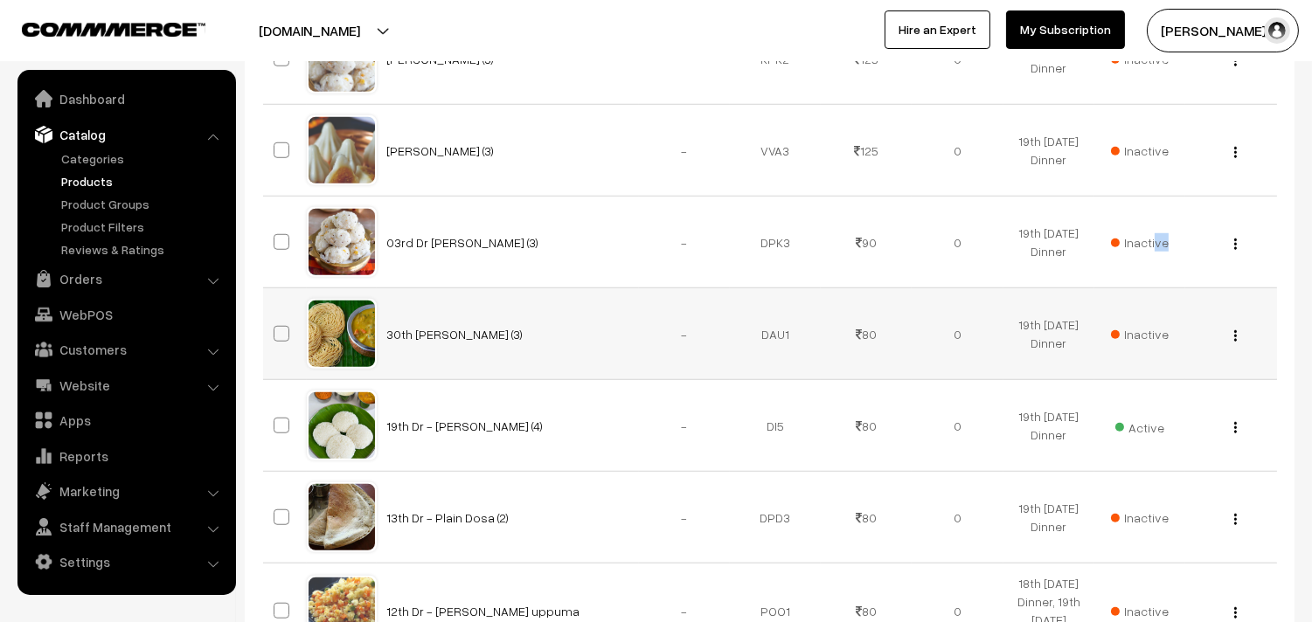
drag, startPoint x: 1154, startPoint y: 238, endPoint x: 1193, endPoint y: 353, distance: 121.6
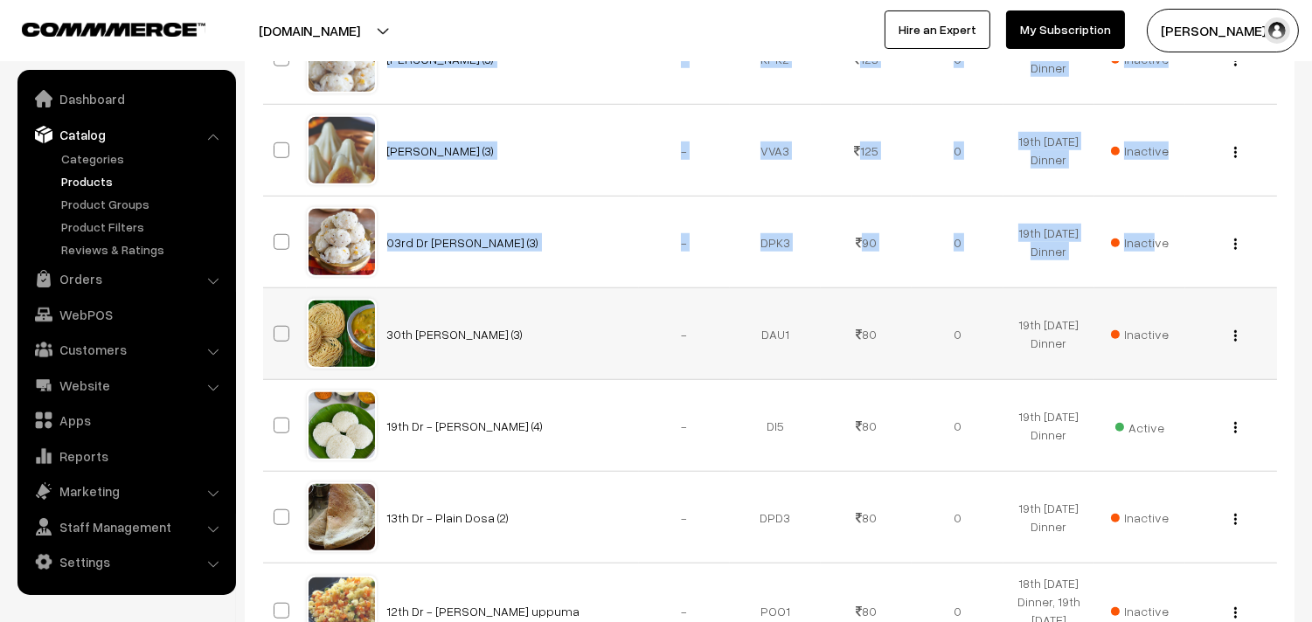
click at [1263, 339] on div "View Edit Delete" at bounding box center [1230, 334] width 70 height 18
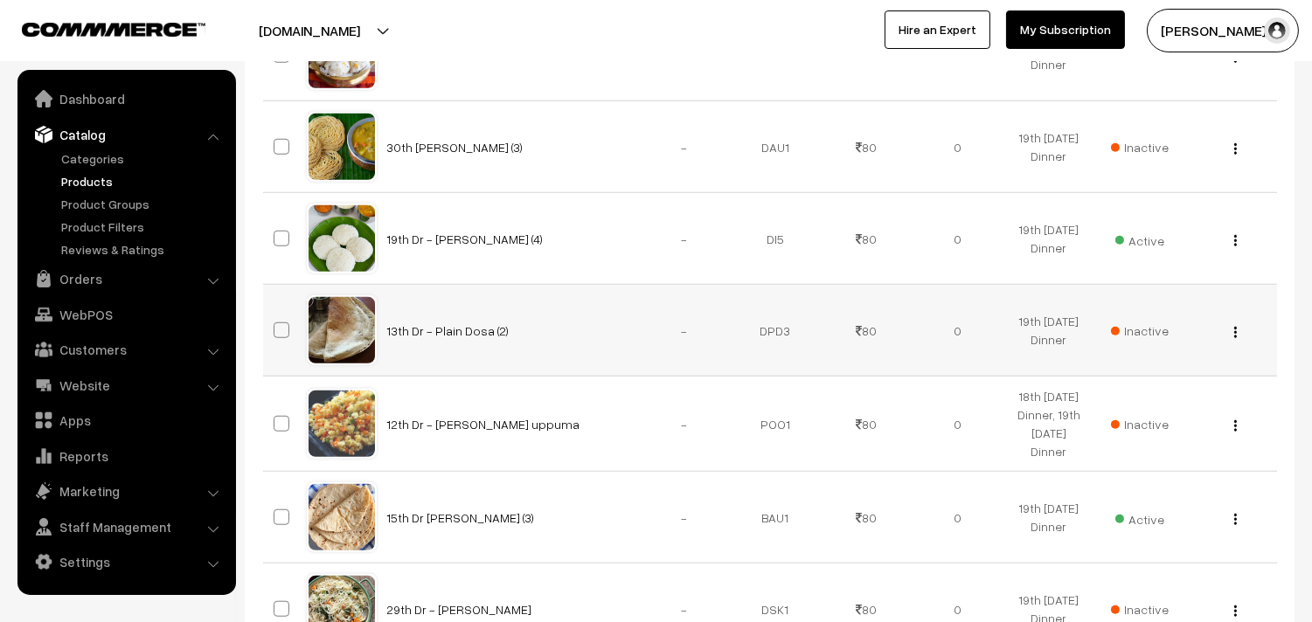
scroll to position [2718, 0]
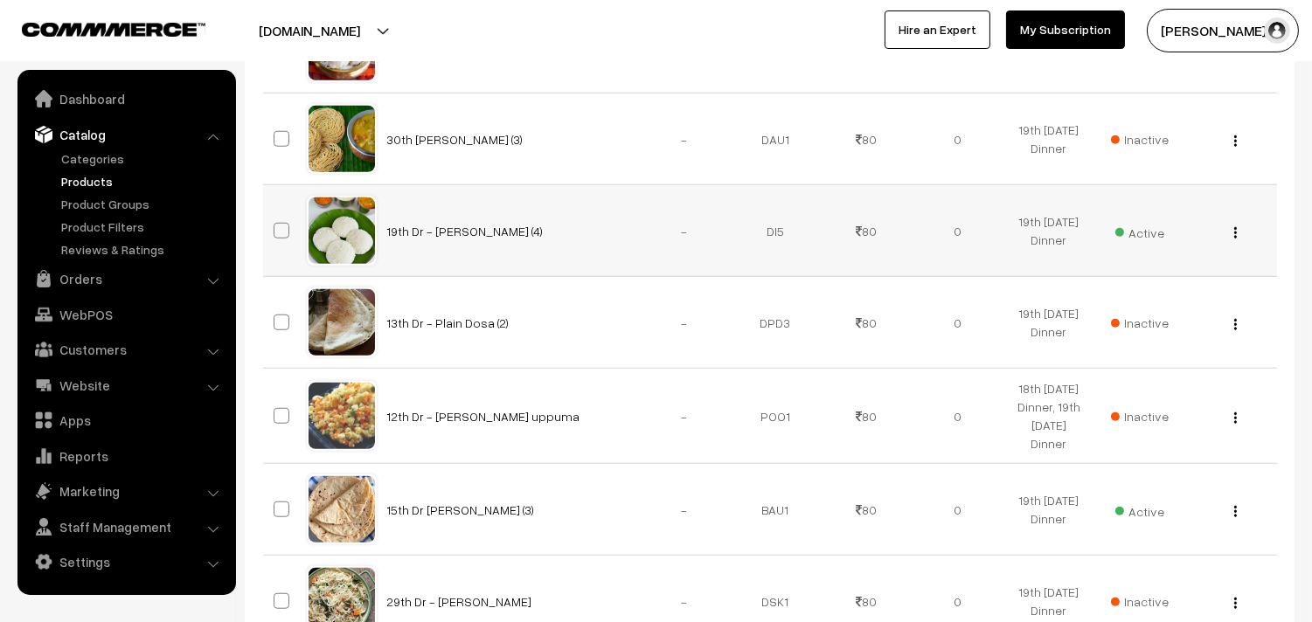
click at [1234, 230] on img "button" at bounding box center [1235, 232] width 3 height 11
click at [1145, 292] on link "Edit" at bounding box center [1157, 296] width 149 height 38
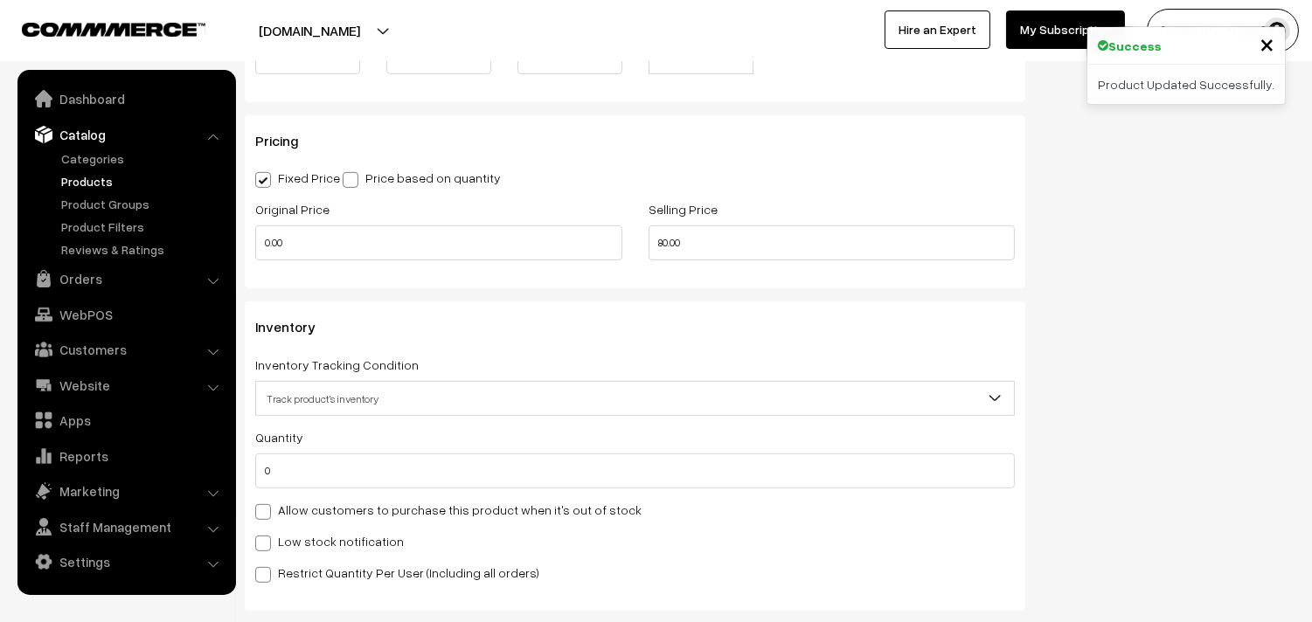
scroll to position [1553, 0]
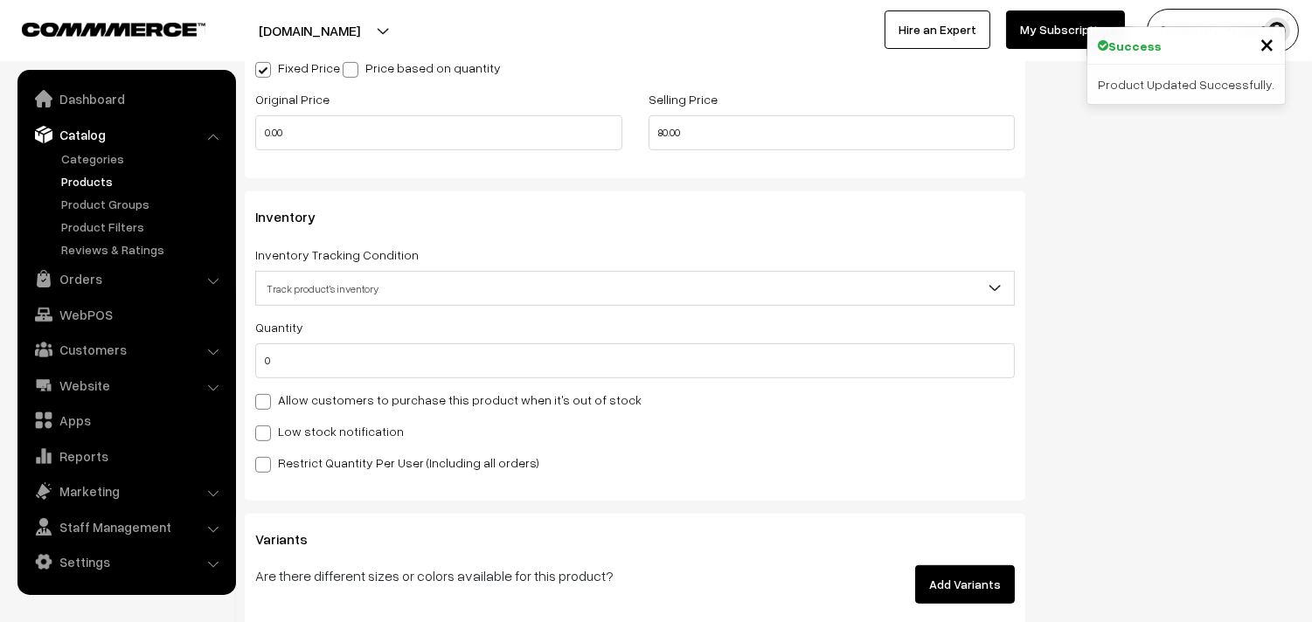
click at [386, 399] on label "Allow customers to purchase this product when it's out of stock" at bounding box center [448, 400] width 386 height 18
click at [266, 399] on input "Allow customers to purchase this product when it's out of stock" at bounding box center [260, 398] width 11 height 11
checkbox input "true"
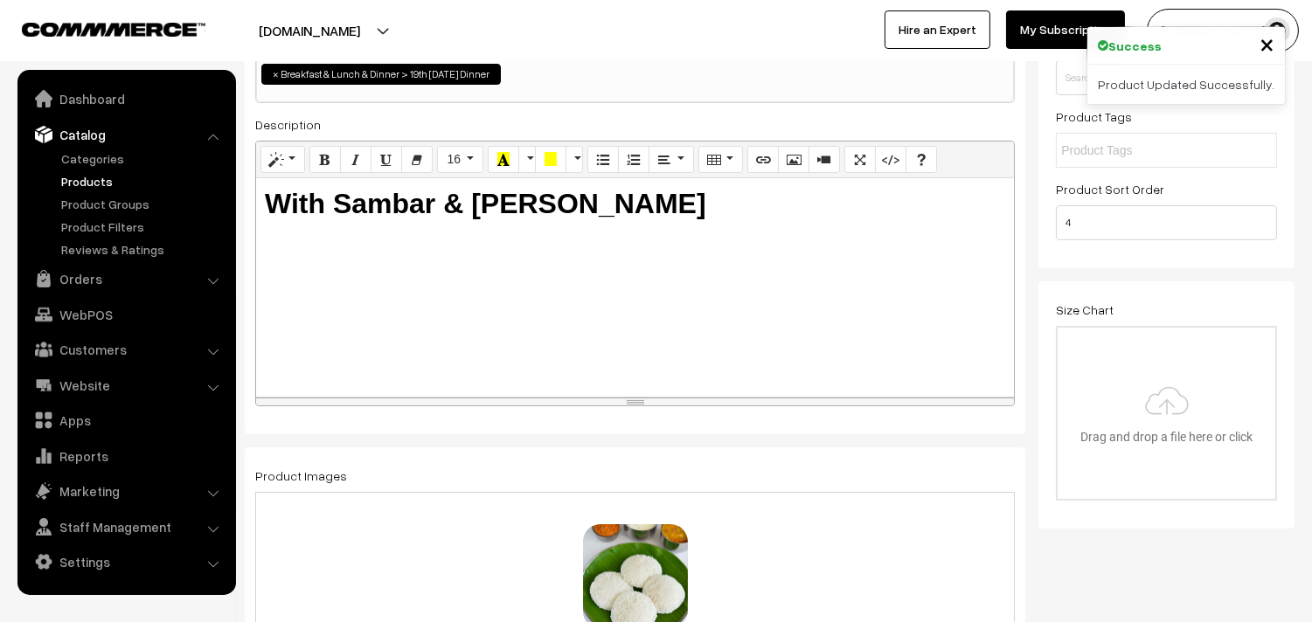
scroll to position [0, 0]
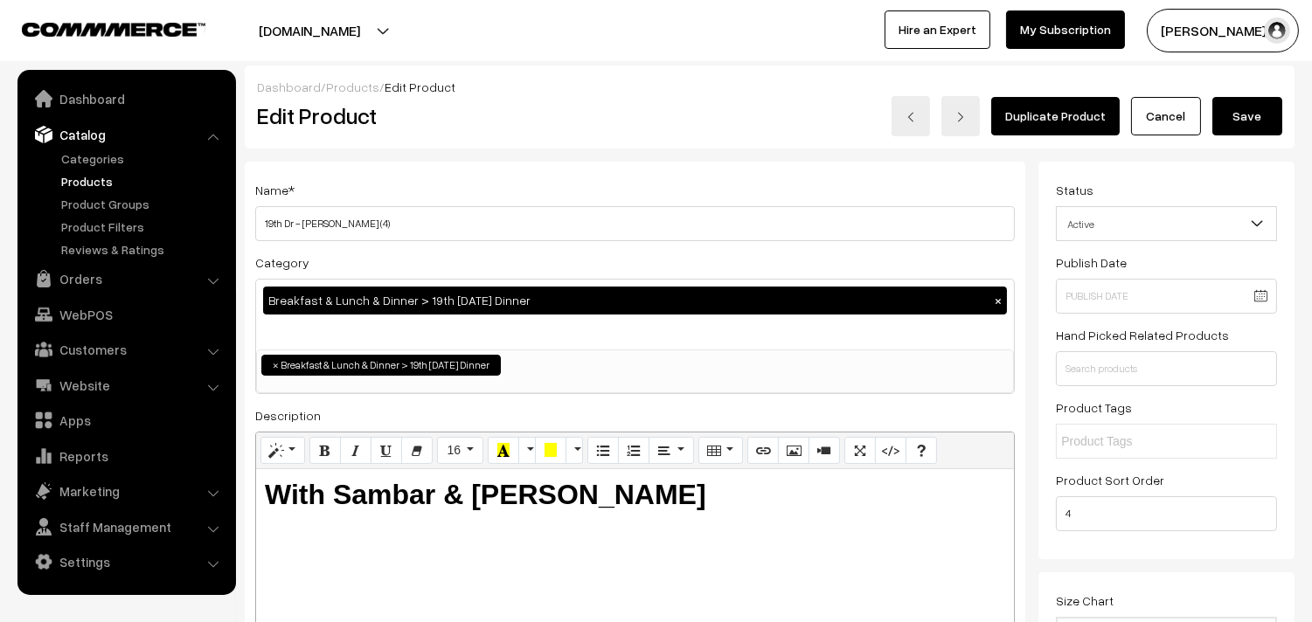
click at [1232, 114] on button "Save" at bounding box center [1247, 116] width 70 height 38
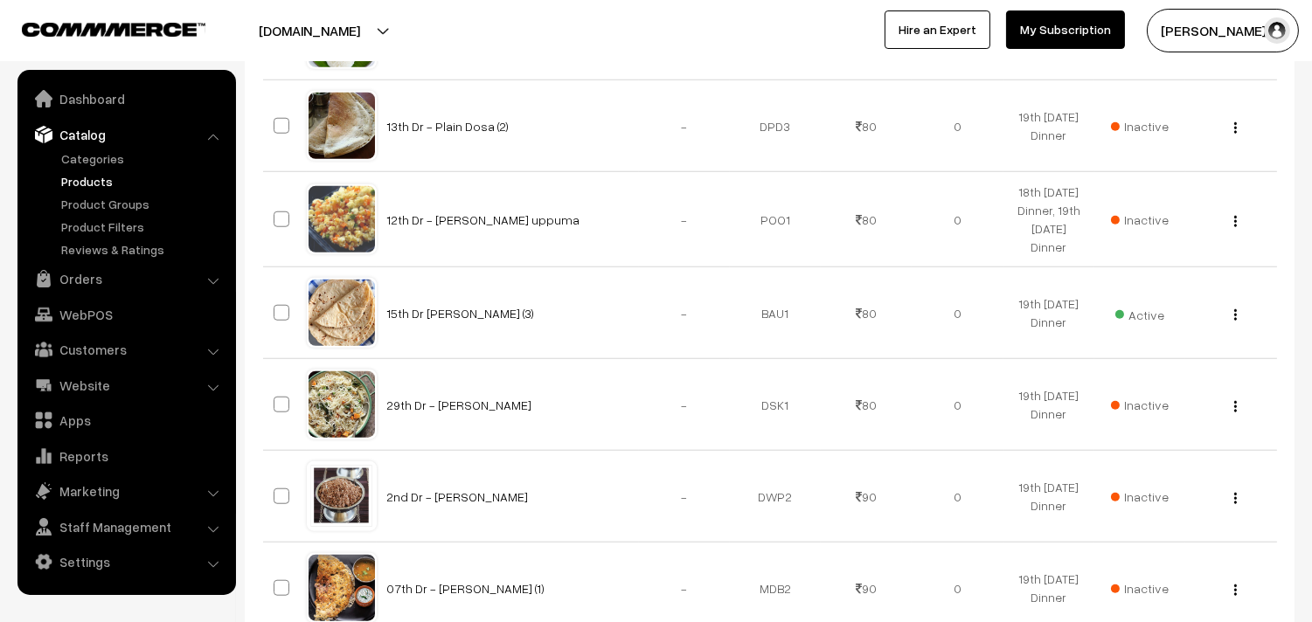
scroll to position [3009, 0]
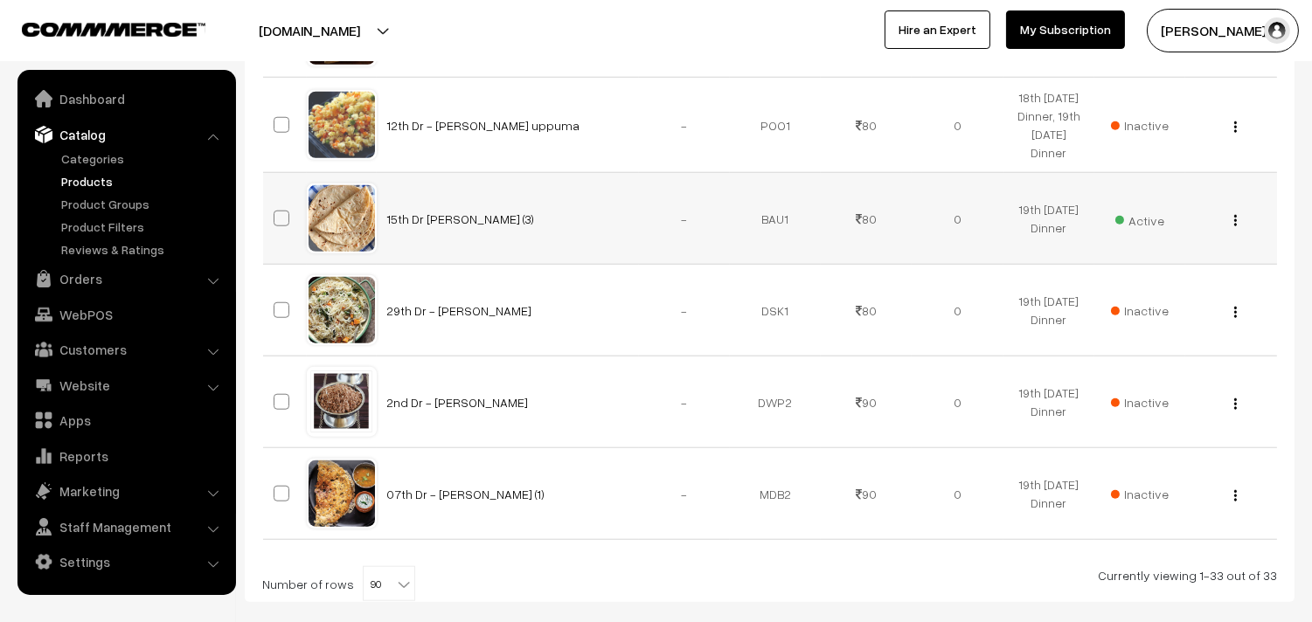
click at [1235, 221] on img "button" at bounding box center [1235, 220] width 3 height 11
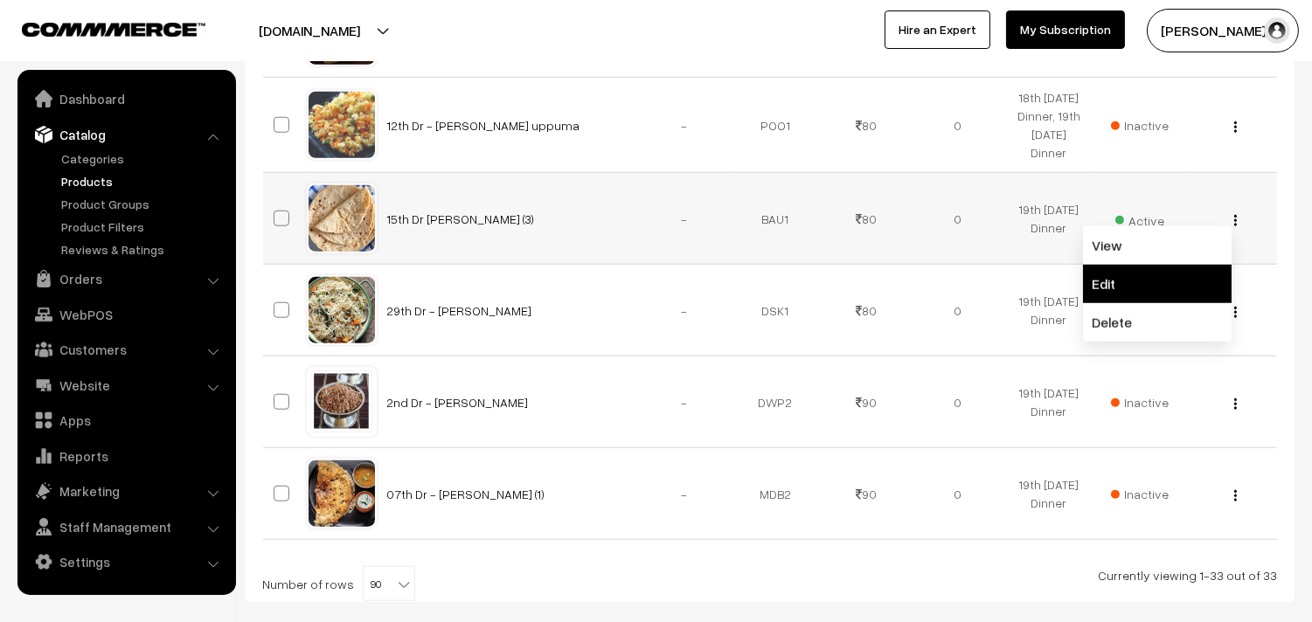
click at [1141, 283] on link "Edit" at bounding box center [1157, 284] width 149 height 38
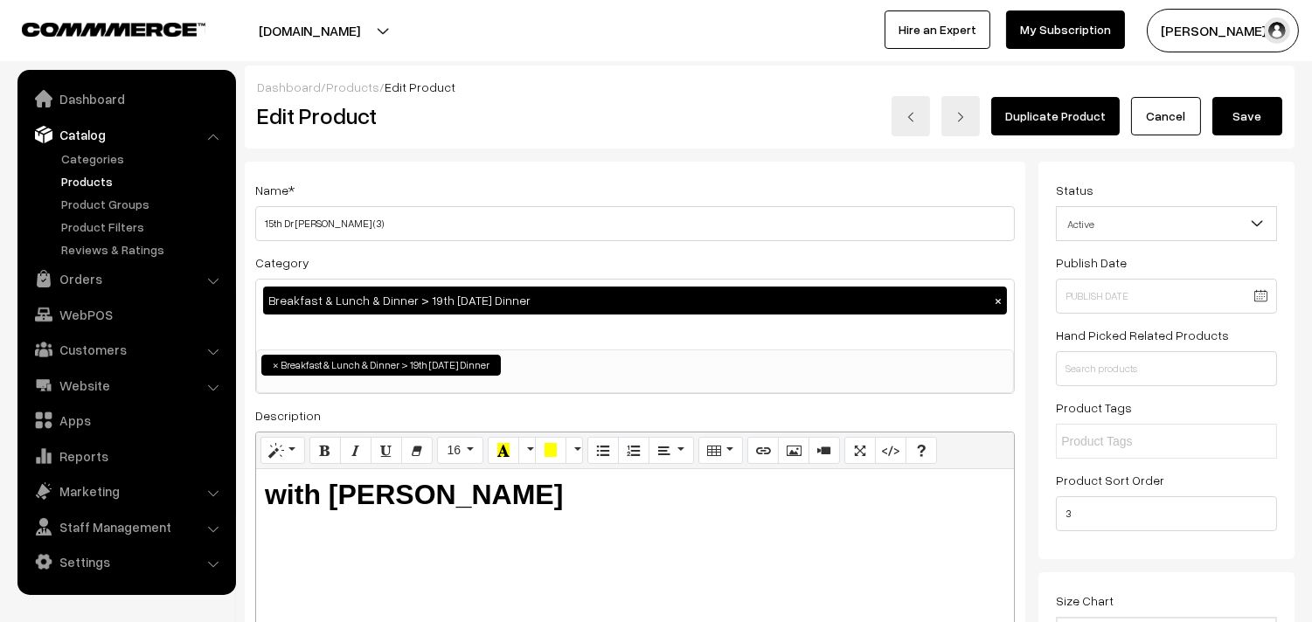
drag, startPoint x: 281, startPoint y: 219, endPoint x: 254, endPoint y: 224, distance: 27.4
click at [255, 224] on input "15th Dr Chappathi (3)" at bounding box center [634, 223] width 759 height 35
type input "19th Dr [PERSON_NAME] (3)"
drag, startPoint x: 596, startPoint y: 523, endPoint x: 868, endPoint y: 465, distance: 277.8
click at [849, 510] on h2 "with Aloo Kuruma" at bounding box center [635, 494] width 740 height 33
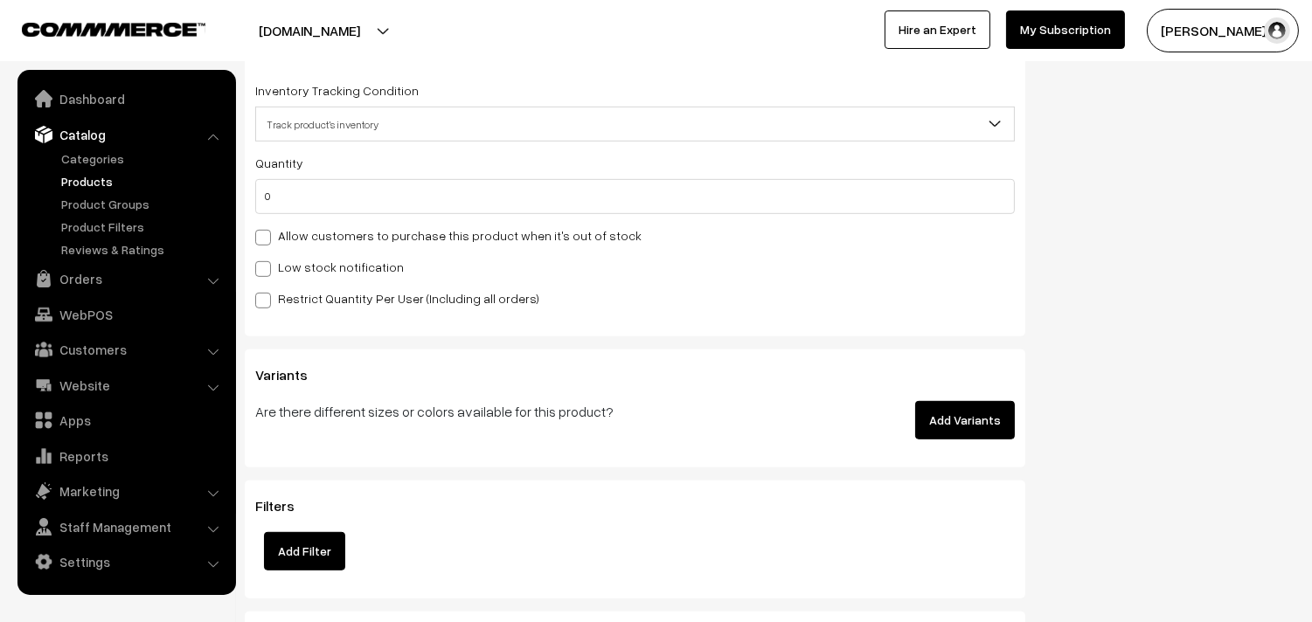
scroll to position [1844, 0]
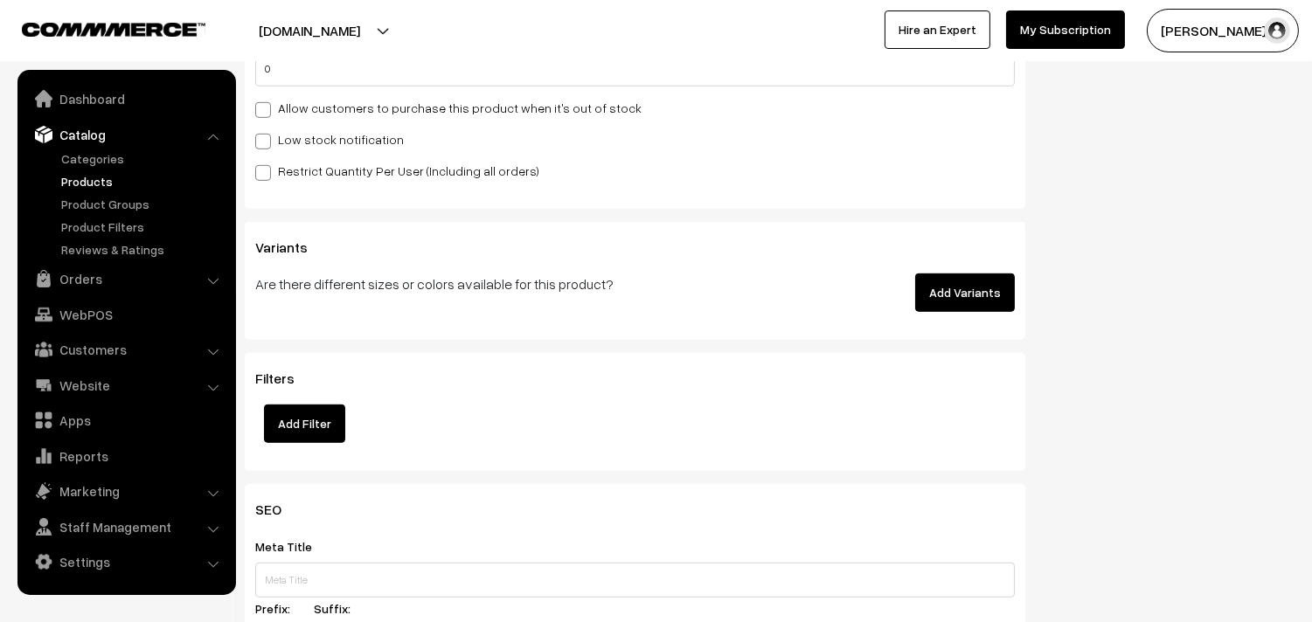
click at [411, 109] on label "Allow customers to purchase this product when it's out of stock" at bounding box center [448, 108] width 386 height 18
click at [266, 109] on input "Allow customers to purchase this product when it's out of stock" at bounding box center [260, 106] width 11 height 11
checkbox input "true"
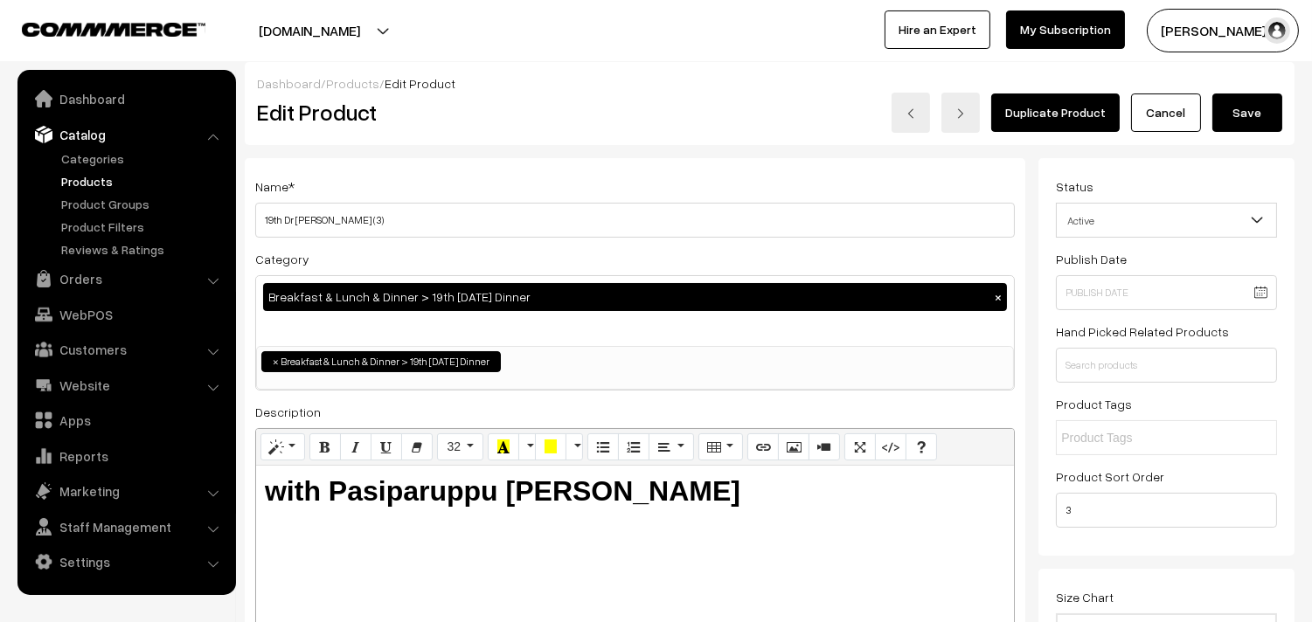
scroll to position [0, 0]
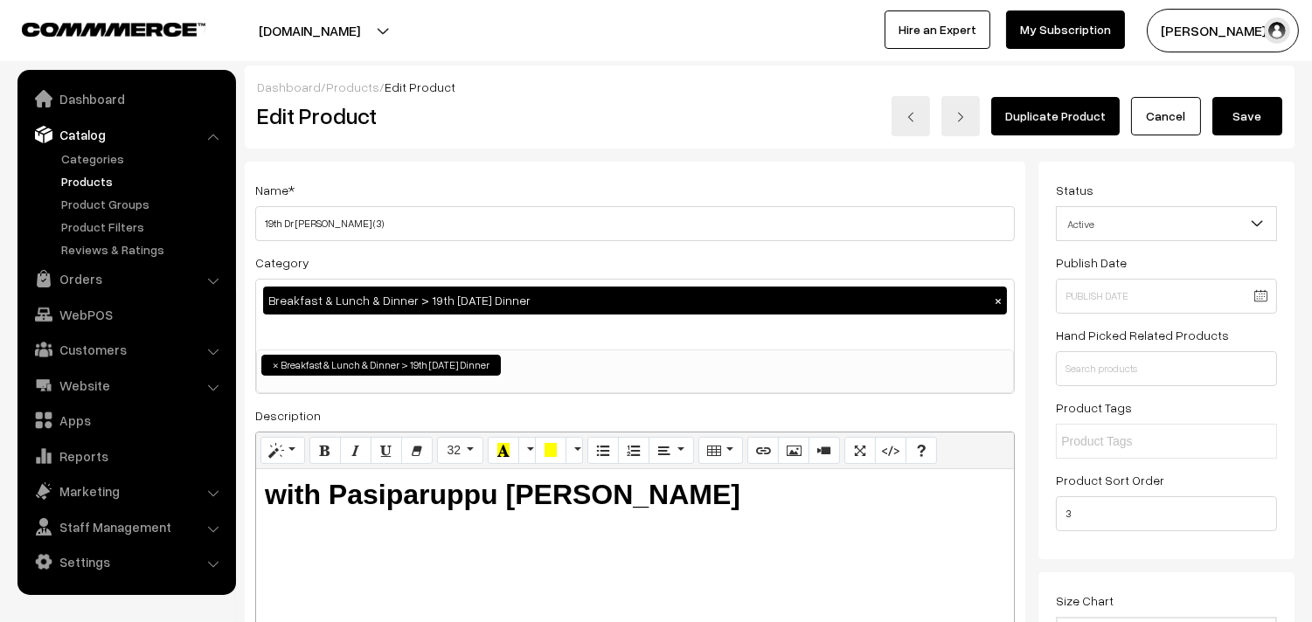
click at [1243, 107] on button "Save" at bounding box center [1247, 116] width 70 height 38
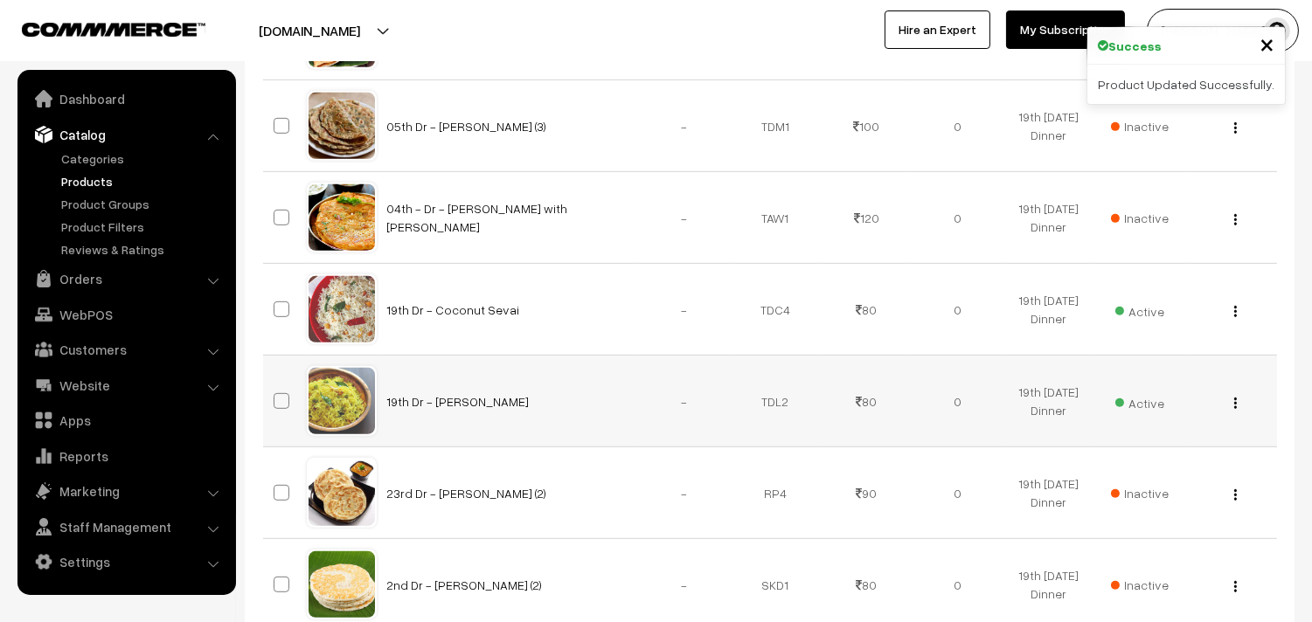
scroll to position [1748, 0]
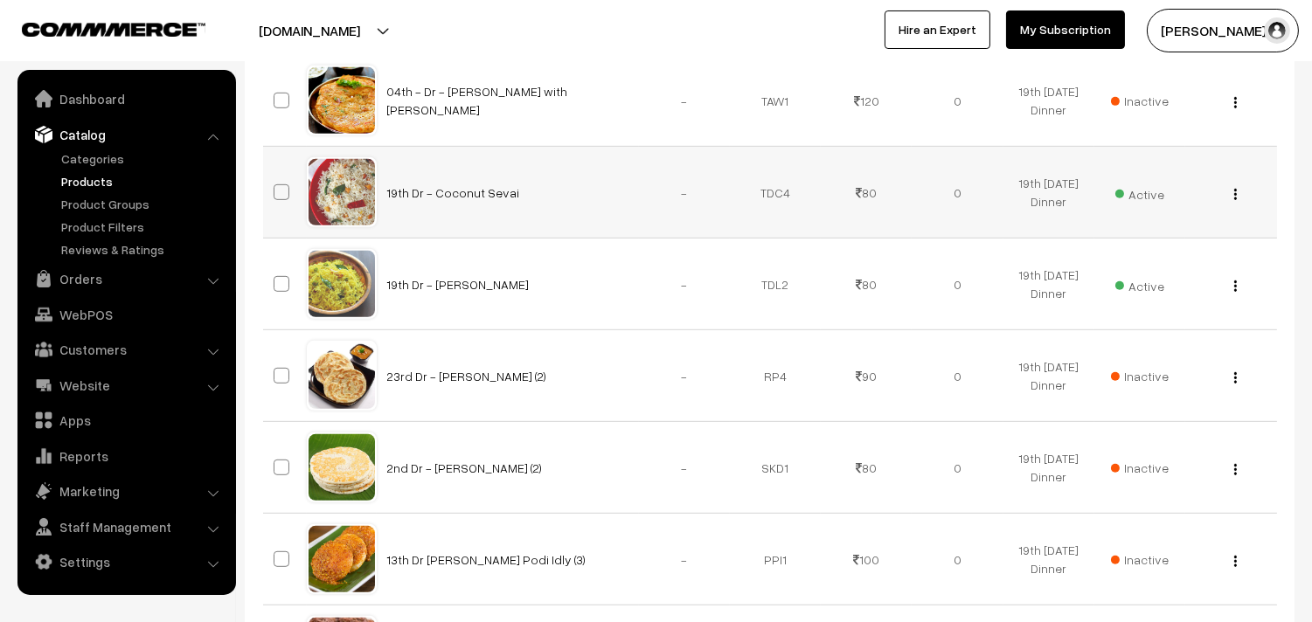
click at [1238, 195] on div "View Edit Delete" at bounding box center [1230, 192] width 70 height 18
click at [1235, 194] on img "button" at bounding box center [1235, 194] width 3 height 11
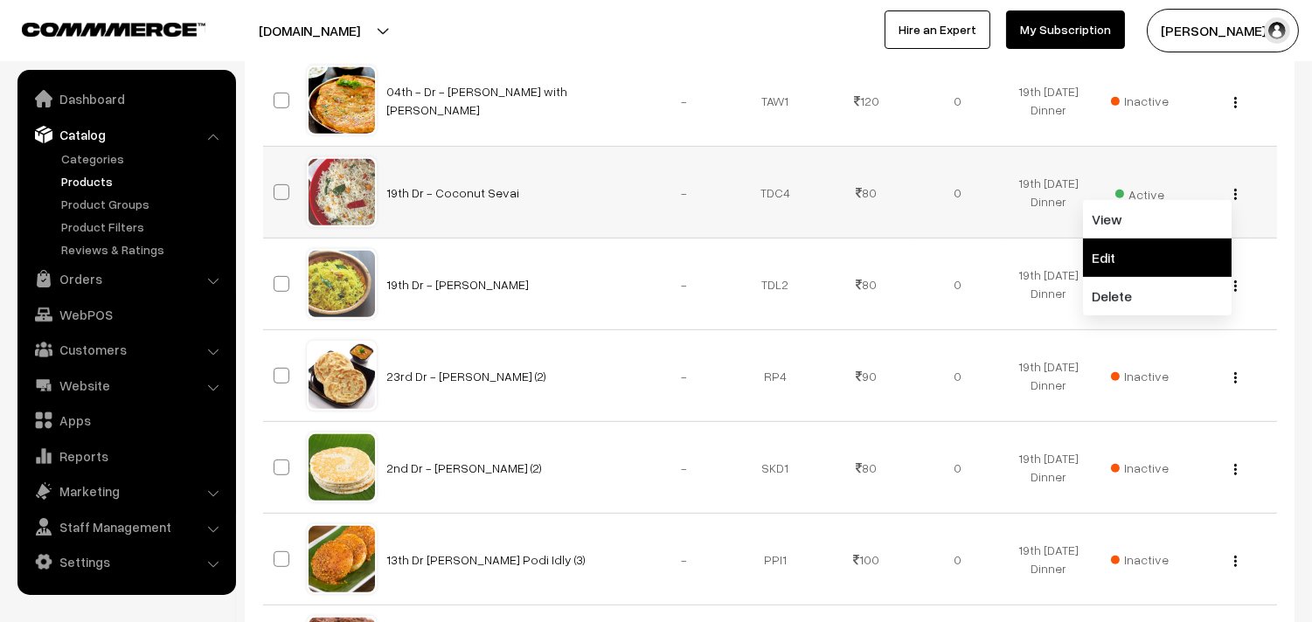
click at [1116, 253] on link "Edit" at bounding box center [1157, 258] width 149 height 38
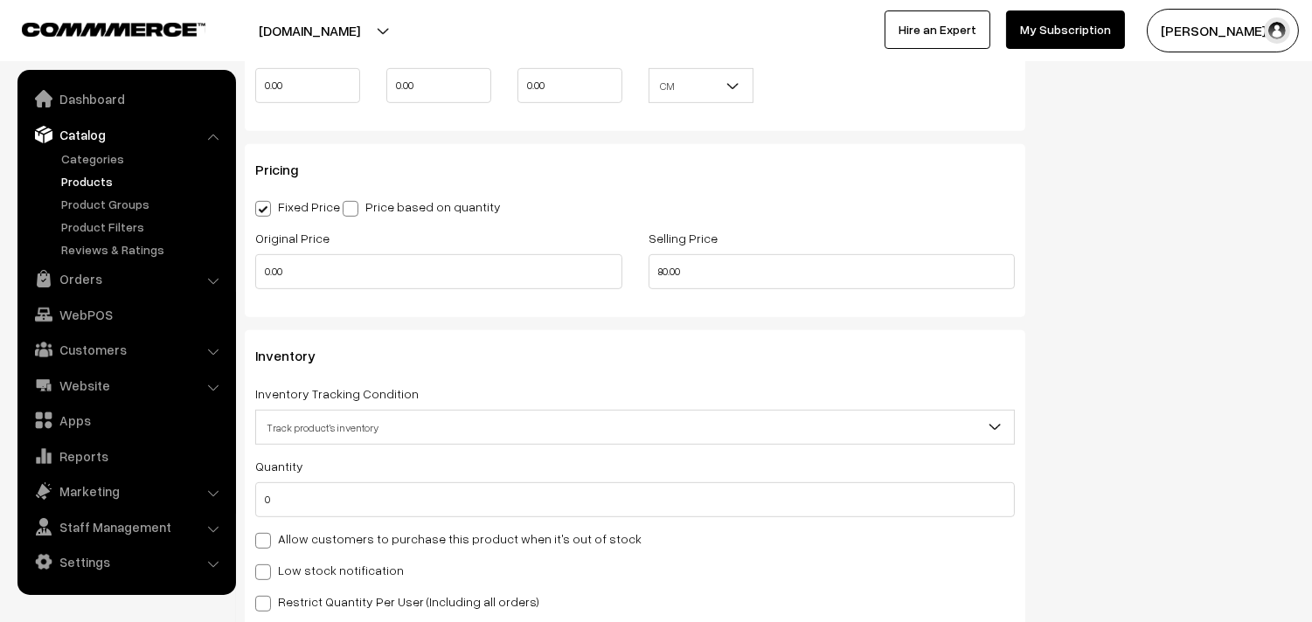
scroll to position [1553, 0]
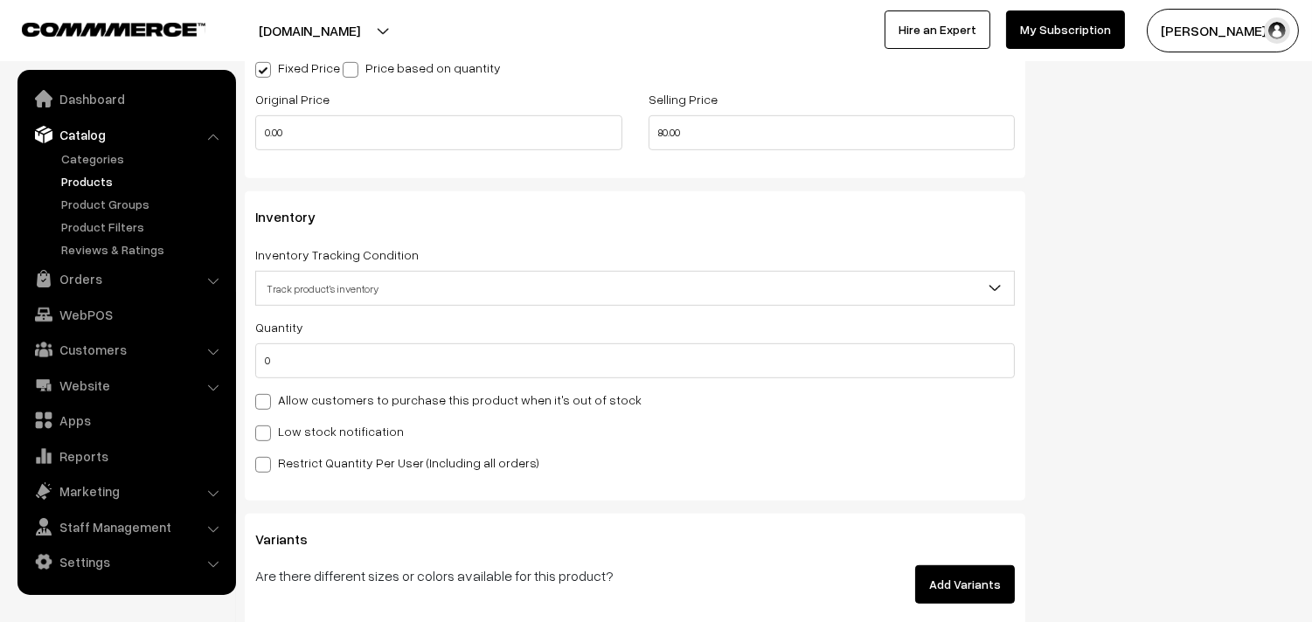
click at [335, 403] on label "Allow customers to purchase this product when it's out of stock" at bounding box center [448, 400] width 386 height 18
click at [266, 403] on input "Allow customers to purchase this product when it's out of stock" at bounding box center [260, 398] width 11 height 11
checkbox input "true"
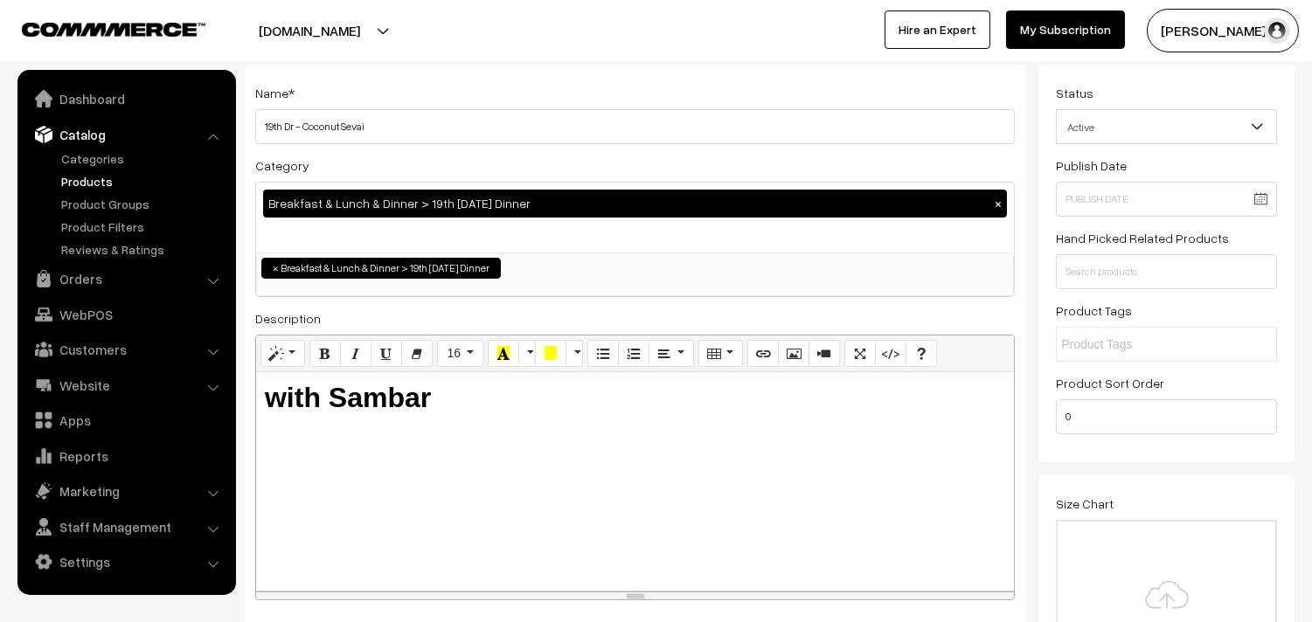
scroll to position [0, 0]
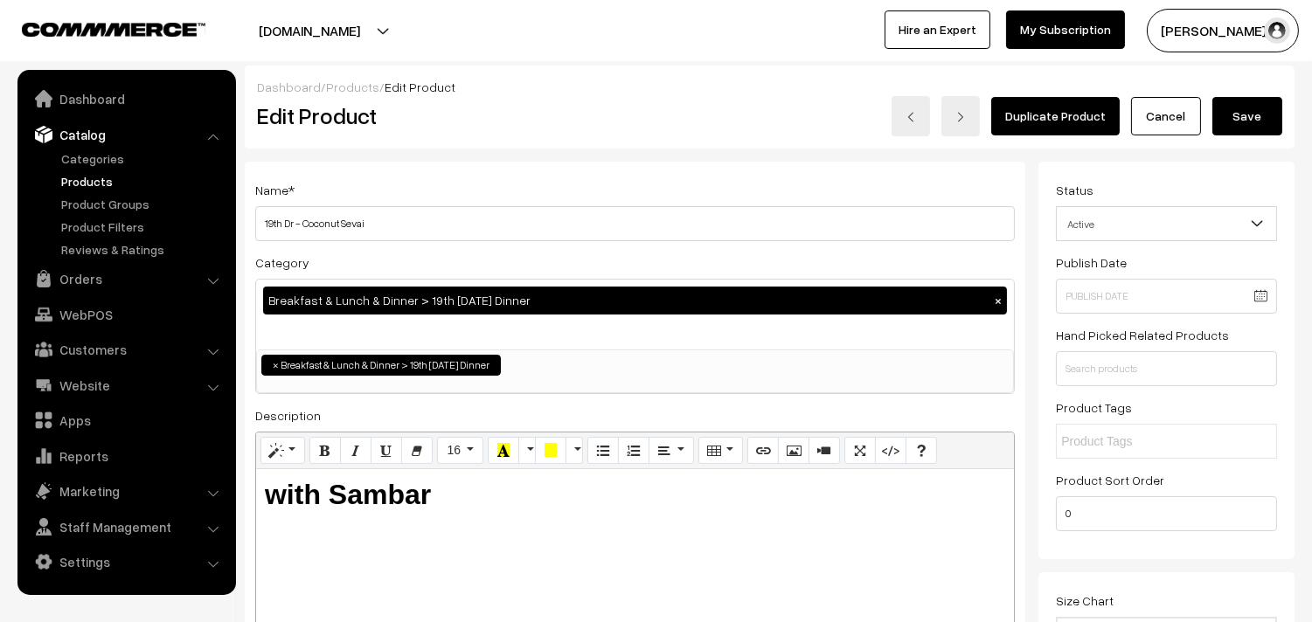
click at [1235, 118] on button "Save" at bounding box center [1247, 116] width 70 height 38
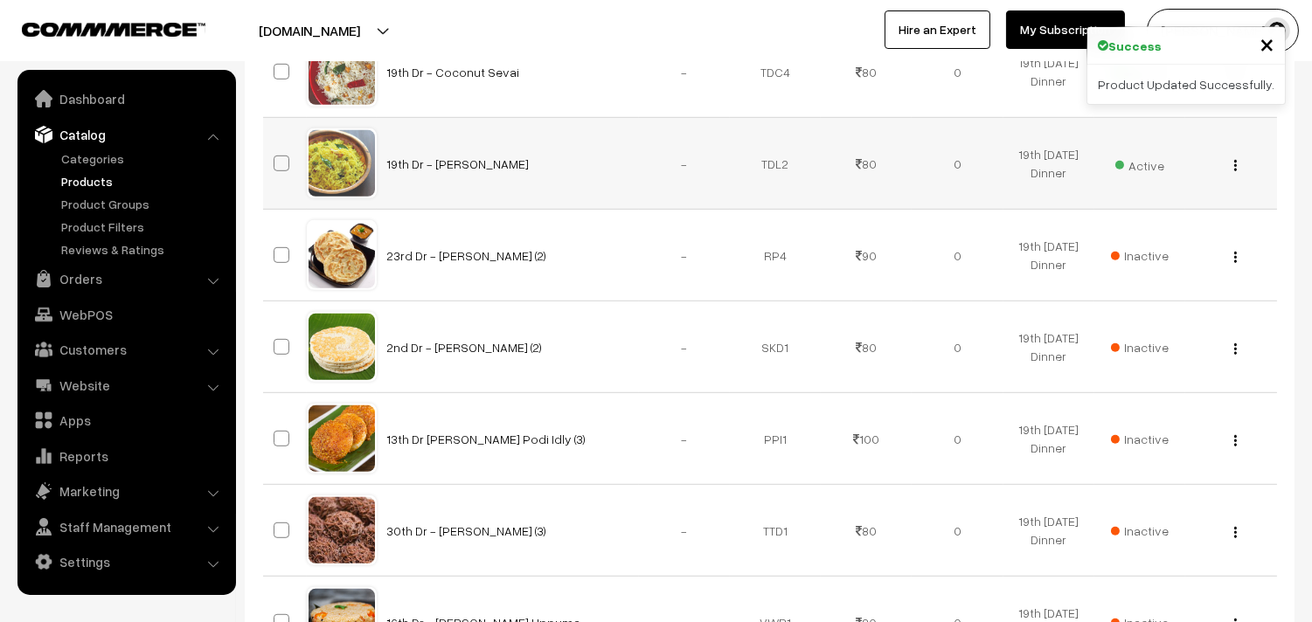
scroll to position [1748, 0]
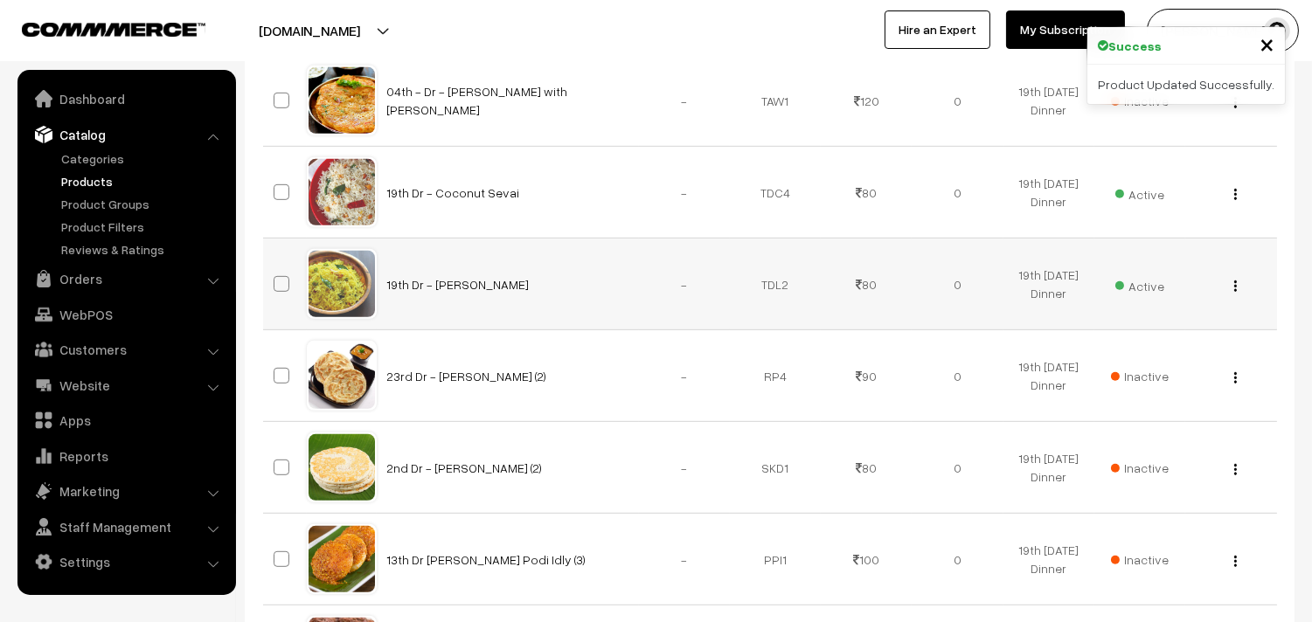
click at [1230, 288] on div "View Edit Delete" at bounding box center [1230, 284] width 70 height 18
click at [1237, 288] on div "View Edit Delete" at bounding box center [1230, 284] width 70 height 18
click at [1234, 288] on img "button" at bounding box center [1235, 285] width 3 height 11
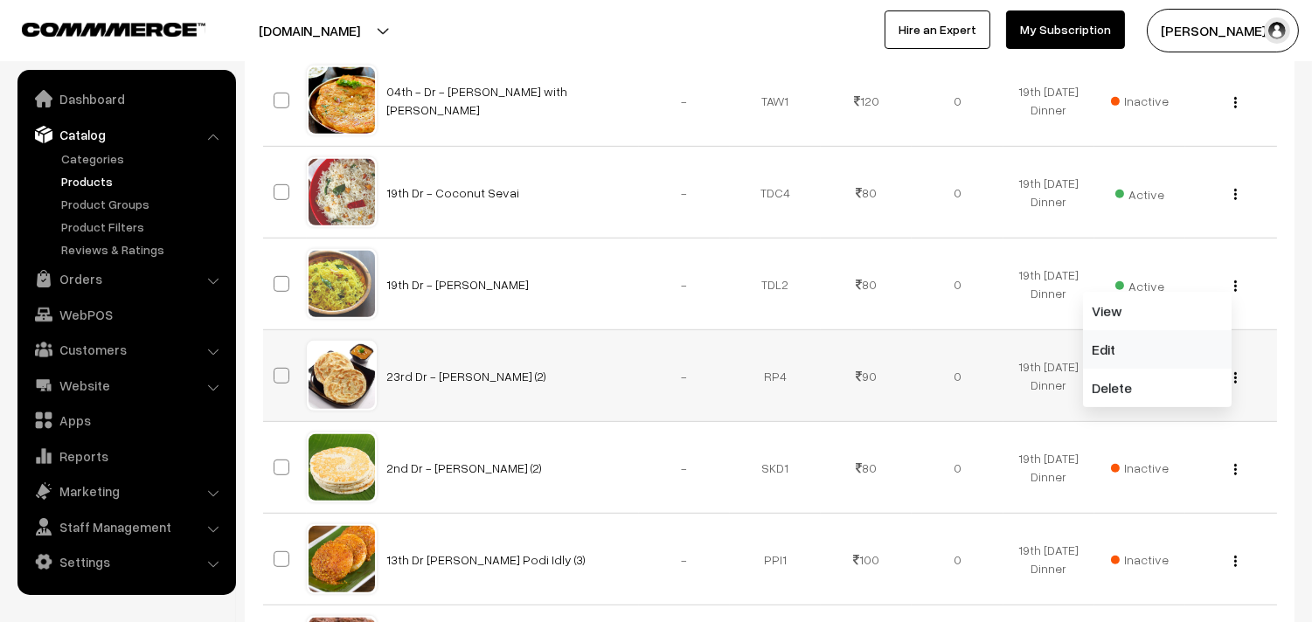
click at [1139, 352] on link "Edit" at bounding box center [1157, 349] width 149 height 38
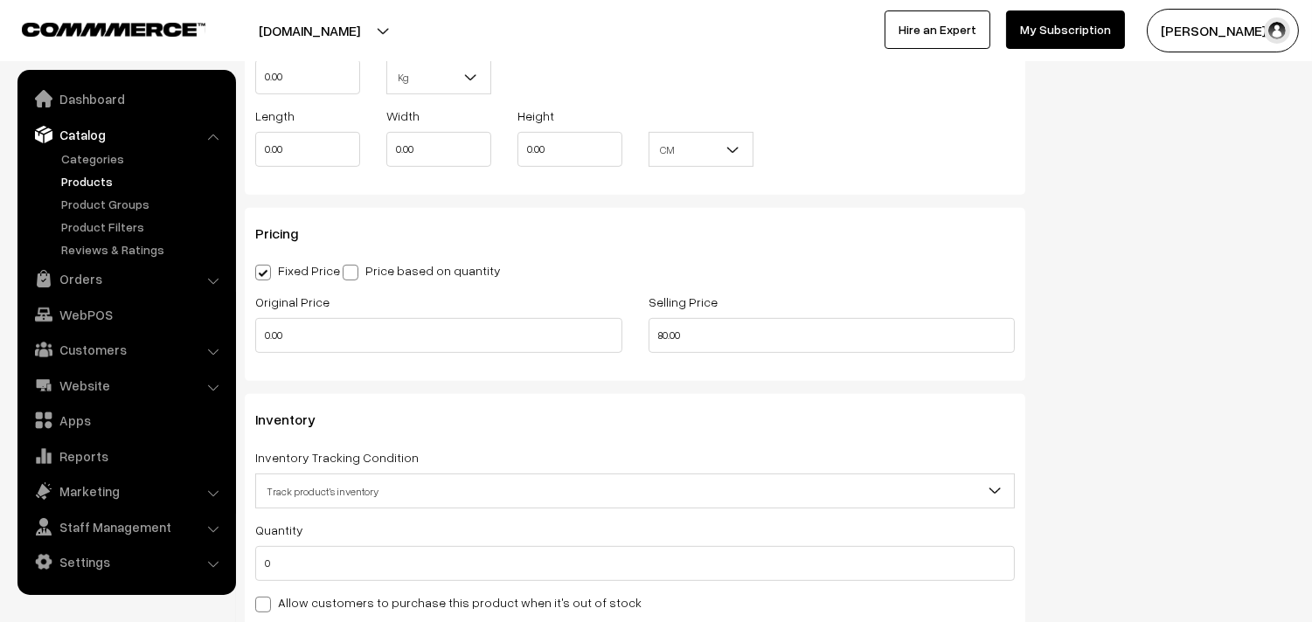
scroll to position [1456, 0]
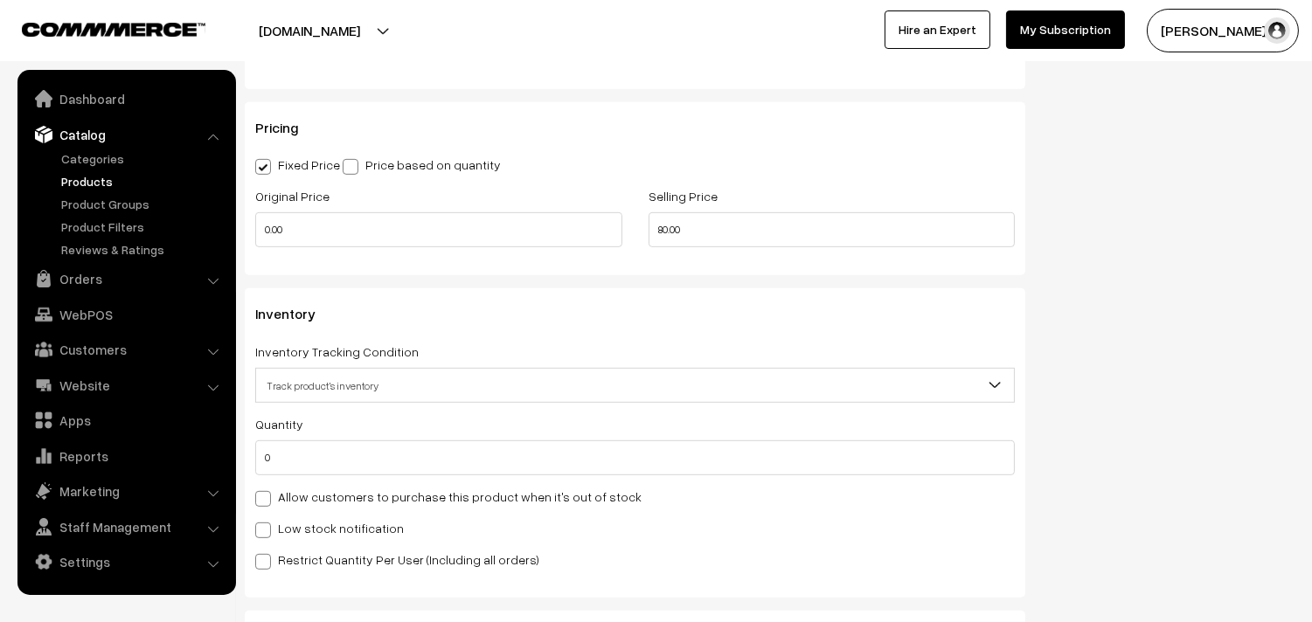
click at [365, 491] on label "Allow customers to purchase this product when it's out of stock" at bounding box center [448, 497] width 386 height 18
click at [266, 491] on input "Allow customers to purchase this product when it's out of stock" at bounding box center [260, 495] width 11 height 11
checkbox input "true"
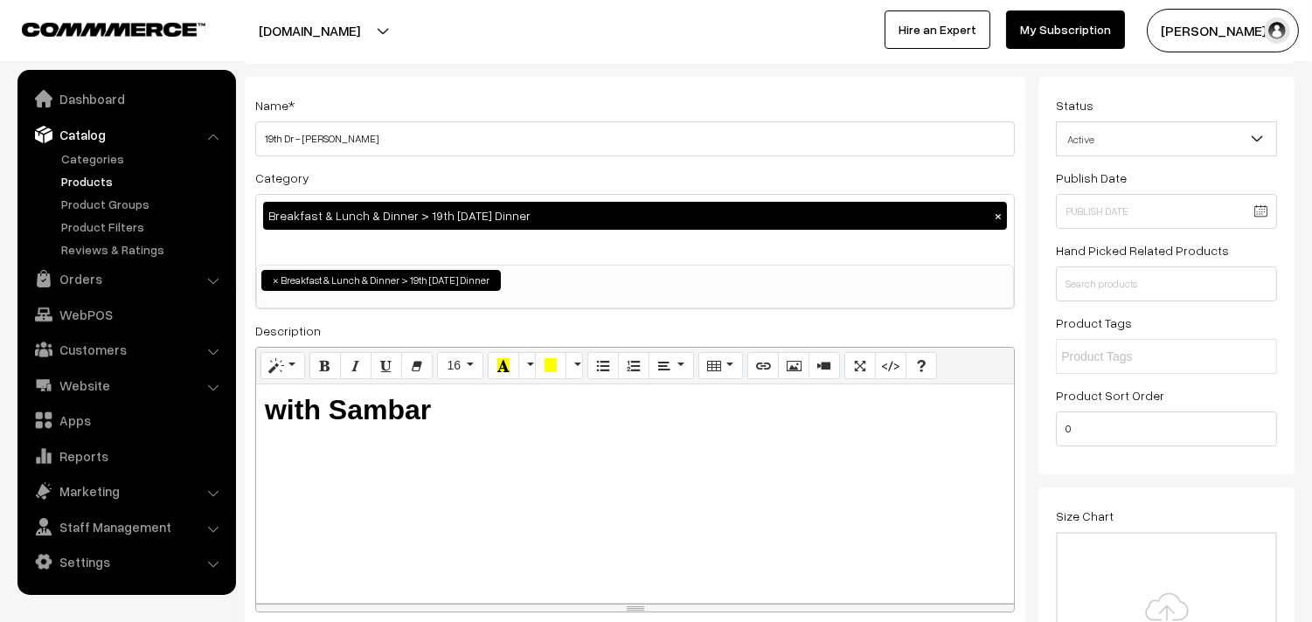
scroll to position [0, 0]
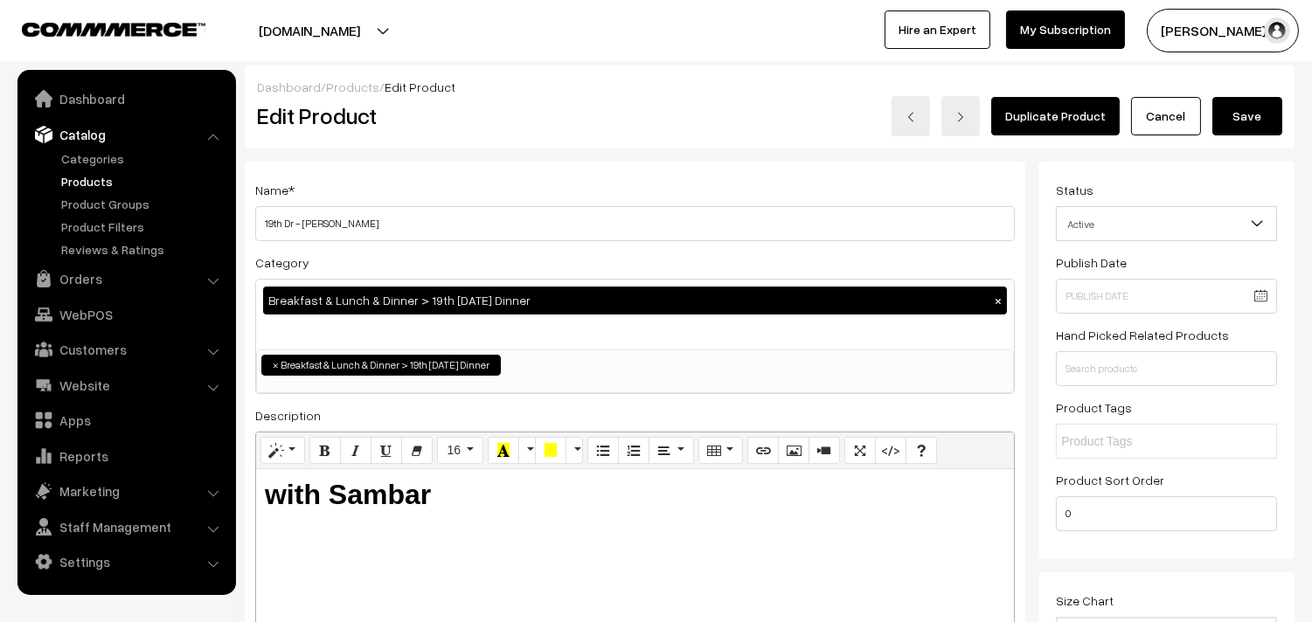
click at [1247, 106] on button "Save" at bounding box center [1247, 116] width 70 height 38
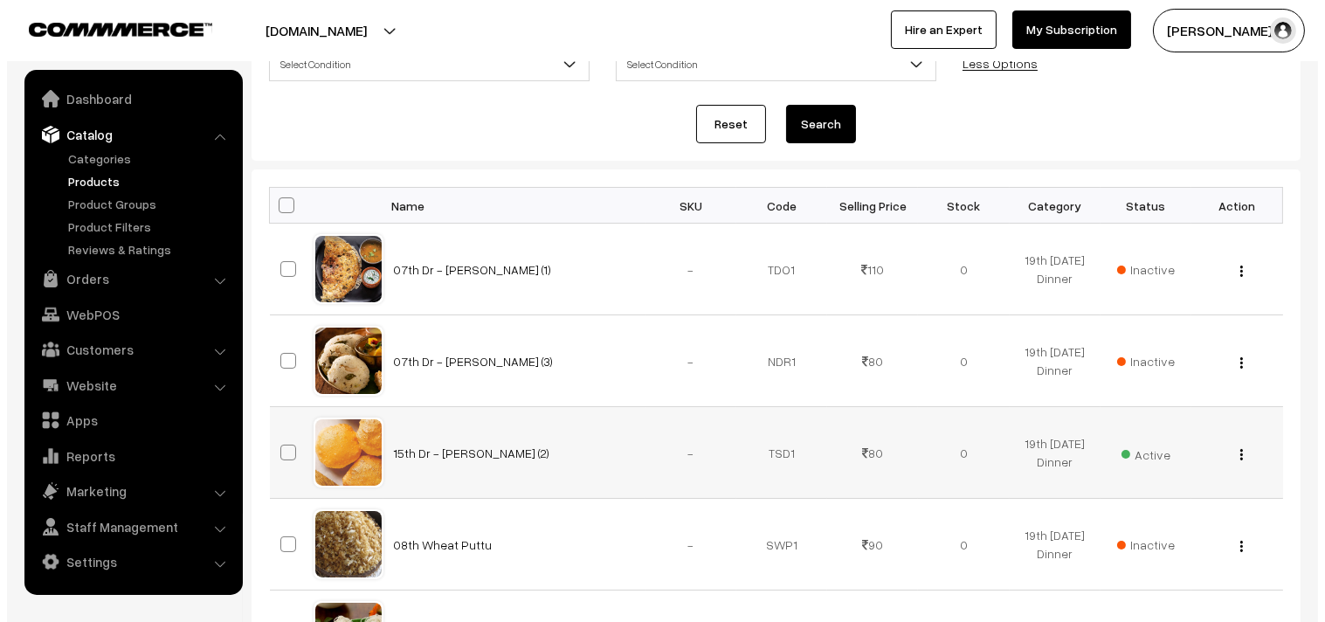
scroll to position [485, 0]
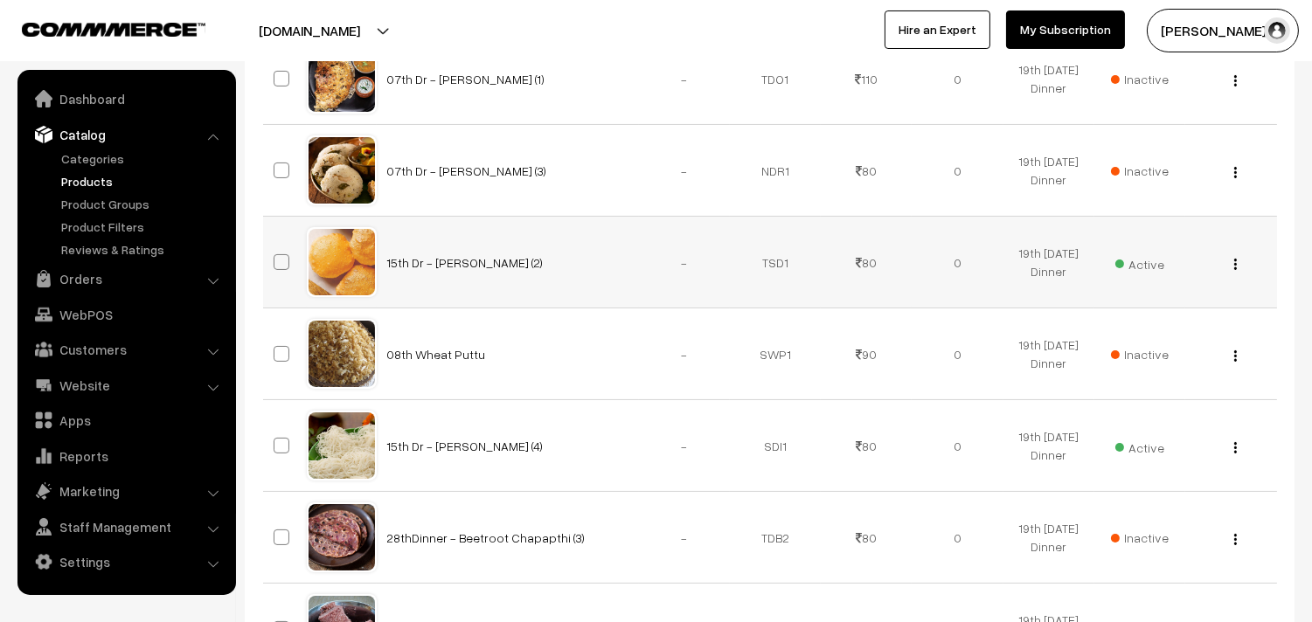
click at [1153, 260] on span "Active" at bounding box center [1139, 262] width 49 height 23
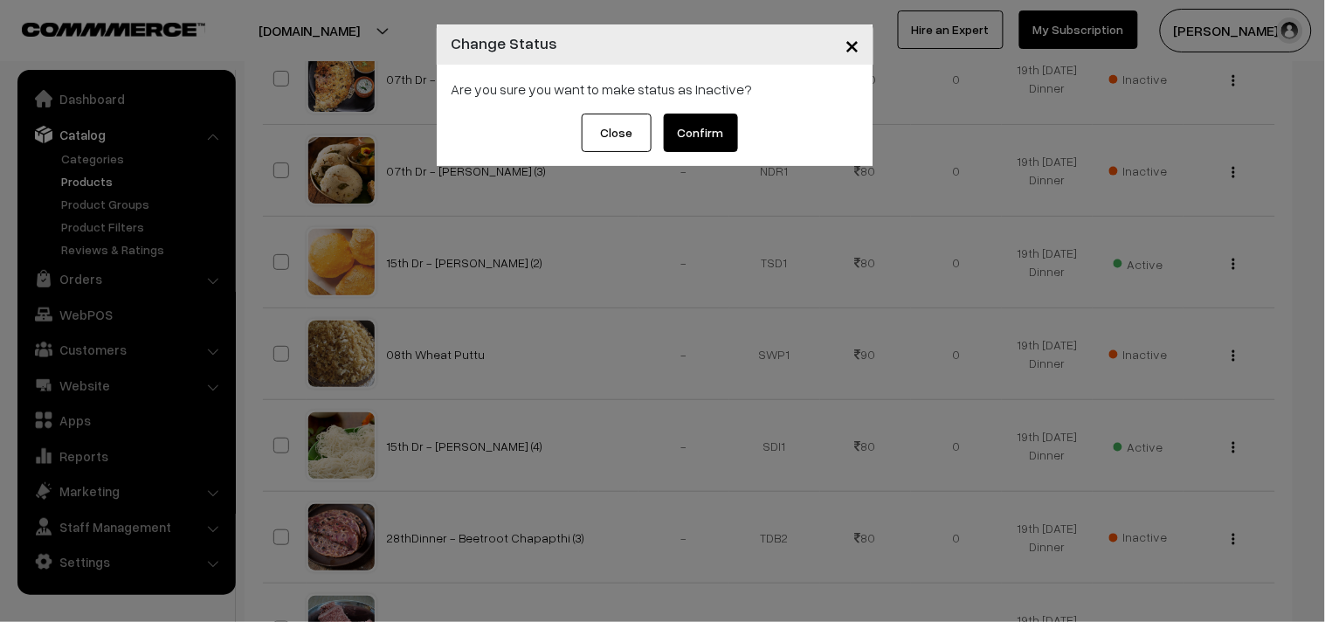
click at [699, 124] on button "Confirm" at bounding box center [701, 133] width 74 height 38
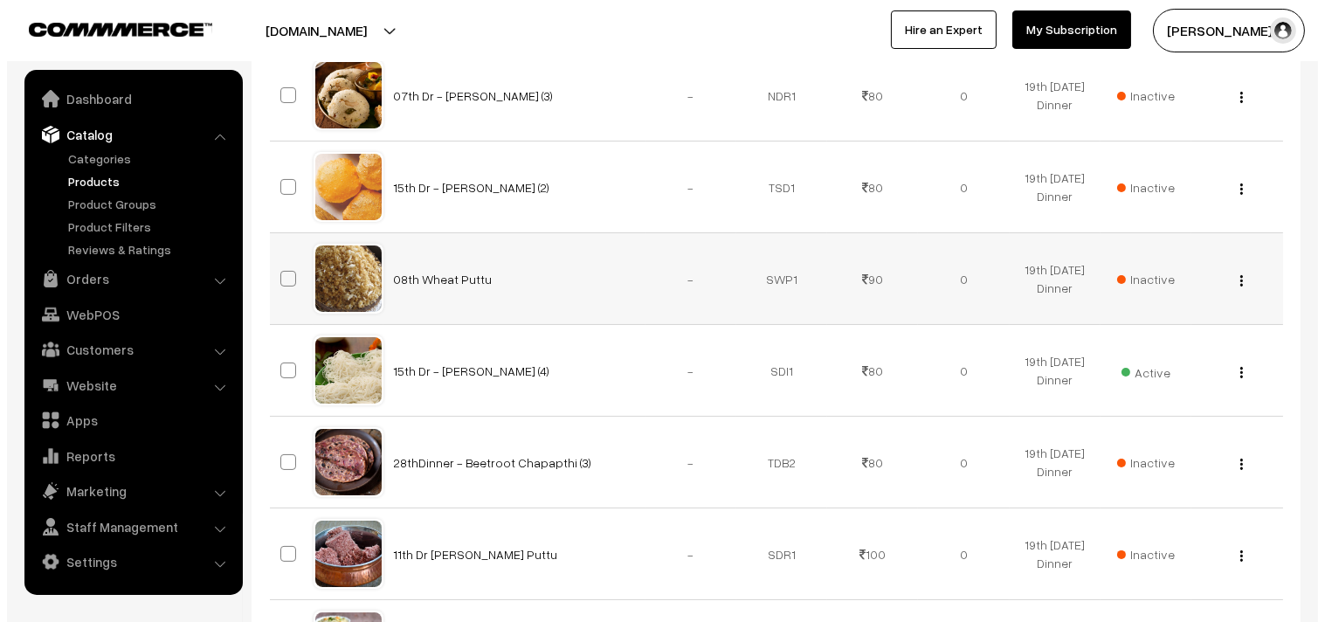
scroll to position [582, 0]
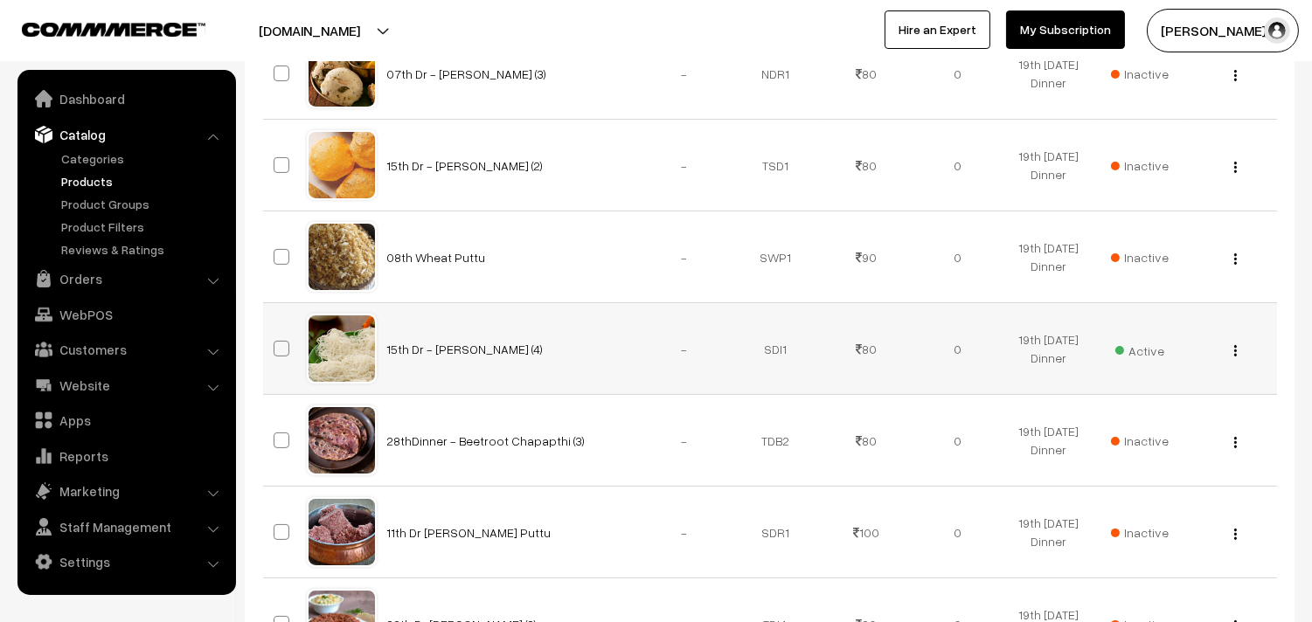
click at [1158, 352] on span "Active" at bounding box center [1139, 348] width 49 height 23
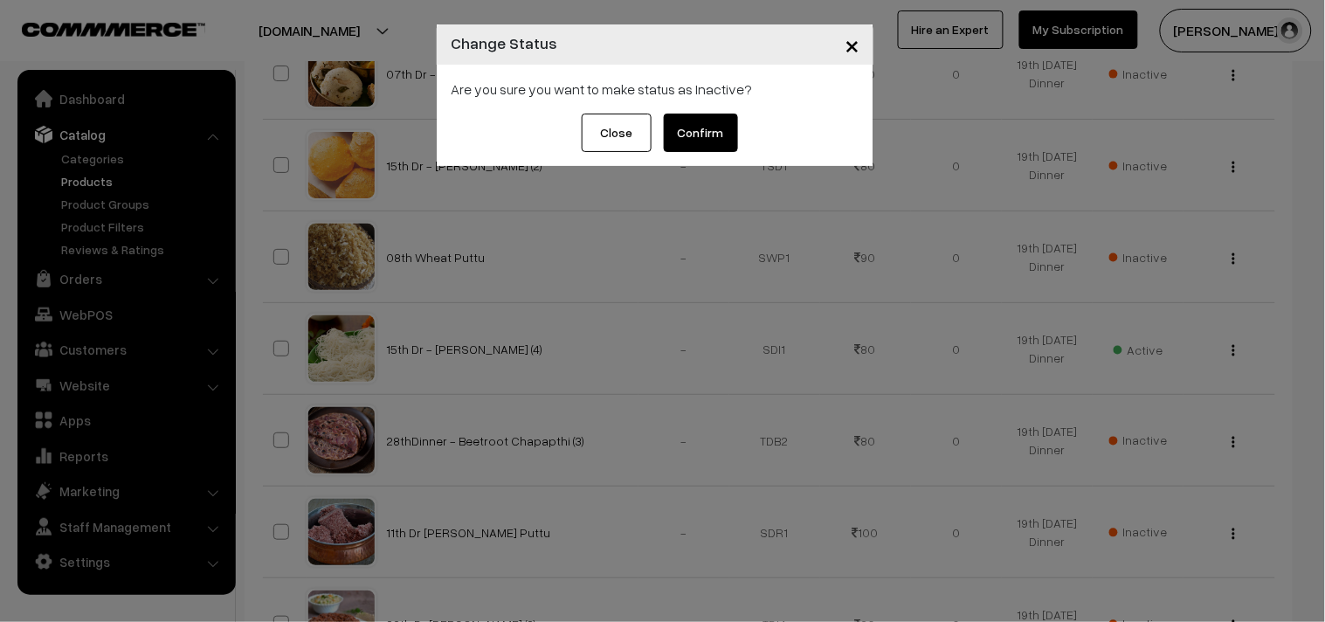
click at [680, 119] on button "Confirm" at bounding box center [701, 133] width 74 height 38
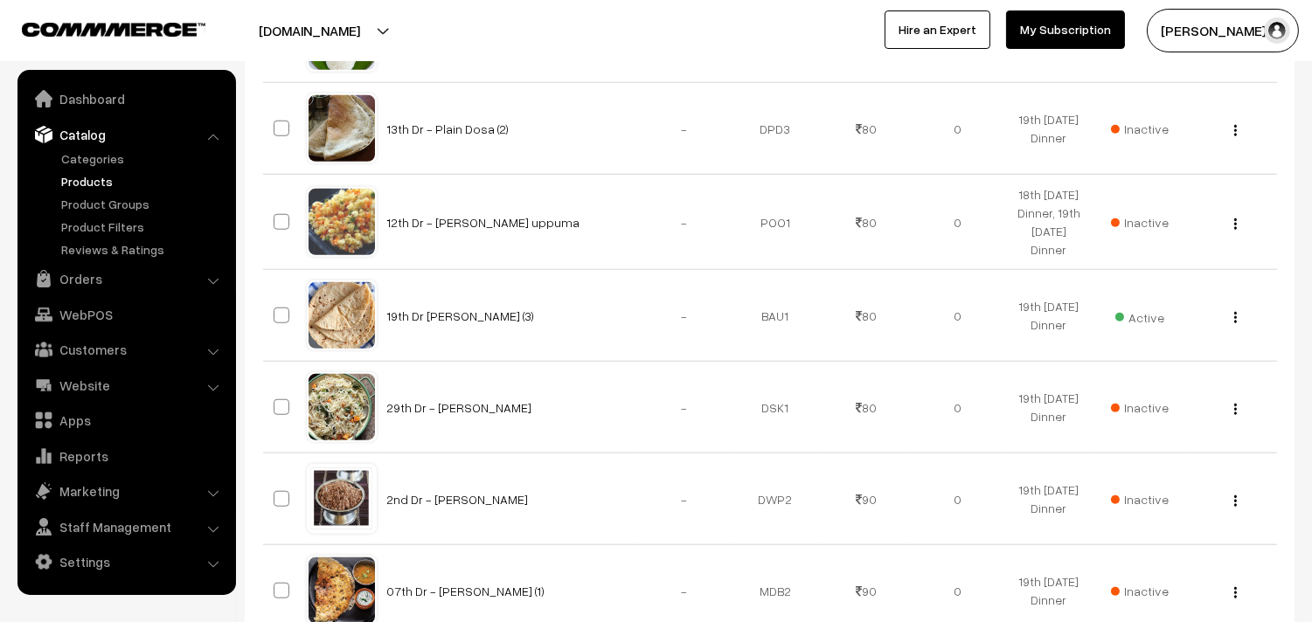
scroll to position [3106, 0]
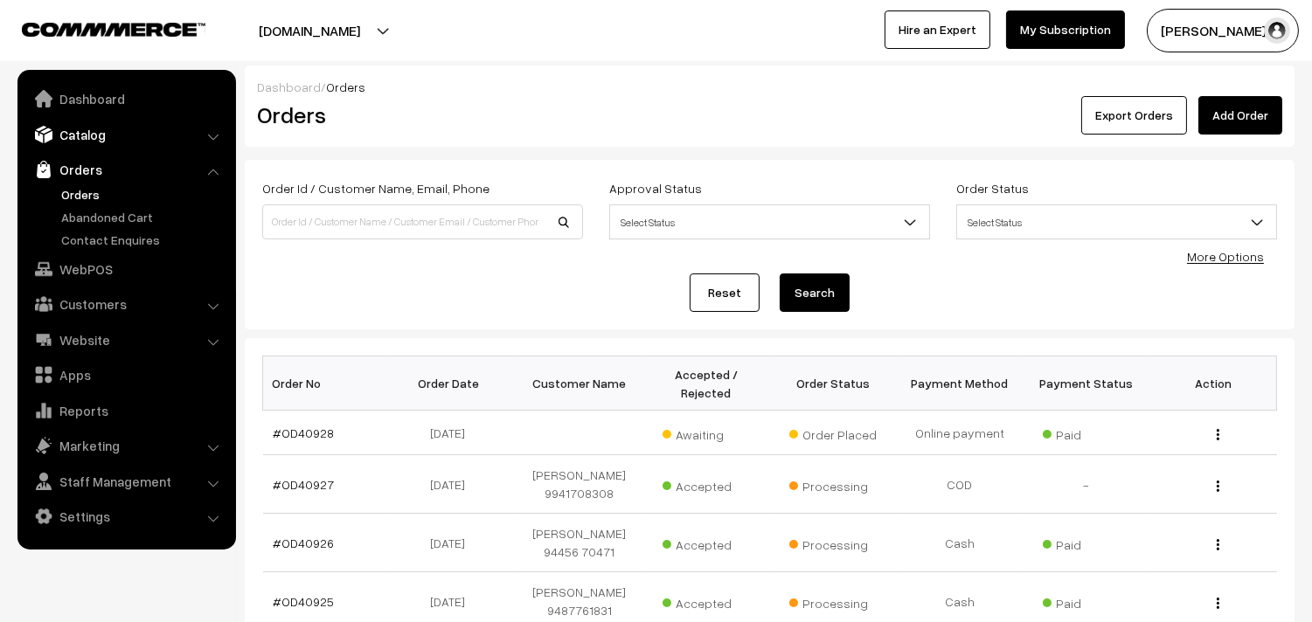
click at [84, 126] on link "Catalog" at bounding box center [126, 134] width 208 height 31
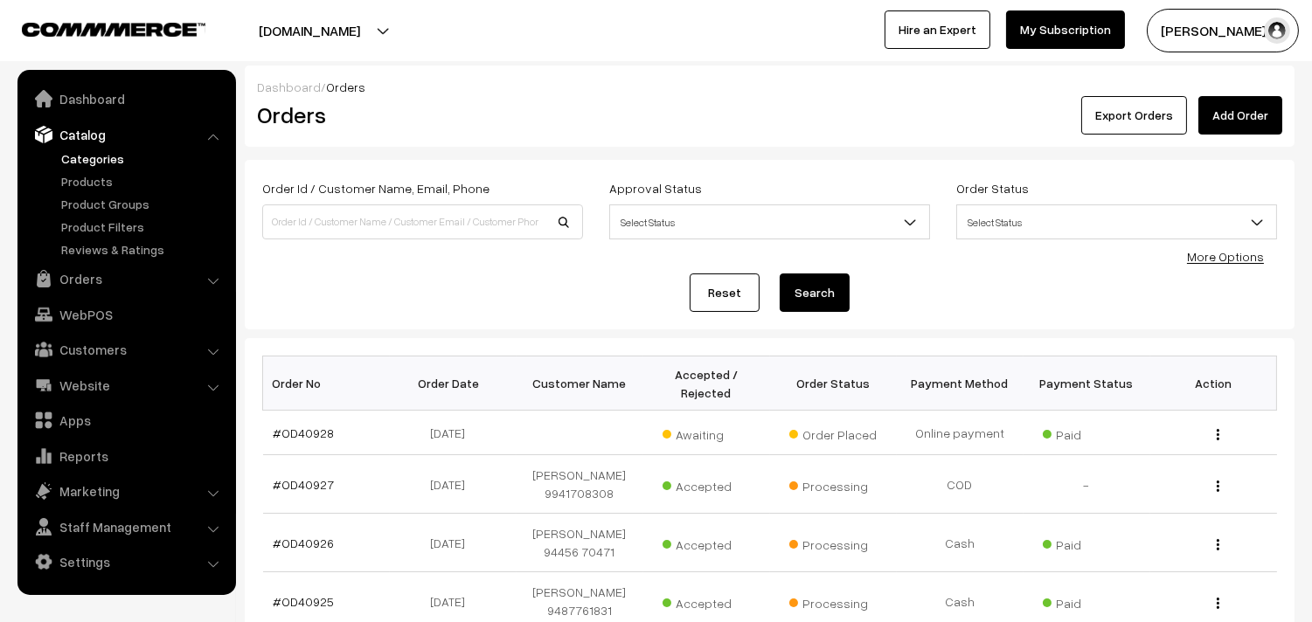
click at [92, 159] on link "Categories" at bounding box center [143, 158] width 173 height 18
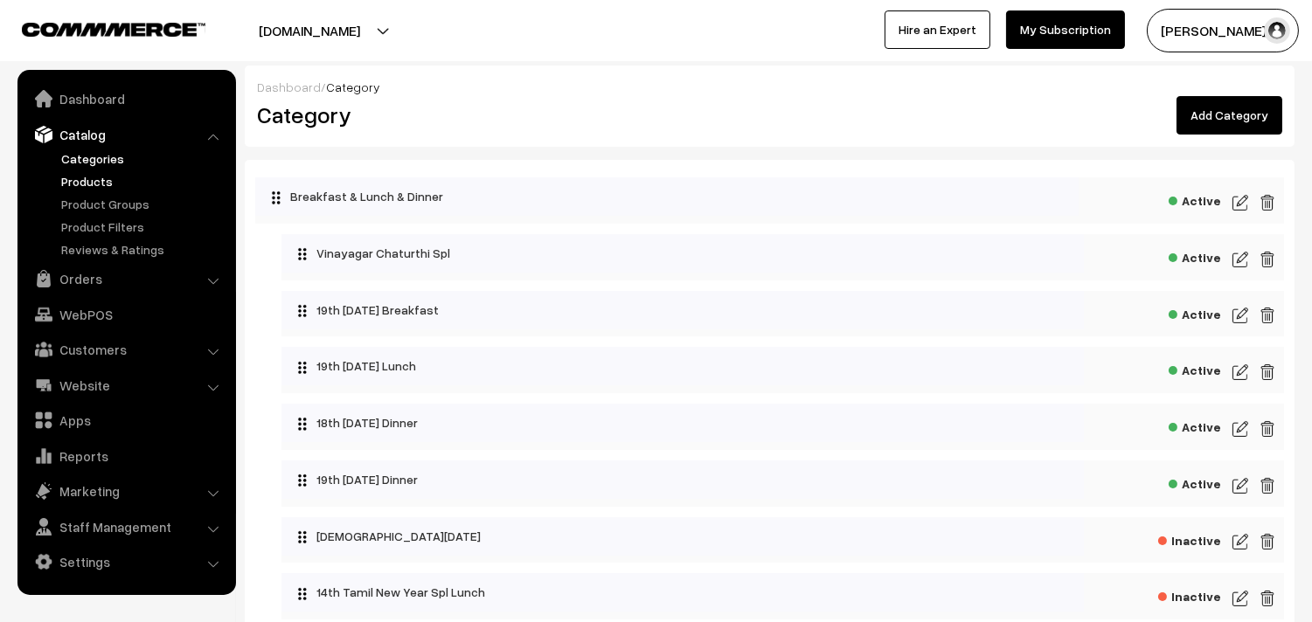
click at [92, 179] on link "Products" at bounding box center [143, 181] width 173 height 18
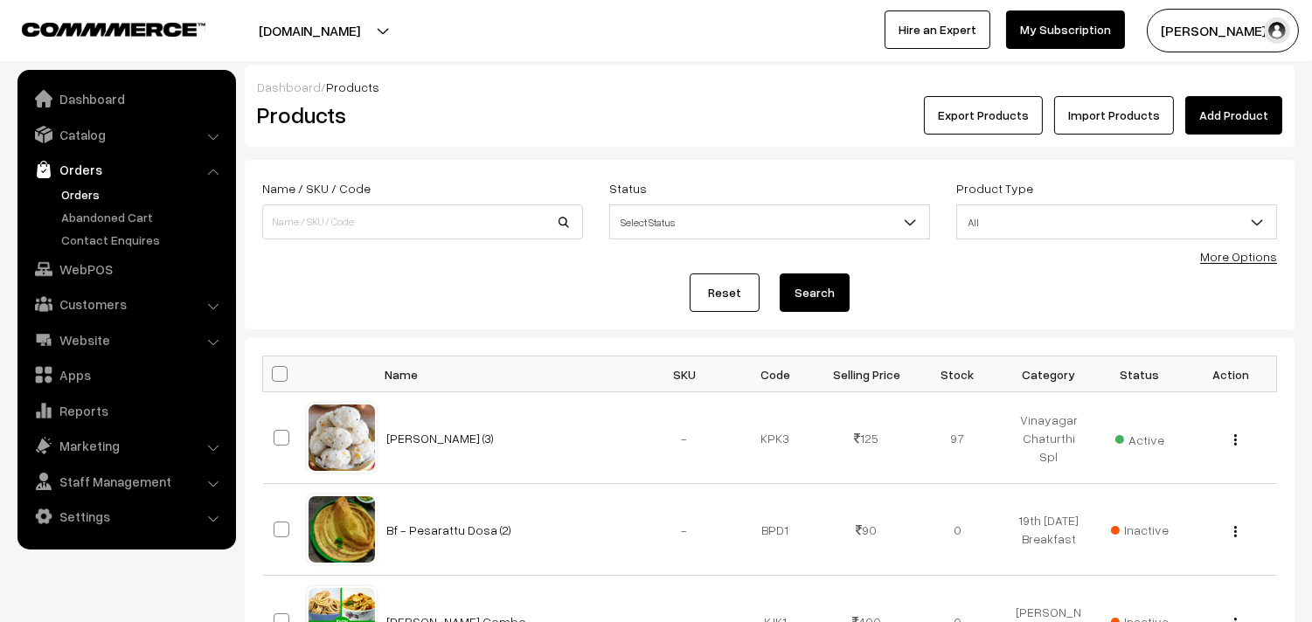
click at [93, 190] on link "Orders" at bounding box center [143, 194] width 173 height 18
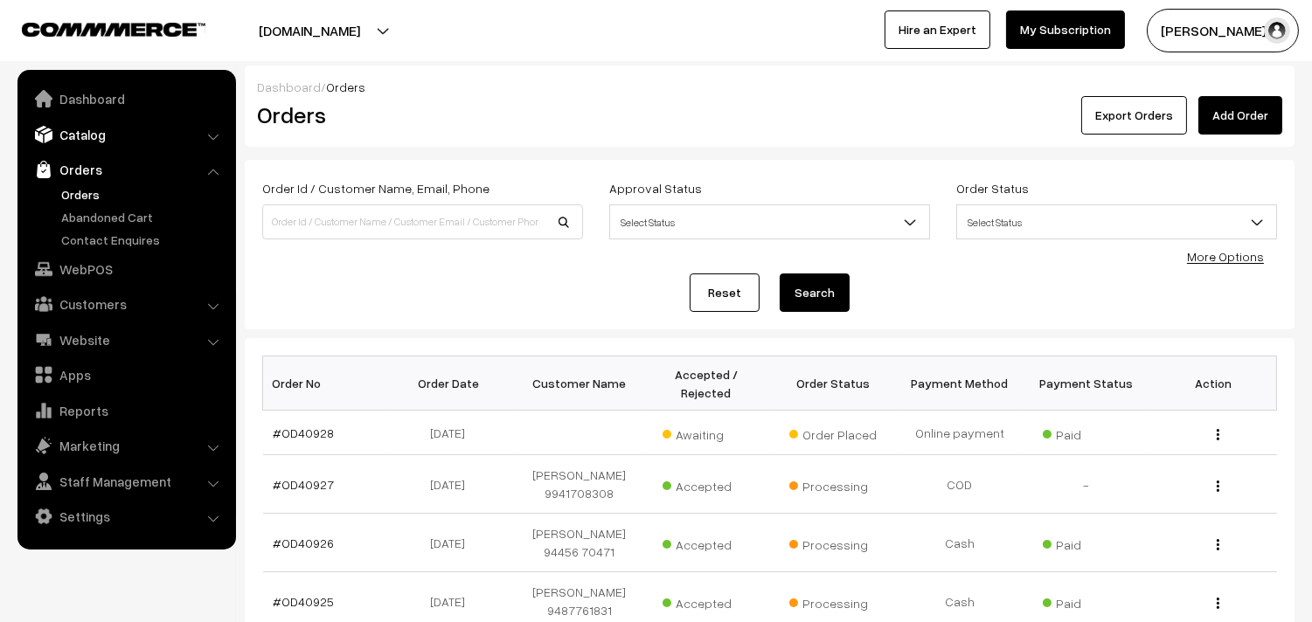
click at [92, 142] on link "Catalog" at bounding box center [126, 134] width 208 height 31
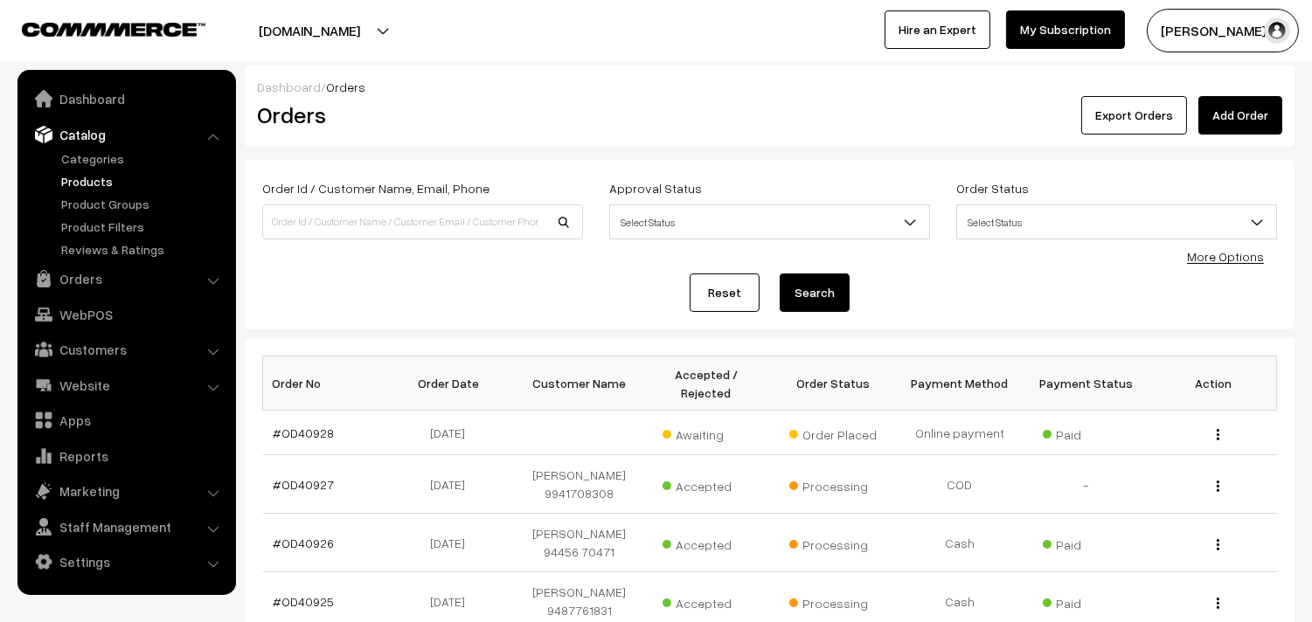
click at [91, 177] on link "Products" at bounding box center [143, 181] width 173 height 18
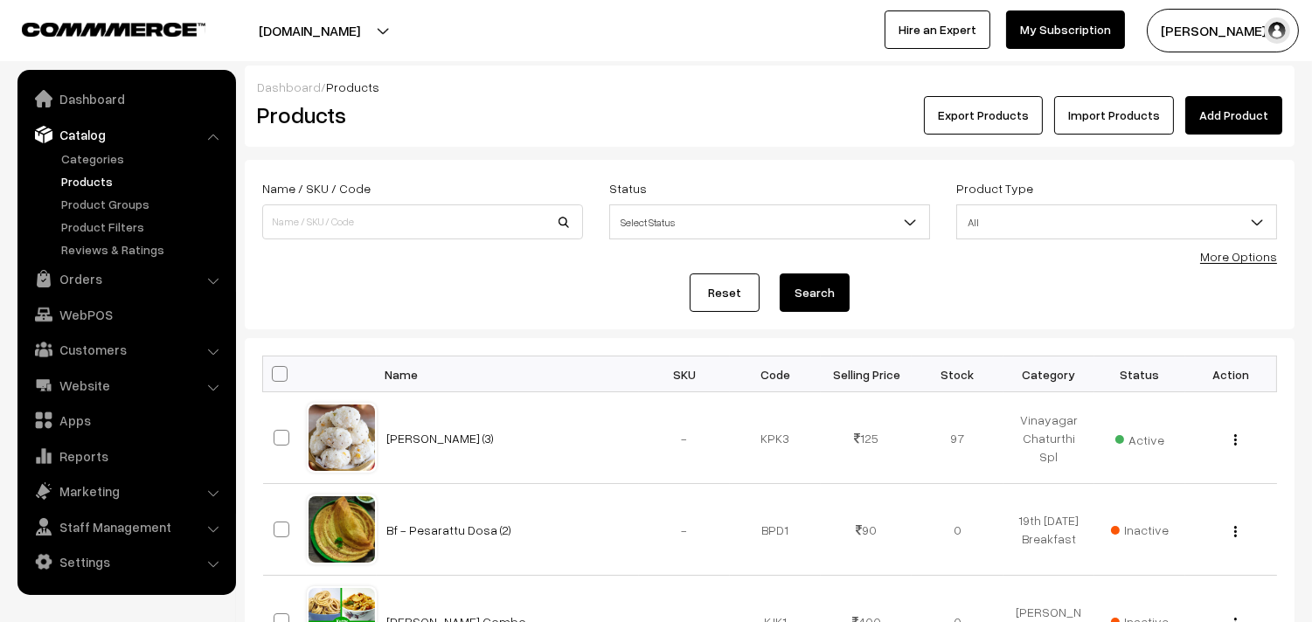
click at [1236, 258] on link "More Options" at bounding box center [1238, 256] width 77 height 15
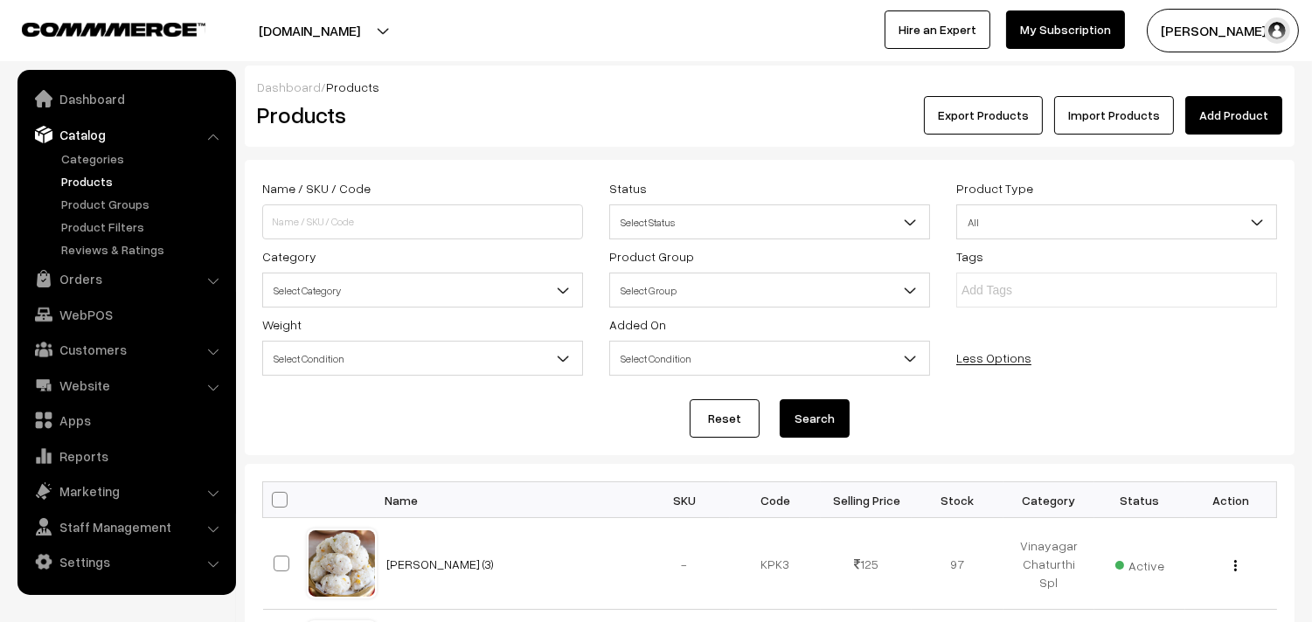
click at [351, 289] on span "Select Category" at bounding box center [422, 290] width 319 height 31
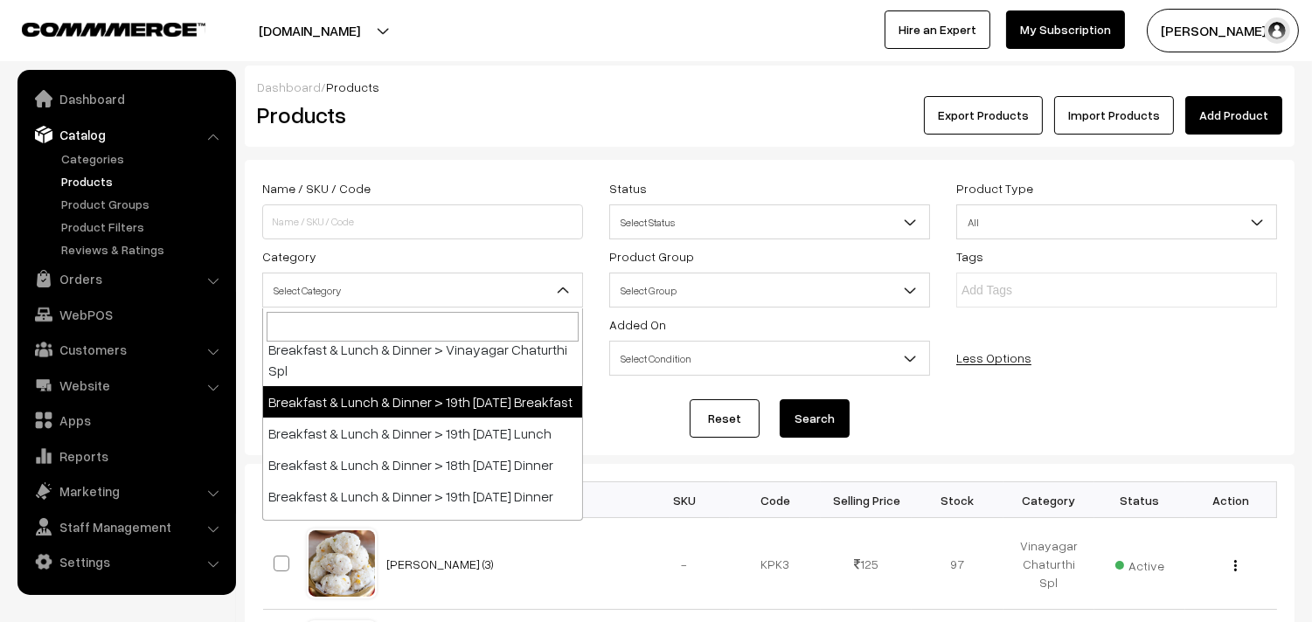
scroll to position [97, 0]
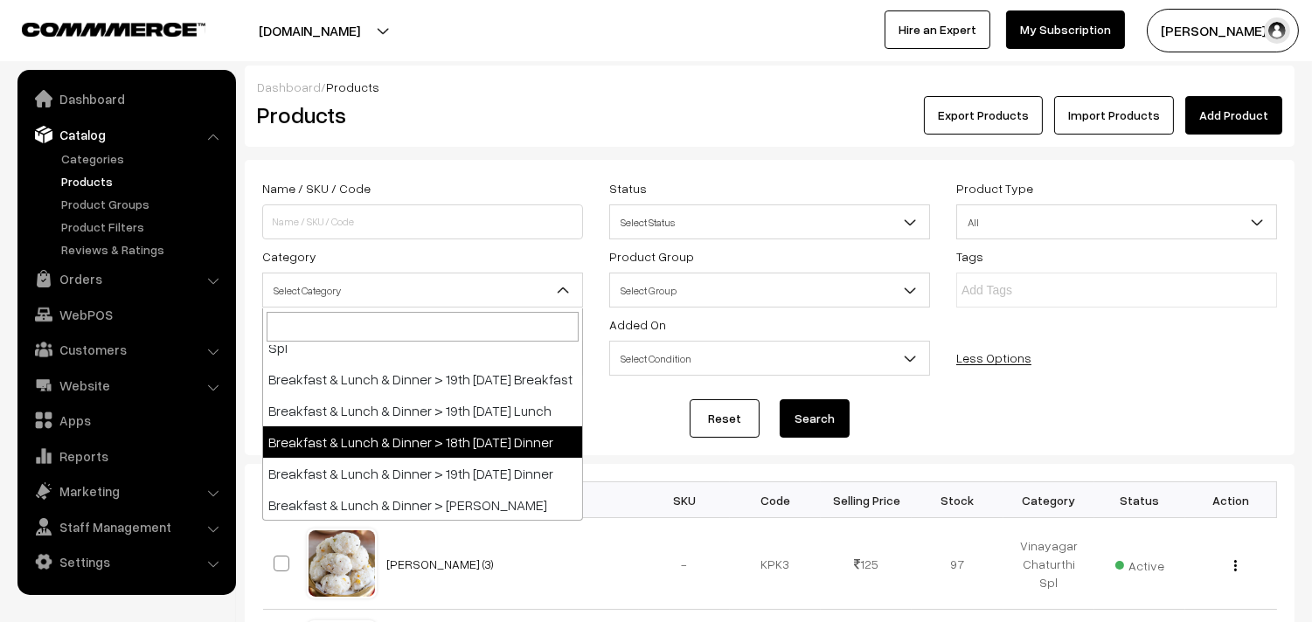
select select "68"
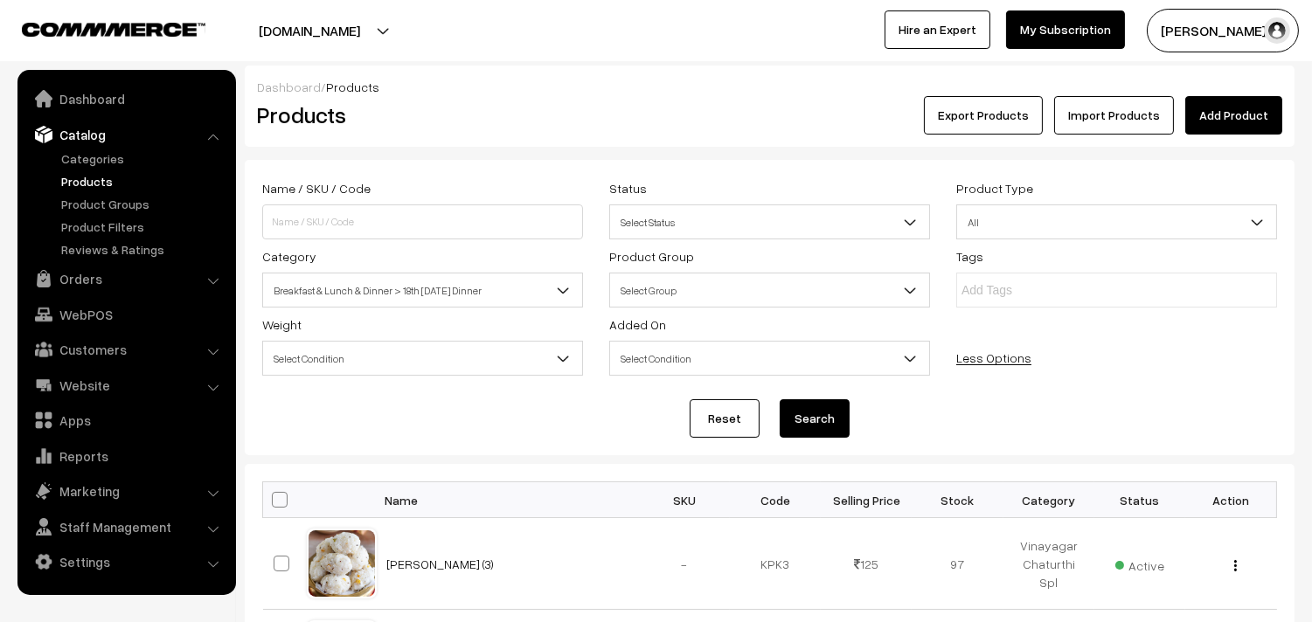
drag, startPoint x: 827, startPoint y: 429, endPoint x: 796, endPoint y: 389, distance: 51.0
click at [827, 428] on button "Search" at bounding box center [814, 418] width 70 height 38
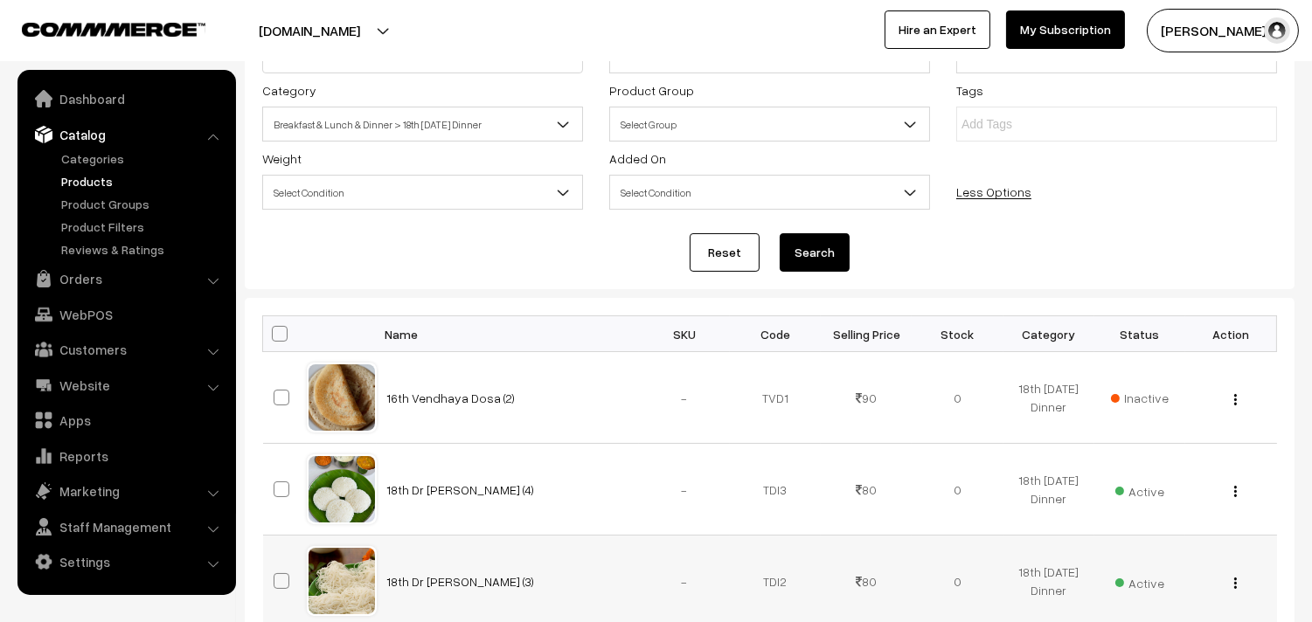
scroll to position [161, 0]
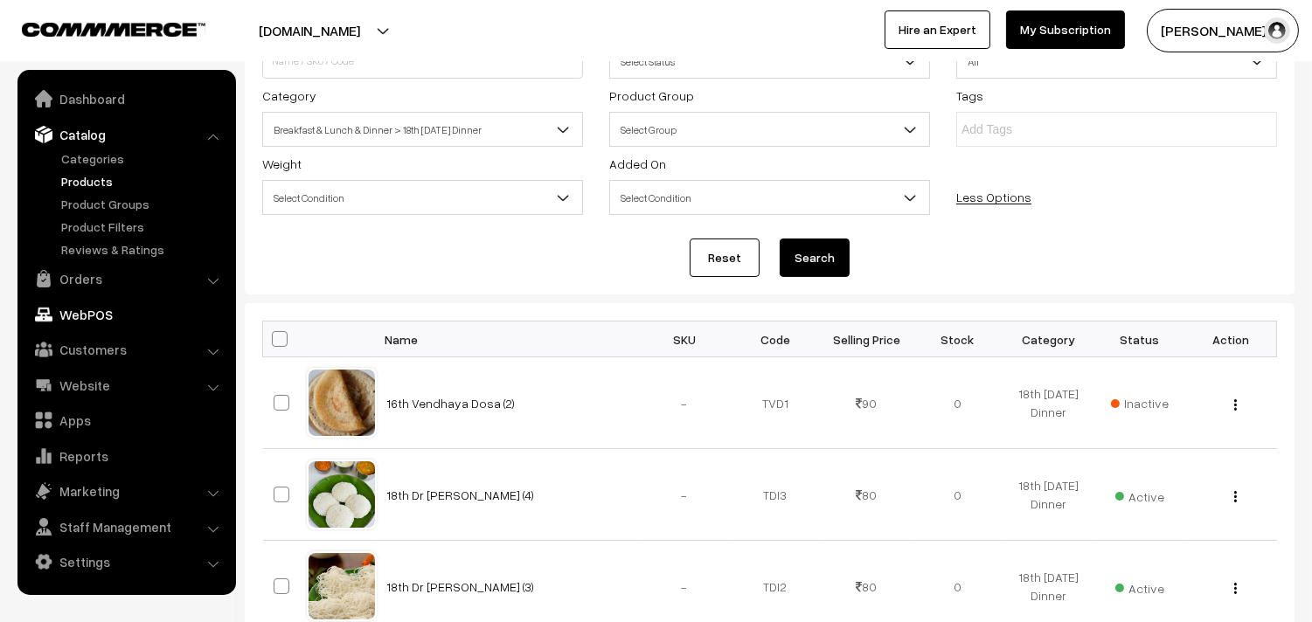
click at [79, 307] on link "WebPOS" at bounding box center [126, 314] width 208 height 31
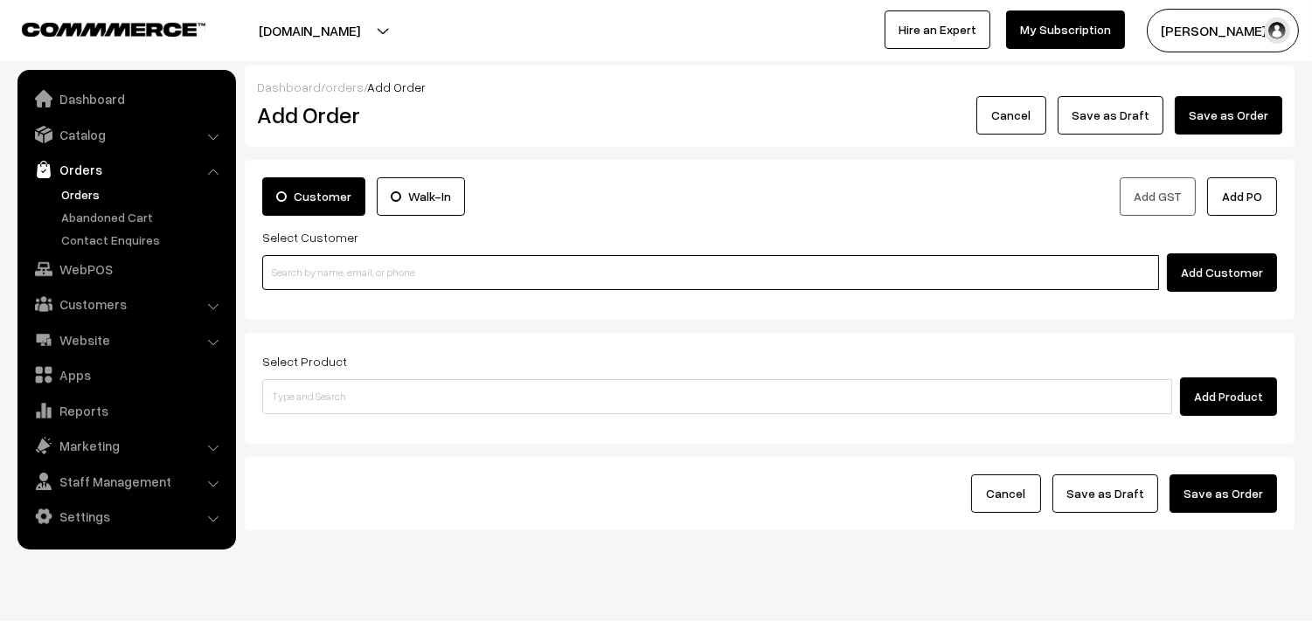
click at [343, 274] on input at bounding box center [710, 272] width 896 height 35
paste input "94449 44483"
click at [295, 258] on input "94449 44483" at bounding box center [710, 272] width 896 height 35
click at [300, 297] on link "Ranganathan 94449 44483 [Anna30@gmail.com] [9444944483]" at bounding box center [713, 305] width 900 height 26
type input "94449 44483"
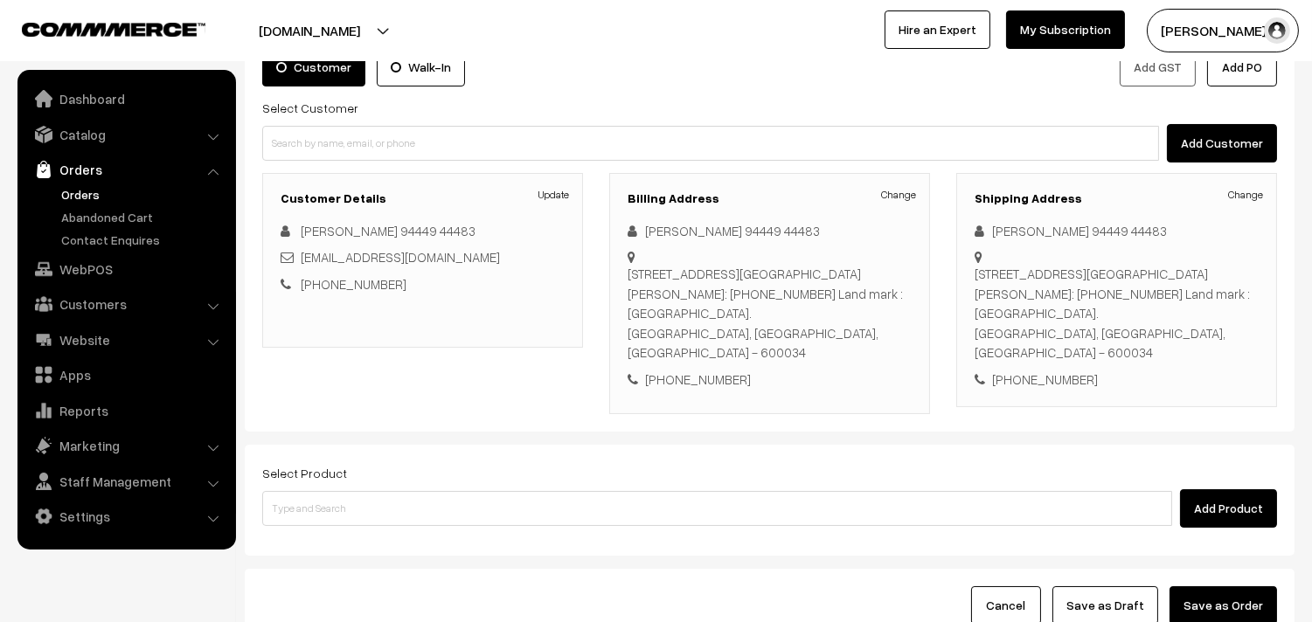
scroll to position [258, 0]
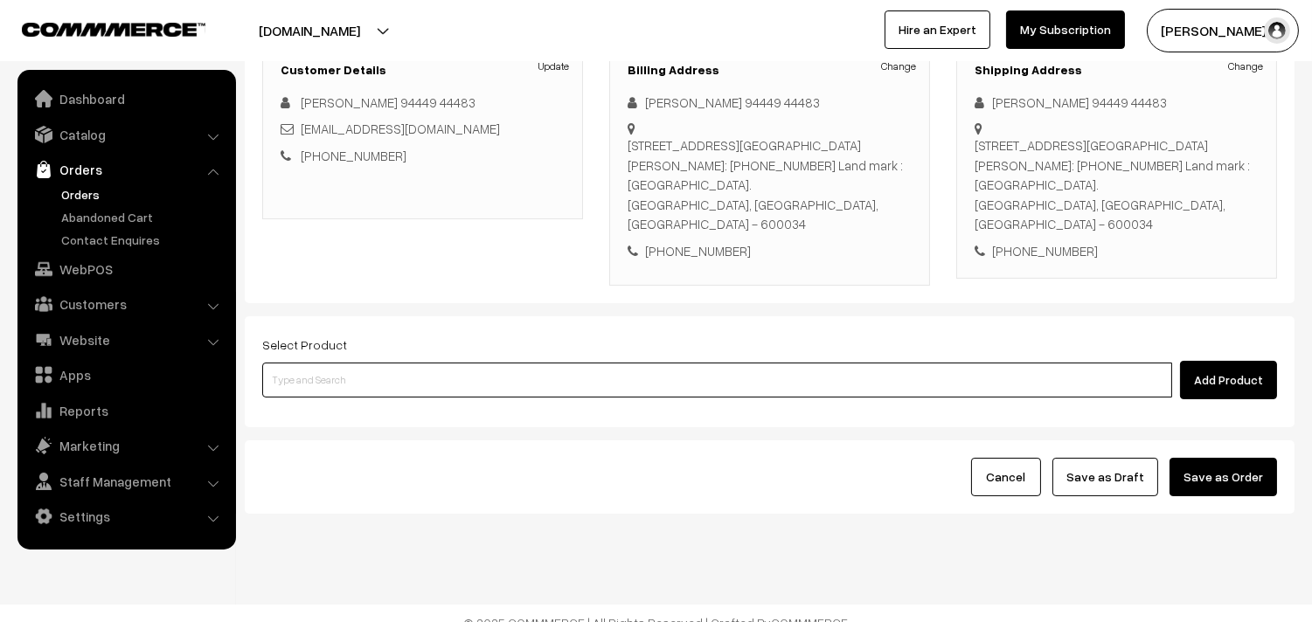
click at [322, 369] on input at bounding box center [717, 380] width 910 height 35
type input "idly"
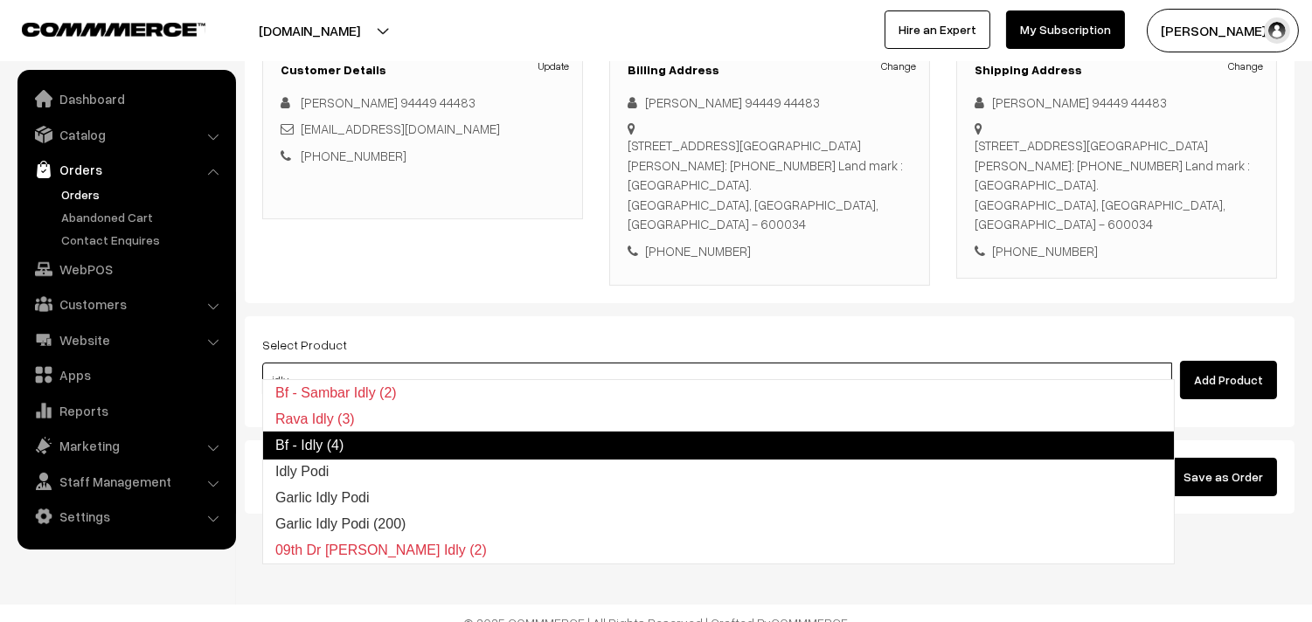
click at [309, 439] on link "Bf - Idly (4)" at bounding box center [718, 446] width 912 height 28
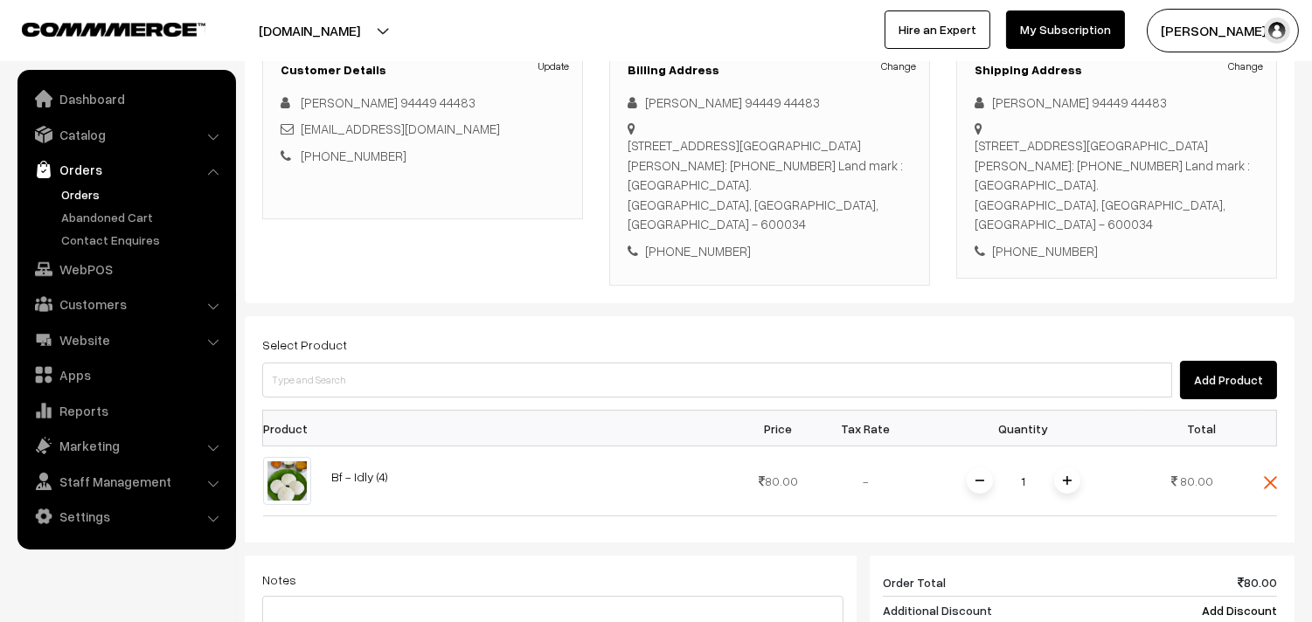
drag, startPoint x: 1280, startPoint y: 470, endPoint x: 1258, endPoint y: 466, distance: 22.3
click at [1278, 470] on div "Select Product Add Product Product Price Tax Rate Quantity Total 1" at bounding box center [769, 584] width 1049 height 536
click at [1262, 460] on td at bounding box center [1250, 481] width 52 height 70
click at [1271, 476] on img at bounding box center [1269, 482] width 13 height 13
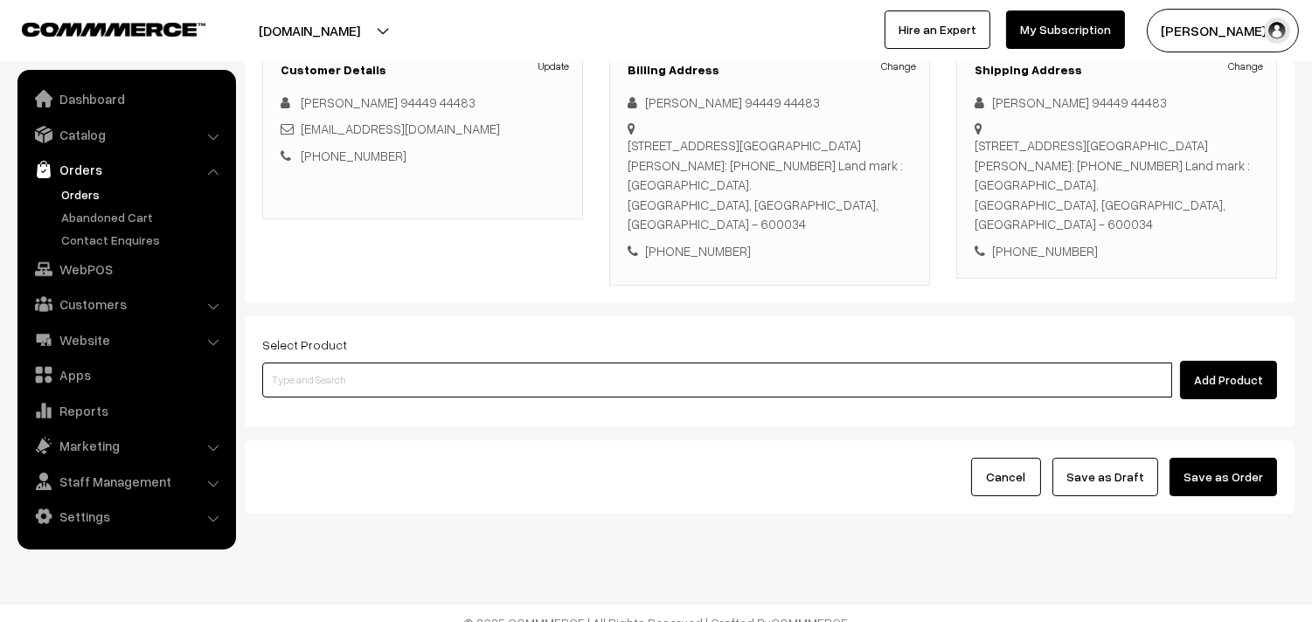
click at [367, 363] on input at bounding box center [717, 380] width 910 height 35
type input "18th dr"
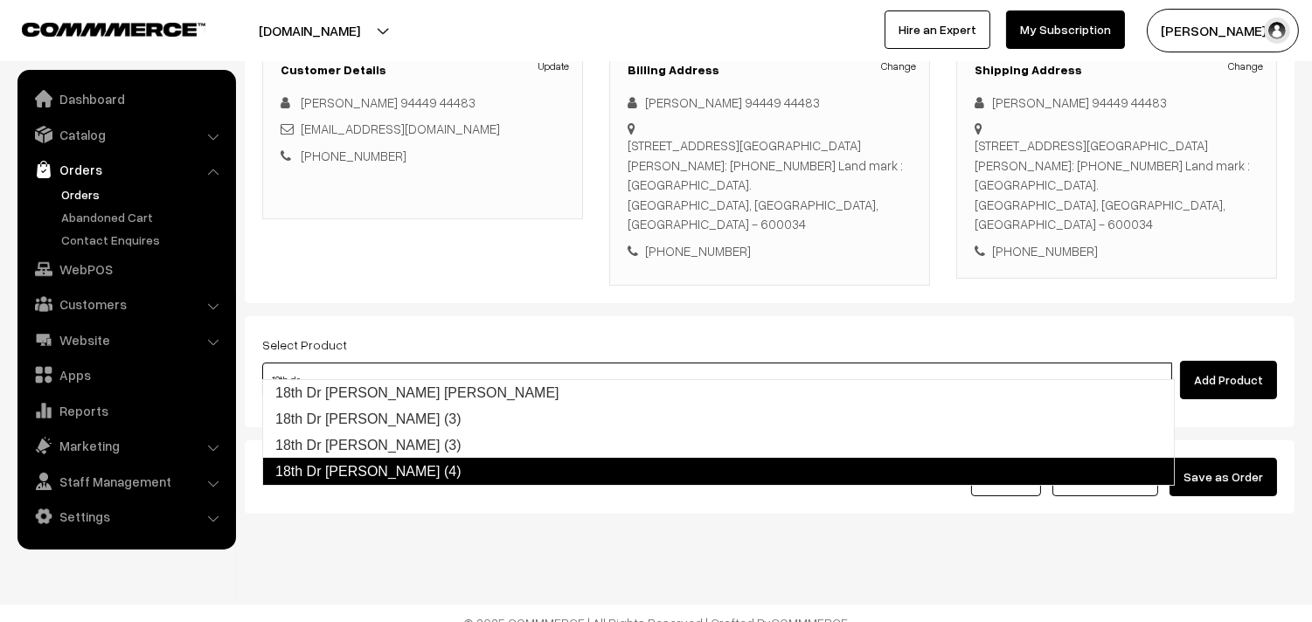
click at [358, 472] on link "18th Dr Idly (4)" at bounding box center [718, 472] width 912 height 28
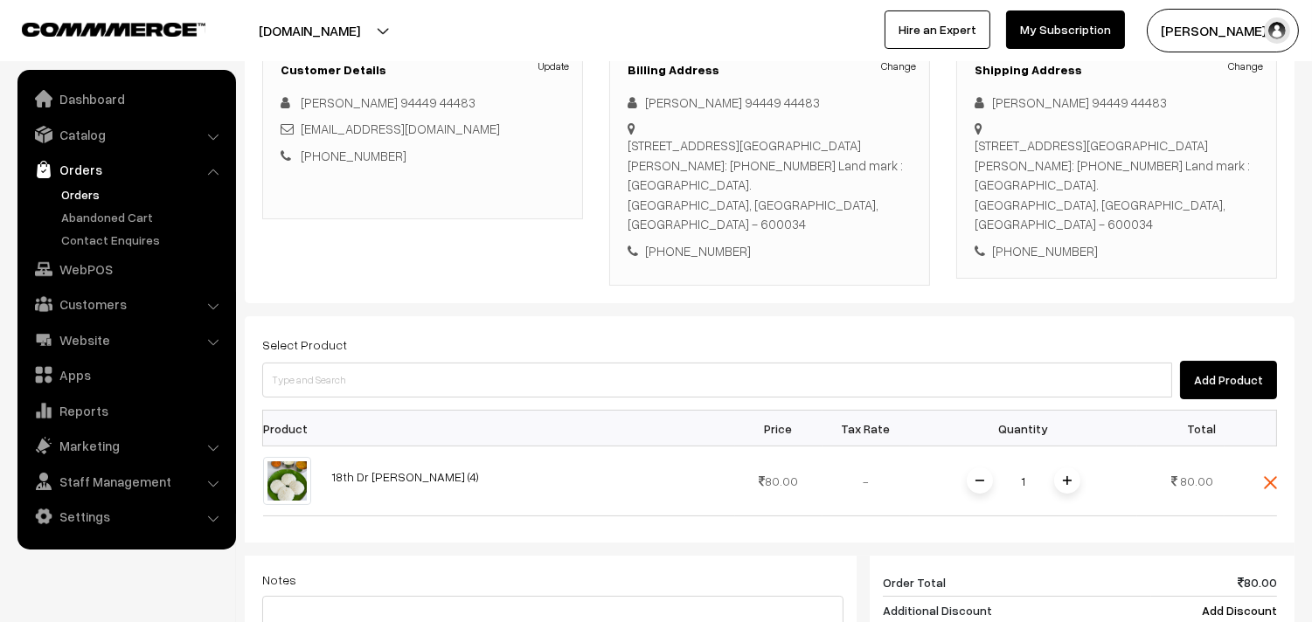
click at [1069, 476] on img at bounding box center [1066, 480] width 9 height 9
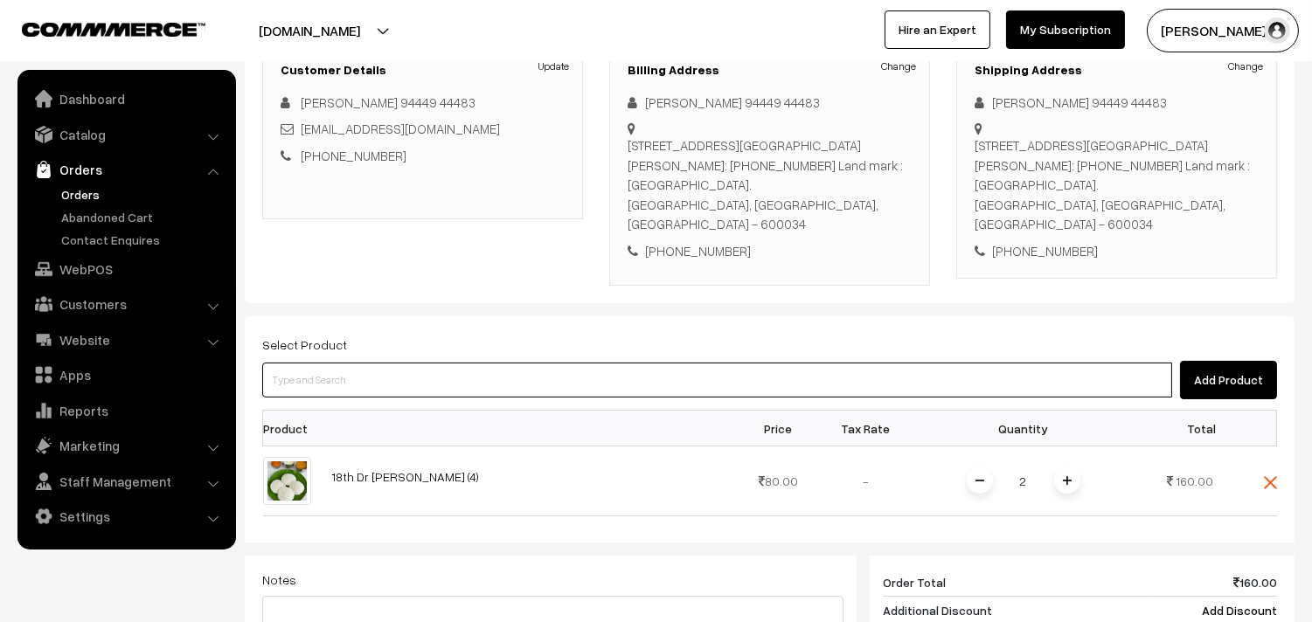
click at [348, 363] on input at bounding box center [717, 380] width 910 height 35
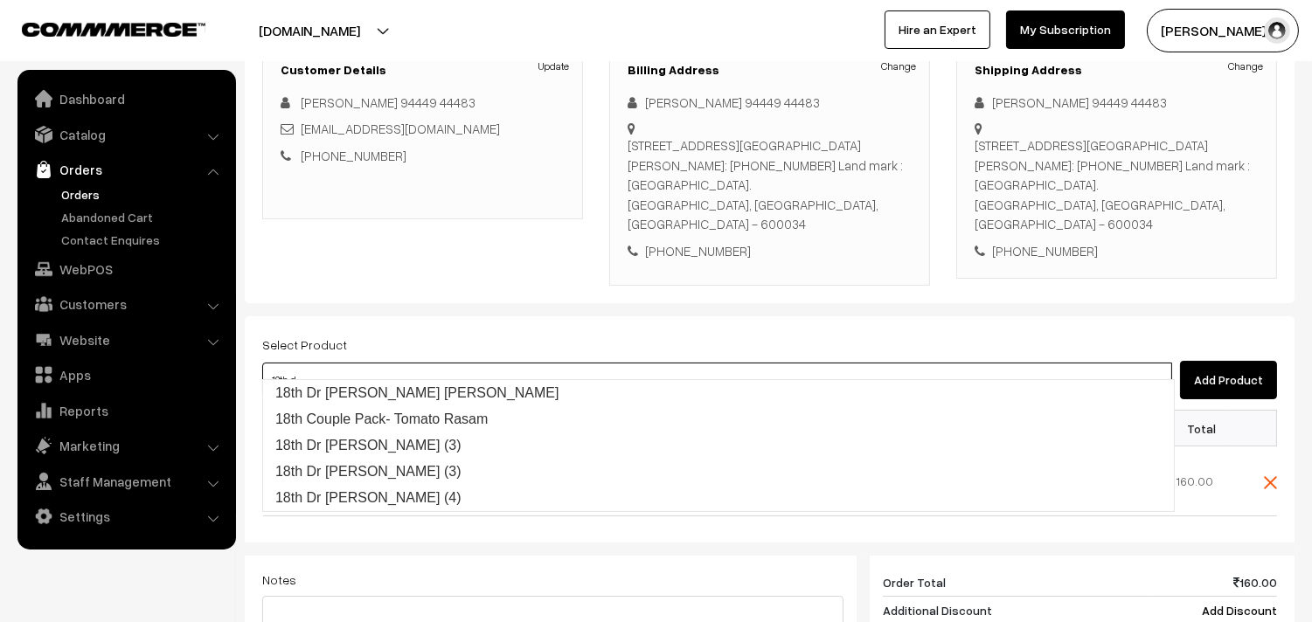
type input "18th dr"
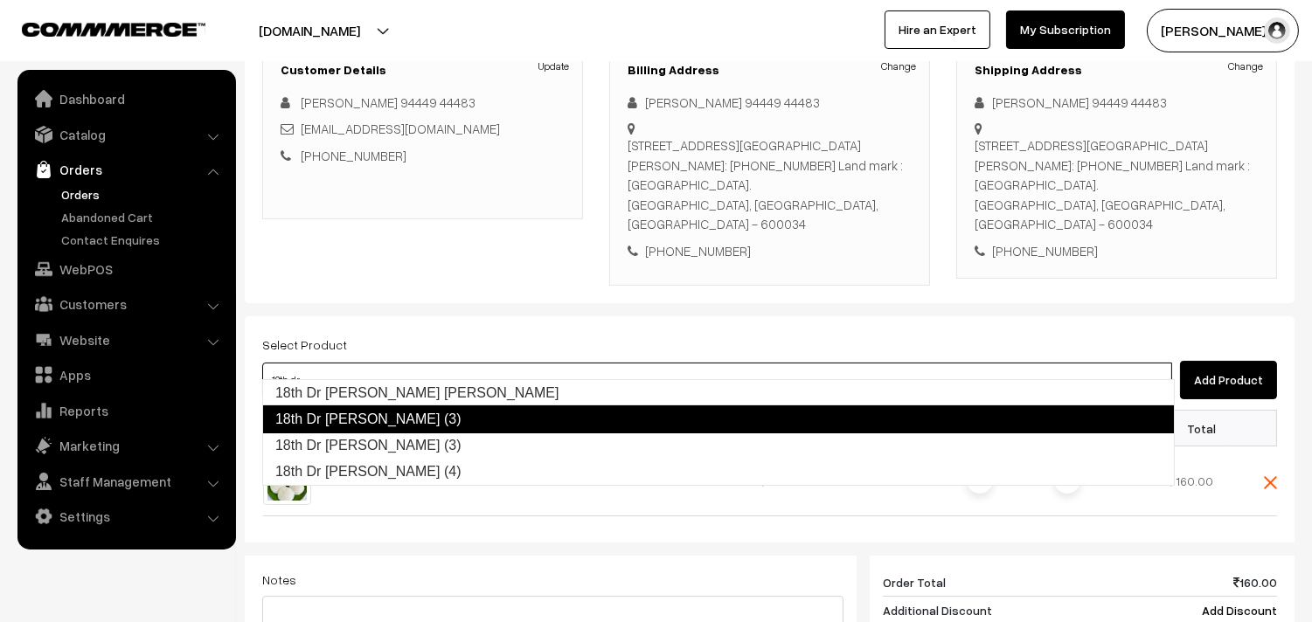
click at [367, 423] on link "18th Dr Chapathi (3)" at bounding box center [718, 419] width 912 height 28
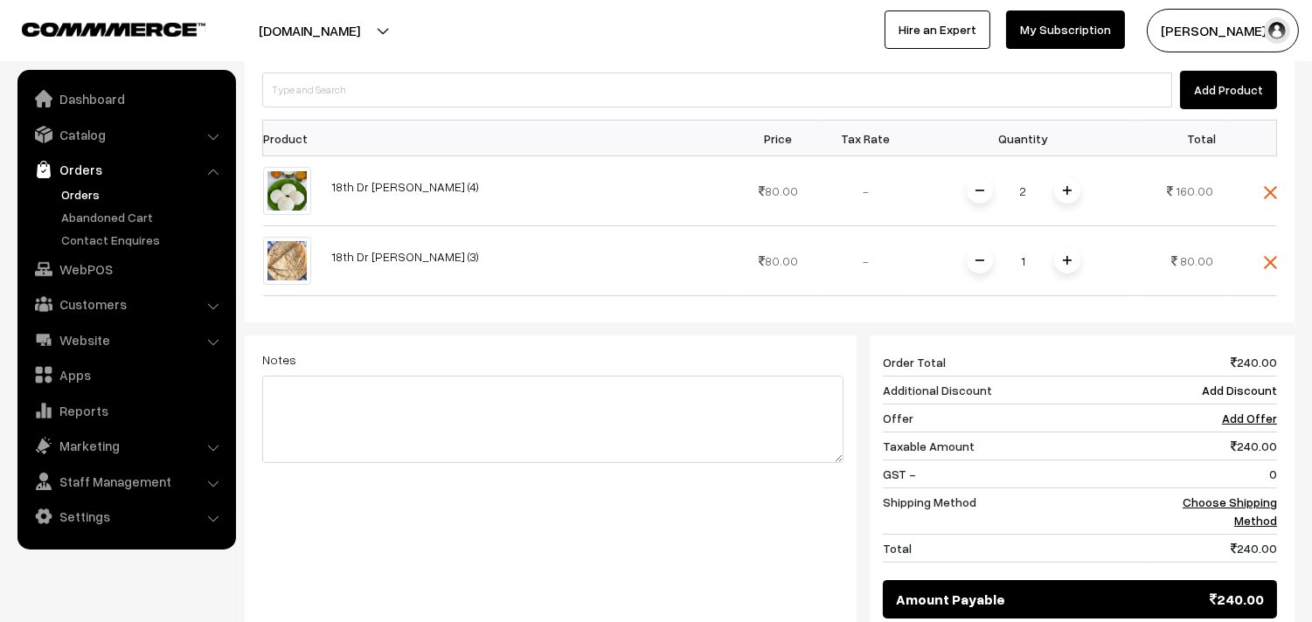
scroll to position [549, 0]
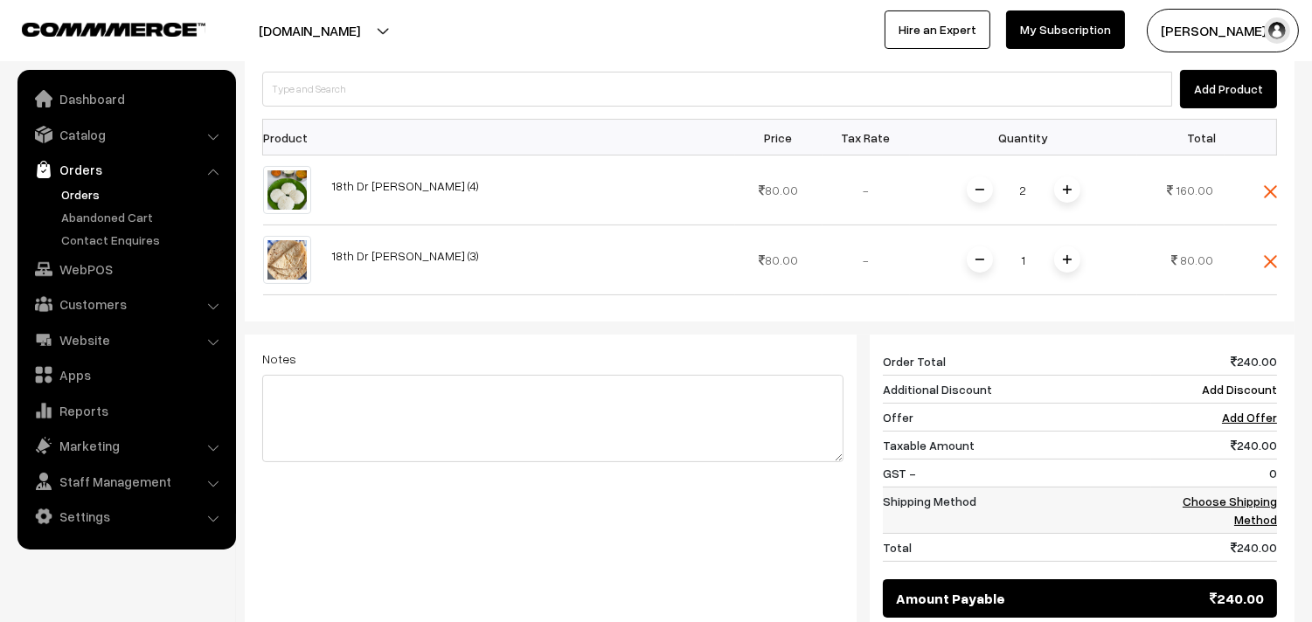
click at [1244, 494] on link "Choose Shipping Method" at bounding box center [1229, 510] width 94 height 33
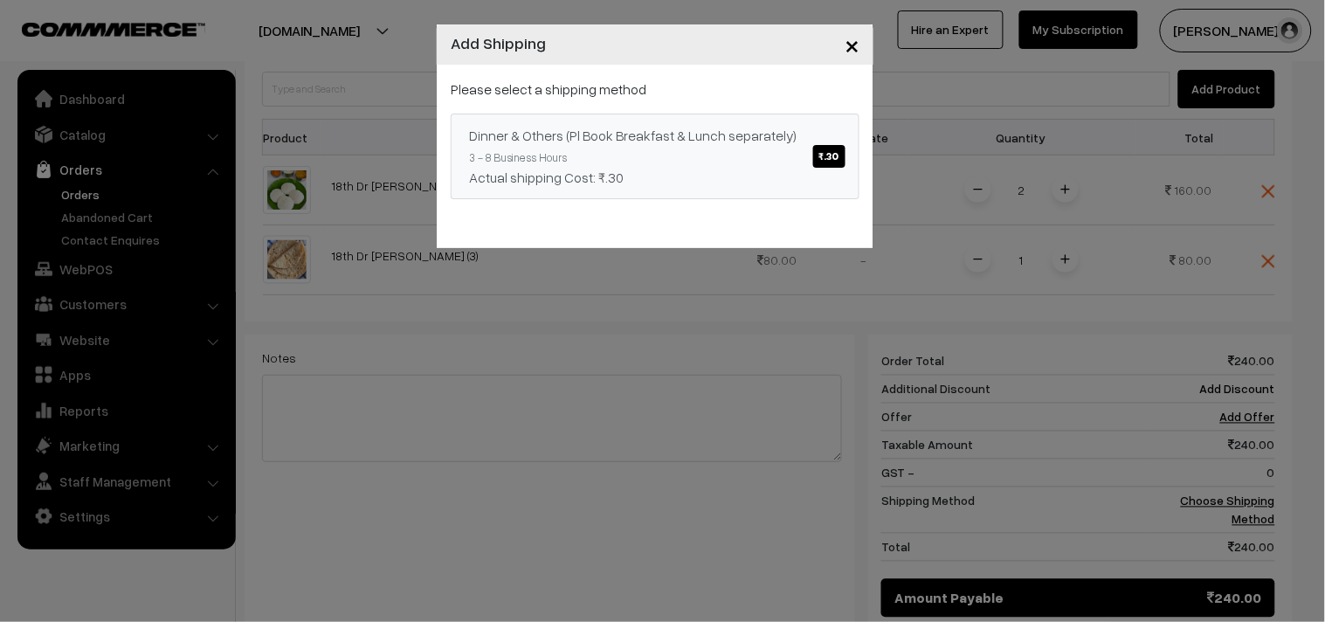
click at [840, 157] on span "₹.30" at bounding box center [829, 156] width 32 height 23
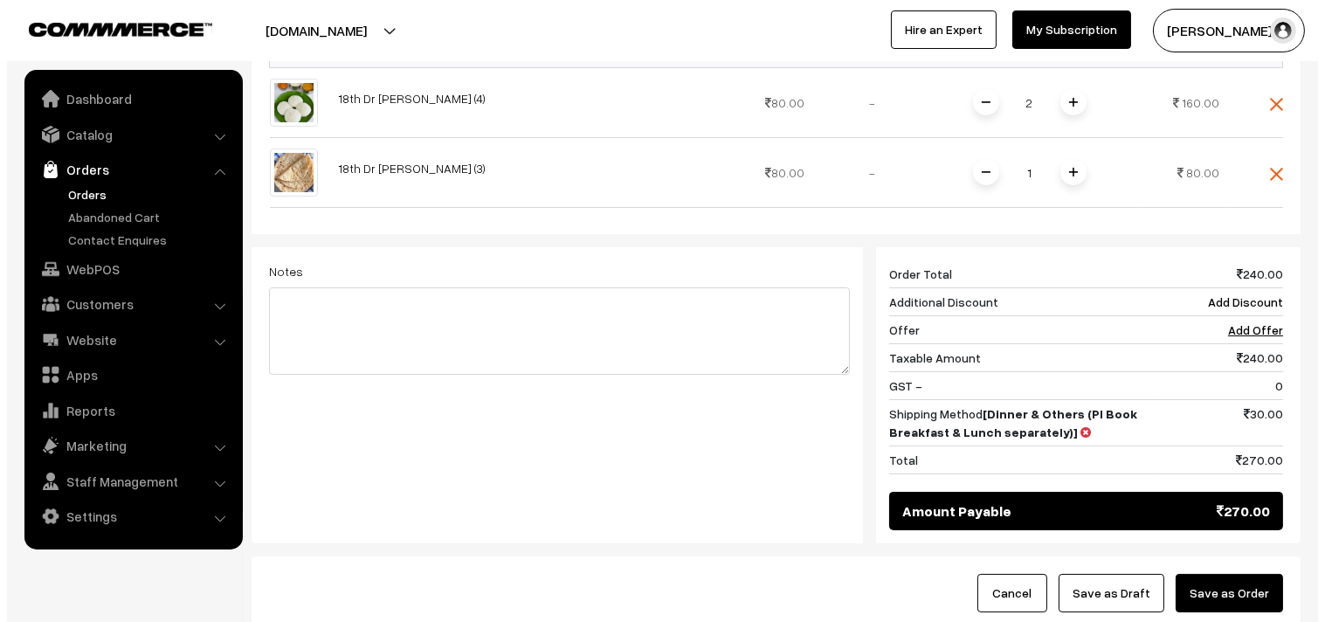
scroll to position [753, 0]
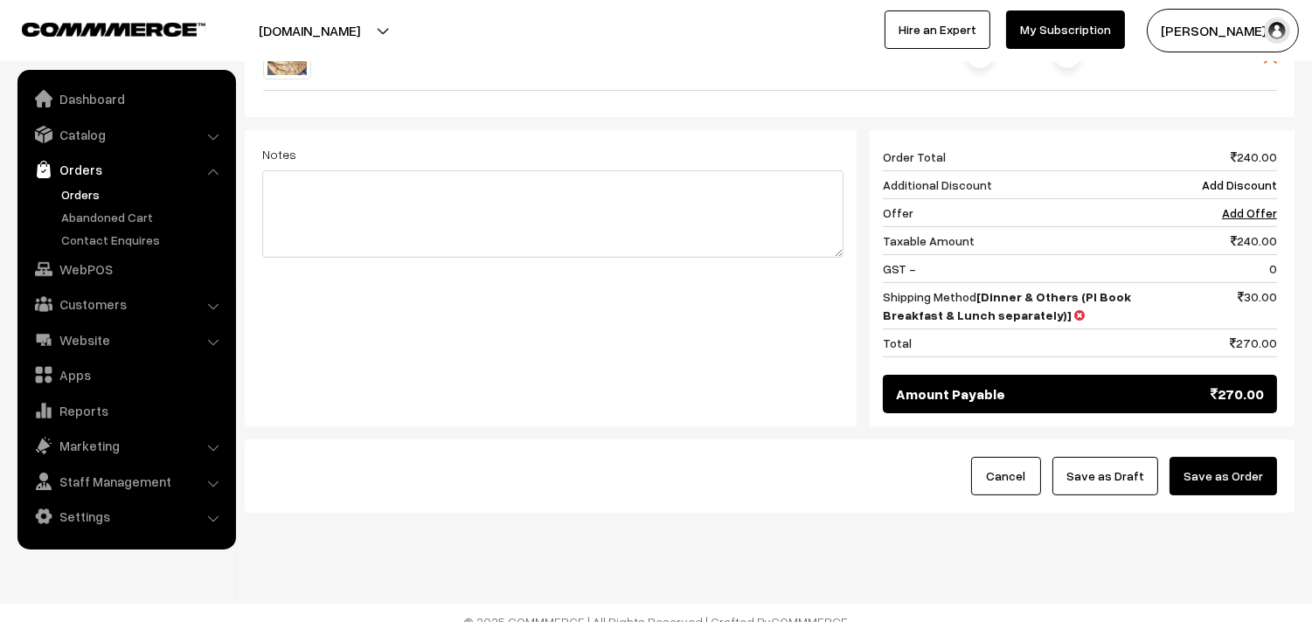
click at [1202, 457] on button "Save as Order" at bounding box center [1222, 476] width 107 height 38
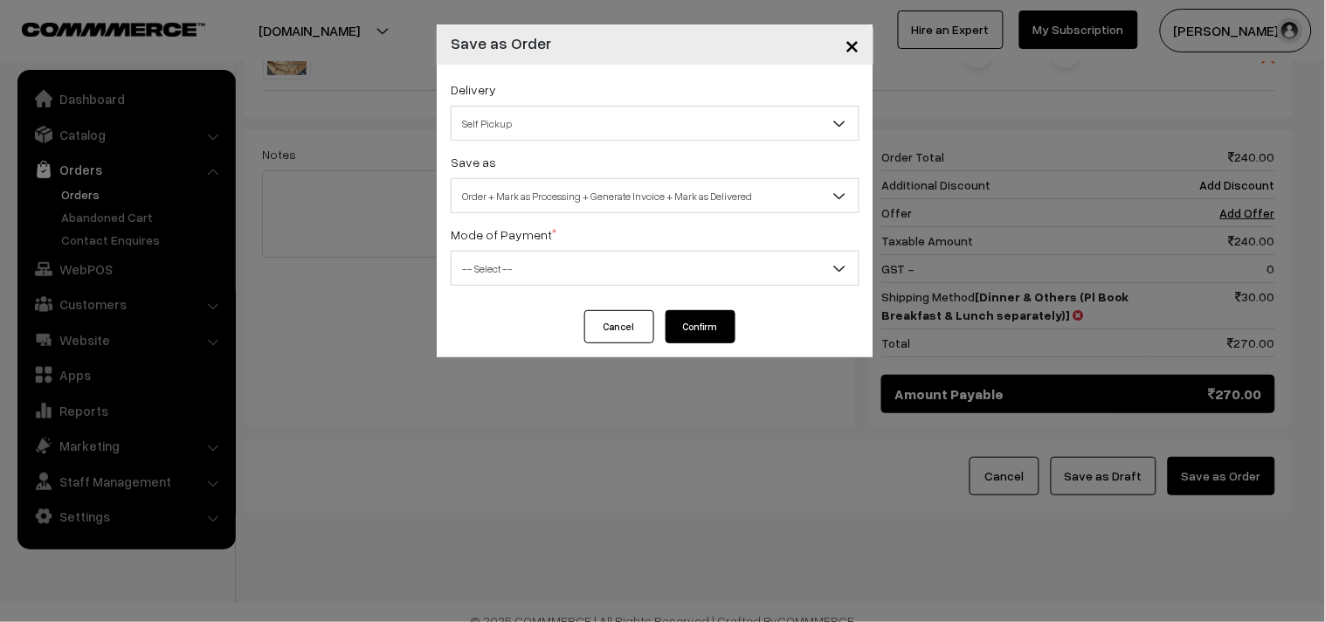
drag, startPoint x: 551, startPoint y: 106, endPoint x: 540, endPoint y: 117, distance: 16.1
click at [550, 105] on div "Delivery Self Pickup Dinner & Others (Pl Book Breakfast & Lunch separately) (₹3…" at bounding box center [655, 110] width 409 height 62
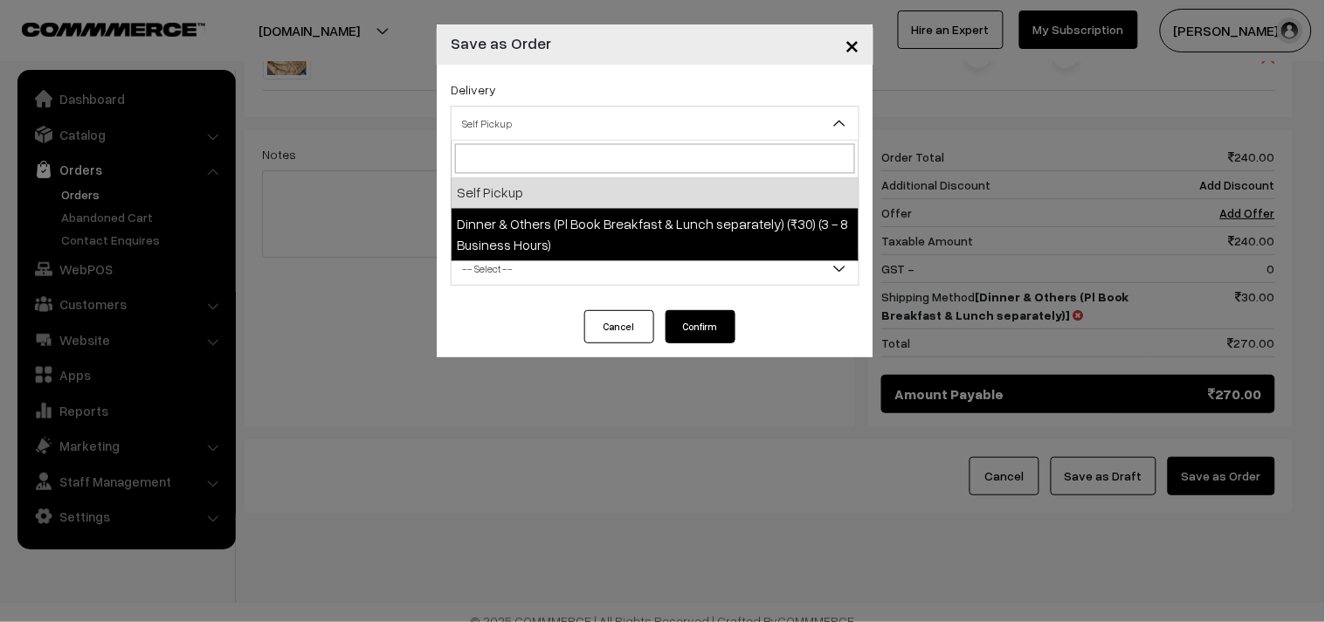
drag, startPoint x: 545, startPoint y: 205, endPoint x: 557, endPoint y: 207, distance: 11.5
select select "DOP1"
select select "3"
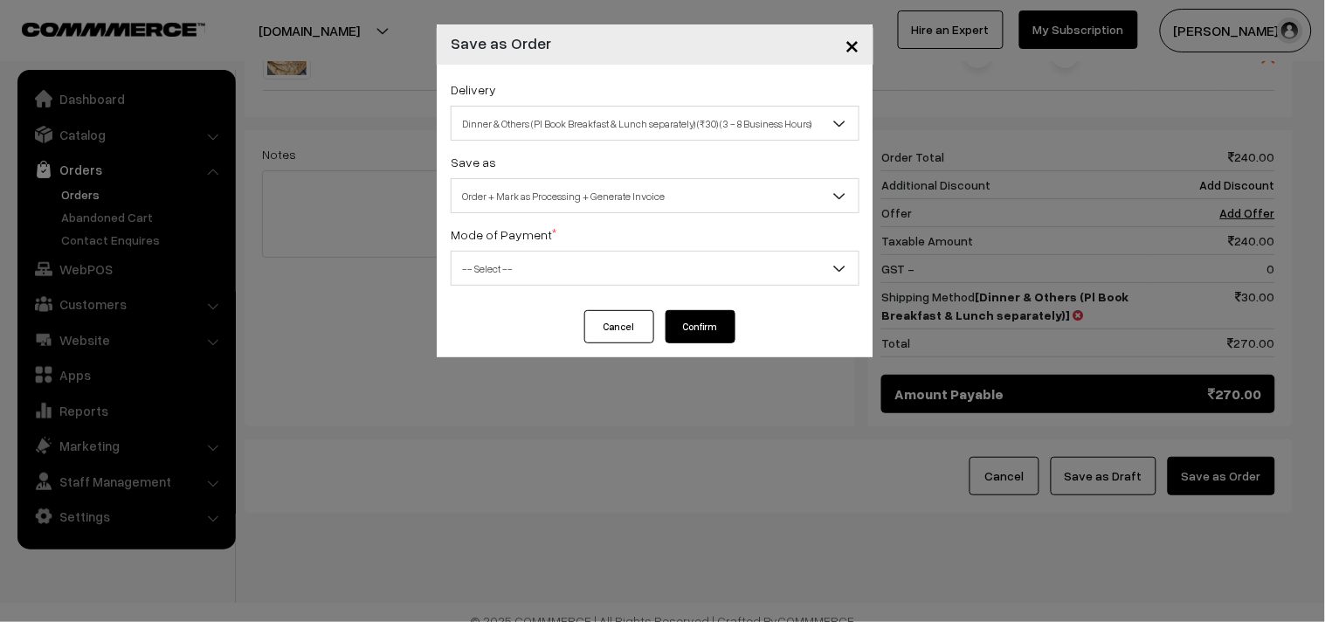
click at [562, 194] on span "Order + Mark as Processing + Generate Invoice" at bounding box center [655, 196] width 407 height 31
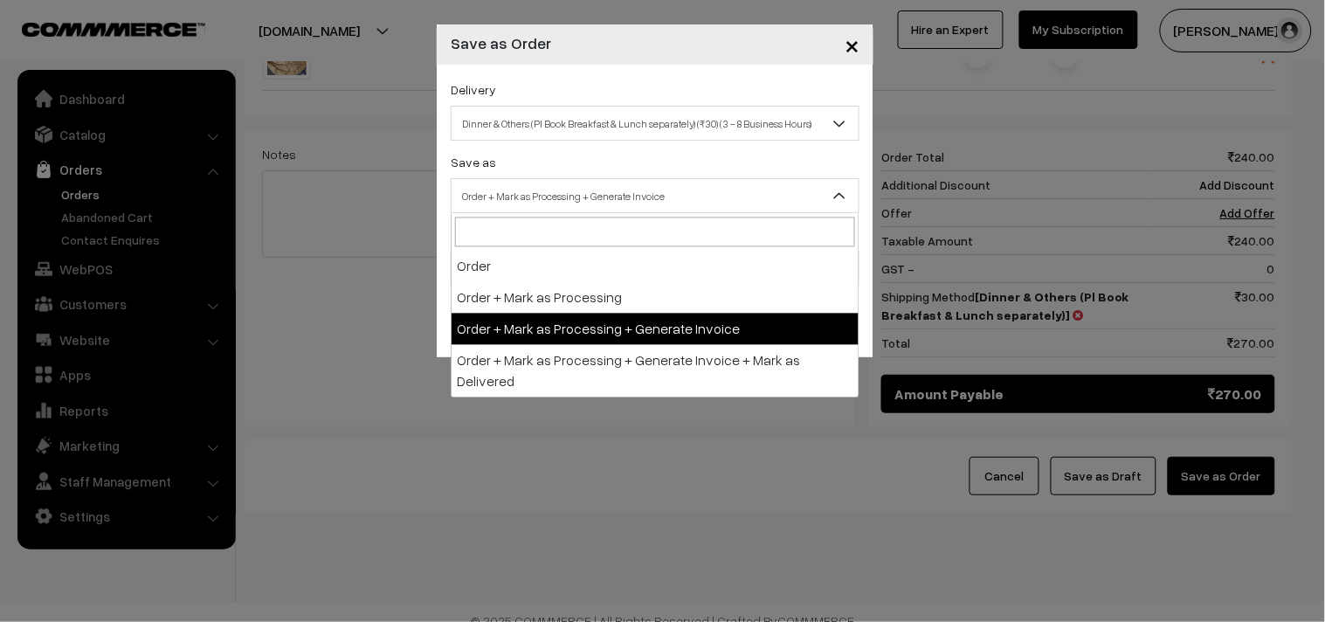
drag, startPoint x: 596, startPoint y: 318, endPoint x: 527, endPoint y: 274, distance: 81.7
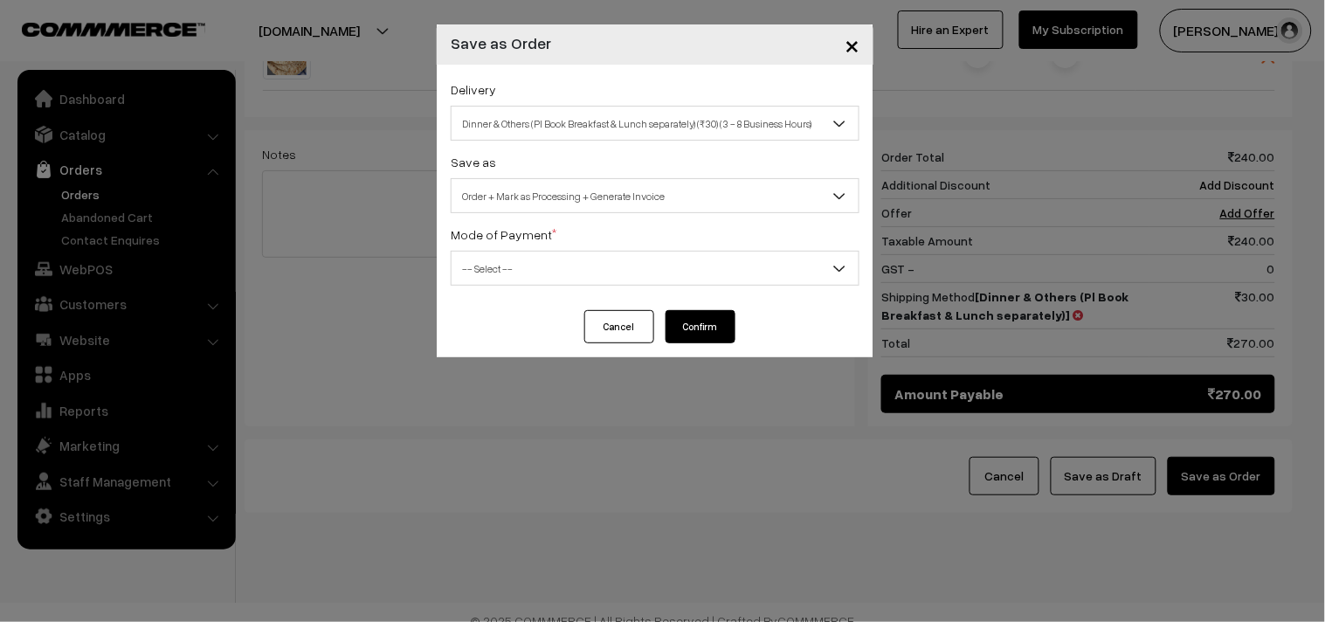
click at [526, 274] on span "-- Select --" at bounding box center [655, 268] width 407 height 31
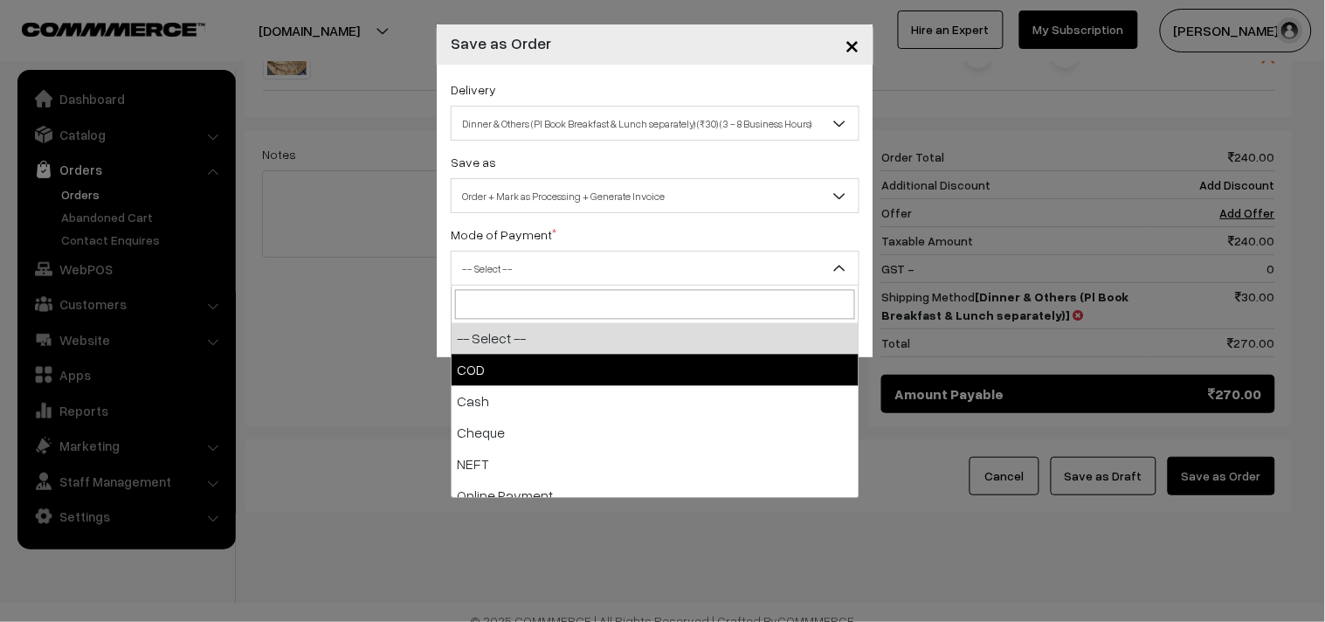
select select "1"
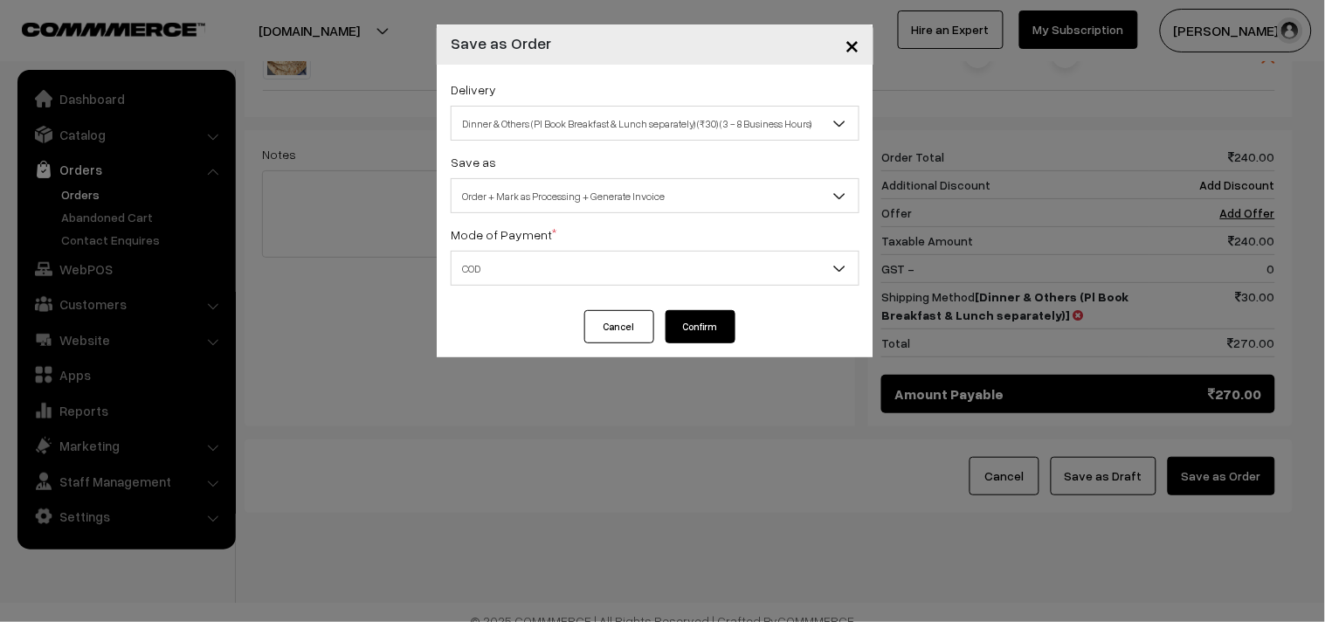
click at [686, 325] on button "Confirm" at bounding box center [701, 326] width 70 height 33
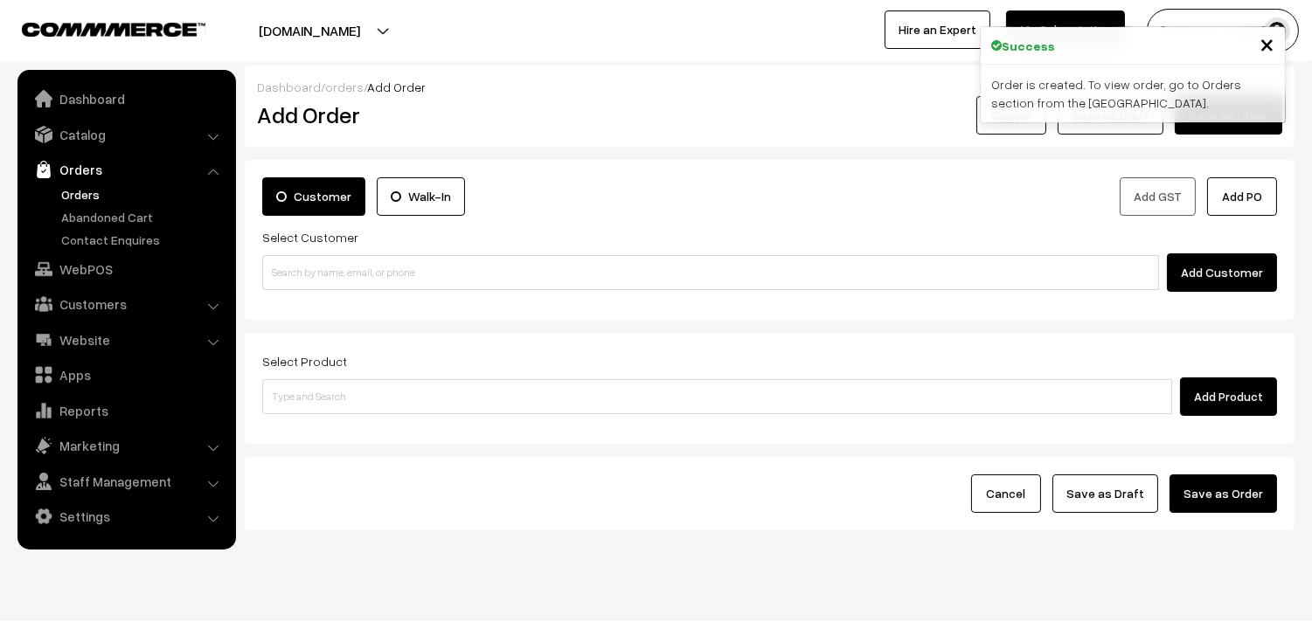
click at [73, 195] on link "Orders" at bounding box center [143, 194] width 173 height 18
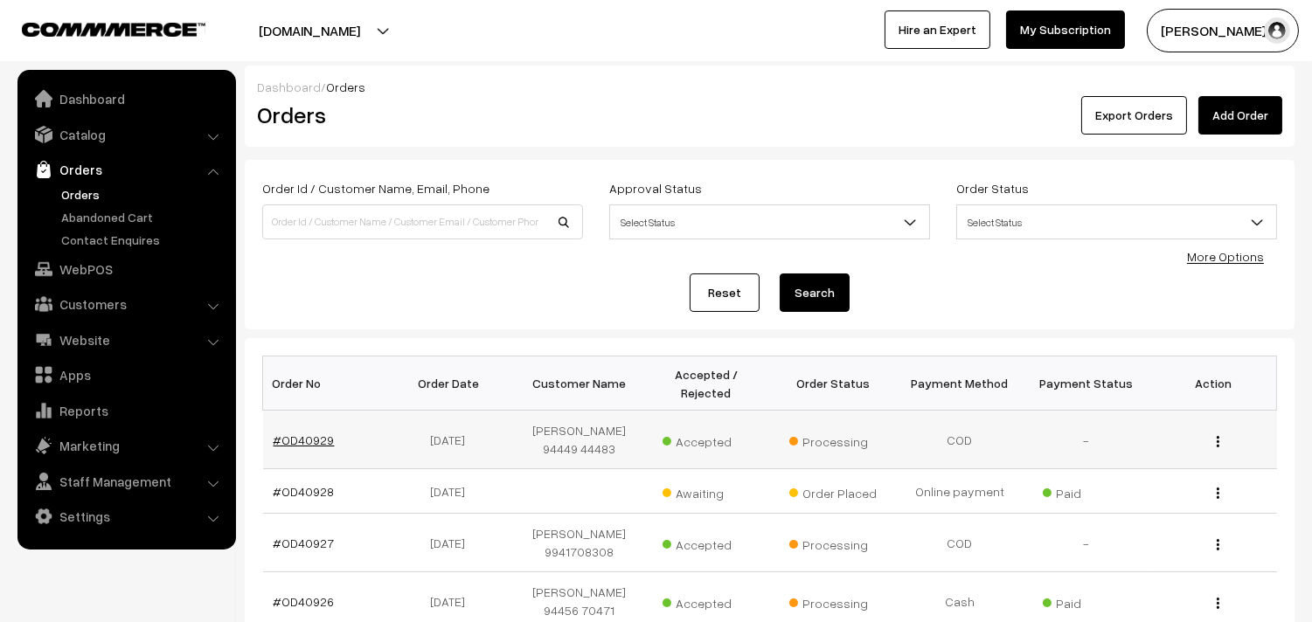
click at [302, 439] on link "#OD40929" at bounding box center [303, 440] width 61 height 15
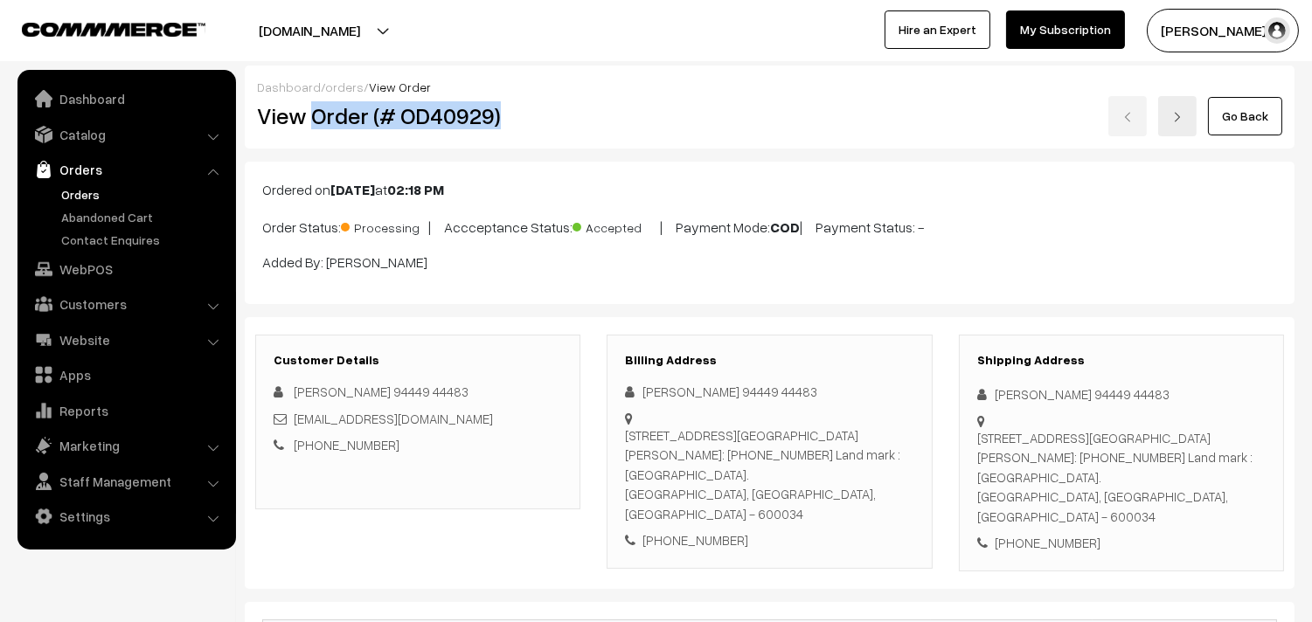
click at [514, 102] on h2 "View Order (# OD40929)" at bounding box center [419, 115] width 324 height 27
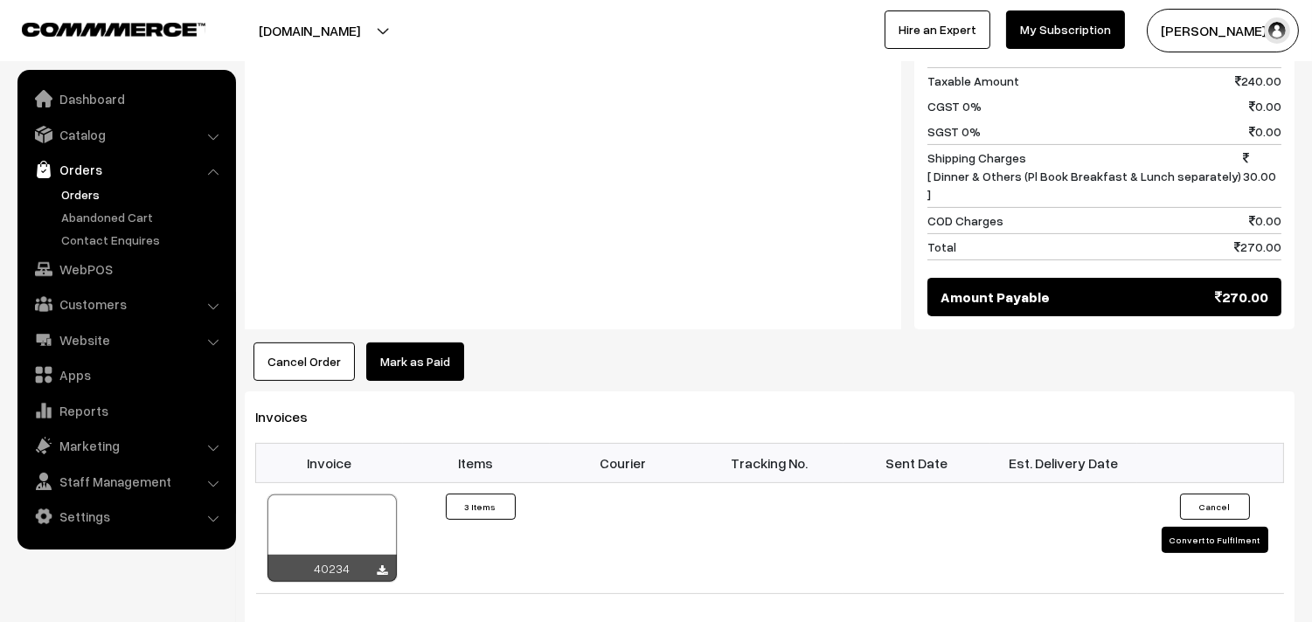
scroll to position [1068, 0]
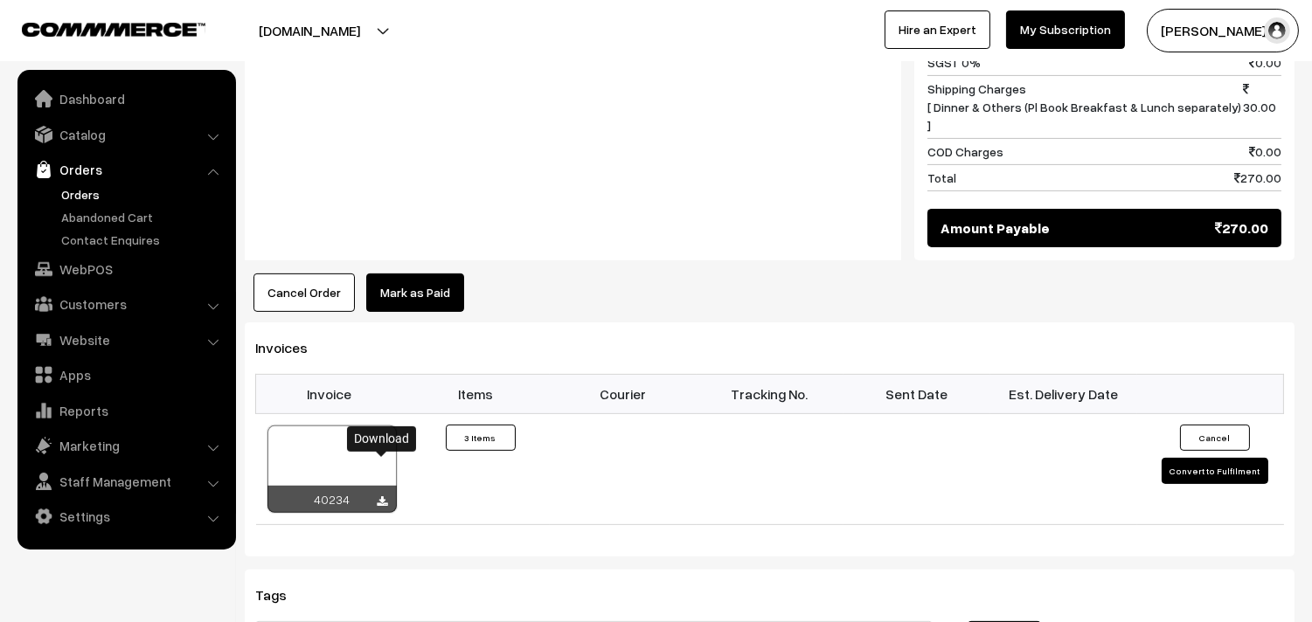
click at [384, 496] on icon at bounding box center [382, 501] width 10 height 11
click at [93, 190] on link "Orders" at bounding box center [143, 194] width 173 height 18
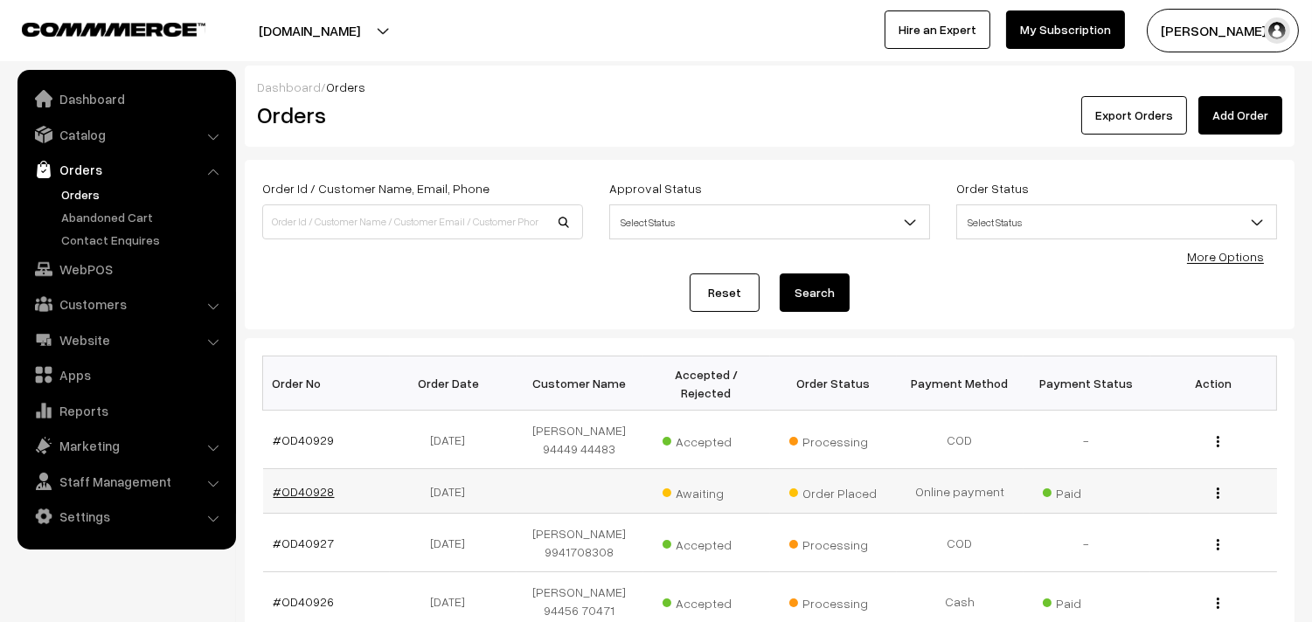
click at [282, 493] on link "#OD40928" at bounding box center [303, 491] width 61 height 15
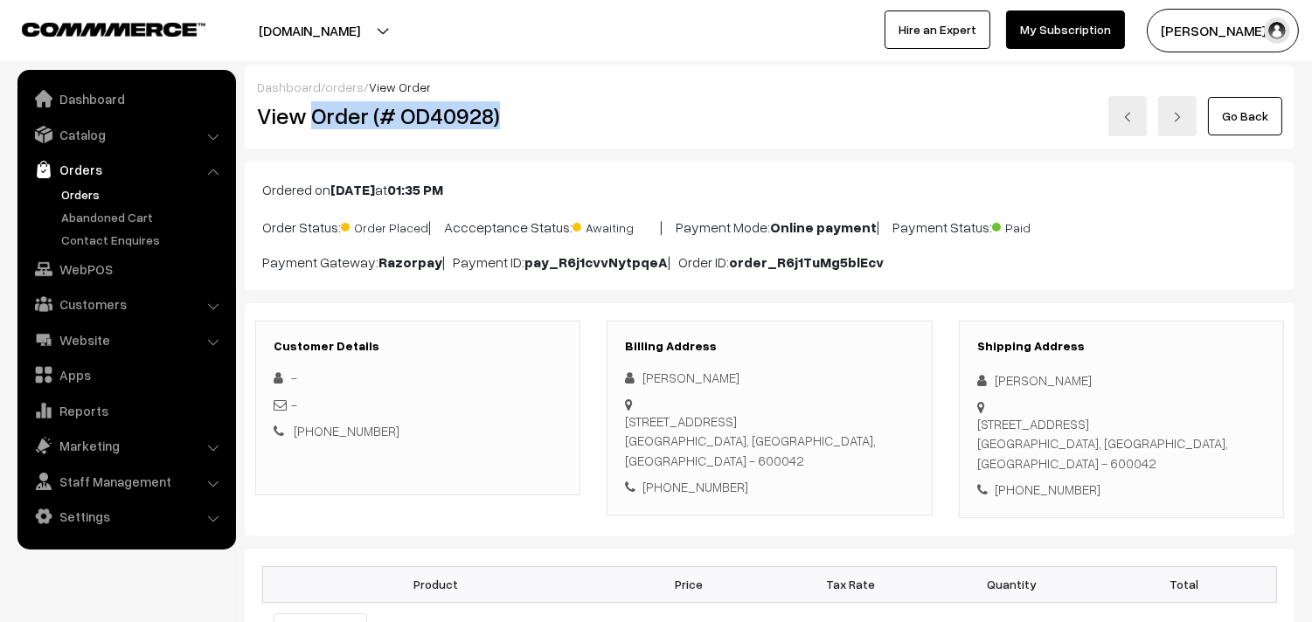
drag, startPoint x: 310, startPoint y: 114, endPoint x: 542, endPoint y: 119, distance: 231.6
click at [542, 119] on h2 "View Order (# OD40928)" at bounding box center [419, 115] width 324 height 27
copy h2 "Order (# OD40928)"
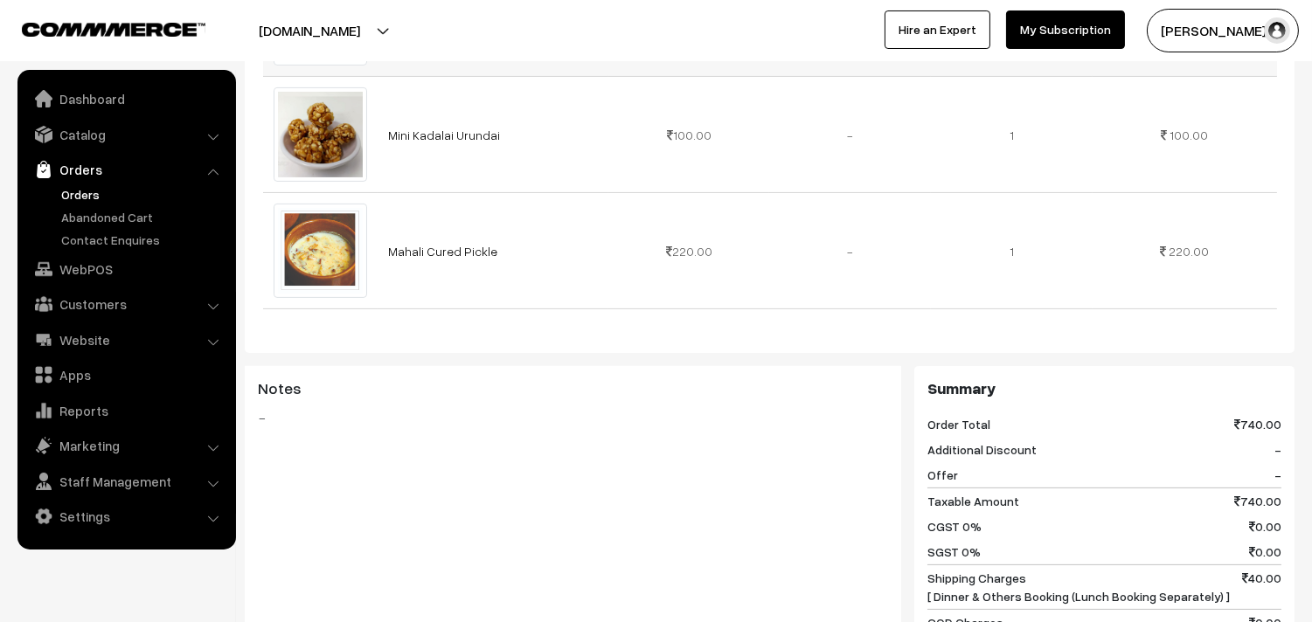
scroll to position [1068, 0]
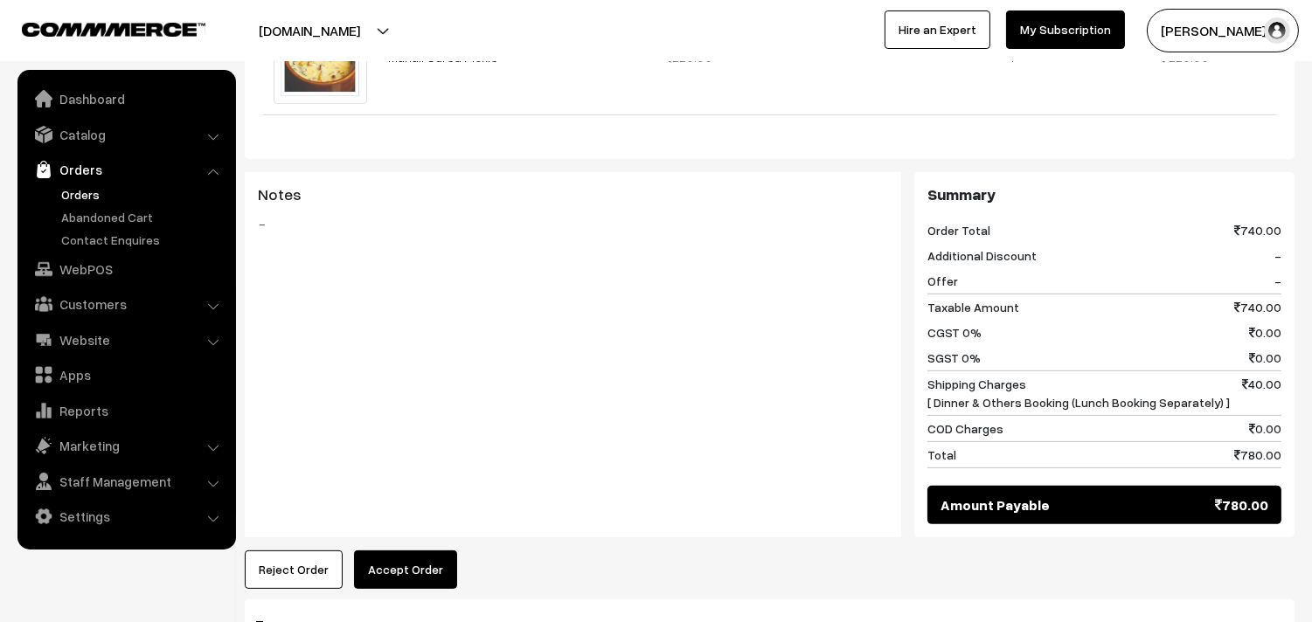
click at [82, 189] on link "Orders" at bounding box center [143, 194] width 173 height 18
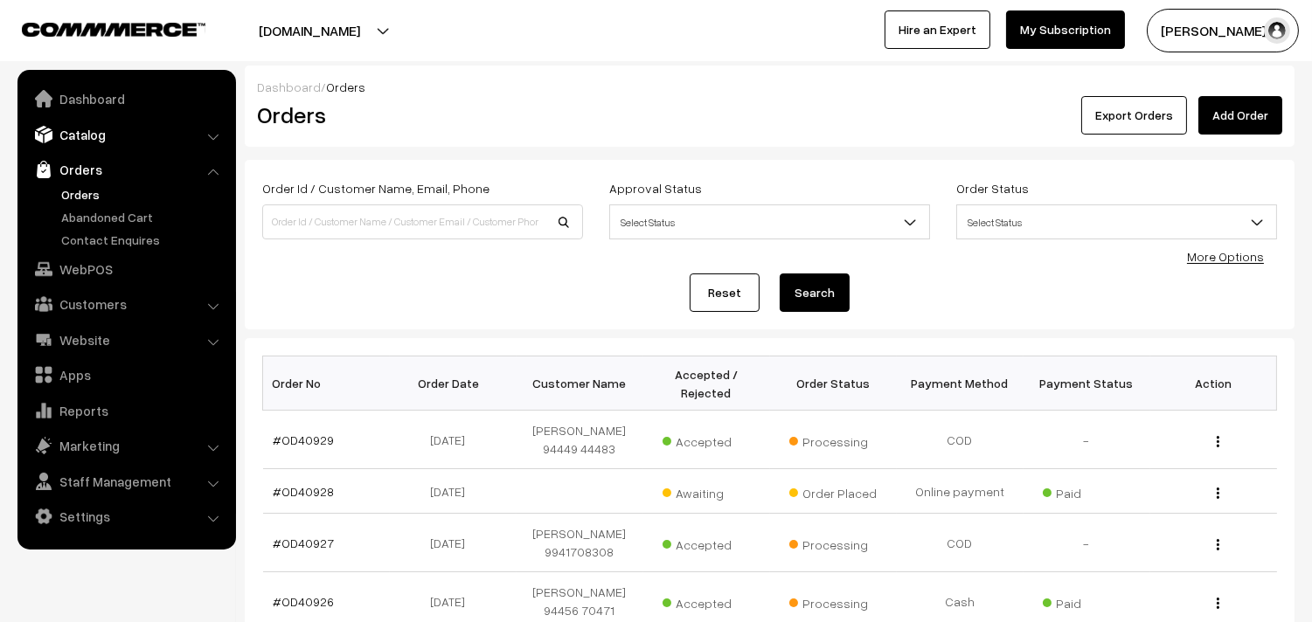
click at [73, 127] on link "Catalog" at bounding box center [126, 134] width 208 height 31
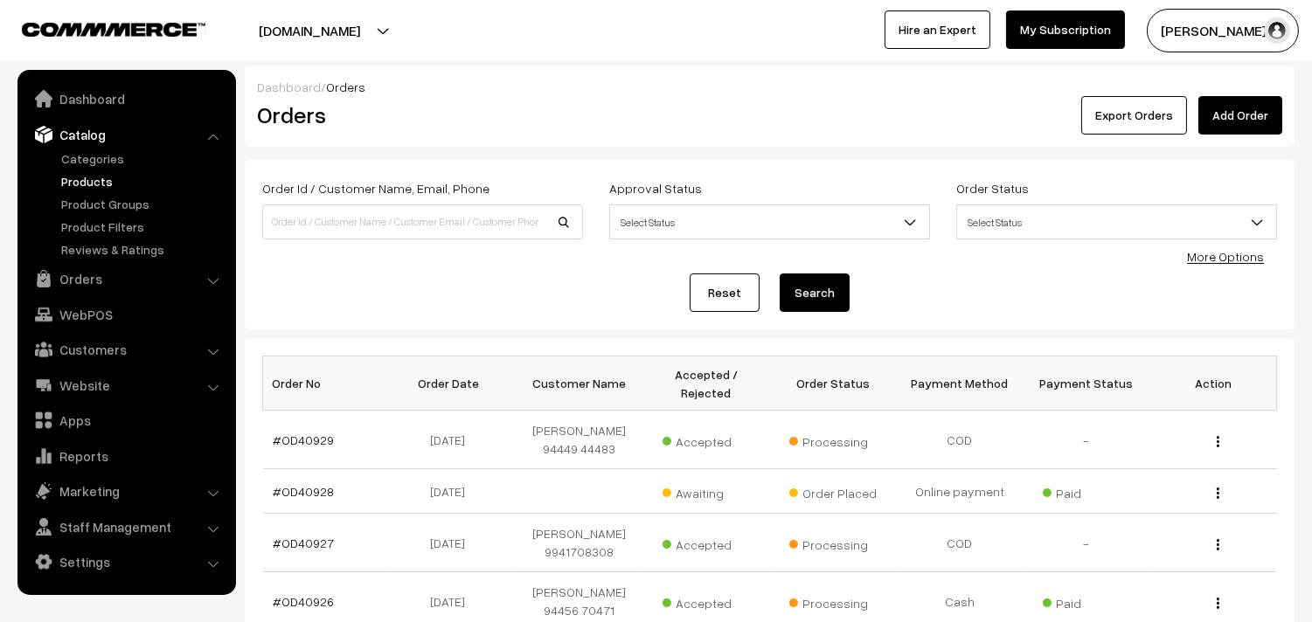
click at [81, 182] on link "Products" at bounding box center [143, 181] width 173 height 18
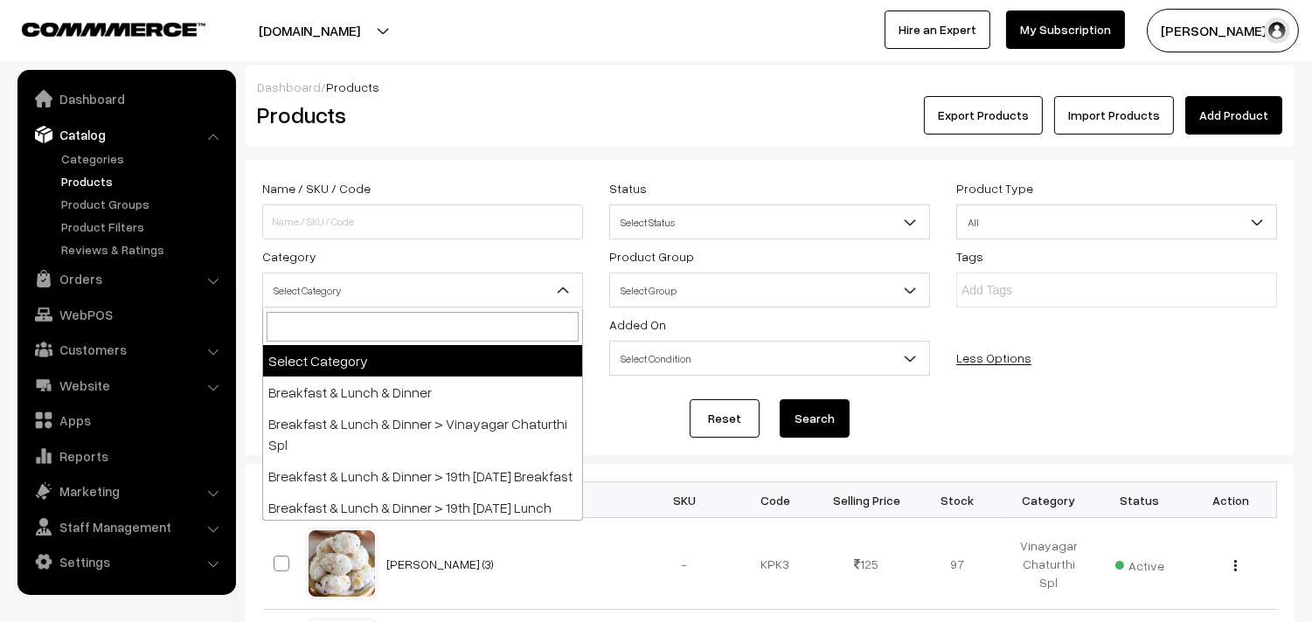
click at [391, 290] on span "Select Category" at bounding box center [422, 290] width 319 height 31
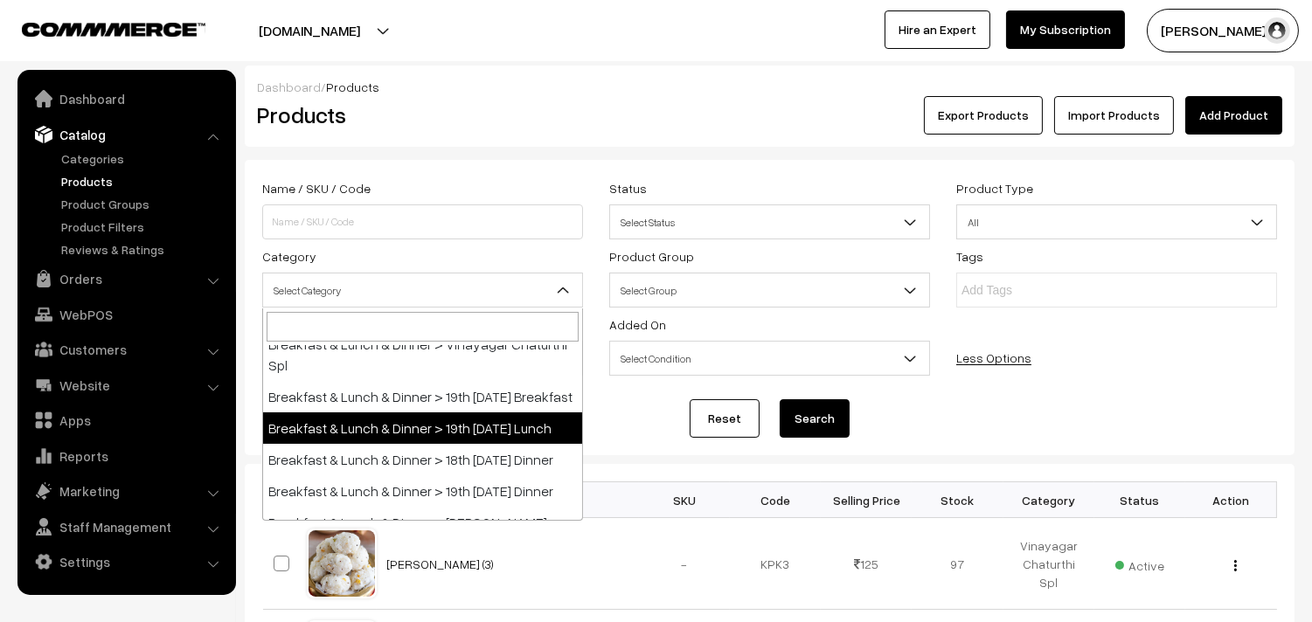
scroll to position [97, 0]
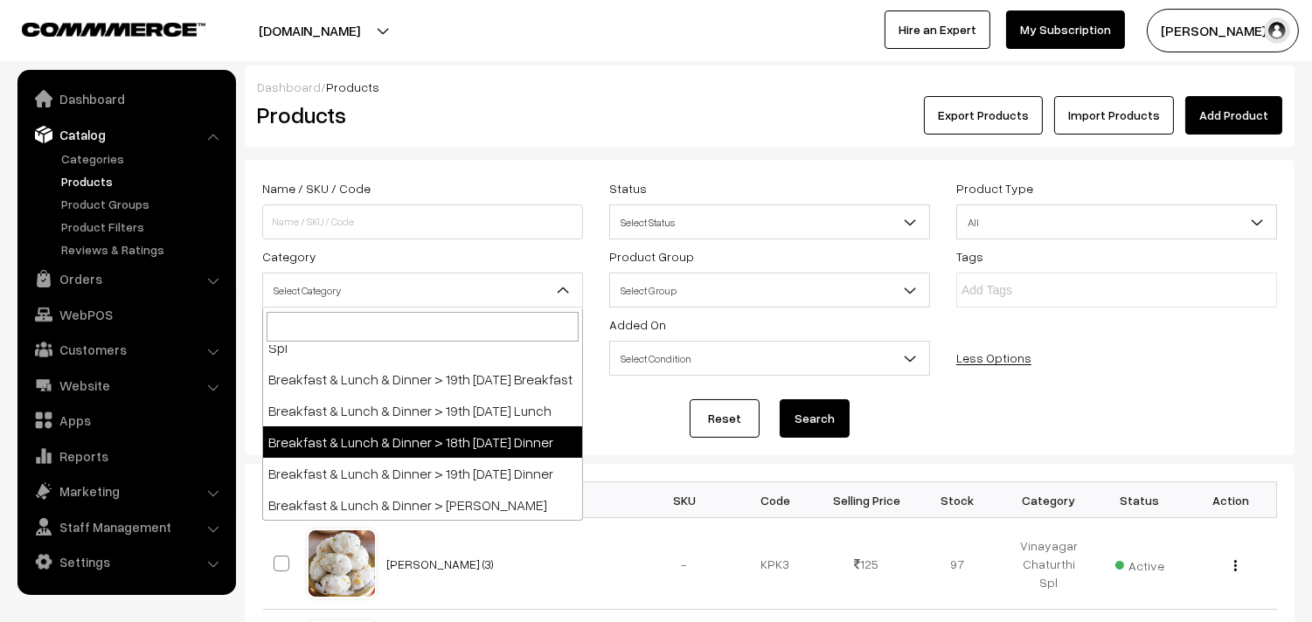
select select "68"
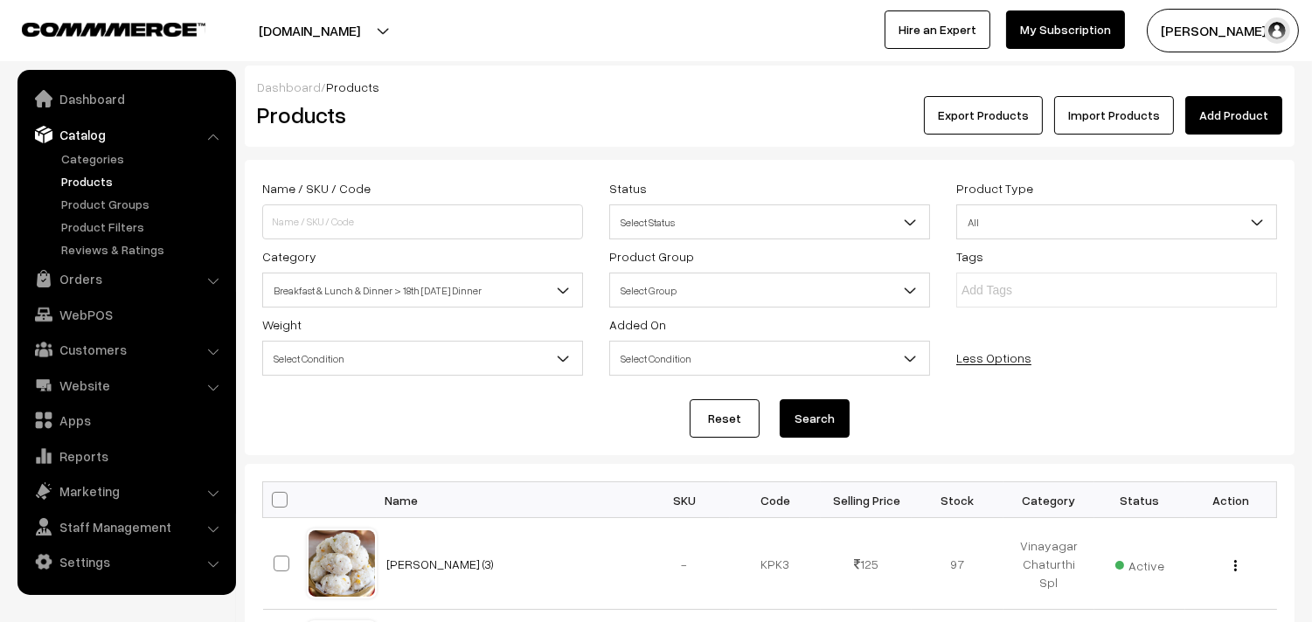
drag, startPoint x: 825, startPoint y: 426, endPoint x: 813, endPoint y: 406, distance: 22.3
click at [824, 426] on button "Search" at bounding box center [814, 418] width 70 height 38
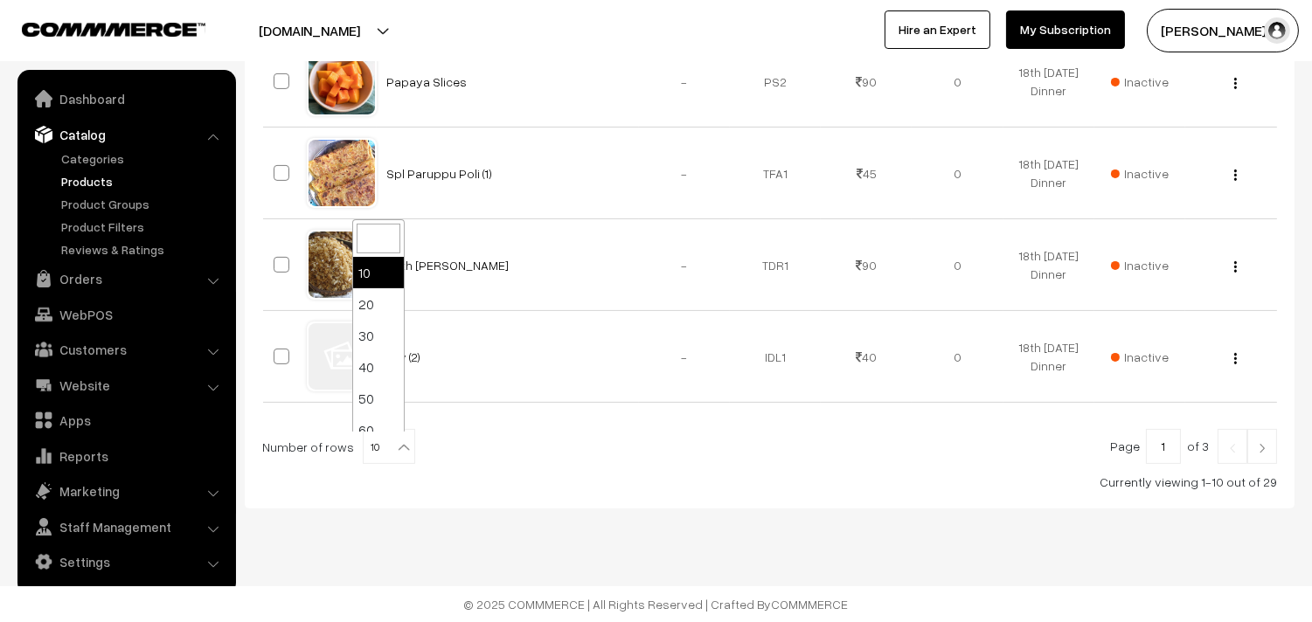
scroll to position [1035, 0]
select select "60"
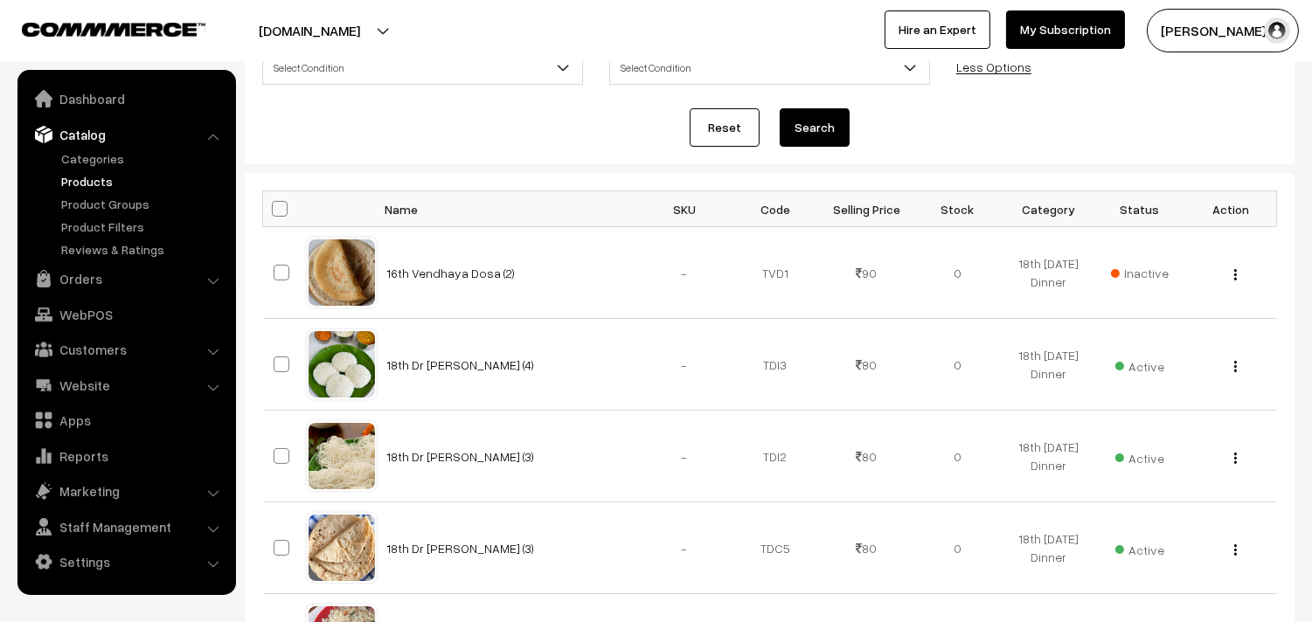
scroll to position [291, 0]
click at [292, 206] on th at bounding box center [285, 209] width 44 height 36
click at [285, 208] on span at bounding box center [280, 209] width 16 height 16
click at [274, 208] on input "checkbox" at bounding box center [268, 208] width 11 height 11
checkbox input "true"
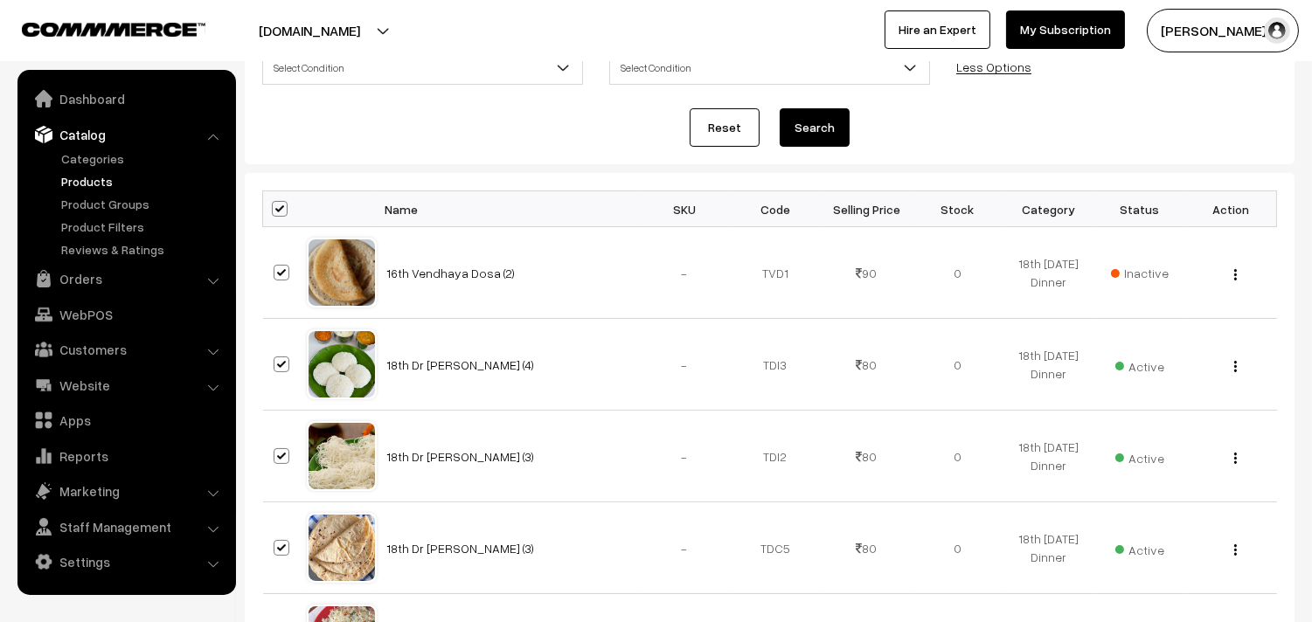
checkbox input "true"
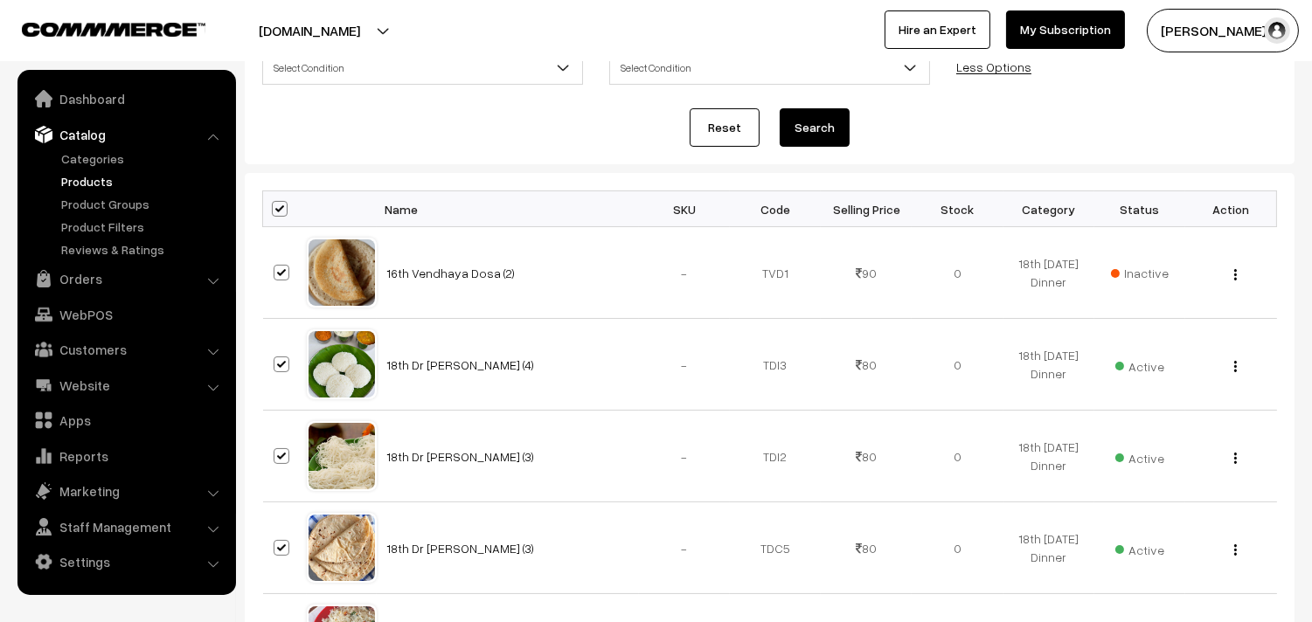
checkbox input "true"
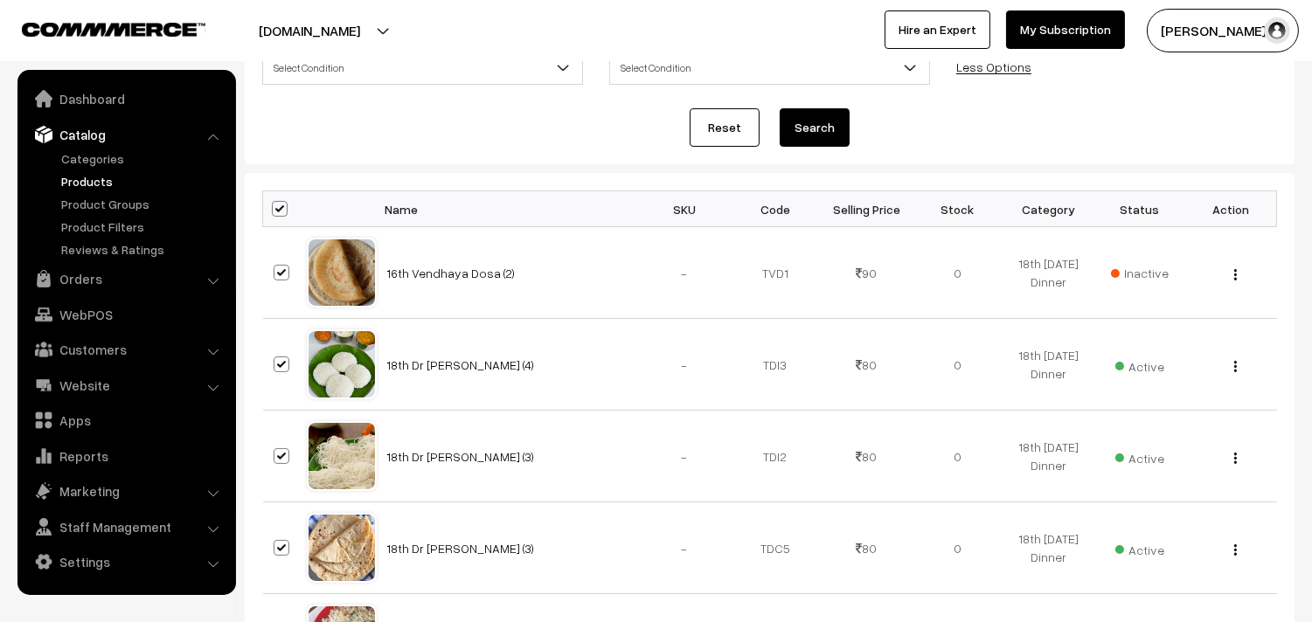
checkbox input "true"
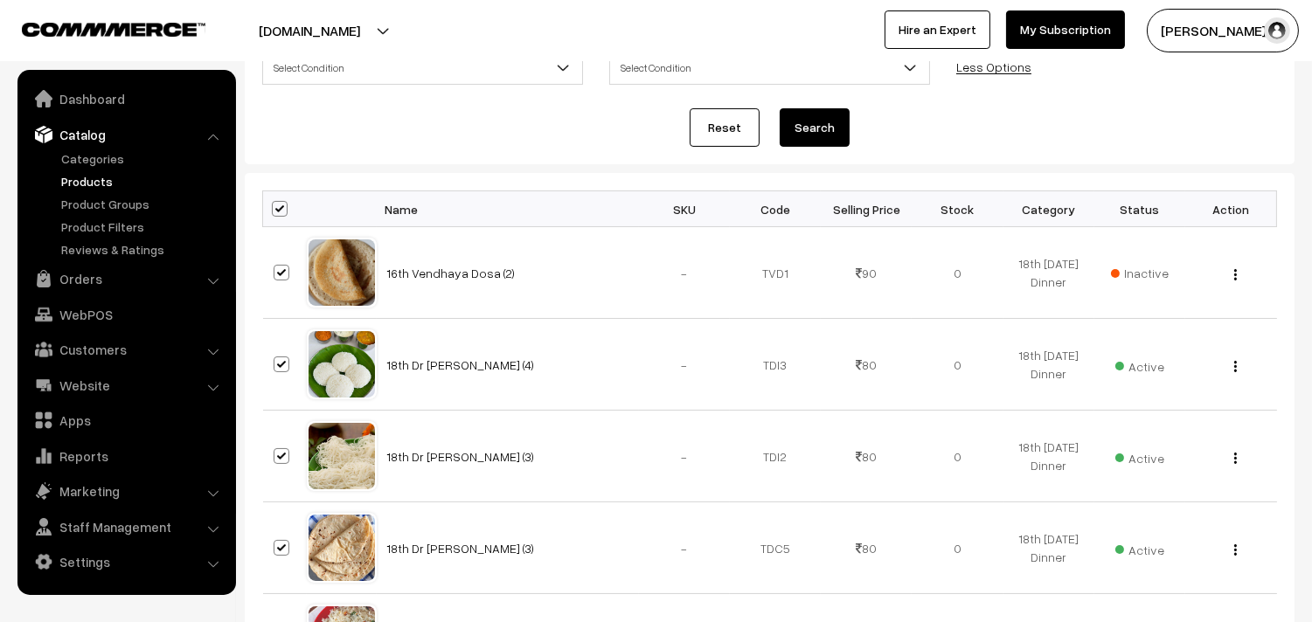
checkbox input "true"
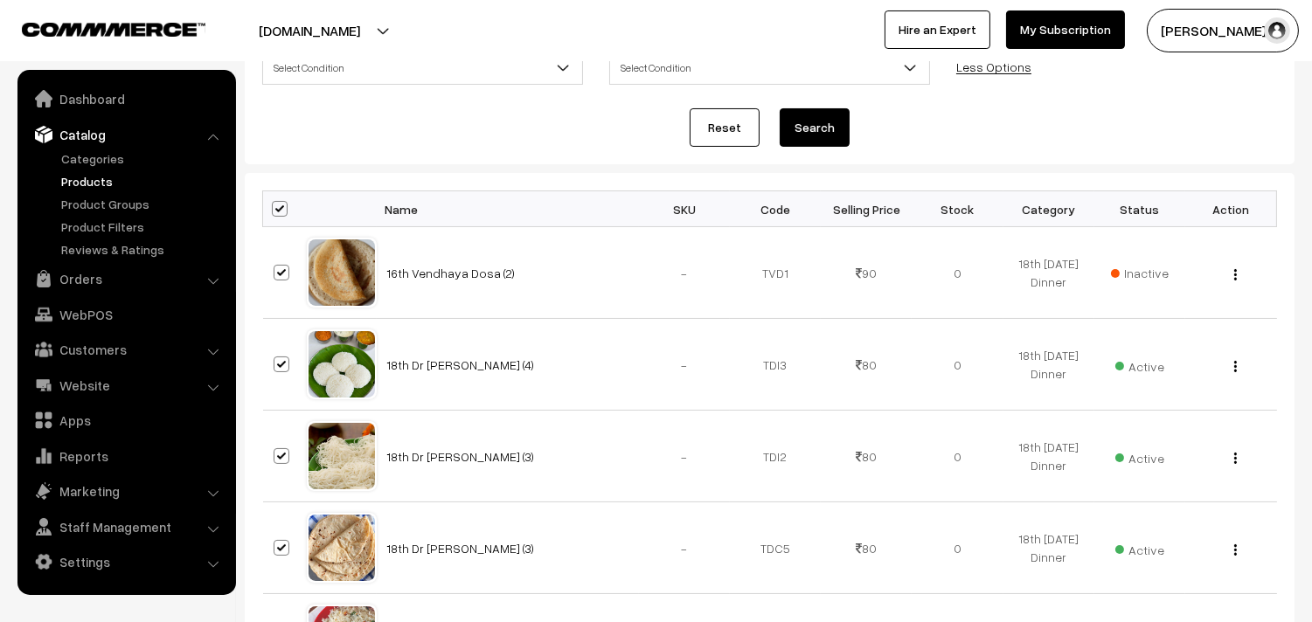
checkbox input "true"
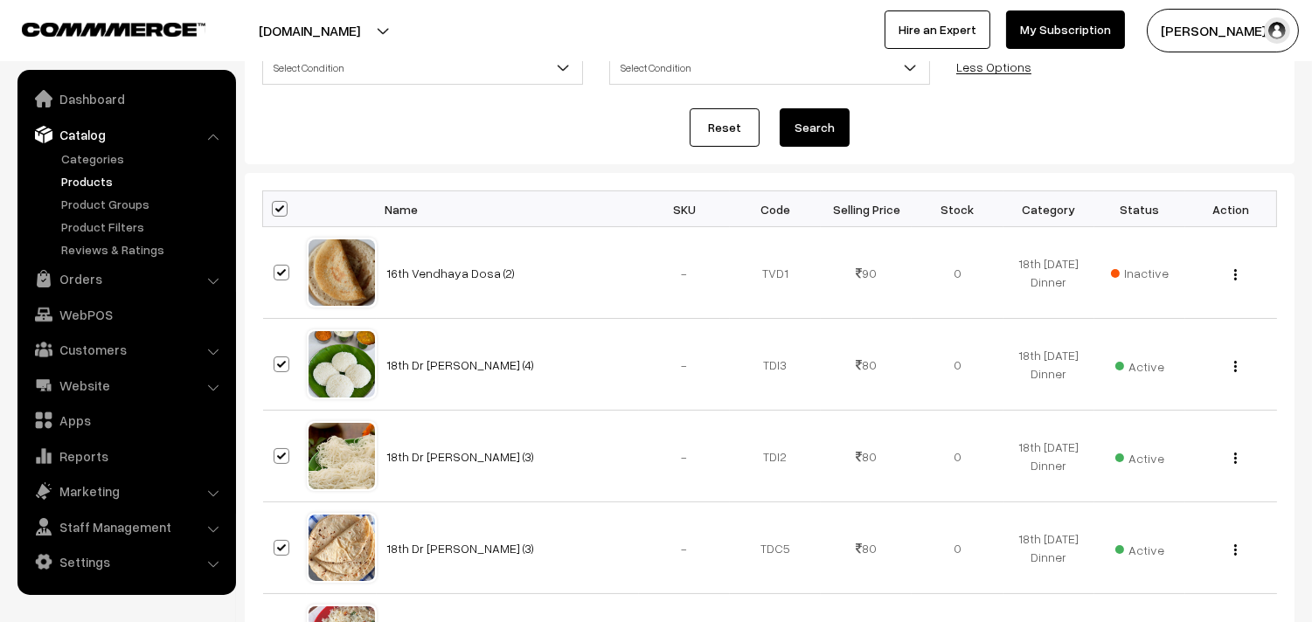
checkbox input "true"
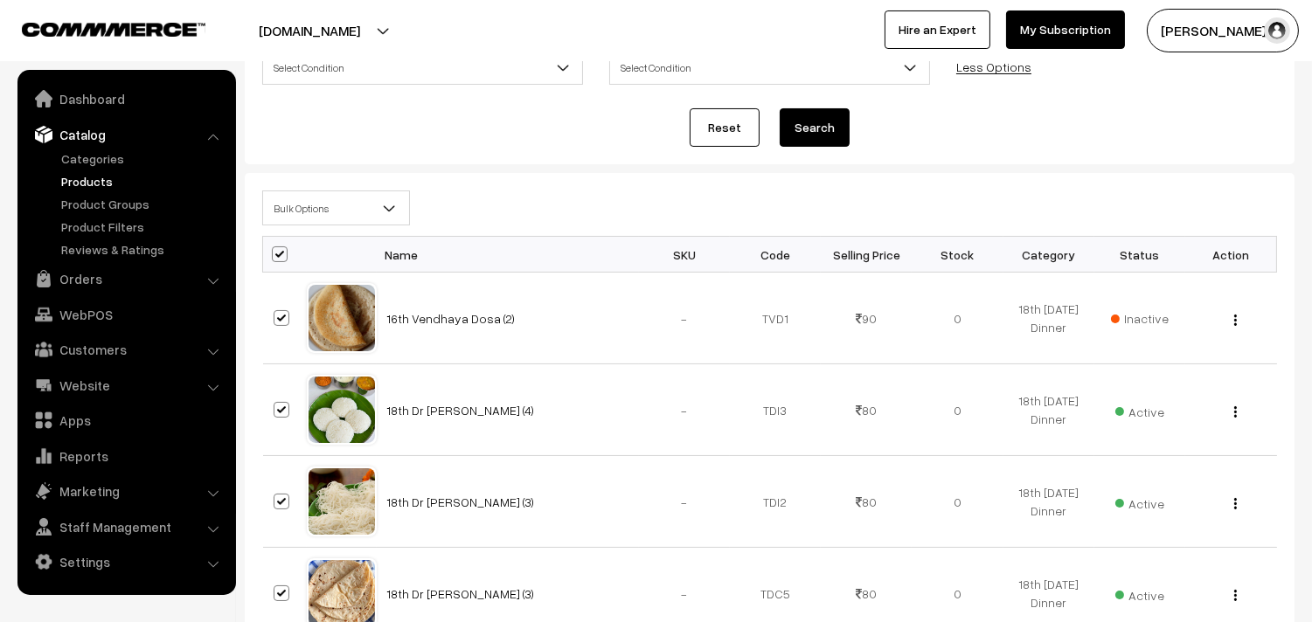
click at [310, 213] on span "Bulk Options" at bounding box center [336, 208] width 146 height 31
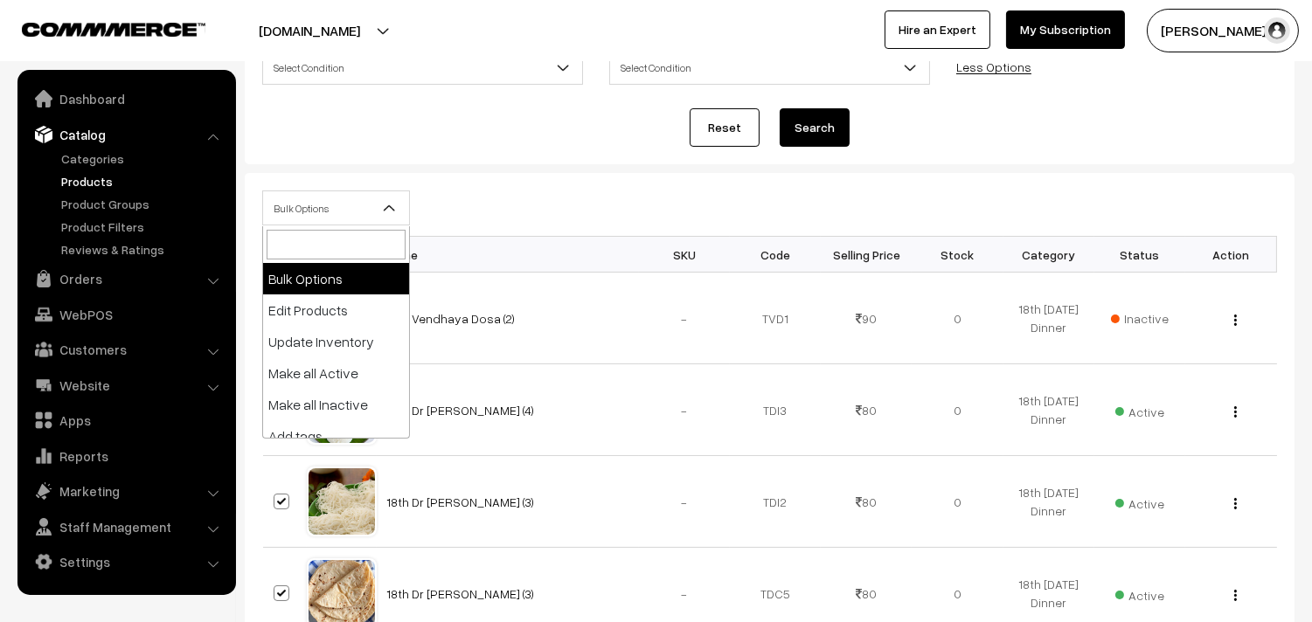
select select "editProduct"
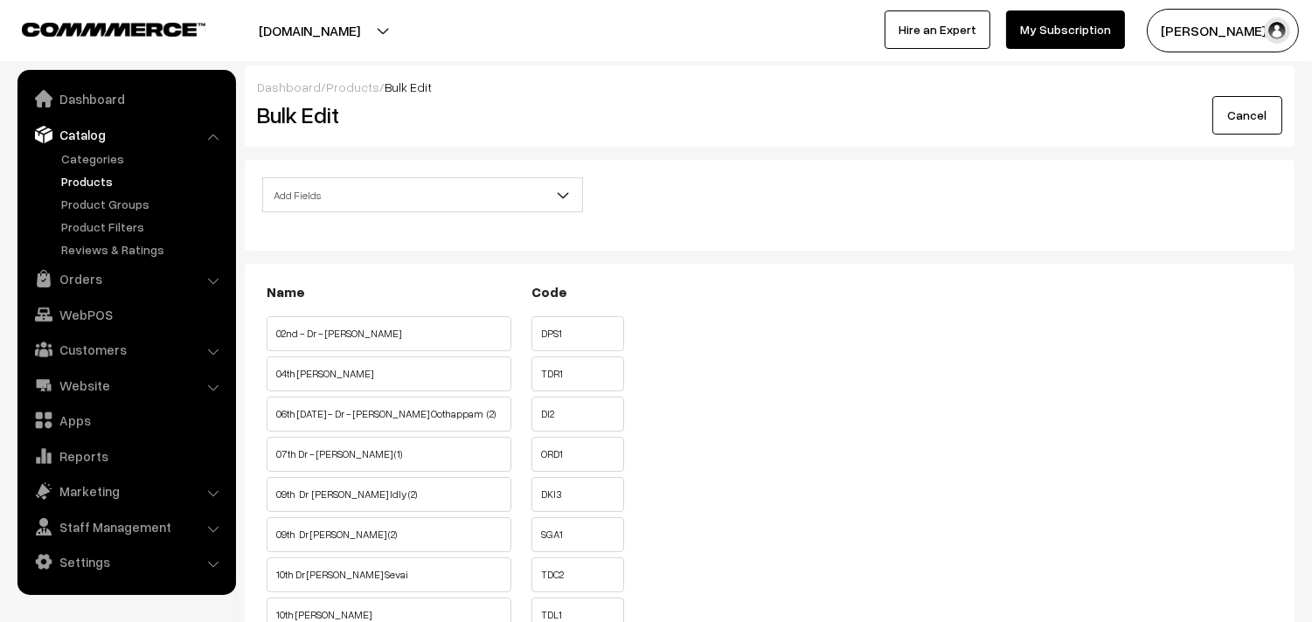
click at [342, 185] on span "Add Fields" at bounding box center [422, 195] width 319 height 31
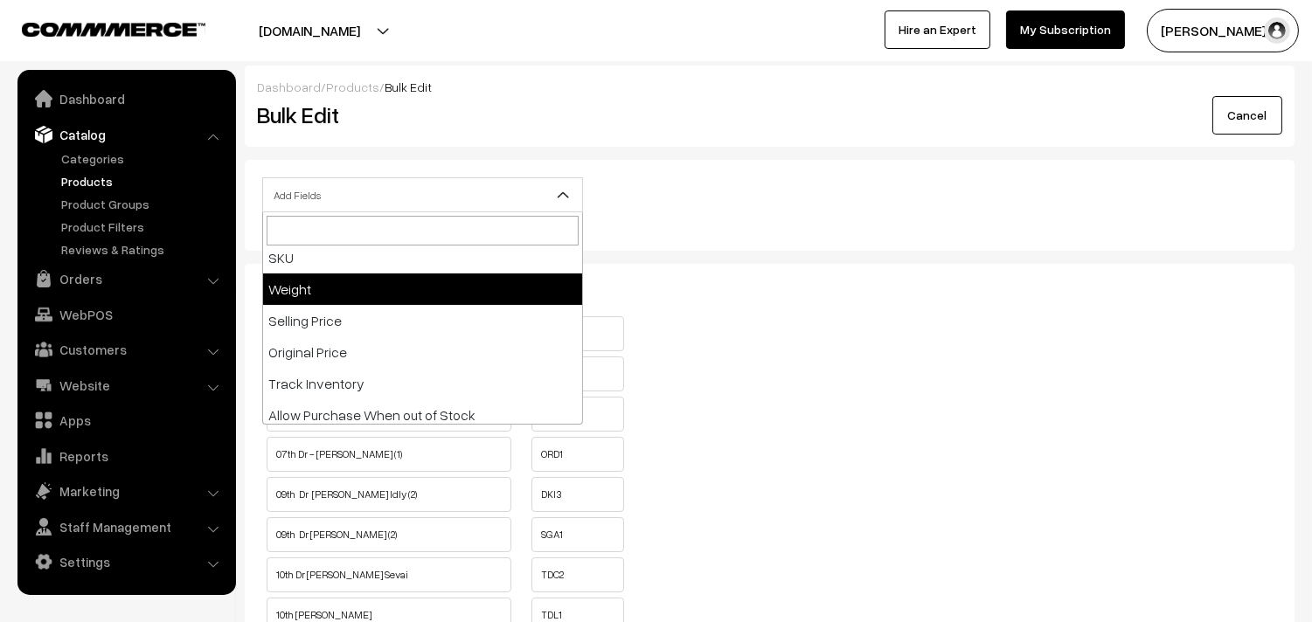
scroll to position [194, 0]
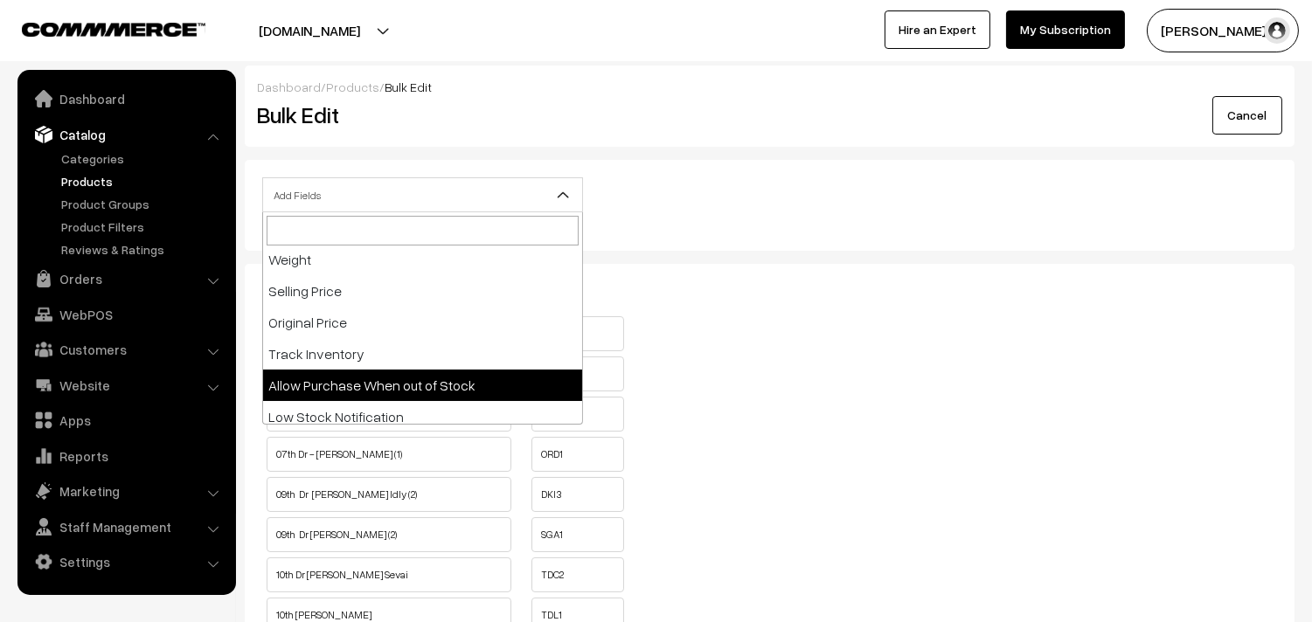
select select "allow-purchase"
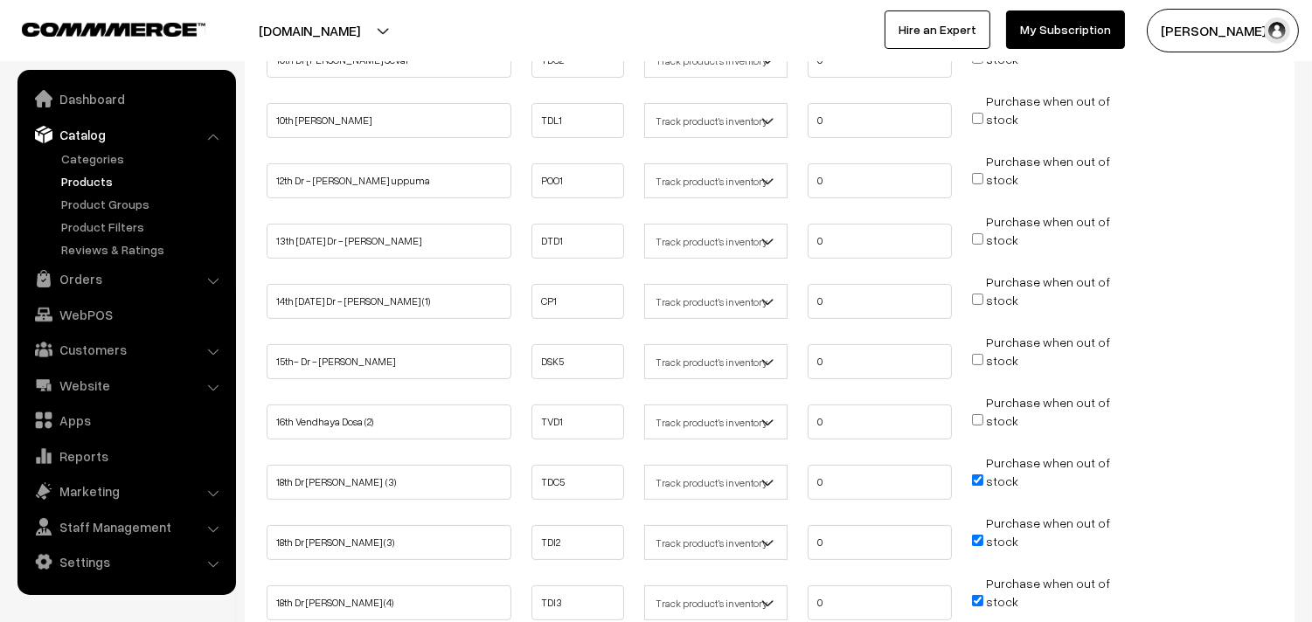
scroll to position [776, 0]
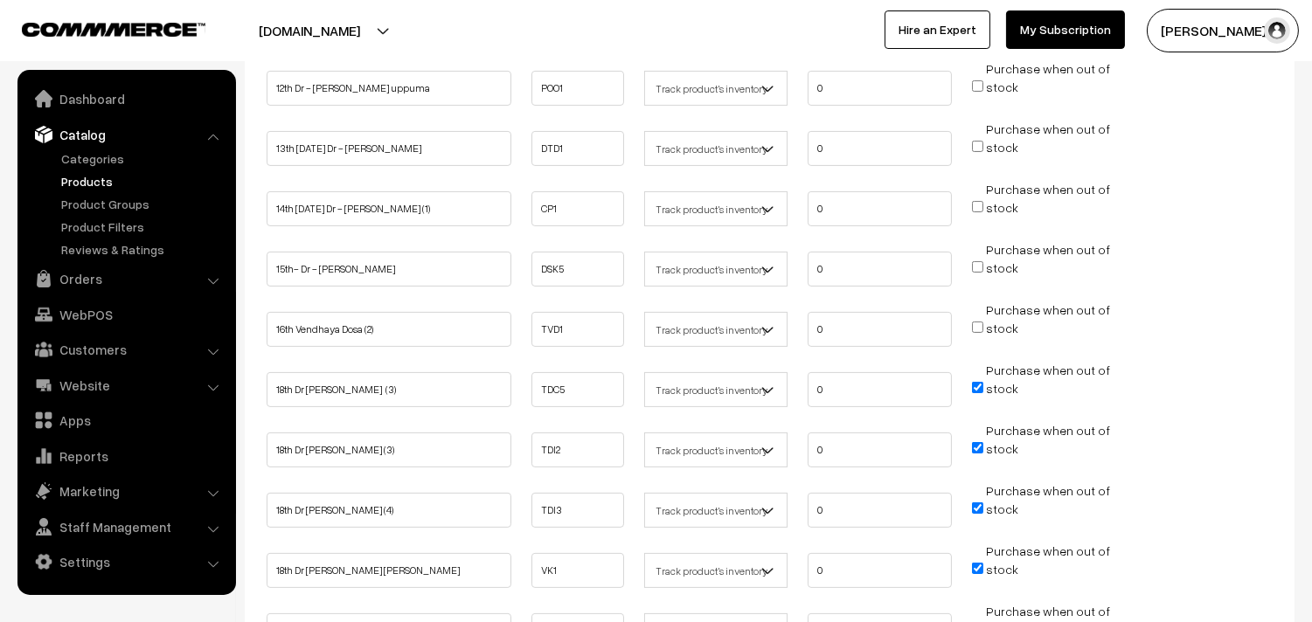
click at [979, 382] on input "Purchase when out of stock" at bounding box center [977, 387] width 11 height 11
checkbox input "false"
click at [981, 442] on input "Purchase when out of stock" at bounding box center [977, 447] width 11 height 11
checkbox input "false"
click at [976, 502] on input "Purchase when out of stock" at bounding box center [977, 507] width 11 height 11
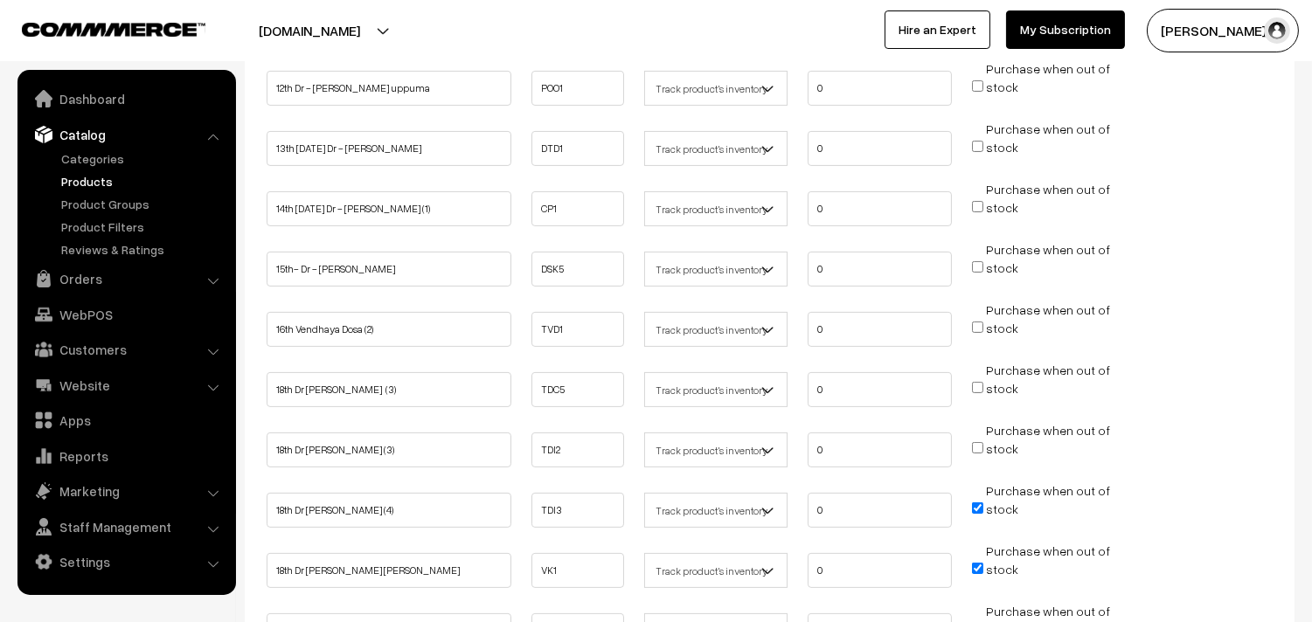
checkbox input "false"
click at [977, 563] on input "Purchase when out of stock" at bounding box center [977, 568] width 11 height 11
checkbox input "false"
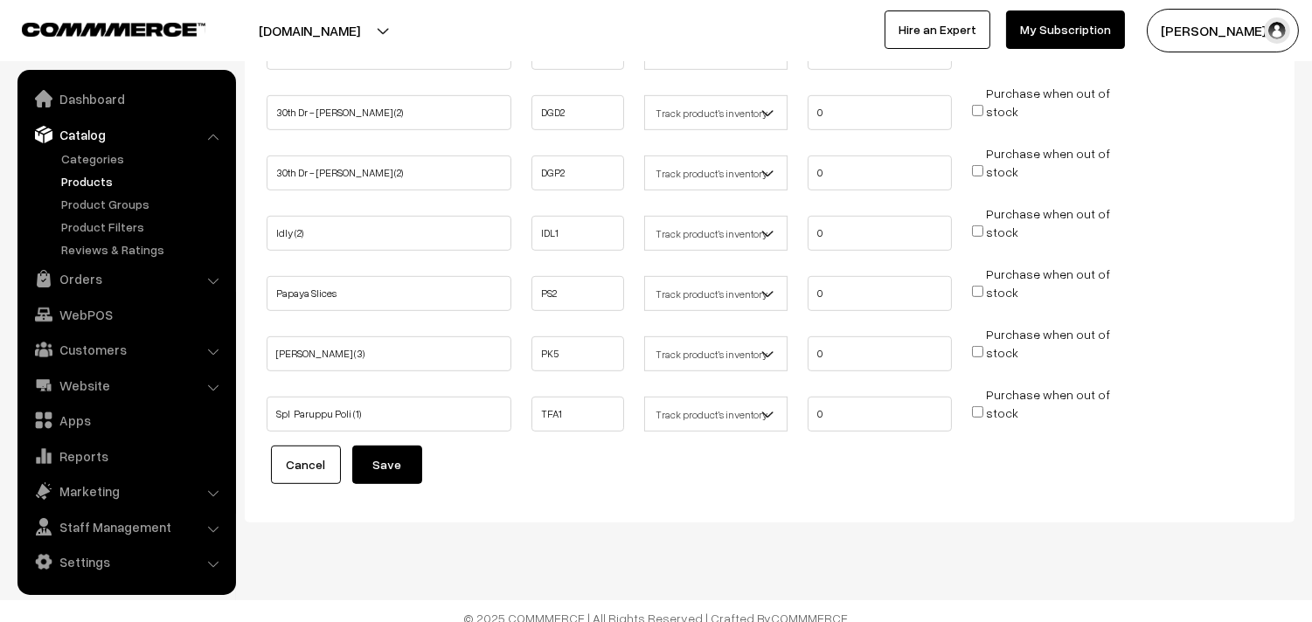
scroll to position [1658, 0]
click at [386, 444] on button "Save" at bounding box center [387, 463] width 70 height 38
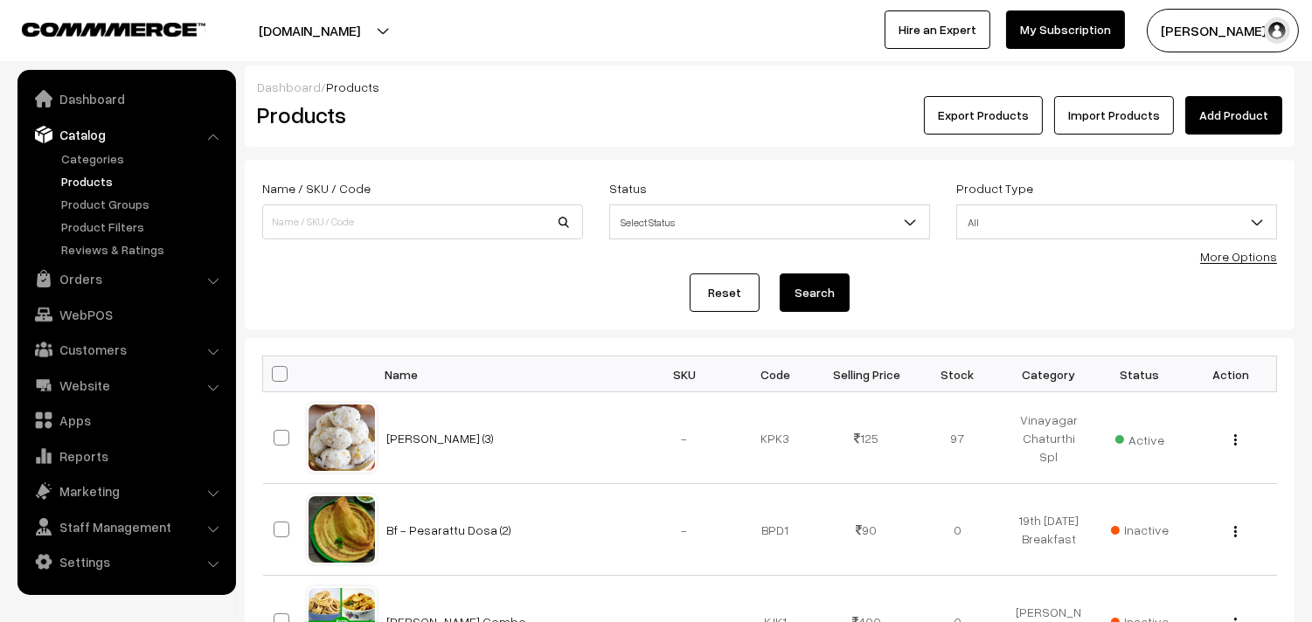
click at [112, 187] on link "Products" at bounding box center [143, 181] width 173 height 18
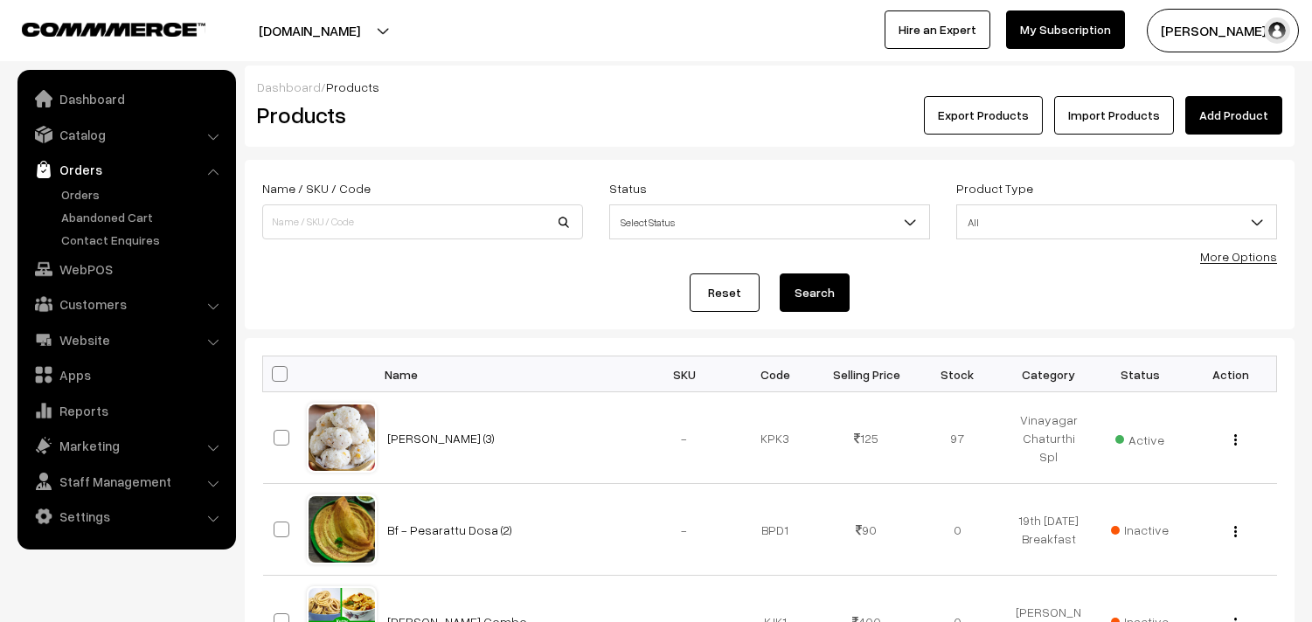
click at [89, 197] on link "Orders" at bounding box center [143, 194] width 173 height 18
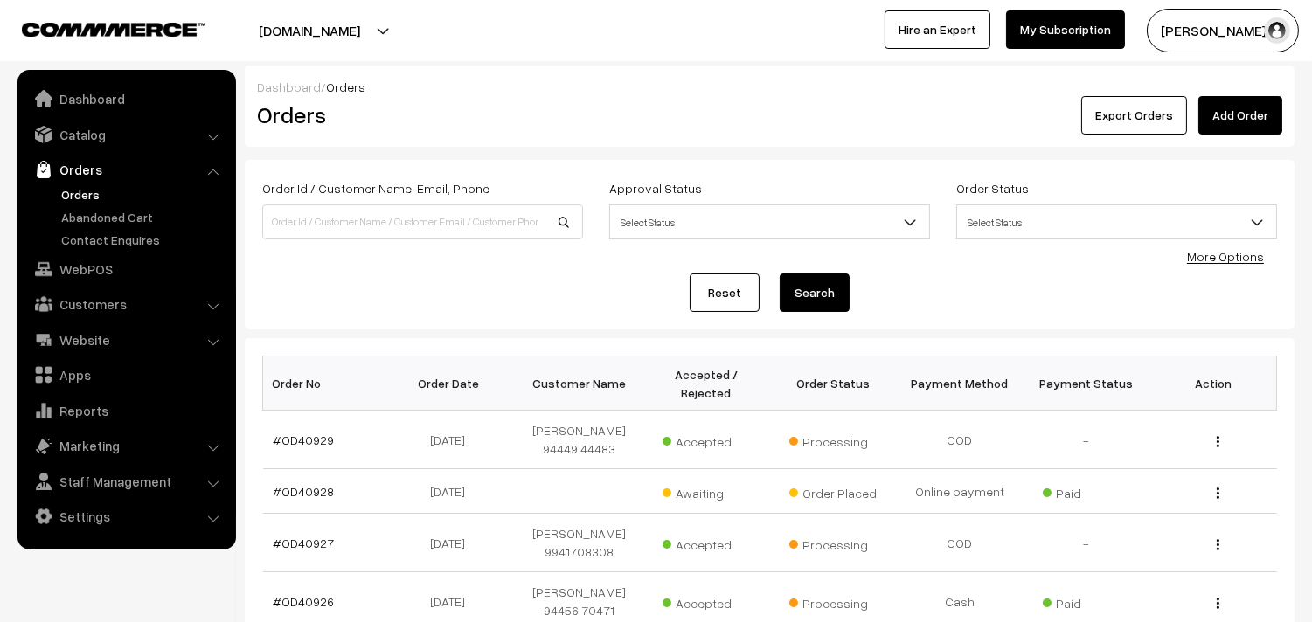
scroll to position [97, 0]
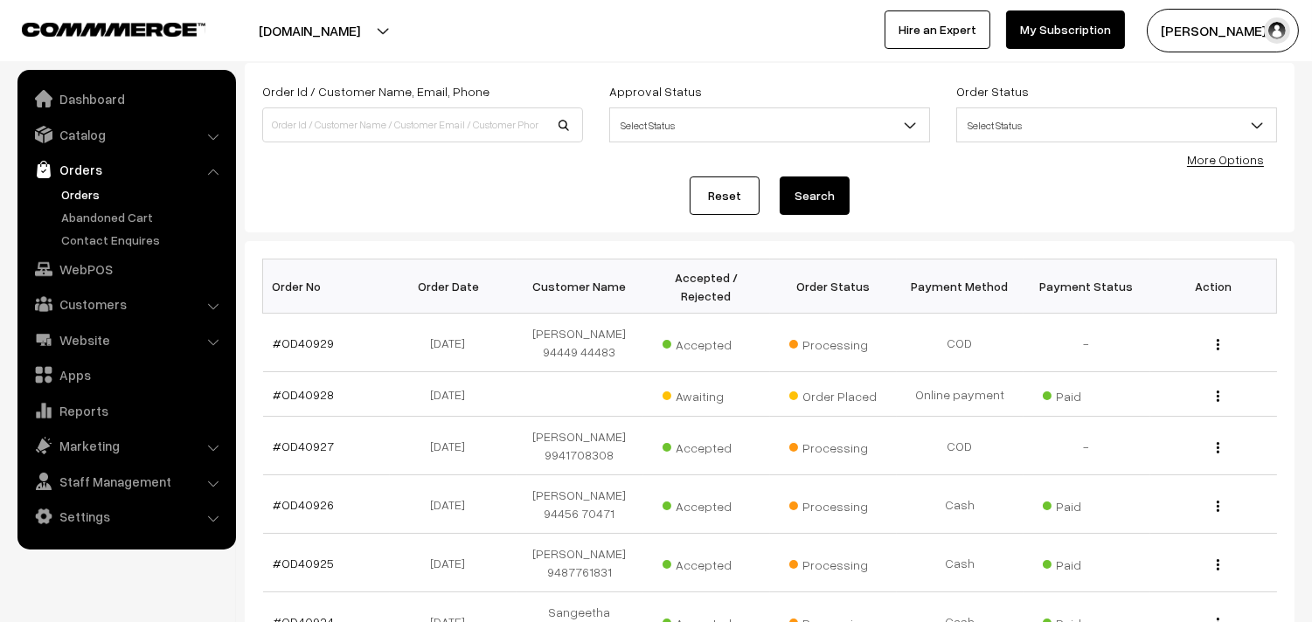
click at [80, 183] on link "Orders" at bounding box center [126, 169] width 208 height 31
click at [81, 186] on link "Orders" at bounding box center [143, 194] width 173 height 18
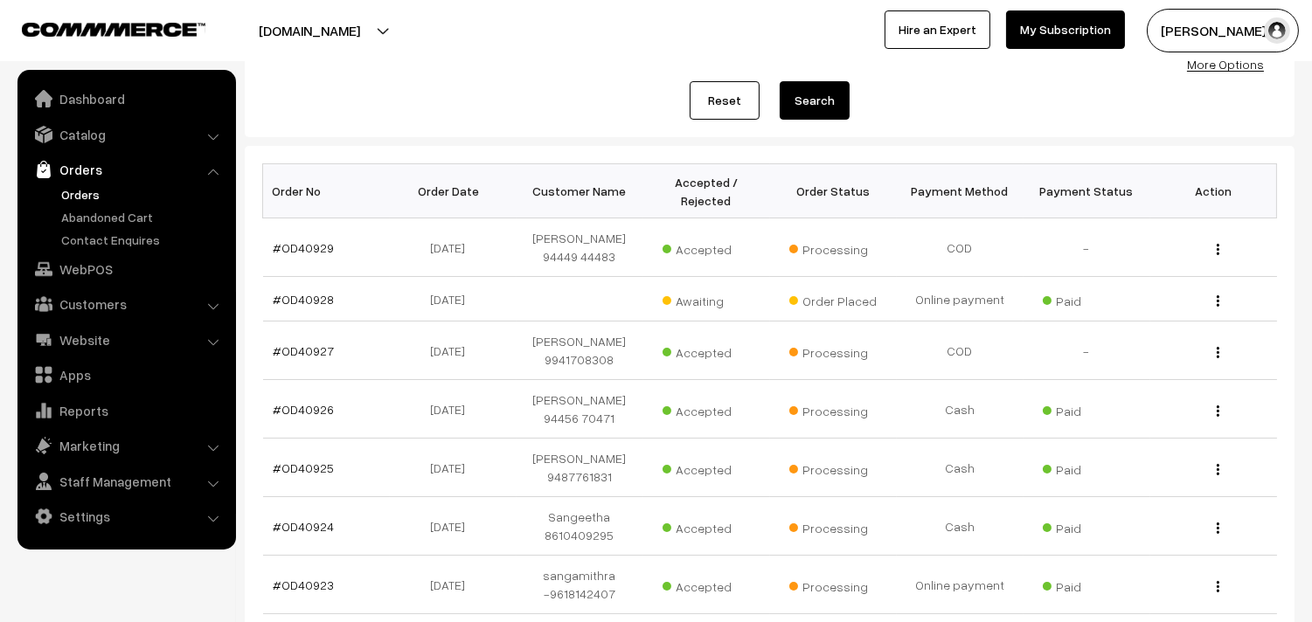
scroll to position [194, 0]
click at [294, 294] on link "#OD40928" at bounding box center [303, 297] width 61 height 15
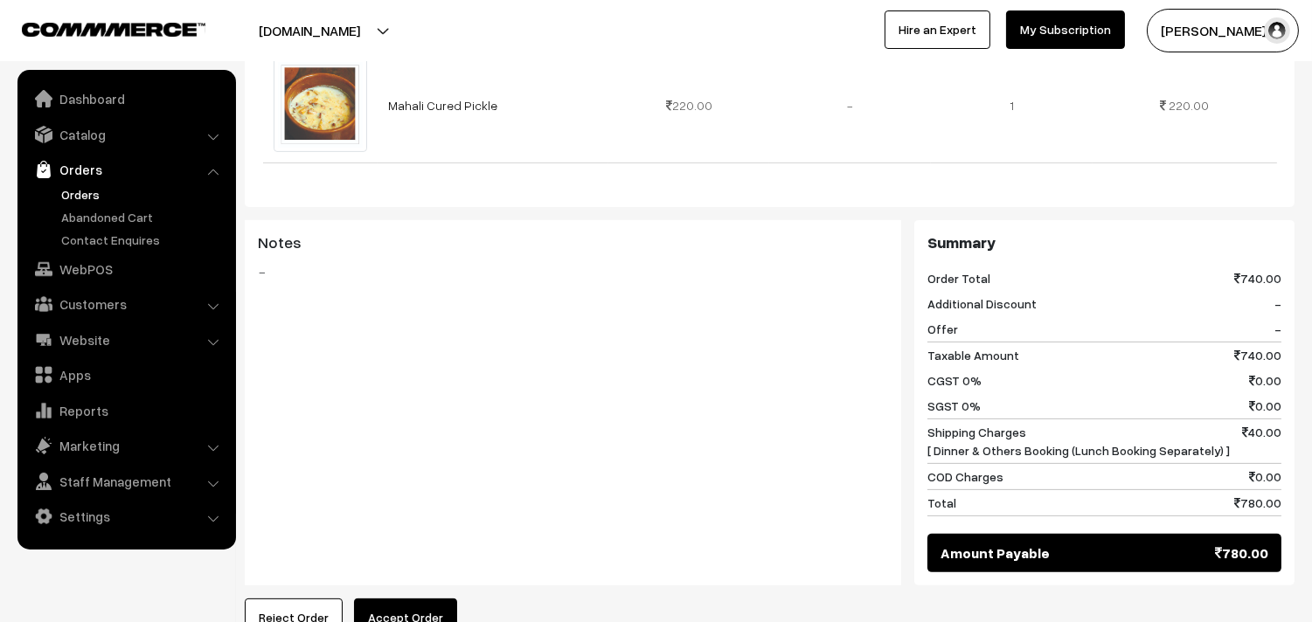
scroll to position [1068, 0]
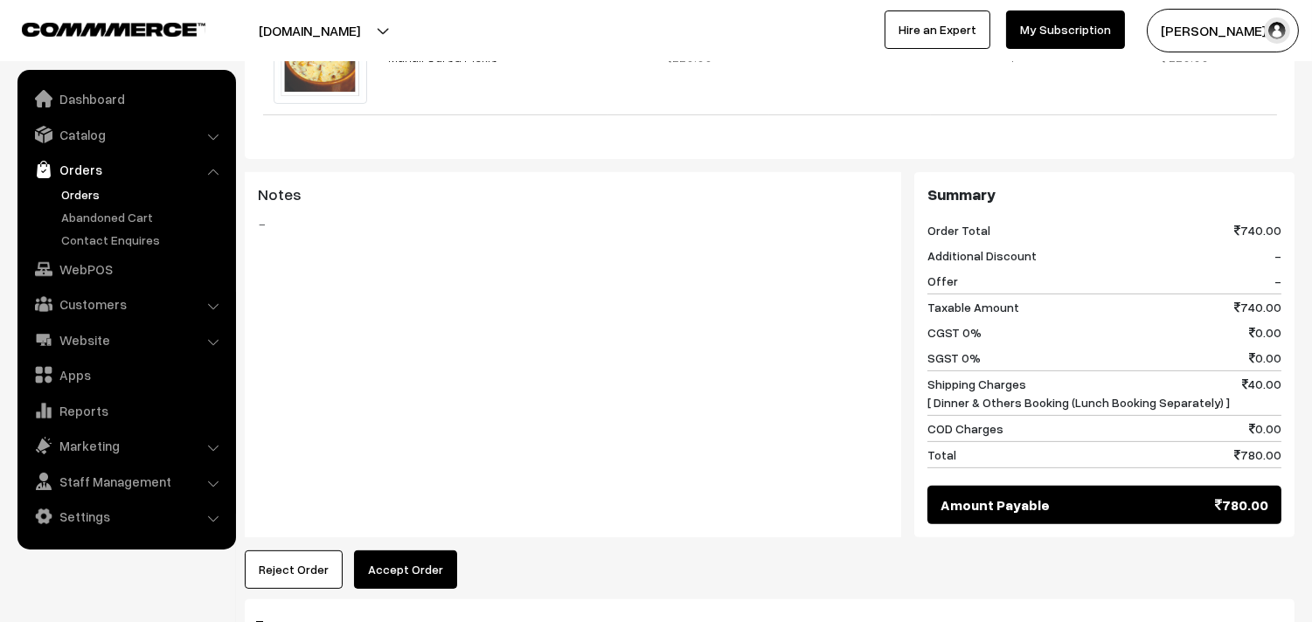
click at [96, 185] on link "Orders" at bounding box center [143, 194] width 173 height 18
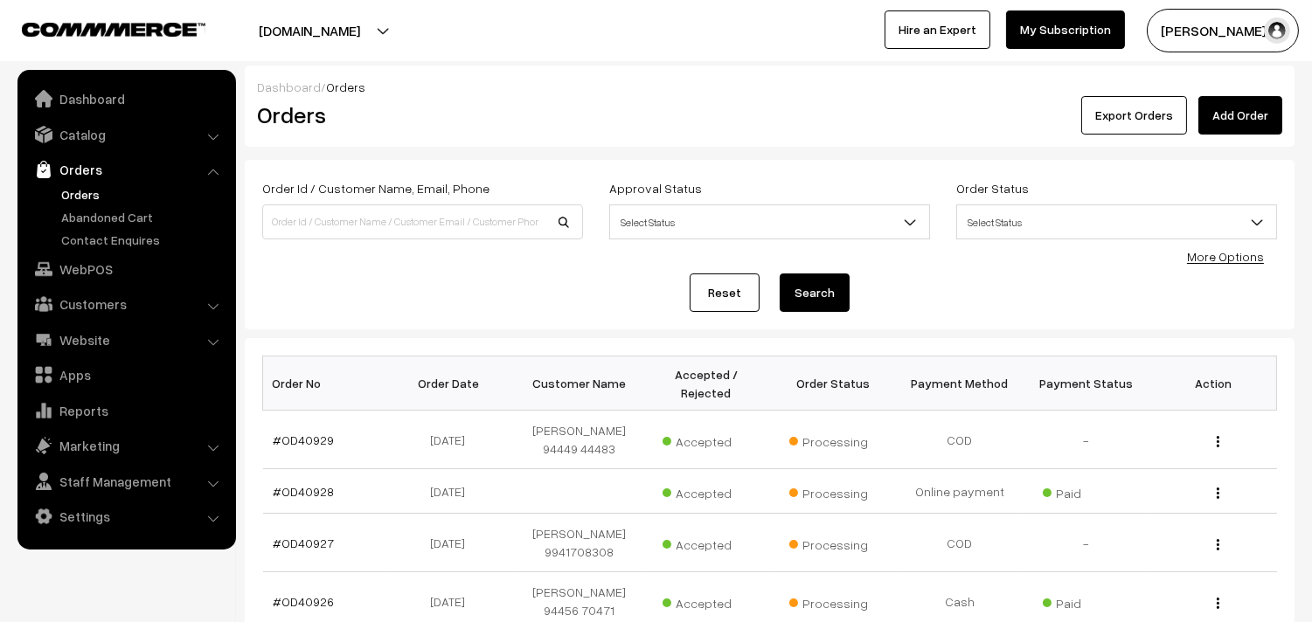
click at [89, 203] on link "Orders" at bounding box center [143, 194] width 173 height 18
click at [92, 195] on link "Orders" at bounding box center [143, 194] width 173 height 18
click at [91, 195] on link "Orders" at bounding box center [143, 194] width 173 height 18
click at [80, 175] on link "Orders" at bounding box center [126, 169] width 208 height 31
click at [82, 195] on link "Orders" at bounding box center [143, 194] width 173 height 18
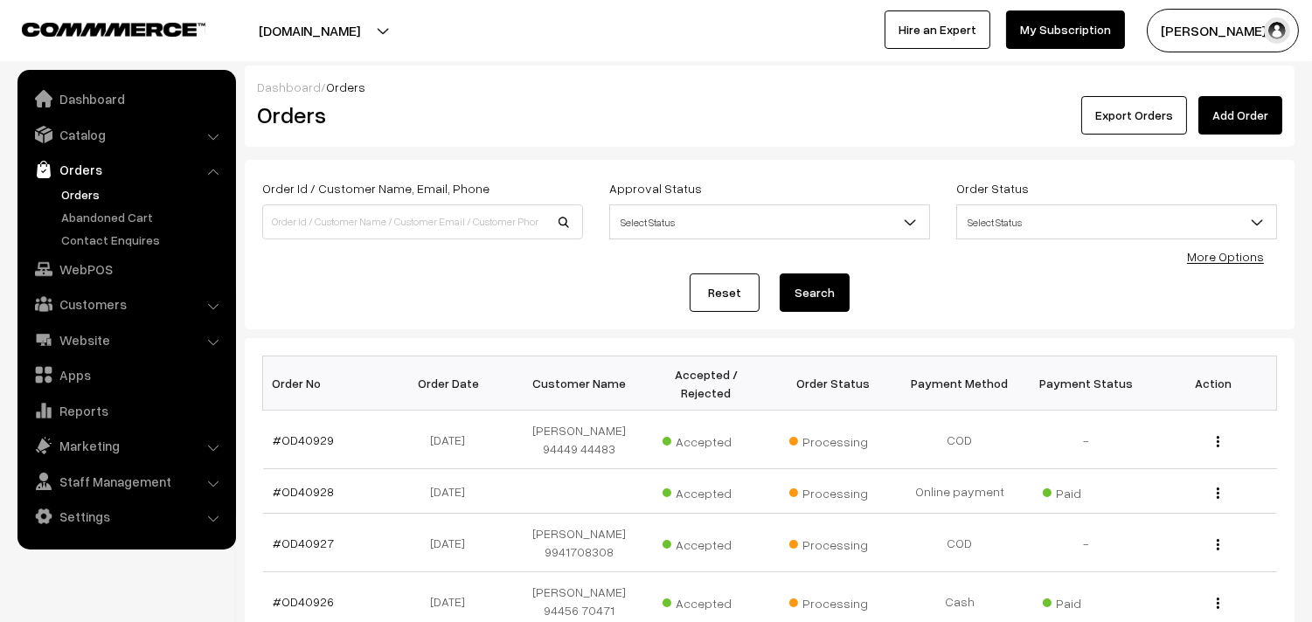
click at [89, 190] on link "Orders" at bounding box center [143, 194] width 173 height 18
click at [72, 199] on link "Orders" at bounding box center [143, 194] width 173 height 18
click at [76, 189] on link "Orders" at bounding box center [143, 194] width 173 height 18
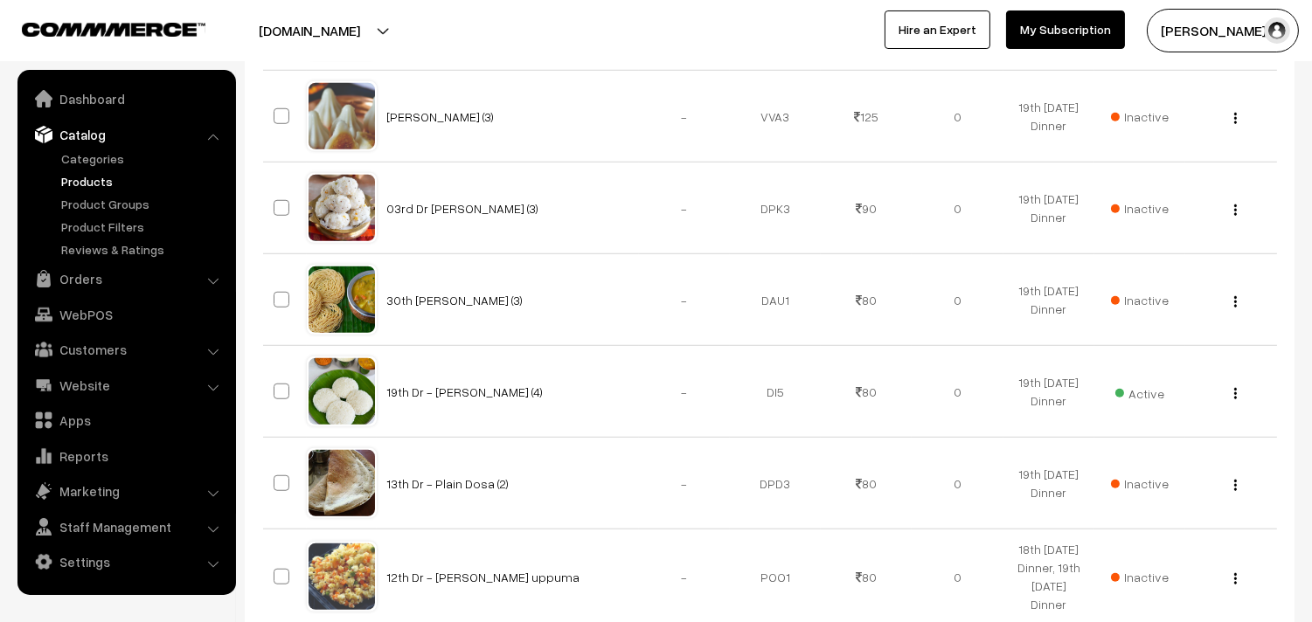
scroll to position [2523, 0]
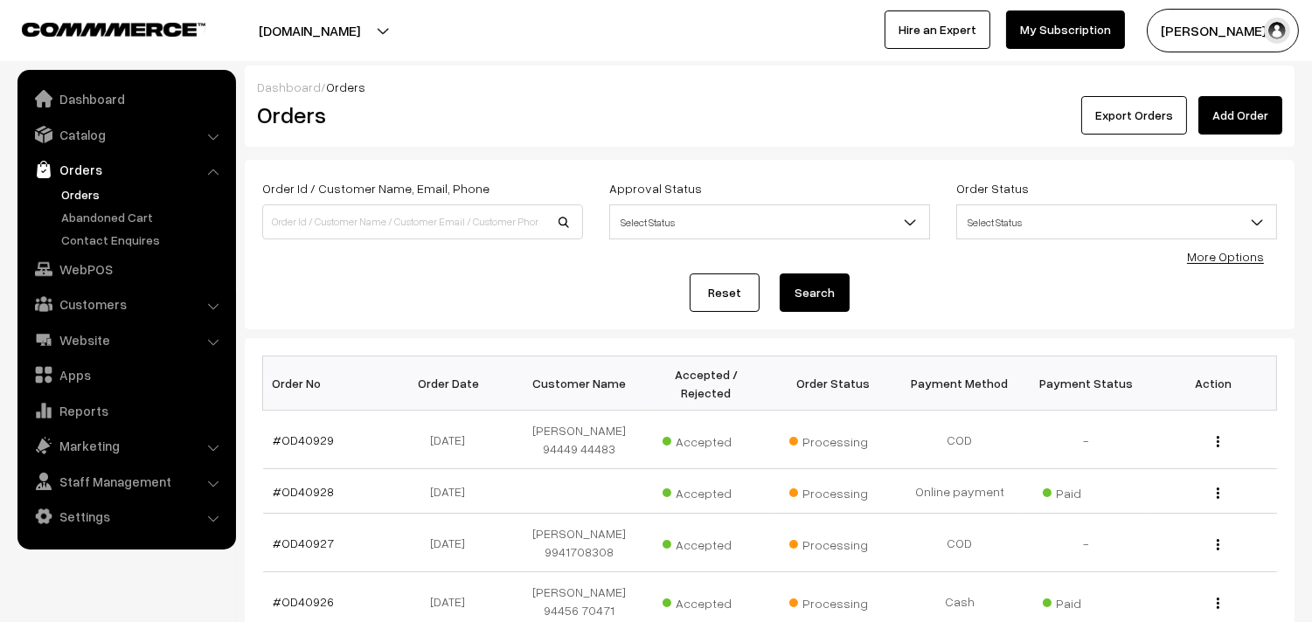
click at [93, 193] on link "Orders" at bounding box center [143, 194] width 173 height 18
click at [73, 190] on link "Orders" at bounding box center [143, 194] width 173 height 18
click at [81, 194] on link "Orders" at bounding box center [143, 194] width 173 height 18
click at [86, 190] on link "Orders" at bounding box center [143, 194] width 173 height 18
